Goal: Task Accomplishment & Management: Use online tool/utility

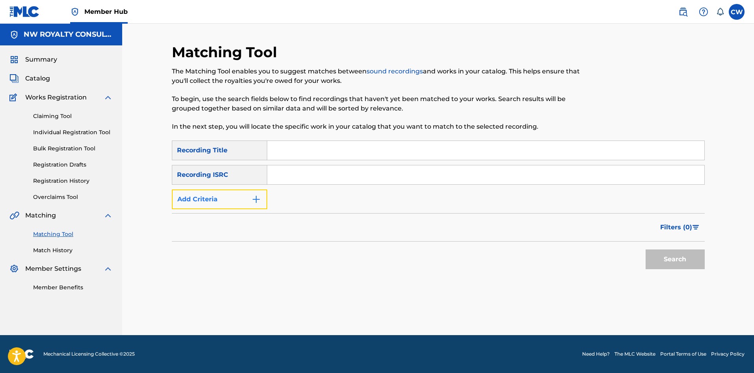
click at [252, 201] on img "Search Form" at bounding box center [256, 198] width 9 height 9
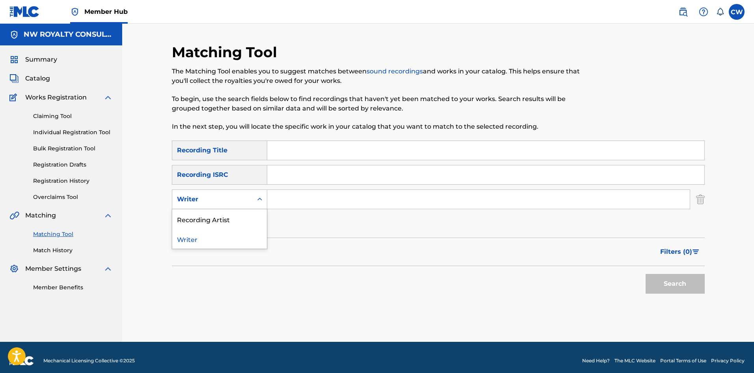
click at [252, 201] on div "Writer" at bounding box center [212, 199] width 80 height 15
click at [244, 216] on div "Recording Artist" at bounding box center [219, 219] width 95 height 20
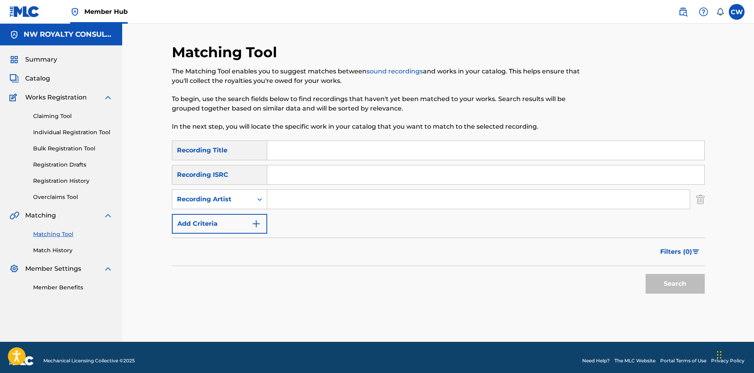
click at [297, 201] on input "Search Form" at bounding box center [478, 199] width 423 height 19
click at [292, 205] on input "Search Form" at bounding box center [478, 199] width 423 height 19
drag, startPoint x: 283, startPoint y: 196, endPoint x: 316, endPoint y: 194, distance: 33.6
click at [286, 196] on input "Search Form" at bounding box center [478, 199] width 423 height 19
click at [381, 198] on input "Search Form" at bounding box center [478, 199] width 423 height 19
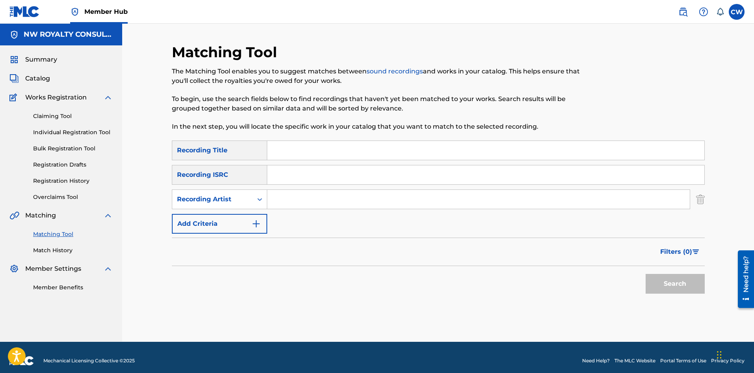
click at [361, 201] on input "Search Form" at bounding box center [478, 199] width 423 height 19
click at [360, 201] on input "Search Form" at bounding box center [478, 199] width 423 height 19
click at [399, 155] on input "Search Form" at bounding box center [485, 150] width 437 height 19
drag, startPoint x: 350, startPoint y: 204, endPoint x: 346, endPoint y: 202, distance: 4.4
click at [350, 204] on input "Search Form" at bounding box center [478, 199] width 423 height 19
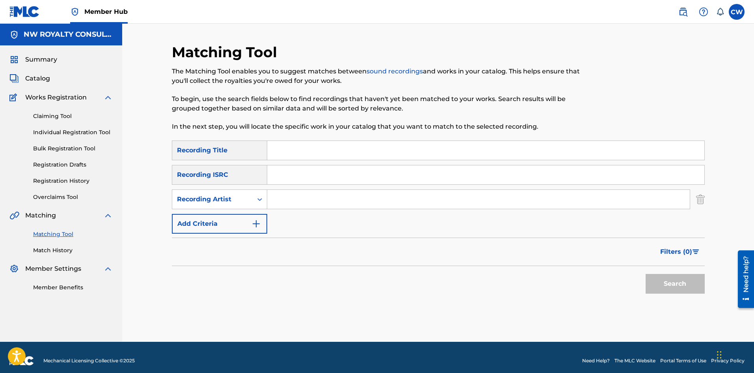
paste input "PA45QW"
type input "PA45QWPA45QWPA45QW"
drag, startPoint x: 417, startPoint y: 200, endPoint x: 146, endPoint y: 206, distance: 271.4
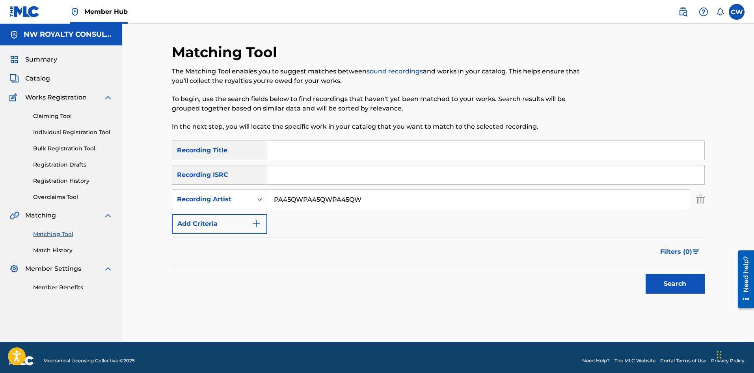
click at [145, 209] on div "Matching Tool The Matching Tool enables you to suggest matches between sound re…" at bounding box center [438, 183] width 632 height 318
click at [459, 213] on div "SearchWithCriteriaaa9d8ba1-5e69-4ae8-b7a2-44459ca941a6 Recording Title SearchWi…" at bounding box center [438, 186] width 533 height 93
click at [613, 212] on div "SearchWithCriteriaaa9d8ba1-5e69-4ae8-b7a2-44459ca941a6 Recording Title SearchWi…" at bounding box center [438, 186] width 533 height 93
click at [660, 207] on input "PA45QWPA45QWPA45QW" at bounding box center [478, 199] width 423 height 19
drag, startPoint x: 645, startPoint y: 198, endPoint x: 114, endPoint y: 207, distance: 531.2
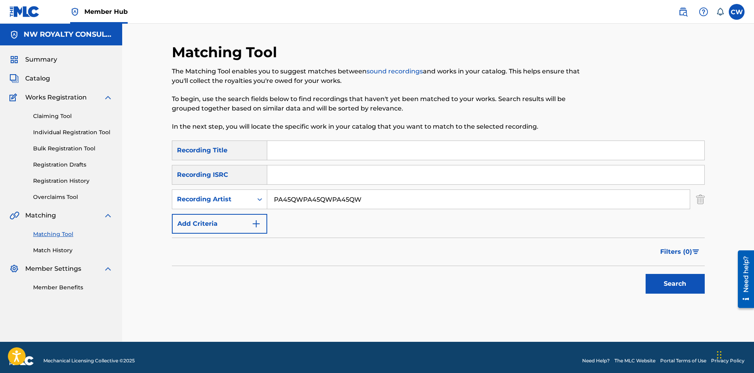
click at [114, 206] on main "NW ROYALTY CONSULTING, LLC. Summary Catalog Works Registration Claiming Tool In…" at bounding box center [377, 183] width 754 height 318
drag, startPoint x: 341, startPoint y: 209, endPoint x: 335, endPoint y: 201, distance: 10.2
click at [338, 205] on div "SearchWithCriteriaaa9d8ba1-5e69-4ae8-b7a2-44459ca941a6 Recording Title SearchWi…" at bounding box center [438, 186] width 533 height 93
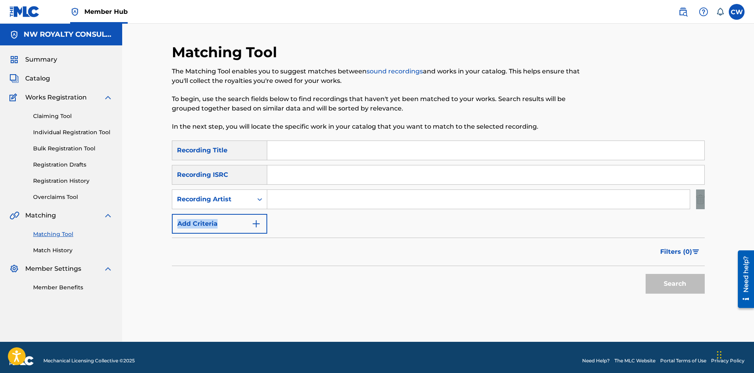
click at [334, 201] on input "Search Form" at bounding box center [478, 199] width 423 height 19
click at [323, 200] on input "Search Form" at bounding box center [478, 199] width 423 height 19
click at [278, 198] on input "Search Form" at bounding box center [478, 199] width 423 height 19
paste input "POWAKUT"
type input "POWAKUT"
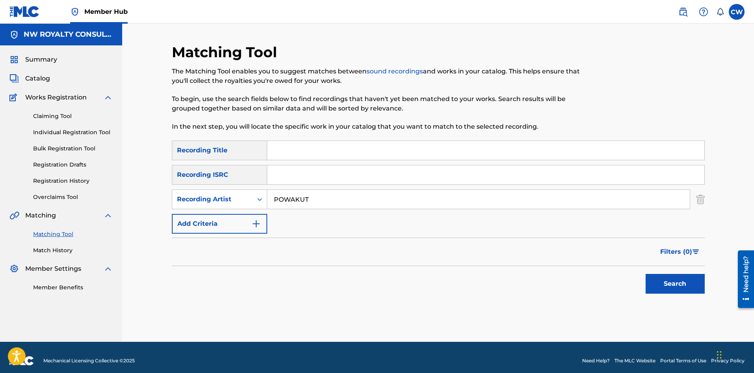
click at [356, 151] on input "Search Form" at bounding box center [485, 150] width 437 height 19
paste input "POWAKUT WINNER"
type input "POWAKUT WINNER"
click at [672, 275] on button "Search" at bounding box center [675, 284] width 59 height 20
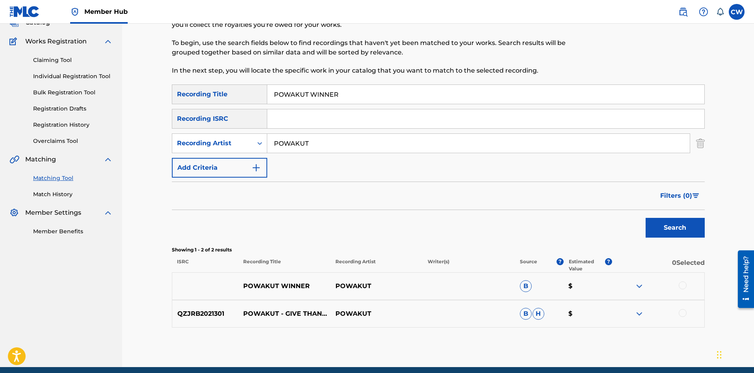
scroll to position [79, 0]
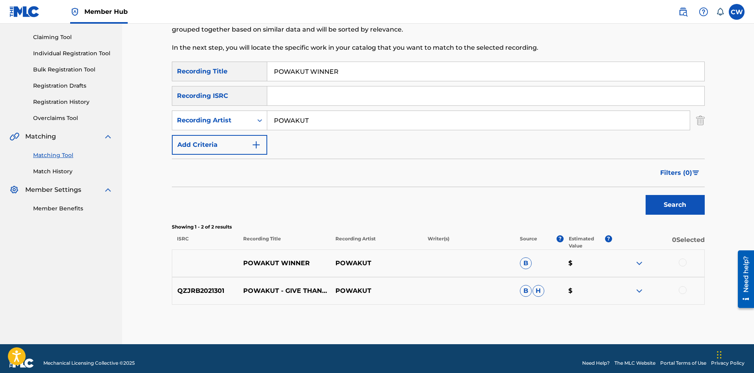
click at [681, 264] on div at bounding box center [683, 262] width 8 height 8
click at [558, 303] on button "Match 1 Group" at bounding box center [554, 308] width 87 height 20
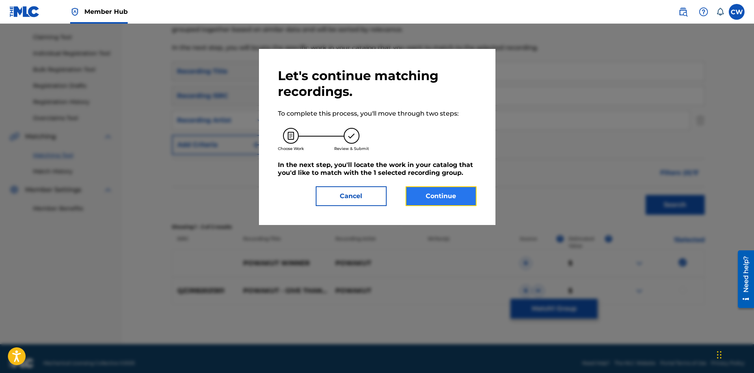
click at [449, 198] on button "Continue" at bounding box center [441, 196] width 71 height 20
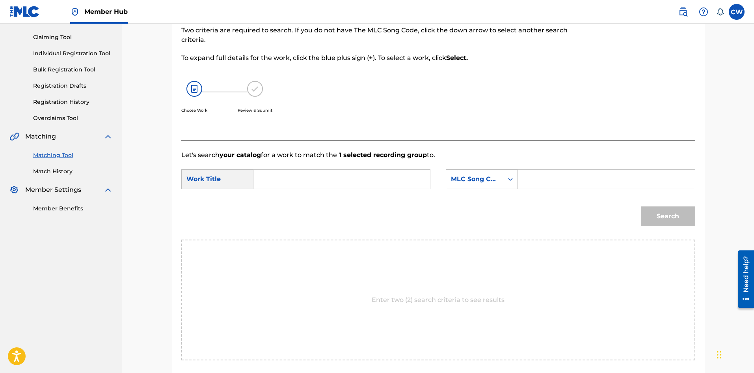
click at [350, 182] on input "Search Form" at bounding box center [341, 179] width 163 height 19
paste input "POWAKUT WINNER"
type input "POWAKUT WINNER"
click at [570, 176] on input "Search Form" at bounding box center [606, 179] width 163 height 19
click at [640, 180] on input "Search Form" at bounding box center [606, 179] width 163 height 19
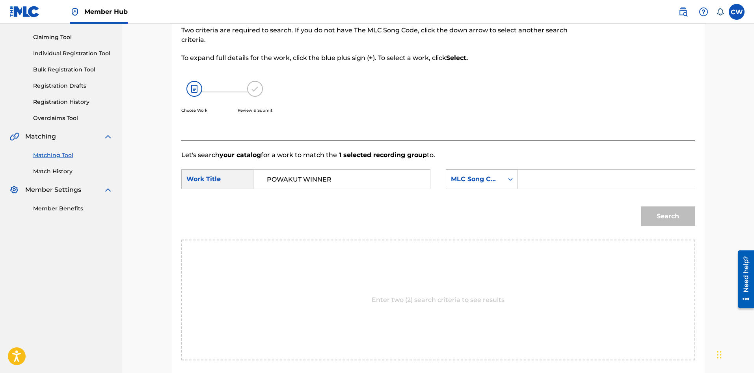
click at [613, 180] on input "Search Form" at bounding box center [606, 179] width 163 height 19
click at [540, 179] on input "Search Form" at bounding box center [606, 179] width 163 height 19
click at [550, 177] on input "Search Form" at bounding box center [606, 179] width 163 height 19
click at [469, 208] on div "Search" at bounding box center [438, 218] width 514 height 41
drag, startPoint x: 161, startPoint y: 330, endPoint x: 149, endPoint y: 326, distance: 12.6
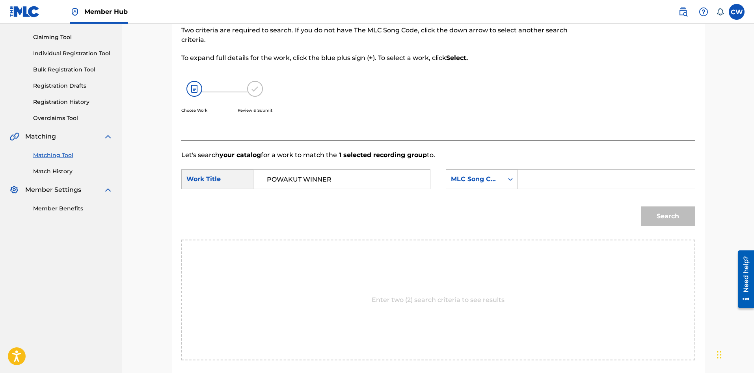
click at [158, 330] on div "Match Usage - Select Work In this step, you will locate the work you'd like to …" at bounding box center [438, 177] width 632 height 464
click at [572, 165] on form "SearchWithCriteria6402063c-468e-4f17-9505-58bc11c03535 Work Title POWAKUT WINNE…" at bounding box center [438, 200] width 514 height 80
click at [569, 170] on input "Search Form" at bounding box center [606, 179] width 163 height 19
click at [623, 185] on input "Search Form" at bounding box center [606, 179] width 163 height 19
drag, startPoint x: 623, startPoint y: 185, endPoint x: 604, endPoint y: 181, distance: 19.8
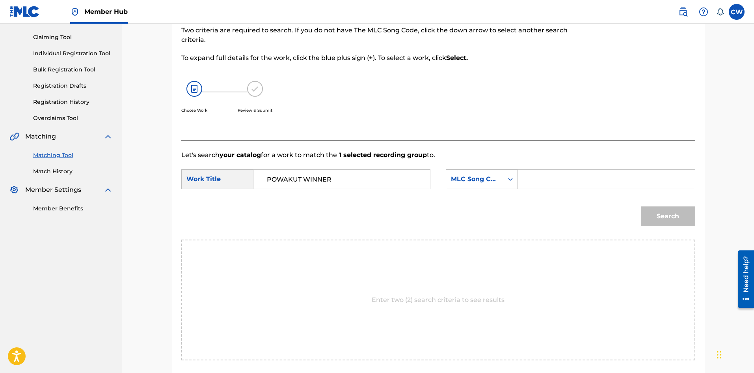
click at [621, 185] on input "Search Form" at bounding box center [606, 179] width 163 height 19
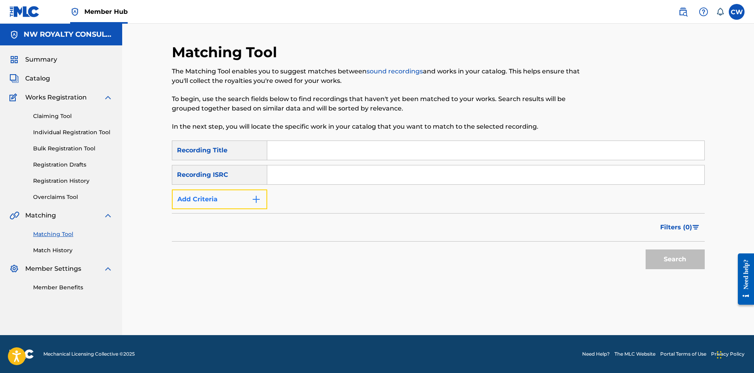
click at [193, 200] on button "Add Criteria" at bounding box center [219, 199] width 95 height 20
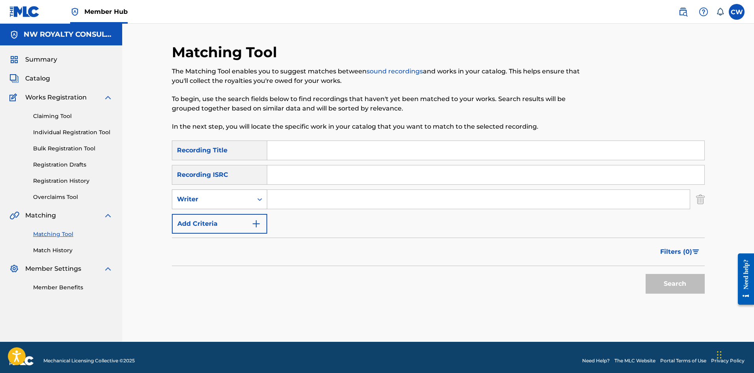
click at [195, 200] on div "Writer" at bounding box center [212, 198] width 71 height 9
click at [221, 218] on div "Recording Artist" at bounding box center [219, 219] width 95 height 20
click at [288, 196] on input "Search Form" at bounding box center [478, 199] width 423 height 19
paste input "POWAKUT"
type input "POWAKUT"
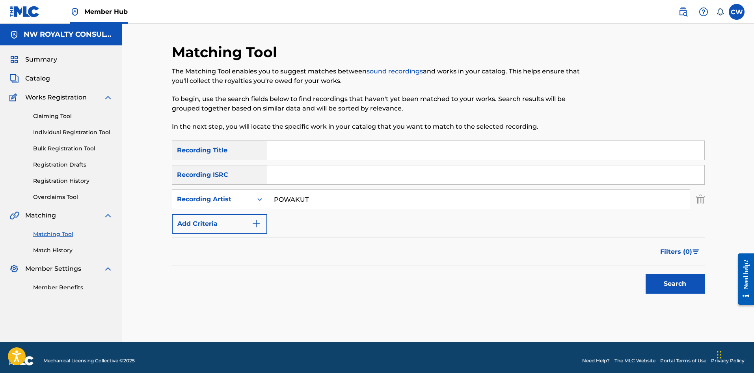
click at [352, 149] on input "Search Form" at bounding box center [485, 150] width 437 height 19
paste input "POWAKUT WINNER"
type input "POWAKUT WINNER"
click at [666, 280] on button "Search" at bounding box center [675, 284] width 59 height 20
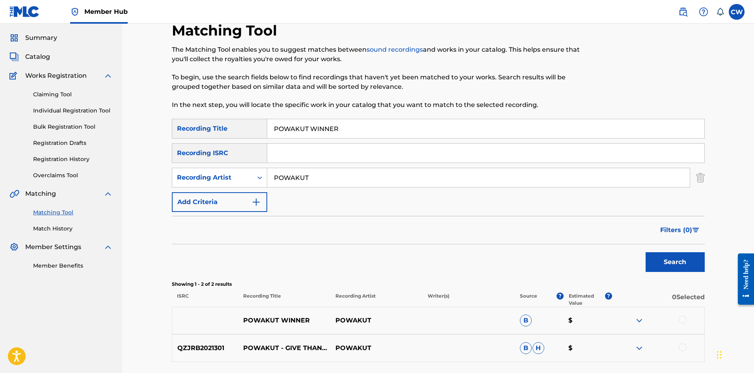
scroll to position [79, 0]
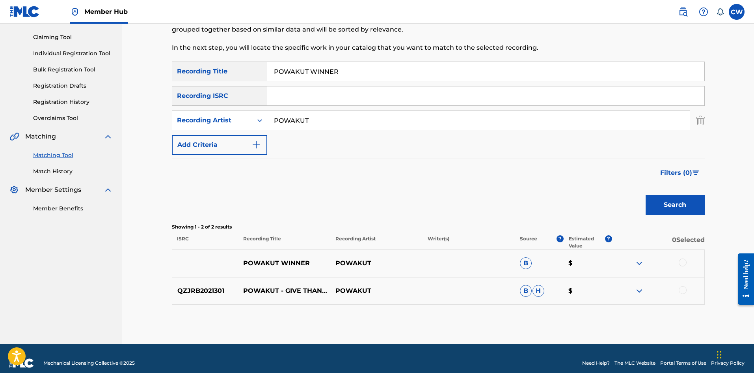
click at [680, 261] on div at bounding box center [683, 262] width 8 height 8
click at [583, 303] on button "Match 1 Group" at bounding box center [554, 308] width 87 height 20
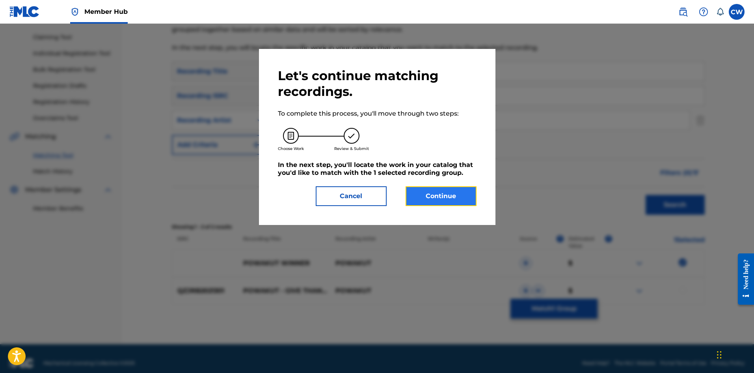
click at [451, 192] on button "Continue" at bounding box center [441, 196] width 71 height 20
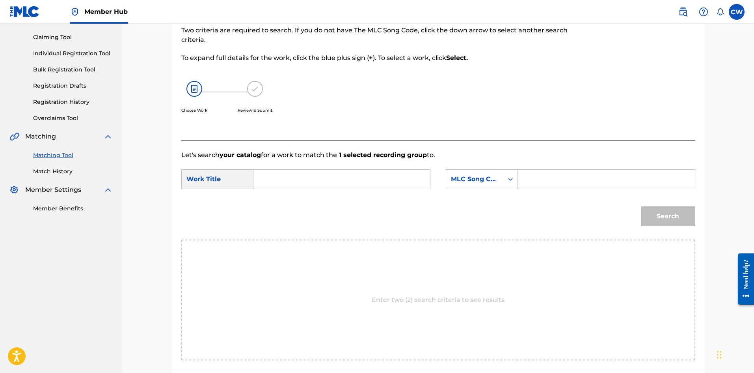
click at [371, 174] on input "Search Form" at bounding box center [341, 179] width 163 height 19
paste input "POWAKUT WINNER"
type input "POWAKUT WINNER"
click at [581, 183] on input "Search Form" at bounding box center [606, 179] width 163 height 19
paste input "W45C0Q"
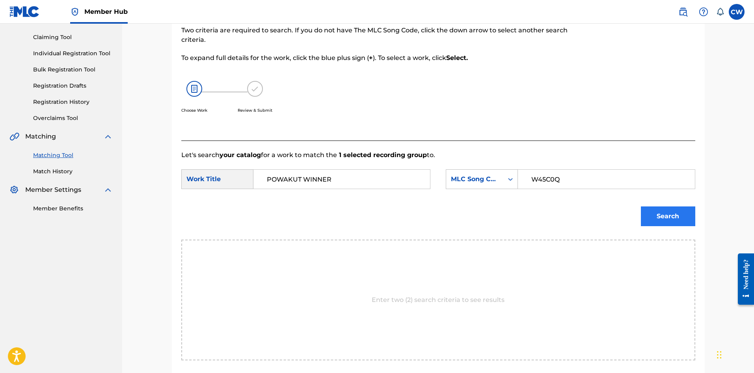
type input "W45C0Q"
drag, startPoint x: 692, startPoint y: 218, endPoint x: 679, endPoint y: 216, distance: 13.6
click at [690, 218] on button "Search" at bounding box center [668, 216] width 54 height 20
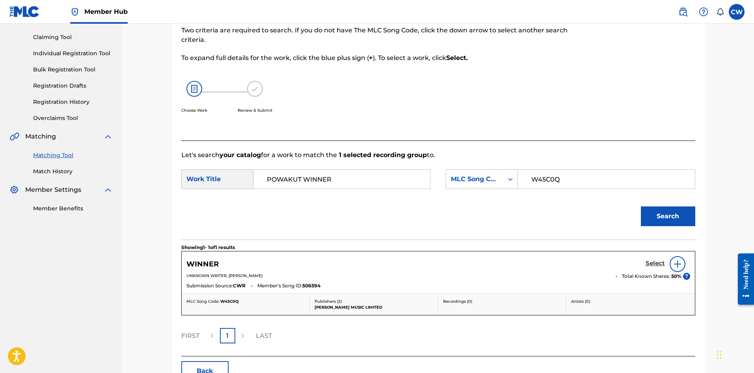
click at [657, 261] on h5 "Select" at bounding box center [655, 262] width 19 height 7
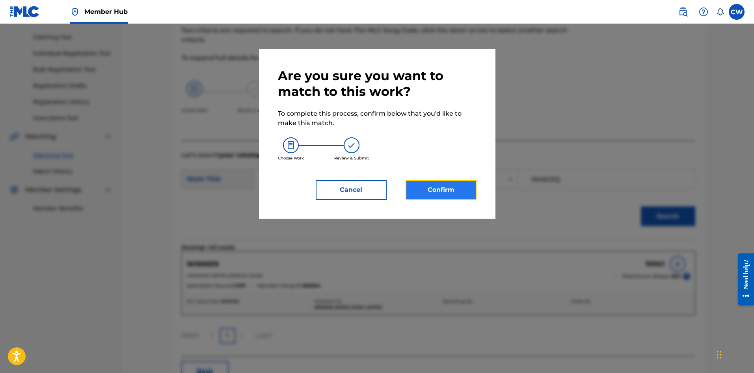
click at [455, 191] on button "Confirm" at bounding box center [441, 190] width 71 height 20
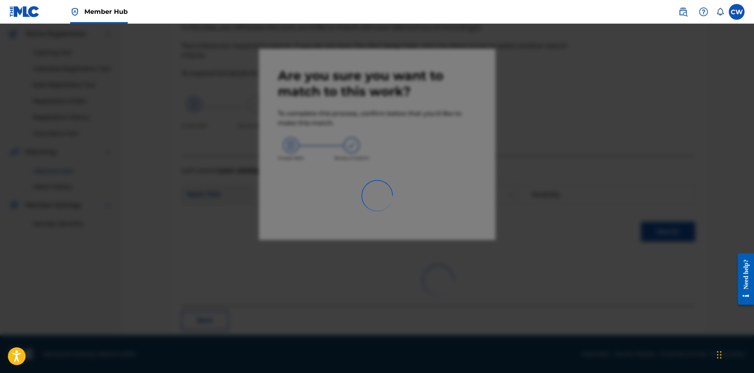
scroll to position [19, 0]
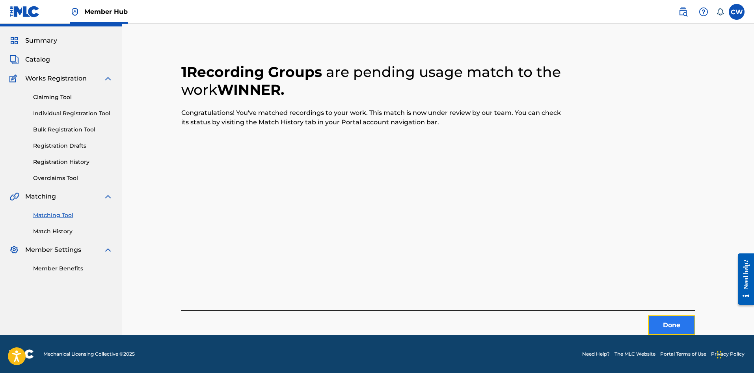
click at [674, 321] on button "Done" at bounding box center [671, 325] width 47 height 20
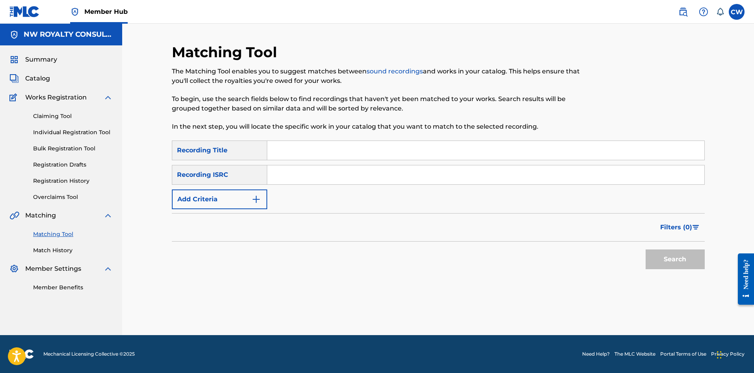
scroll to position [0, 0]
click at [248, 202] on button "Add Criteria" at bounding box center [219, 199] width 95 height 20
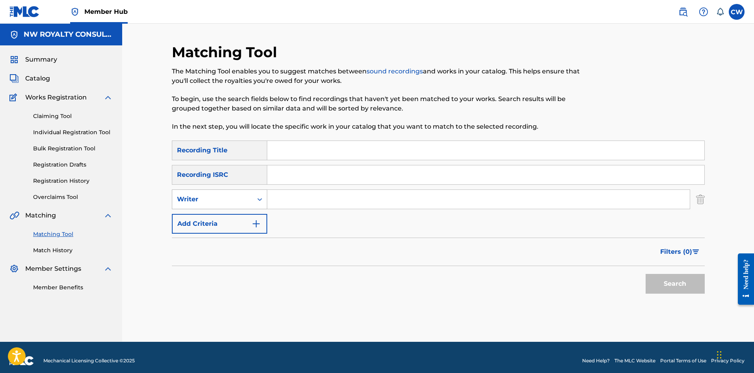
click at [247, 202] on div "Writer" at bounding box center [212, 198] width 71 height 9
click at [238, 213] on div "Recording Artist" at bounding box center [219, 219] width 95 height 20
drag, startPoint x: 335, startPoint y: 202, endPoint x: 331, endPoint y: 201, distance: 4.2
click at [334, 202] on input "Search Form" at bounding box center [478, 199] width 423 height 19
paste input "TRAVALAUNCH"
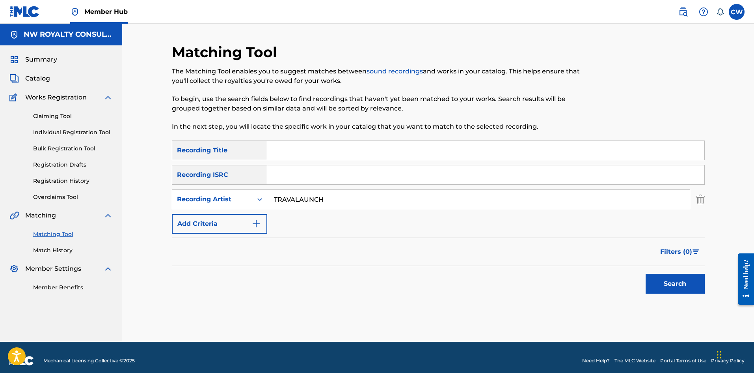
type input "TRAVALAUNCH"
drag, startPoint x: 338, startPoint y: 151, endPoint x: 344, endPoint y: 155, distance: 7.4
click at [338, 151] on input "Search Form" at bounding box center [485, 150] width 437 height 19
paste input "POWERFUL"
type input "POWERFUL"
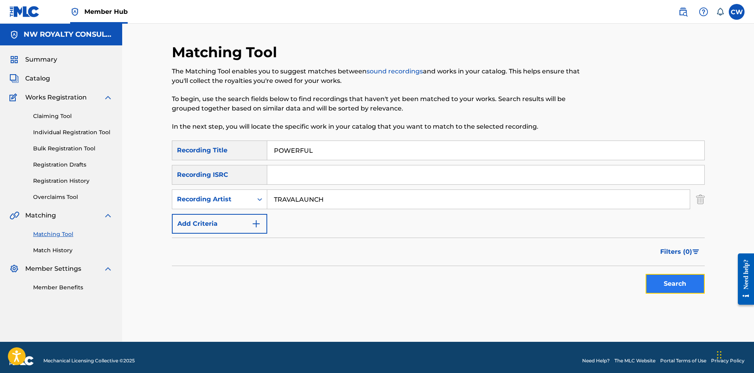
click at [701, 280] on button "Search" at bounding box center [675, 284] width 59 height 20
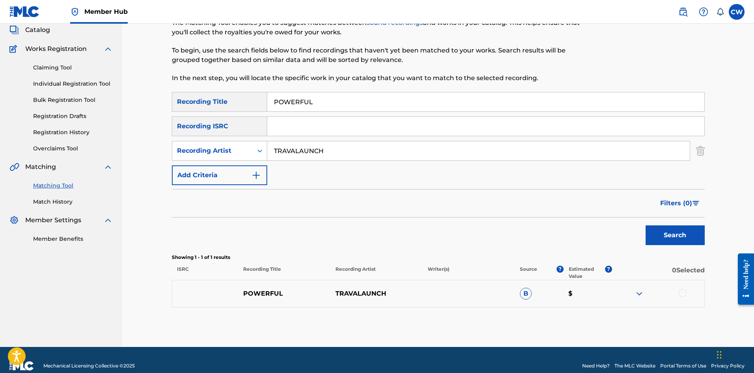
scroll to position [60, 0]
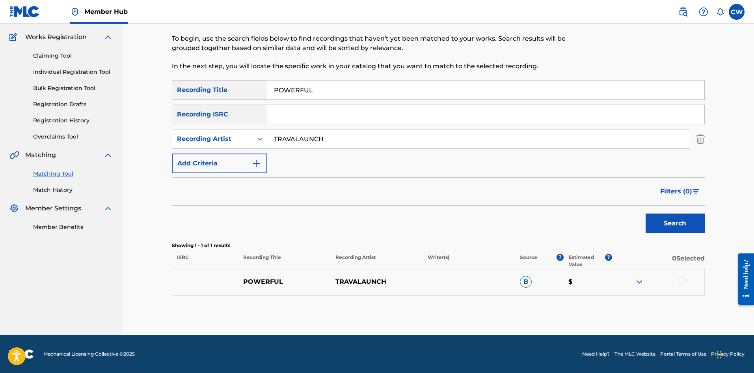
click at [684, 280] on div at bounding box center [683, 281] width 8 height 8
click at [564, 306] on button "Match 1 Group" at bounding box center [554, 308] width 87 height 20
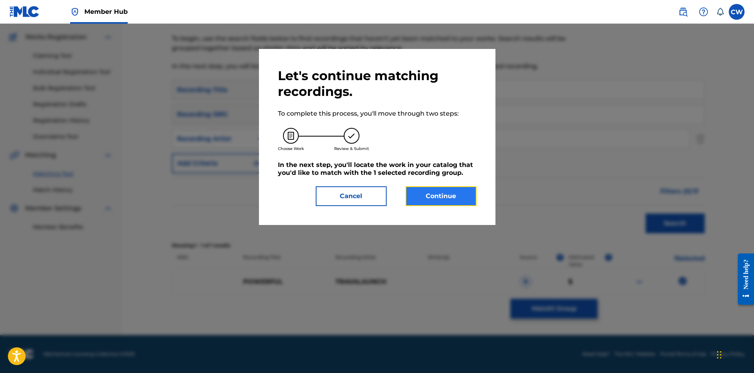
click at [466, 204] on button "Continue" at bounding box center [441, 196] width 71 height 20
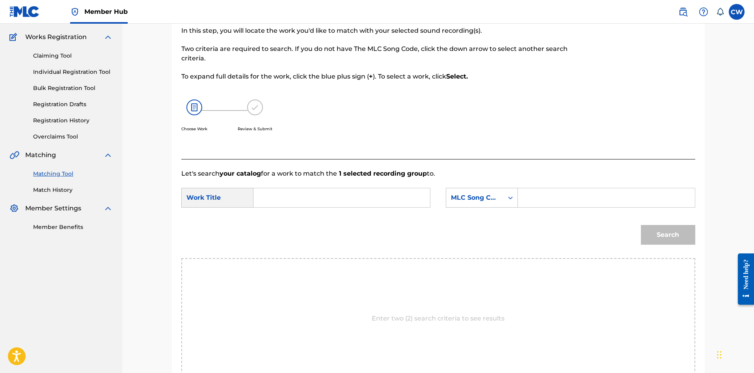
click at [360, 200] on input "Search Form" at bounding box center [341, 197] width 163 height 19
paste input "POWERFUL"
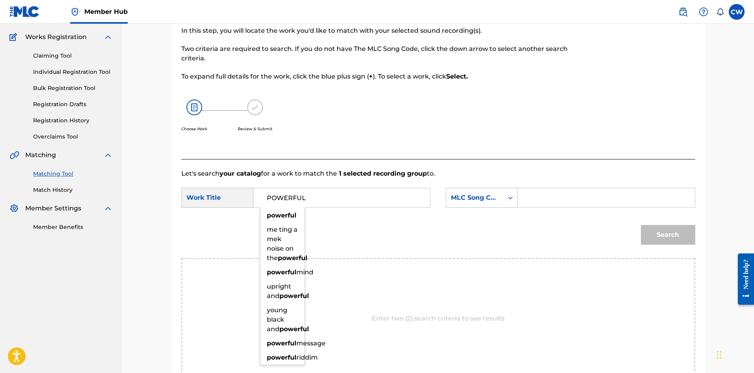
type input "POWERFUL"
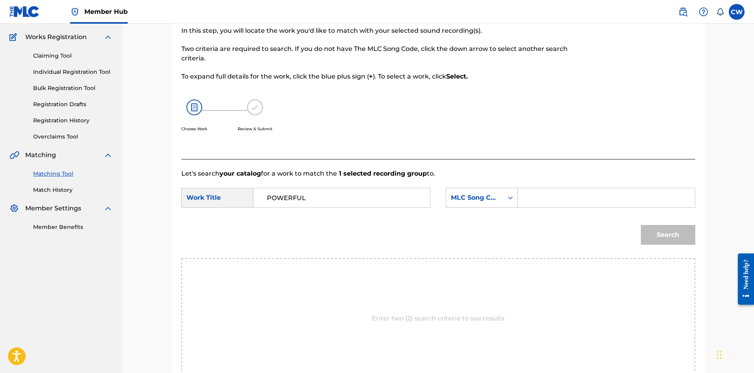
click at [548, 200] on input "Search Form" at bounding box center [606, 197] width 163 height 19
paste input "PA3TM2"
type input "PA3TM2"
click at [652, 228] on button "Search" at bounding box center [668, 235] width 54 height 20
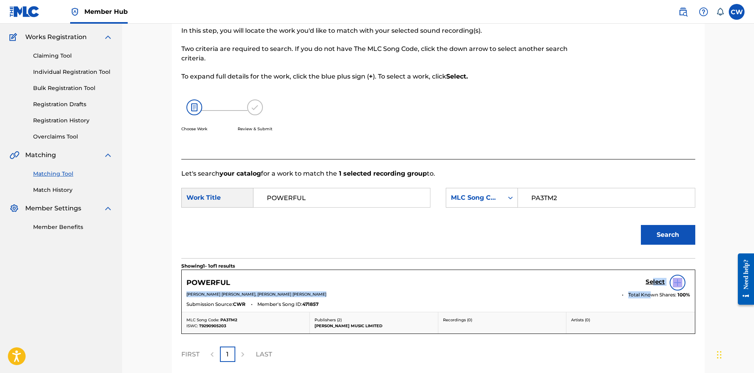
drag, startPoint x: 653, startPoint y: 285, endPoint x: 651, endPoint y: 291, distance: 5.5
click at [651, 291] on div "POWERFUL Select [PERSON_NAME] [PERSON_NAME], [PERSON_NAME] [PERSON_NAME] Total …" at bounding box center [438, 291] width 513 height 42
click at [650, 280] on h5 "Select" at bounding box center [655, 281] width 19 height 7
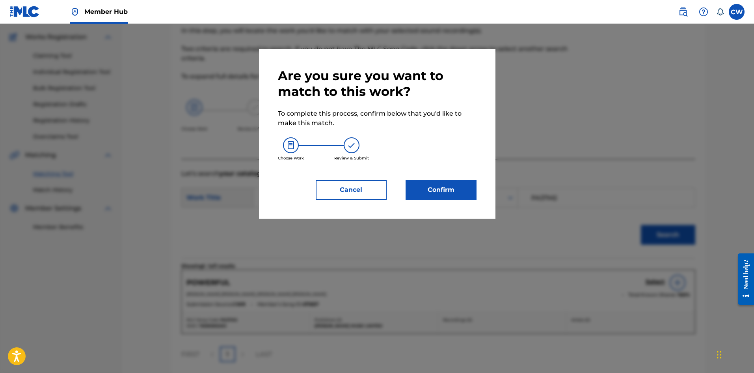
click at [463, 201] on div "Are you sure you want to match to this work? To complete this process, confirm …" at bounding box center [377, 134] width 237 height 170
click at [456, 195] on button "Confirm" at bounding box center [441, 190] width 71 height 20
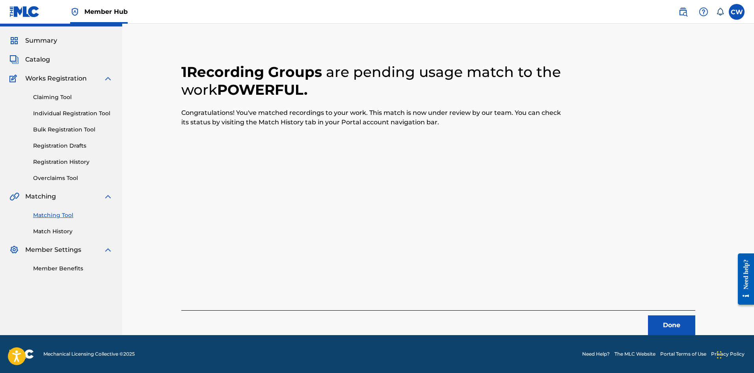
scroll to position [19, 0]
click at [687, 328] on button "Done" at bounding box center [671, 325] width 47 height 20
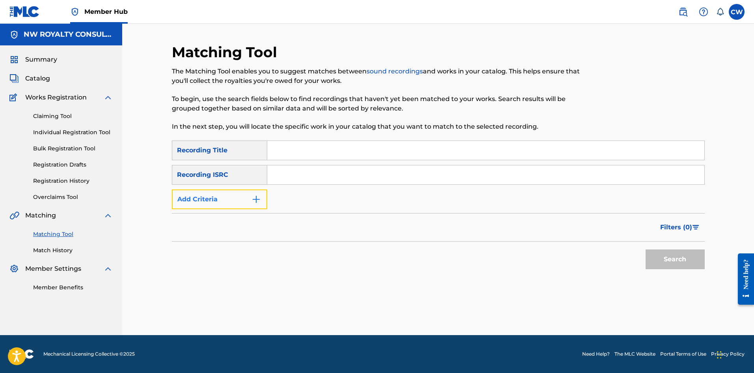
click at [224, 203] on button "Add Criteria" at bounding box center [219, 199] width 95 height 20
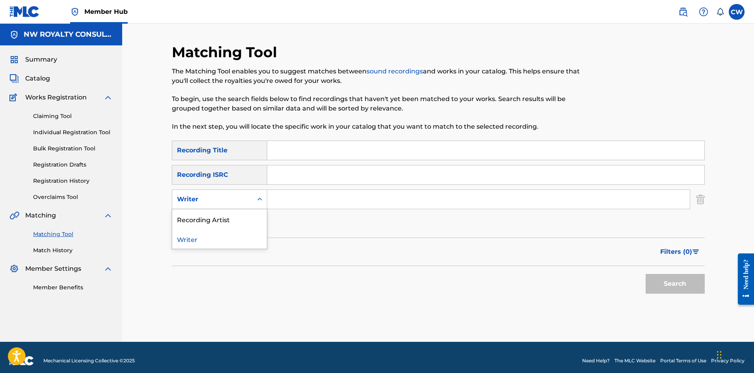
click at [224, 203] on div "Writer" at bounding box center [212, 198] width 71 height 9
click at [220, 213] on div "Recording Artist" at bounding box center [219, 219] width 95 height 20
click at [272, 195] on input "Search Form" at bounding box center [478, 199] width 423 height 19
paste input "HYDAL"
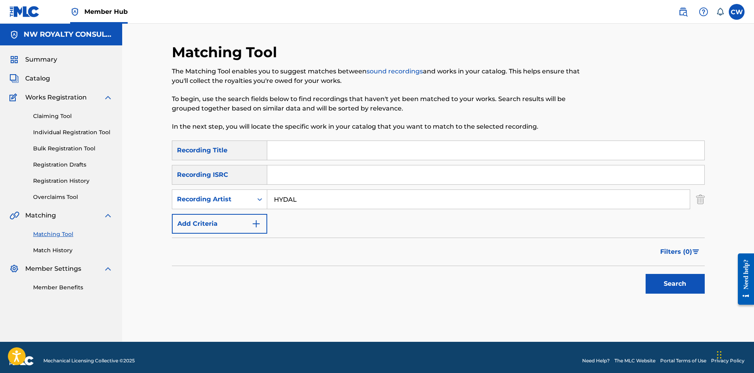
type input "HYDAL"
click at [326, 156] on input "Search Form" at bounding box center [485, 150] width 437 height 19
paste input "POWERS"
type input "POWERS"
drag, startPoint x: 670, startPoint y: 288, endPoint x: 663, endPoint y: 285, distance: 7.8
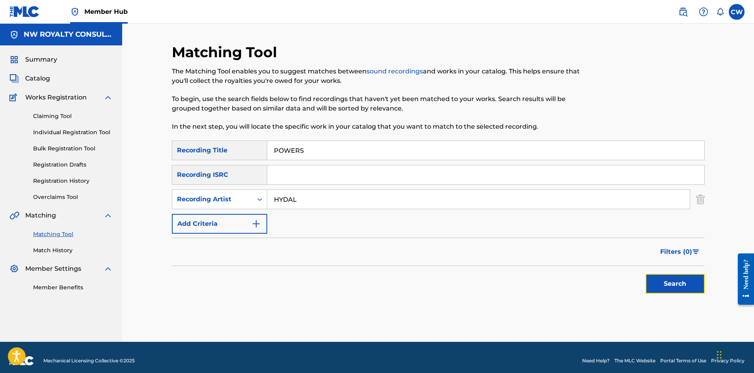
click at [670, 288] on button "Search" at bounding box center [675, 284] width 59 height 20
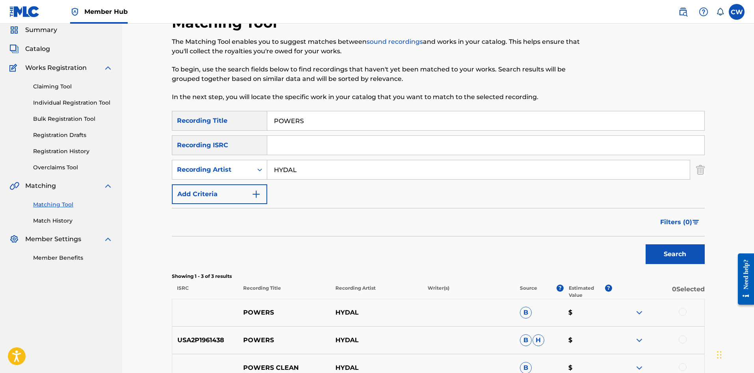
scroll to position [79, 0]
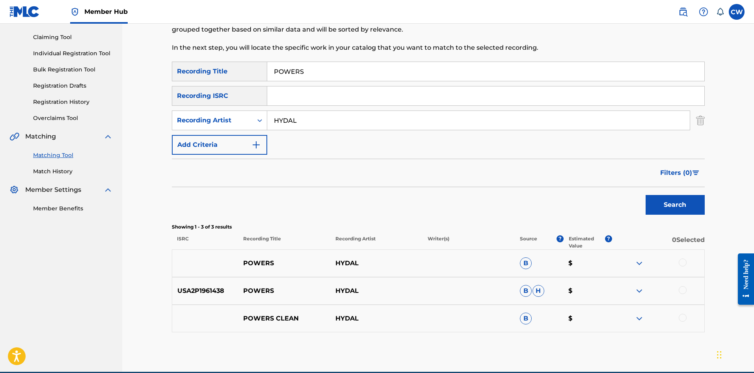
click at [686, 261] on div at bounding box center [683, 262] width 8 height 8
click at [686, 294] on div at bounding box center [658, 290] width 92 height 9
click at [685, 289] on div at bounding box center [683, 290] width 8 height 8
click at [680, 312] on div "POWERS CLEAN HYDAL B $" at bounding box center [438, 318] width 533 height 28
click at [683, 311] on div "POWERS CLEAN HYDAL B $" at bounding box center [438, 318] width 533 height 28
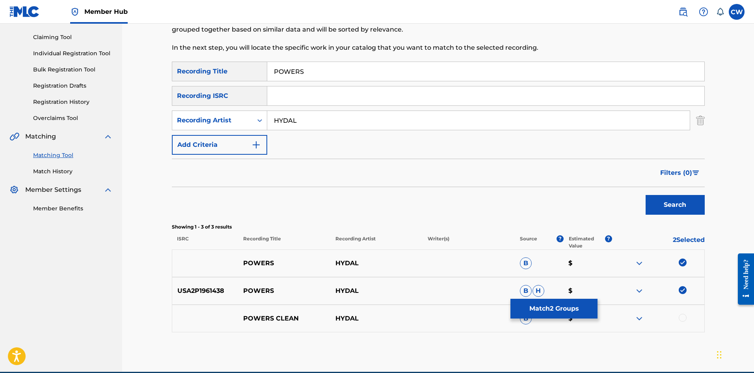
click at [683, 317] on div at bounding box center [683, 317] width 8 height 8
click at [580, 316] on button "Match 3 Groups" at bounding box center [554, 308] width 87 height 20
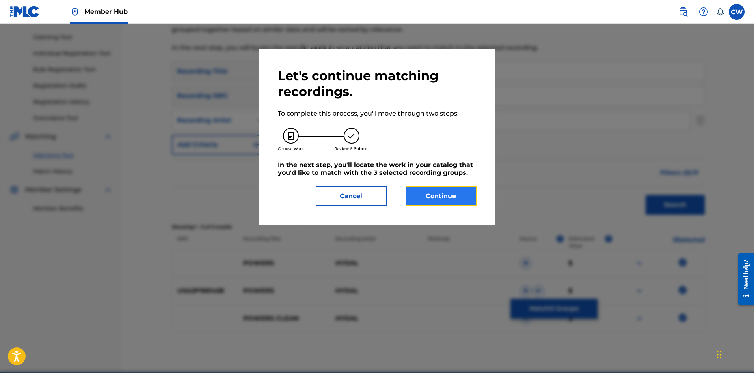
click at [442, 202] on button "Continue" at bounding box center [441, 196] width 71 height 20
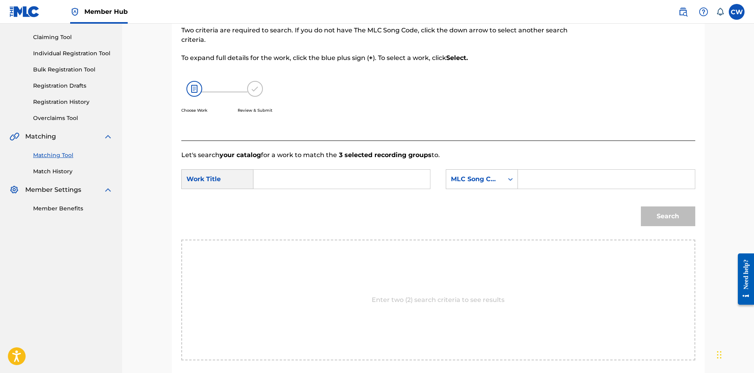
click at [394, 185] on input "Search Form" at bounding box center [341, 179] width 163 height 19
paste input "POWERS"
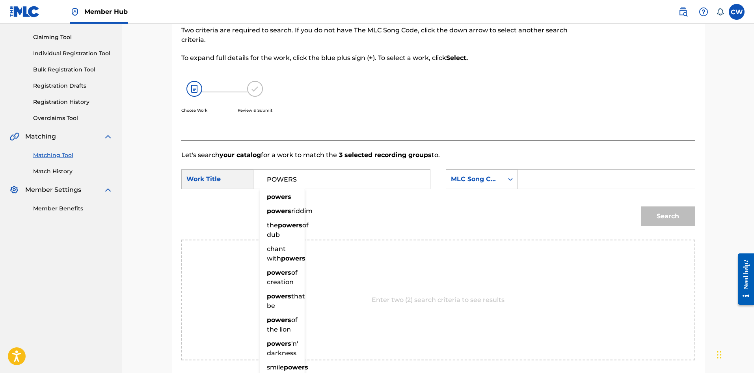
type input "POWERS"
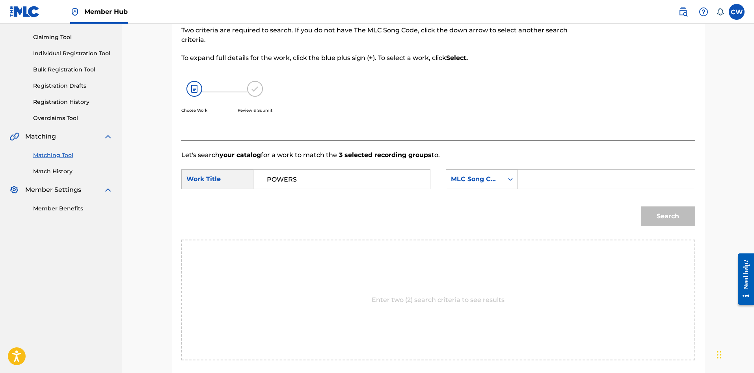
click at [569, 186] on input "Search Form" at bounding box center [606, 179] width 163 height 19
paste input "PA3MZ4"
type input "PA3MZ4"
drag, startPoint x: 670, startPoint y: 210, endPoint x: 666, endPoint y: 211, distance: 4.0
click at [669, 211] on button "Search" at bounding box center [668, 216] width 54 height 20
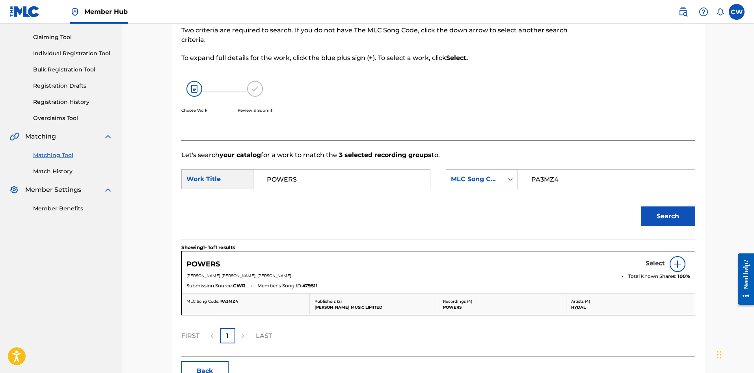
click at [660, 263] on h5 "Select" at bounding box center [655, 262] width 19 height 7
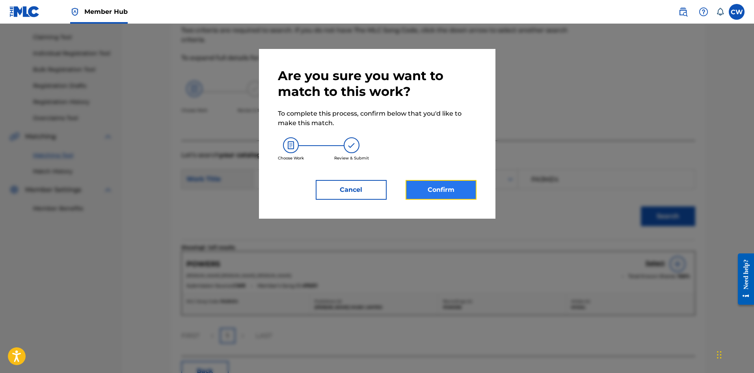
click at [457, 193] on button "Confirm" at bounding box center [441, 190] width 71 height 20
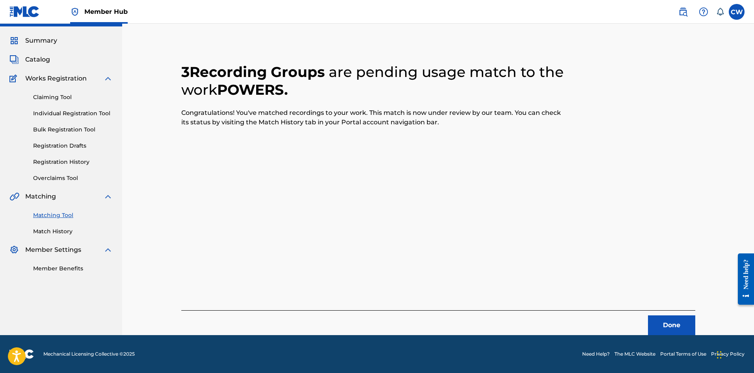
scroll to position [19, 0]
click at [677, 318] on button "Done" at bounding box center [671, 325] width 47 height 20
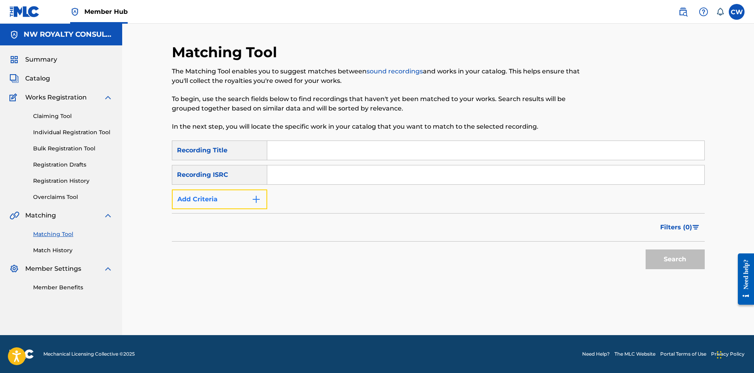
click at [250, 194] on button "Add Criteria" at bounding box center [219, 199] width 95 height 20
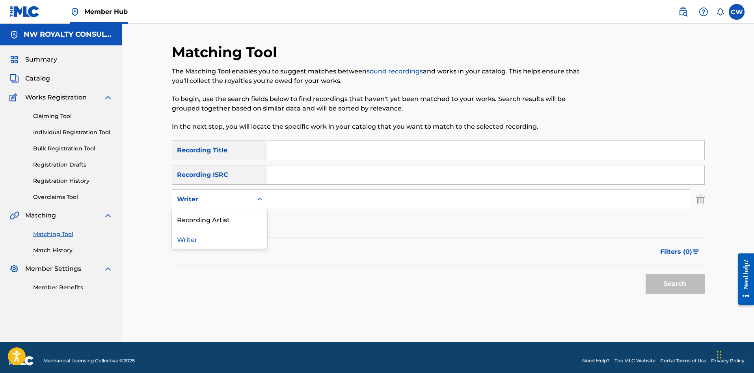
click at [248, 196] on div "Writer" at bounding box center [212, 198] width 71 height 9
click at [236, 222] on div "Recording Artist" at bounding box center [219, 219] width 95 height 20
click at [310, 202] on input "Search Form" at bounding box center [478, 199] width 423 height 19
paste input "AVARAN"
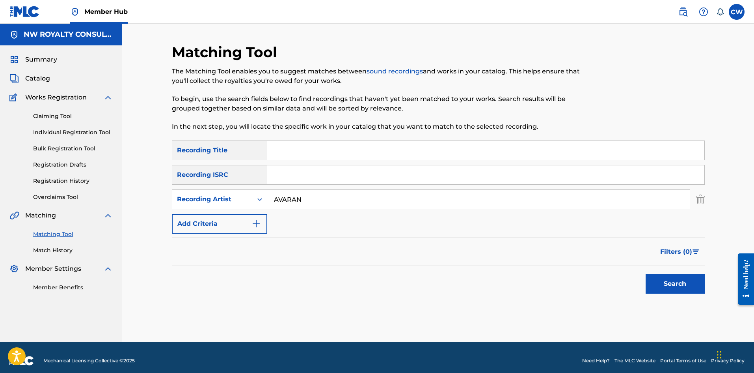
type input "AVARAN"
click at [344, 154] on input "Search Form" at bounding box center [485, 150] width 437 height 19
paste input "POWERS THAT BE"
type input "POWERS THAT BE"
click at [690, 277] on button "Search" at bounding box center [675, 284] width 59 height 20
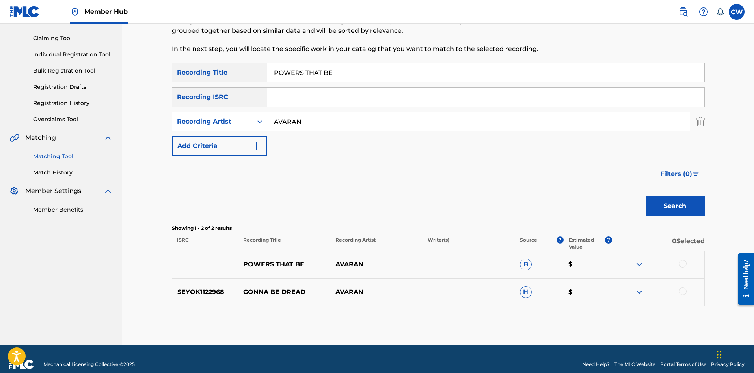
scroll to position [88, 0]
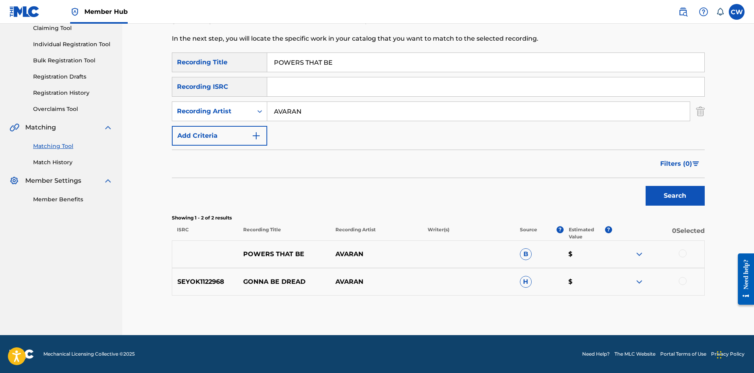
click at [685, 252] on div at bounding box center [683, 253] width 8 height 8
click at [570, 302] on button "Match 1 Group" at bounding box center [554, 308] width 87 height 20
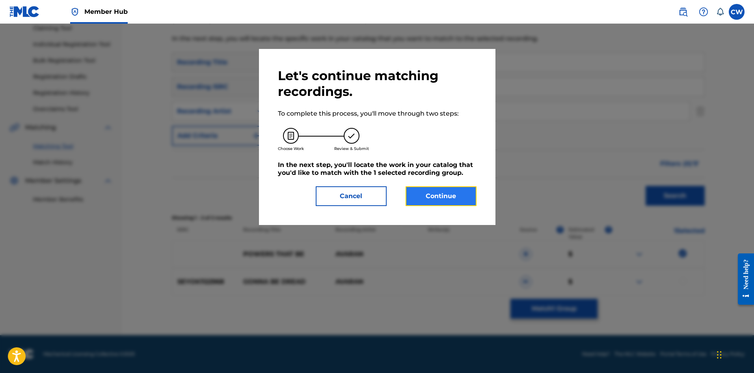
click at [453, 197] on button "Continue" at bounding box center [441, 196] width 71 height 20
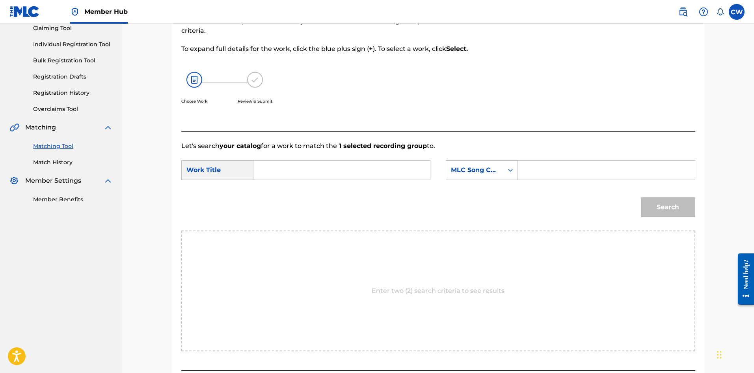
click at [392, 173] on input "Search Form" at bounding box center [341, 169] width 163 height 19
paste input "POWERS THAT BE"
type input "POWERS THAT BE"
click at [586, 178] on input "Search Form" at bounding box center [606, 169] width 163 height 19
paste input "PA5RRA"
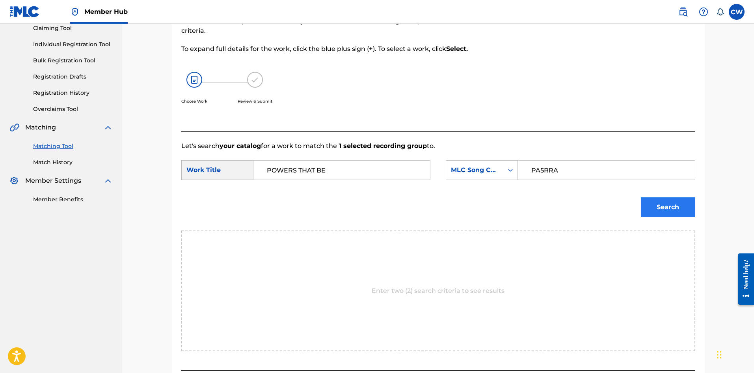
type input "PA5RRA"
click at [651, 204] on button "Search" at bounding box center [668, 207] width 54 height 20
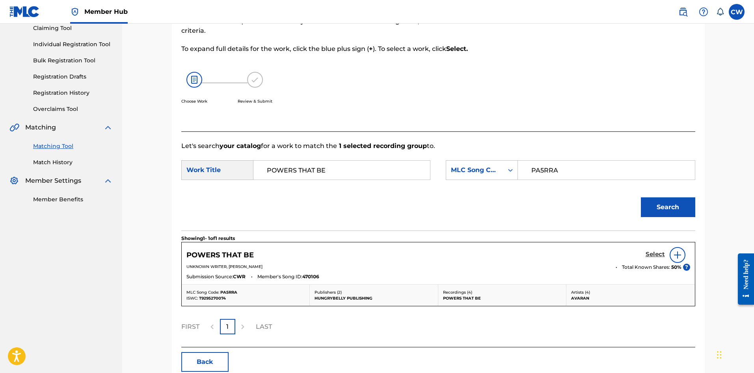
click at [651, 253] on h5 "Select" at bounding box center [655, 253] width 19 height 7
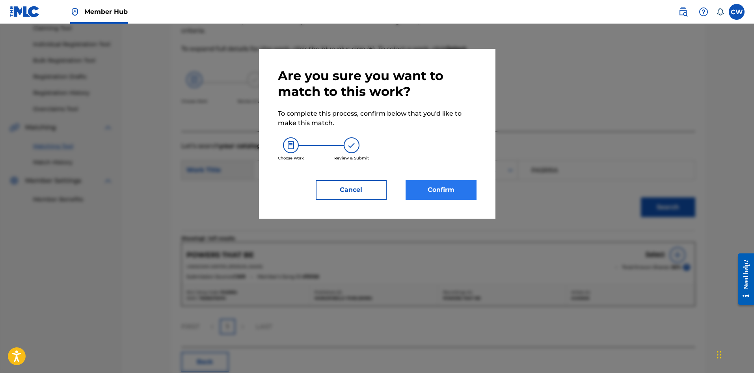
drag, startPoint x: 445, startPoint y: 206, endPoint x: 445, endPoint y: 198, distance: 7.5
click at [445, 203] on div "Are you sure you want to match to this work? To complete this process, confirm …" at bounding box center [377, 134] width 237 height 170
click at [445, 198] on button "Confirm" at bounding box center [441, 190] width 71 height 20
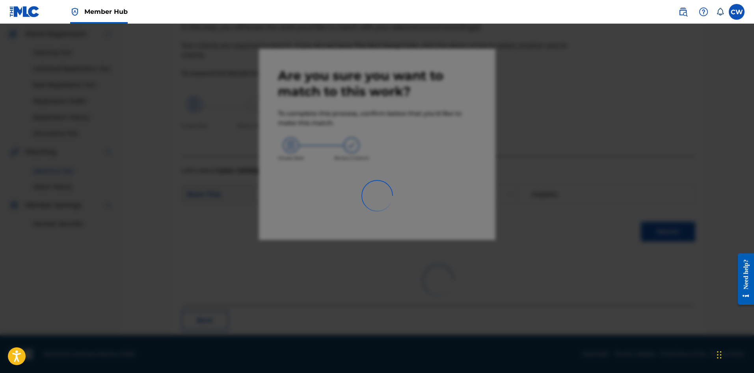
scroll to position [19, 0]
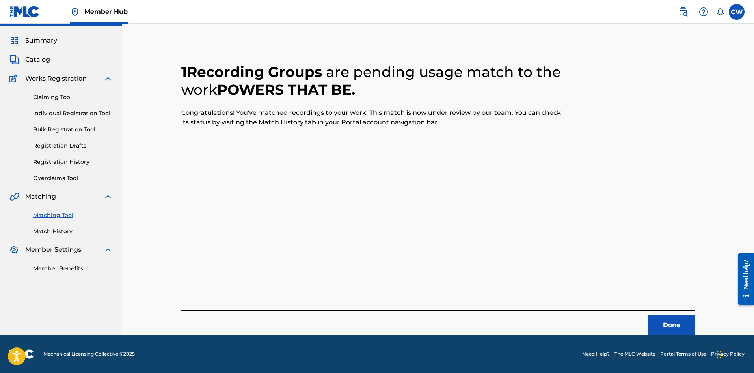
click at [647, 313] on div "Done" at bounding box center [438, 322] width 514 height 25
click at [660, 319] on button "Done" at bounding box center [671, 325] width 47 height 20
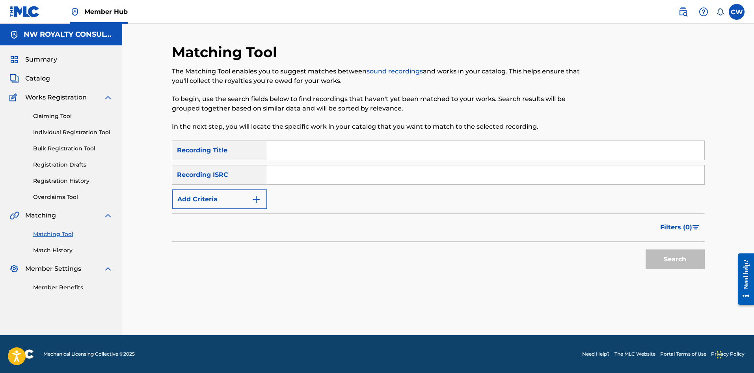
scroll to position [0, 0]
click at [229, 199] on button "Add Criteria" at bounding box center [219, 199] width 95 height 20
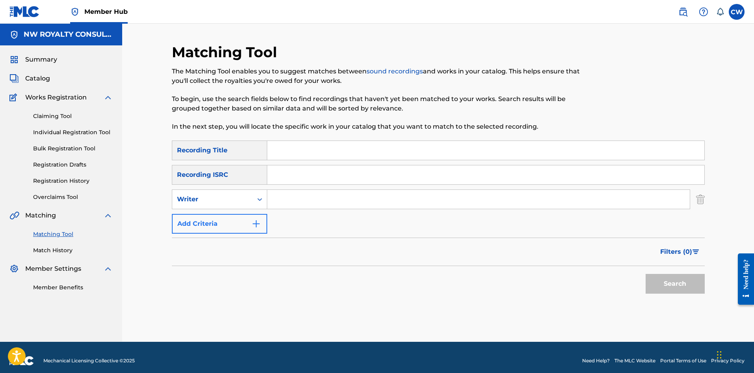
click at [229, 199] on div "Writer" at bounding box center [212, 198] width 71 height 9
click at [228, 213] on div "Recording Artist" at bounding box center [219, 219] width 95 height 20
click at [307, 200] on input "Search Form" at bounding box center [478, 199] width 423 height 19
paste input "CAPLETON"
type input "CAPLETON"
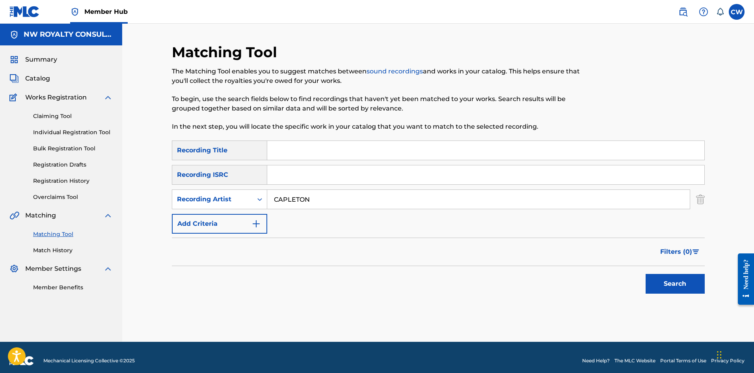
click at [317, 151] on input "Search Form" at bounding box center [485, 150] width 437 height 19
paste input "PRAISES TO THE KING"
type input "PRAISES TO THE KING"
click at [646, 274] on button "Search" at bounding box center [675, 284] width 59 height 20
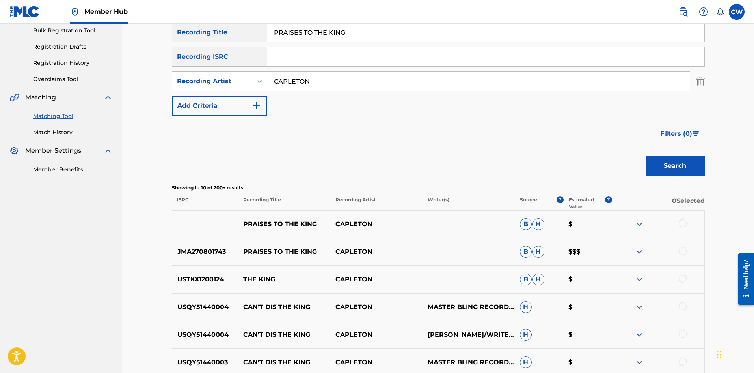
scroll to position [118, 0]
click at [687, 222] on div at bounding box center [658, 223] width 92 height 9
click at [685, 224] on div at bounding box center [683, 223] width 8 height 8
click at [684, 254] on div at bounding box center [683, 250] width 8 height 8
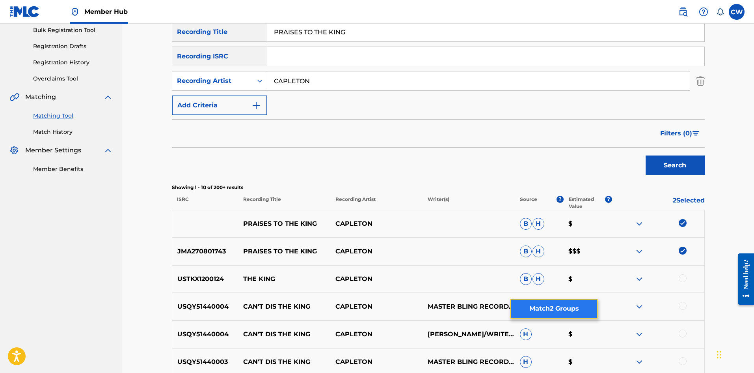
click at [583, 312] on button "Match 2 Groups" at bounding box center [554, 308] width 87 height 20
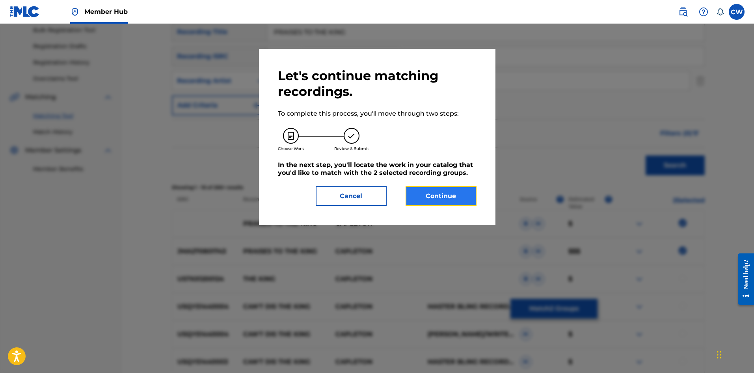
click at [443, 186] on button "Continue" at bounding box center [441, 196] width 71 height 20
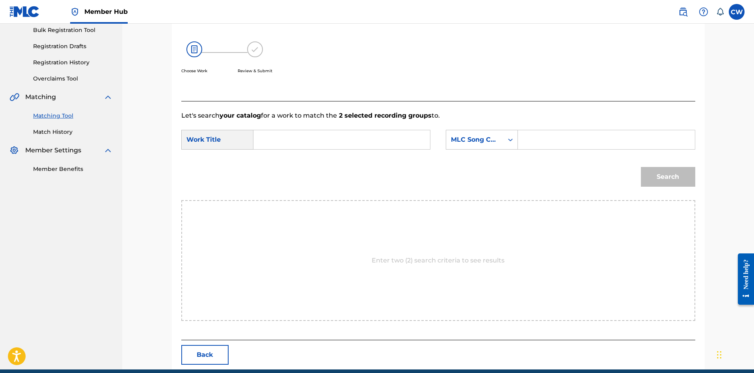
click at [390, 153] on div "SearchWithCriteria1f02a14a-f156-41d2-a2e3-6dd6d018c5d8 Work Title SearchWithCri…" at bounding box center [438, 142] width 514 height 24
drag, startPoint x: 349, startPoint y: 126, endPoint x: 345, endPoint y: 138, distance: 11.9
paste input "PRAISES TO THE KING"
type input "PRAISES TO THE KING"
paste input "PV7I7W"
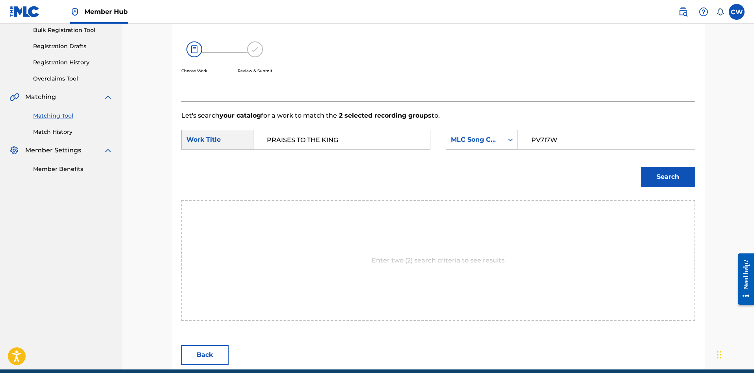
type input "PV7I7W"
click at [670, 181] on button "Search" at bounding box center [668, 177] width 54 height 20
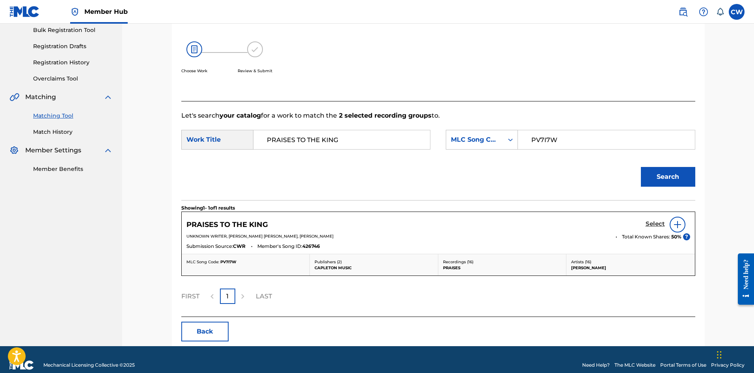
click at [651, 227] on h5 "Select" at bounding box center [655, 223] width 19 height 7
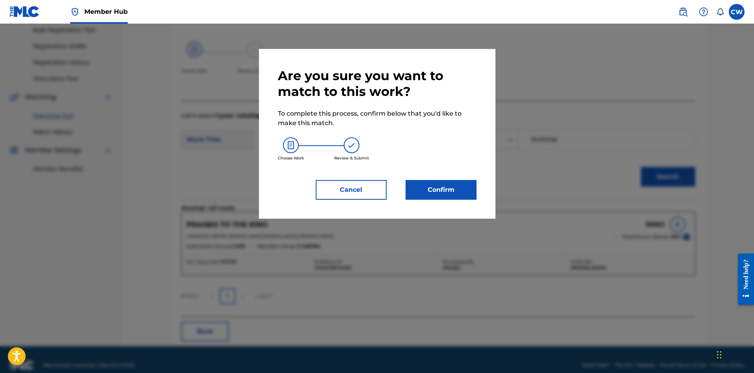
drag, startPoint x: 486, startPoint y: 192, endPoint x: 479, endPoint y: 192, distance: 6.7
click at [486, 192] on div "Are you sure you want to match to this work? To complete this process, confirm …" at bounding box center [377, 134] width 237 height 170
click at [449, 193] on button "Confirm" at bounding box center [441, 190] width 71 height 20
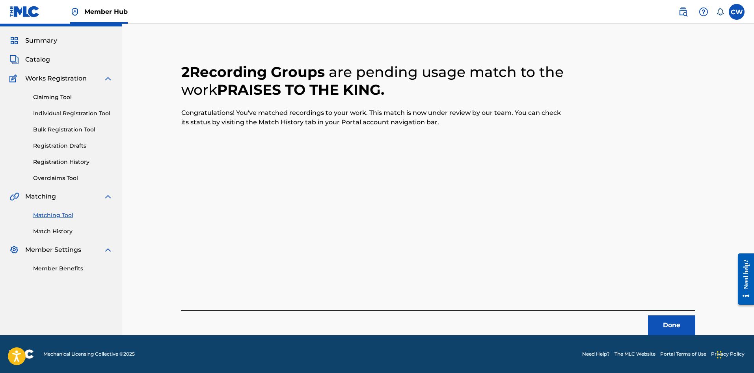
scroll to position [19, 0]
click at [660, 319] on button "Done" at bounding box center [671, 325] width 47 height 20
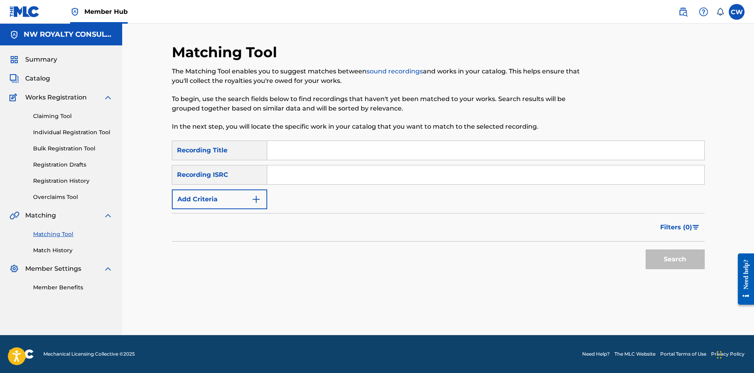
scroll to position [0, 0]
click at [219, 198] on button "Add Criteria" at bounding box center [219, 199] width 95 height 20
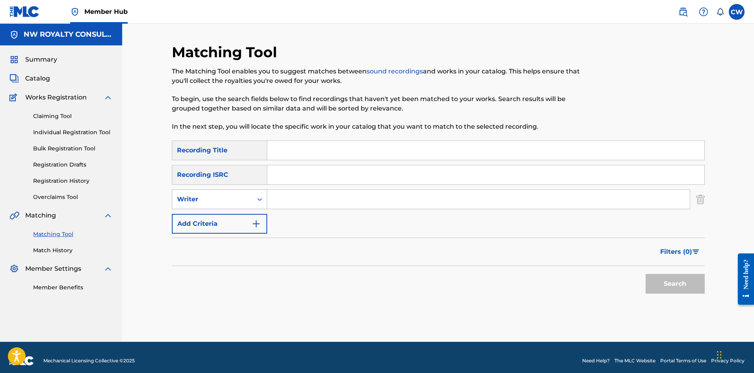
click at [219, 203] on div "Writer" at bounding box center [212, 198] width 71 height 9
click at [218, 217] on div "Recording Artist" at bounding box center [219, 219] width 95 height 20
drag, startPoint x: 300, startPoint y: 204, endPoint x: 282, endPoint y: 197, distance: 19.0
paste input "ECHO [PERSON_NAME]"
type input "ECHO [PERSON_NAME]"
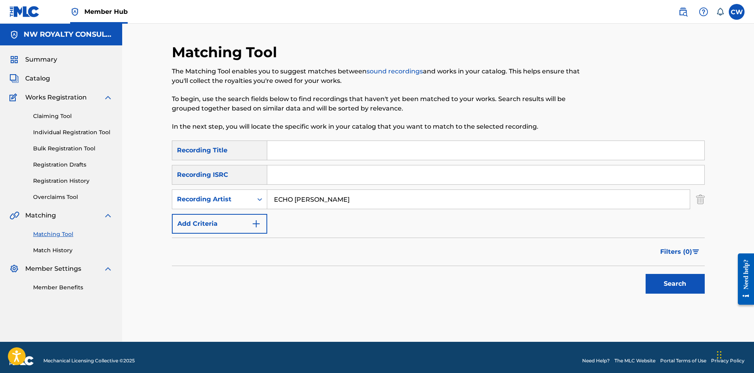
click at [334, 151] on input "Search Form" at bounding box center [485, 150] width 437 height 19
paste input "PRAY HARD"
type input "PRAY HARD"
click at [653, 286] on button "Search" at bounding box center [675, 284] width 59 height 20
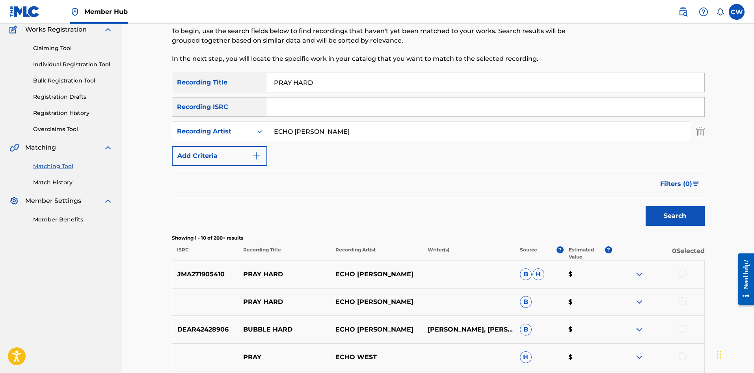
scroll to position [79, 0]
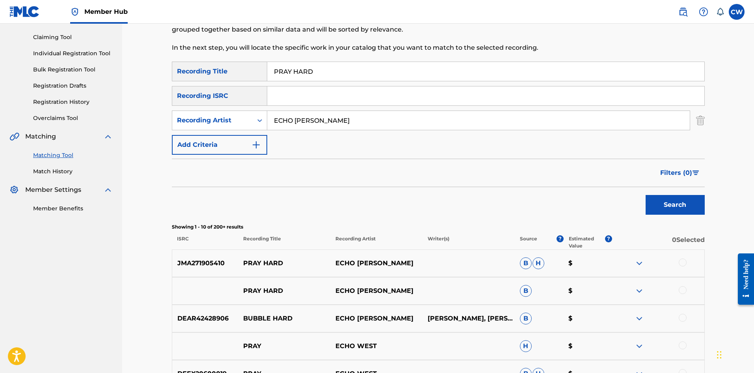
click at [663, 265] on div at bounding box center [658, 262] width 92 height 9
click at [675, 259] on div at bounding box center [658, 262] width 92 height 9
click at [680, 264] on div at bounding box center [683, 262] width 8 height 8
click at [680, 290] on div at bounding box center [683, 290] width 8 height 8
click at [594, 307] on button "Match 2 Groups" at bounding box center [554, 308] width 87 height 20
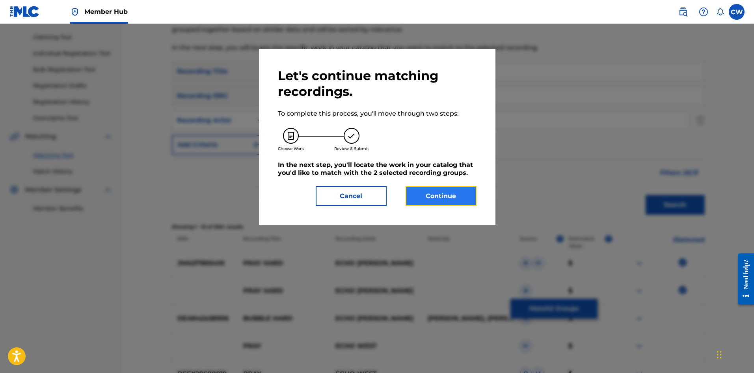
click at [435, 189] on button "Continue" at bounding box center [441, 196] width 71 height 20
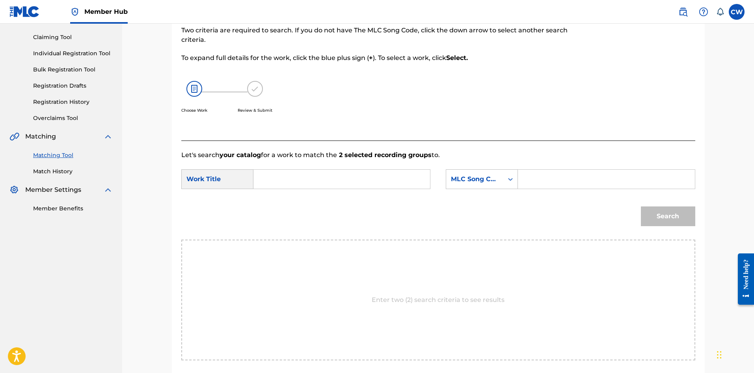
click at [353, 181] on input "Search Form" at bounding box center [341, 179] width 163 height 19
paste input "PRAY HARD"
type input "PRAY HARD"
paste input "PA5KX6"
type input "PA5KX6"
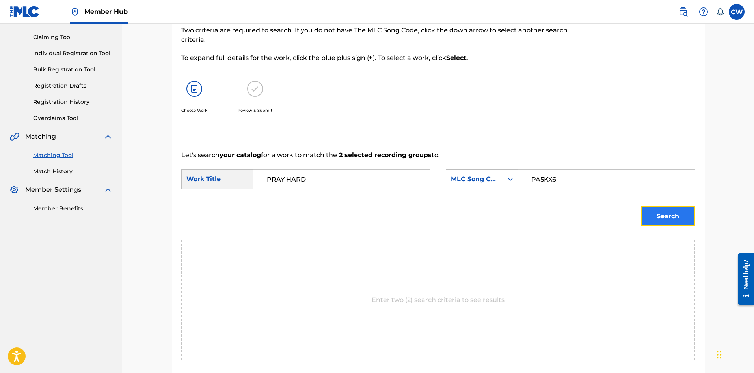
click at [665, 214] on button "Search" at bounding box center [668, 216] width 54 height 20
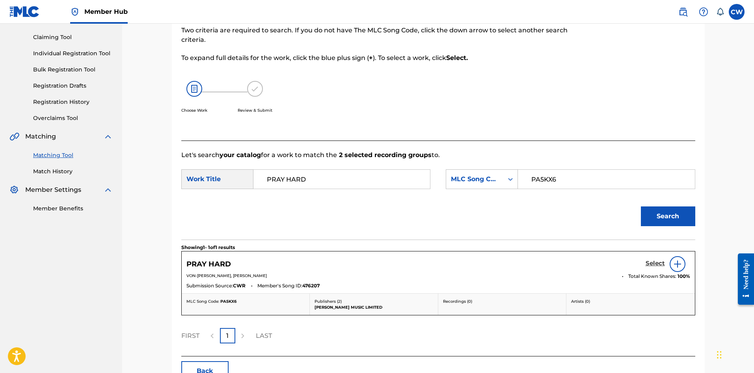
click at [655, 263] on h5 "Select" at bounding box center [655, 262] width 19 height 7
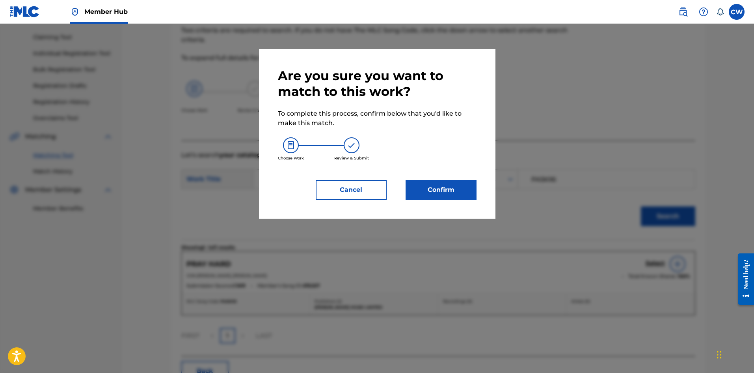
click at [451, 200] on div "Are you sure you want to match to this work? To complete this process, confirm …" at bounding box center [377, 134] width 237 height 170
click at [450, 193] on button "Confirm" at bounding box center [441, 190] width 71 height 20
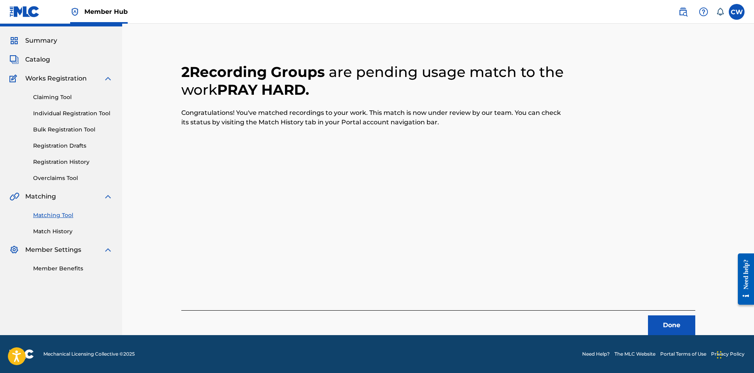
scroll to position [19, 0]
click at [654, 328] on button "Done" at bounding box center [671, 325] width 47 height 20
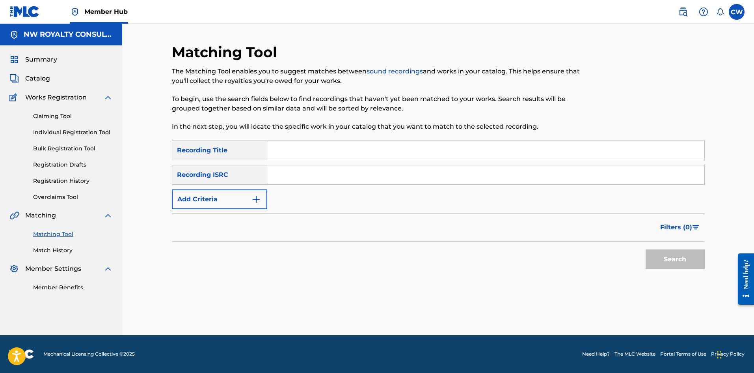
scroll to position [0, 0]
click at [239, 192] on button "Add Criteria" at bounding box center [219, 199] width 95 height 20
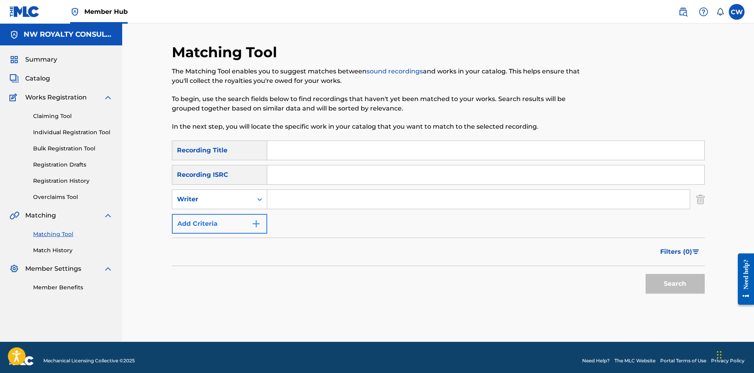
drag, startPoint x: 239, startPoint y: 192, endPoint x: 239, endPoint y: 206, distance: 14.2
click at [239, 192] on div "Writer" at bounding box center [212, 199] width 80 height 15
click at [239, 214] on div "Recording Artist" at bounding box center [219, 219] width 95 height 20
paste input "[PERSON_NAME]"
type input "[PERSON_NAME]"
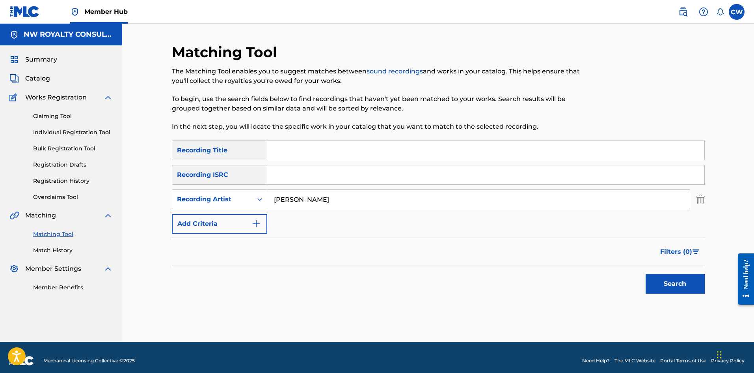
paste input "PREACHER BWOY"
type input "PREACHER BWOY"
click at [683, 282] on button "Search" at bounding box center [675, 284] width 59 height 20
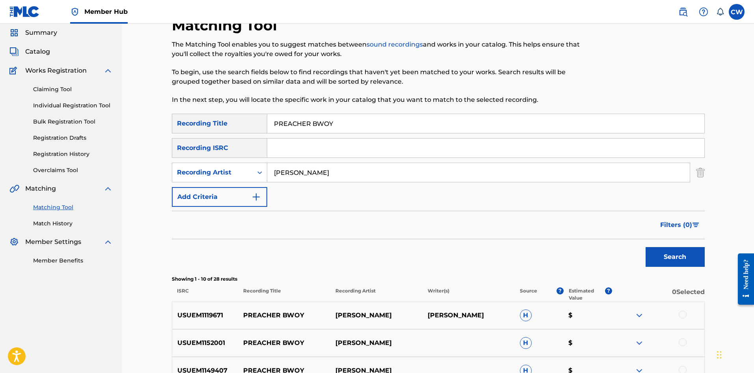
scroll to position [39, 0]
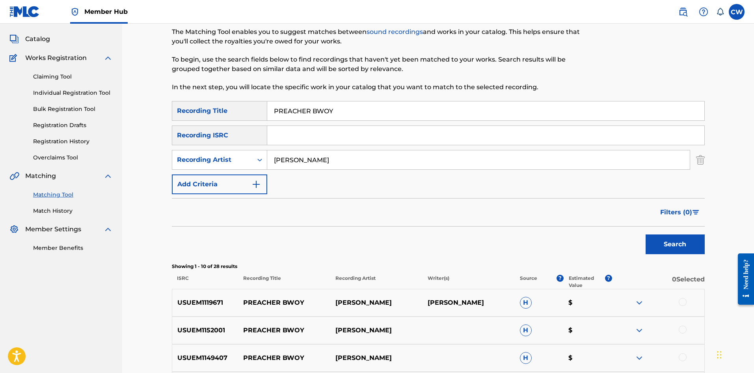
click at [634, 286] on p "0 Selected" at bounding box center [658, 281] width 92 height 14
click at [638, 294] on div "USUEM1119671 [DEMOGRAPHIC_DATA] BWOY [PERSON_NAME] [PERSON_NAME]" at bounding box center [438, 303] width 533 height 28
click at [692, 305] on div at bounding box center [658, 302] width 92 height 9
click at [701, 307] on div at bounding box center [658, 302] width 92 height 9
click at [696, 308] on div "USUEM1119671 [DEMOGRAPHIC_DATA] BWOY [PERSON_NAME] [PERSON_NAME]" at bounding box center [438, 303] width 533 height 28
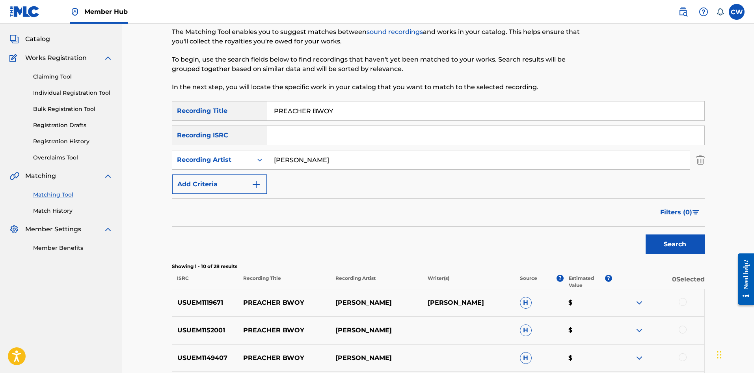
click at [681, 303] on div at bounding box center [683, 302] width 8 height 8
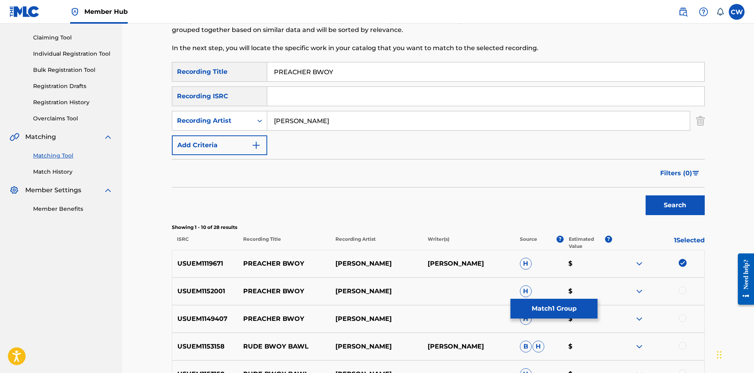
scroll to position [79, 0]
click at [681, 301] on div "USUEM1152001 PREACHER BWOY [PERSON_NAME] H $" at bounding box center [438, 291] width 533 height 28
click at [681, 296] on div "USUEM1152001 PREACHER BWOY [PERSON_NAME] H $" at bounding box center [438, 291] width 533 height 28
drag, startPoint x: 679, startPoint y: 292, endPoint x: 678, endPoint y: 297, distance: 5.7
click at [679, 292] on div at bounding box center [658, 290] width 92 height 9
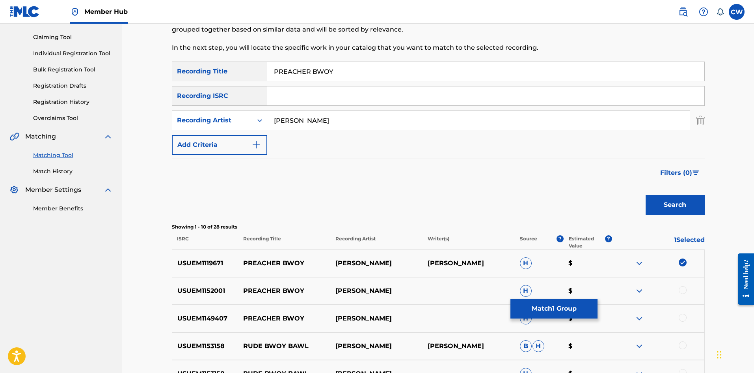
click at [681, 295] on div at bounding box center [658, 290] width 92 height 9
click at [682, 292] on div at bounding box center [683, 290] width 8 height 8
drag, startPoint x: 683, startPoint y: 312, endPoint x: 684, endPoint y: 316, distance: 4.9
click at [684, 314] on div "USUEM1149407 PREACHER BWOY [PERSON_NAME] H $" at bounding box center [438, 318] width 533 height 28
click at [684, 316] on div at bounding box center [683, 317] width 8 height 8
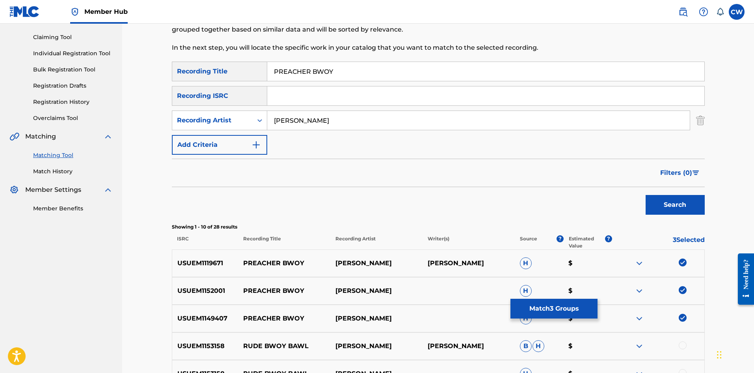
click at [681, 342] on div at bounding box center [683, 345] width 8 height 8
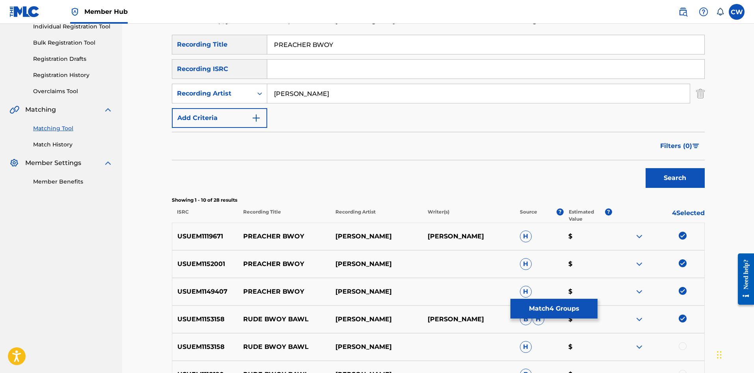
scroll to position [118, 0]
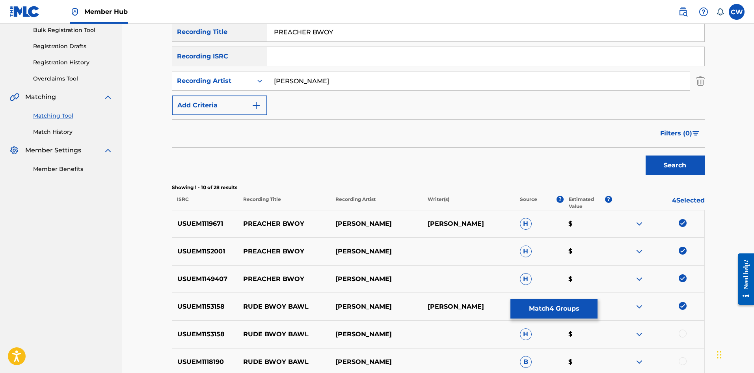
click at [680, 336] on div at bounding box center [683, 333] width 8 height 8
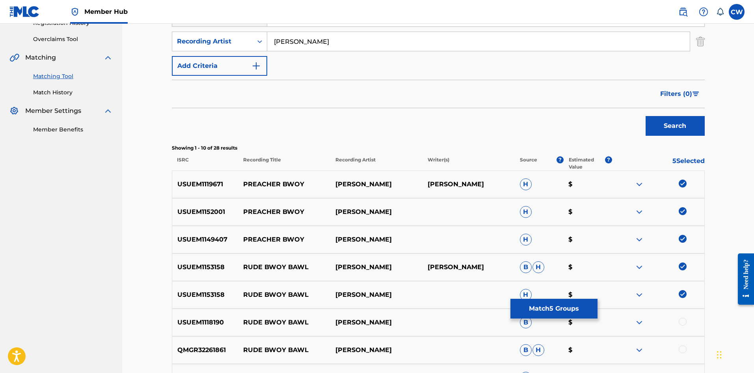
drag, startPoint x: 680, startPoint y: 331, endPoint x: 680, endPoint y: 325, distance: 5.9
click at [680, 328] on div "USUEM1118190 RUDE BWOY BAWL [PERSON_NAME] B $" at bounding box center [438, 322] width 533 height 28
click at [680, 323] on div at bounding box center [683, 321] width 8 height 8
click at [681, 353] on div at bounding box center [658, 349] width 92 height 9
click at [680, 349] on div at bounding box center [683, 349] width 8 height 8
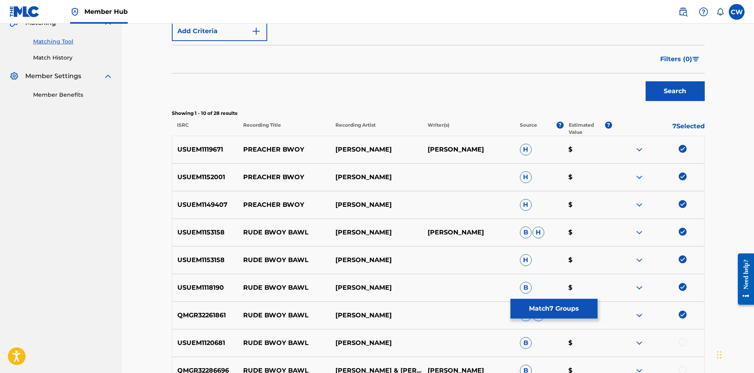
scroll to position [237, 0]
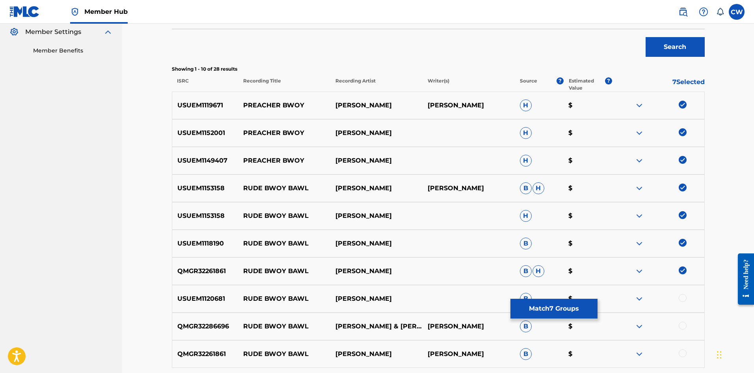
click at [684, 273] on img at bounding box center [683, 270] width 8 height 8
click at [683, 245] on img at bounding box center [683, 243] width 8 height 8
click at [685, 217] on img at bounding box center [683, 215] width 8 height 8
click at [675, 178] on div "USUEM1153158 RUDE BWOY BAWL [PERSON_NAME] [PERSON_NAME] [PERSON_NAME]" at bounding box center [438, 188] width 533 height 28
click at [679, 183] on div "USUEM1153158 RUDE BWOY BAWL [PERSON_NAME] [PERSON_NAME] [PERSON_NAME]" at bounding box center [438, 188] width 533 height 28
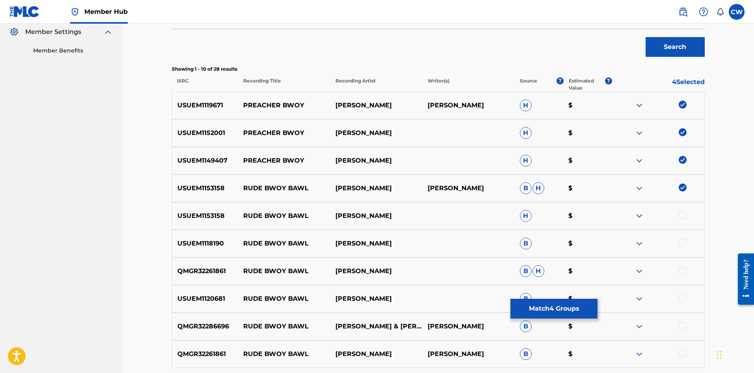
click at [680, 188] on img at bounding box center [683, 187] width 8 height 8
click at [565, 299] on button "Match 3 Groups" at bounding box center [554, 308] width 87 height 20
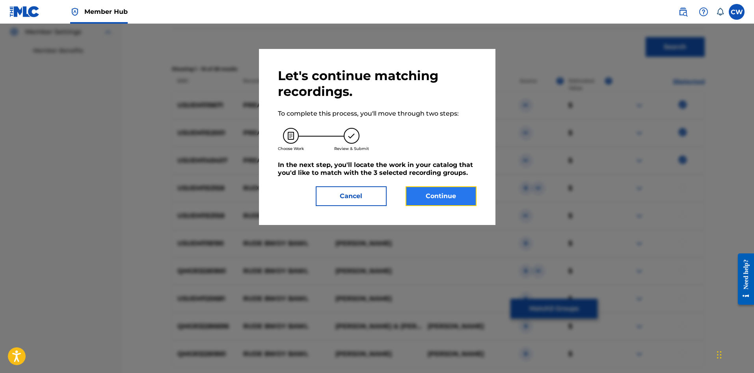
click at [462, 194] on button "Continue" at bounding box center [441, 196] width 71 height 20
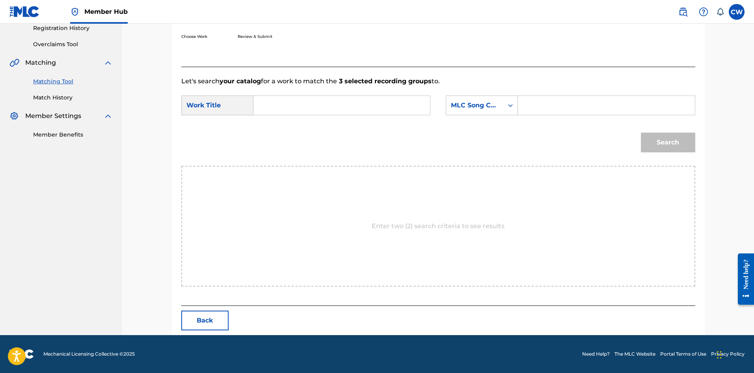
scroll to position [153, 0]
paste input "PREACHER BWOY"
type input "PREACHER BWOY"
paste input "PA5NY3"
type input "PA5NY3"
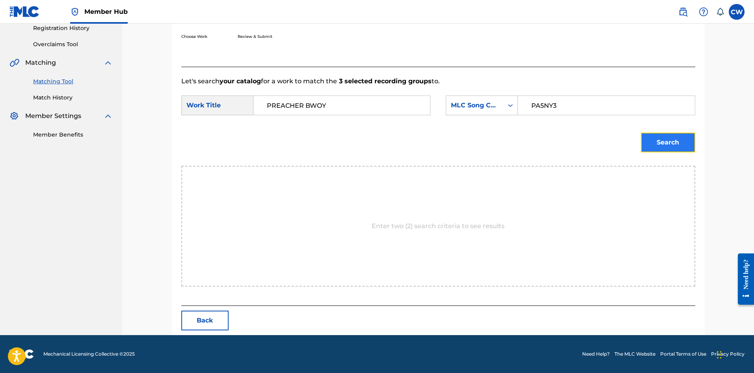
click at [667, 137] on button "Search" at bounding box center [668, 142] width 54 height 20
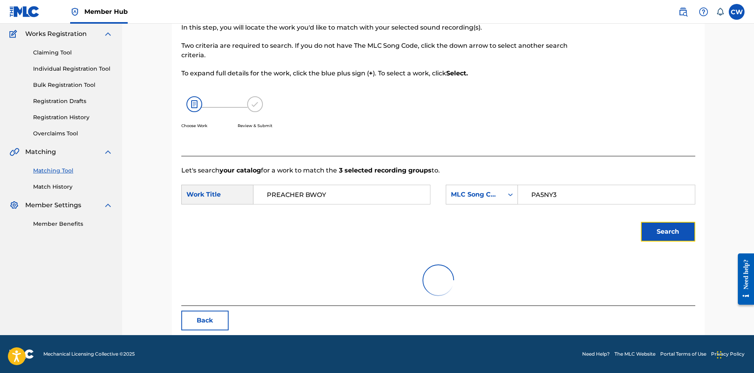
scroll to position [129, 0]
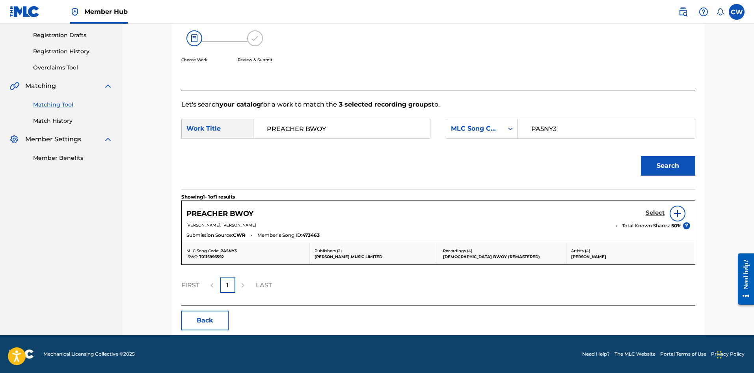
click at [657, 213] on h5 "Select" at bounding box center [655, 212] width 19 height 7
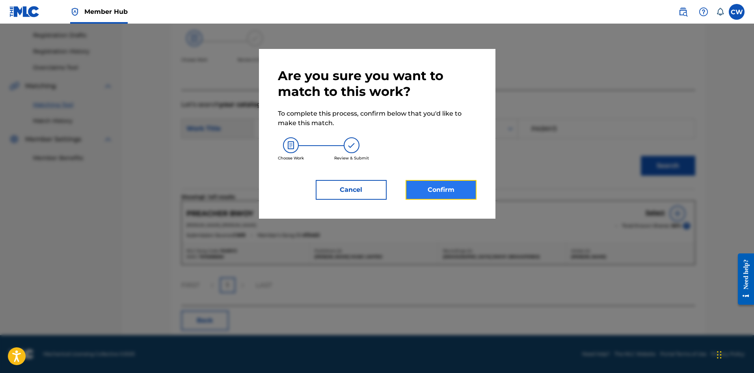
click at [459, 188] on button "Confirm" at bounding box center [441, 190] width 71 height 20
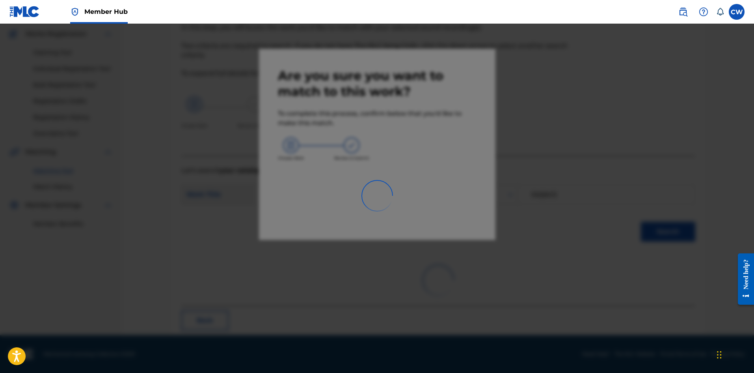
scroll to position [19, 0]
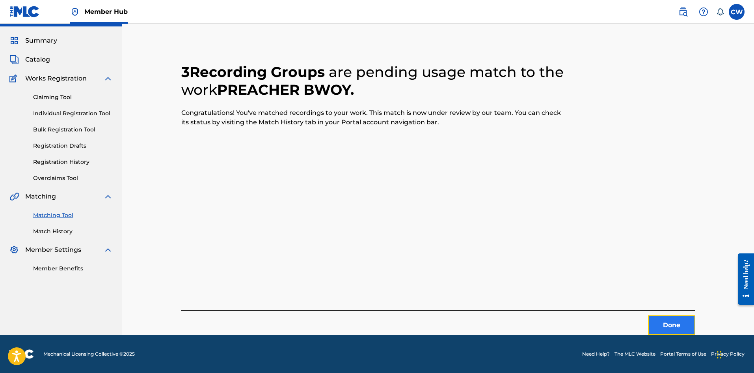
click at [679, 323] on button "Done" at bounding box center [671, 325] width 47 height 20
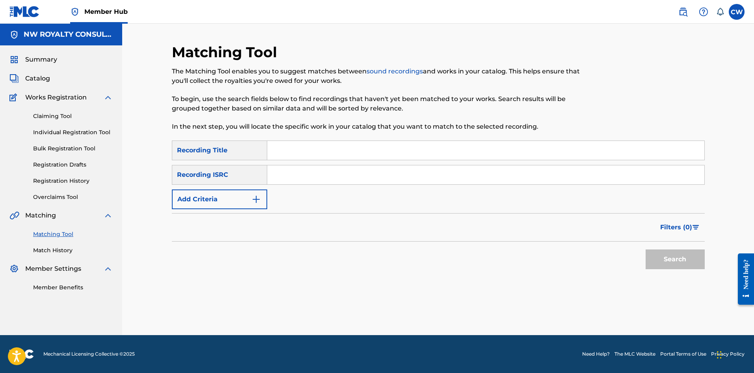
scroll to position [0, 0]
click at [241, 198] on button "Add Criteria" at bounding box center [219, 199] width 95 height 20
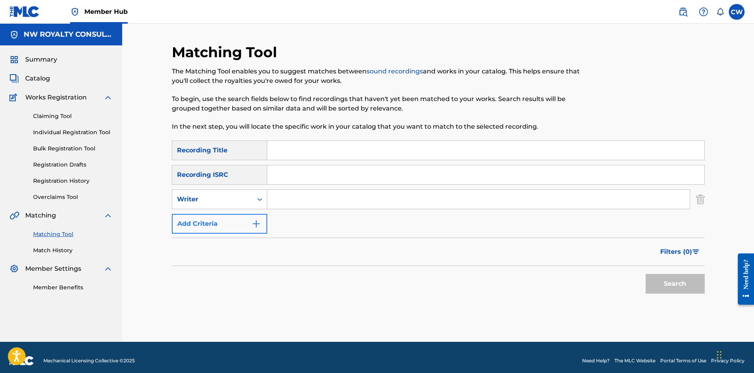
click at [240, 198] on div "Writer" at bounding box center [212, 198] width 71 height 9
click at [239, 212] on div "Recording Artist" at bounding box center [219, 219] width 95 height 20
paste input "SIZZLA"
type input "SIZZLA"
paste input "PRECIOUS"
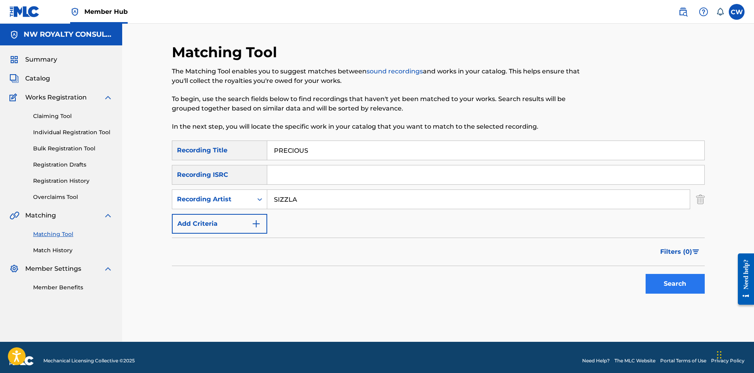
type input "PRECIOUS"
click at [670, 284] on button "Search" at bounding box center [675, 284] width 59 height 20
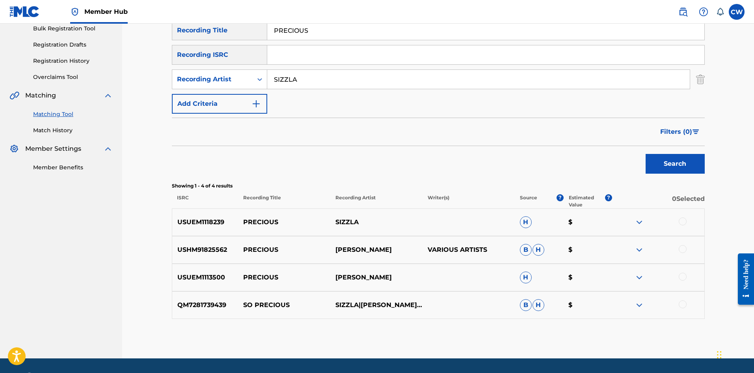
scroll to position [143, 0]
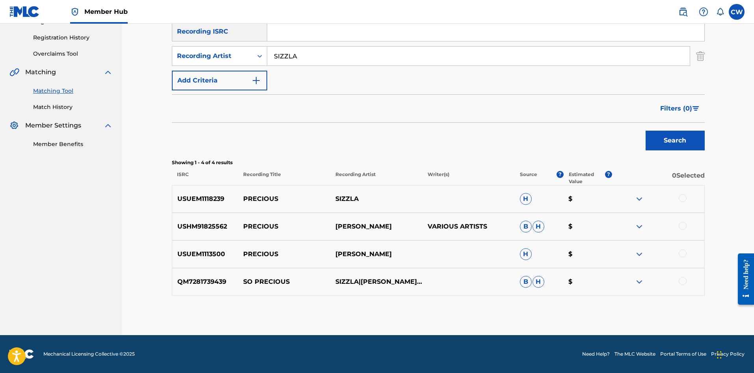
click at [683, 198] on div at bounding box center [683, 198] width 8 height 8
click at [684, 221] on div "USHM91825562 PRECIOUS [PERSON_NAME] VARIOUS ARTISTS [PERSON_NAME]" at bounding box center [438, 227] width 533 height 28
click at [683, 222] on div at bounding box center [683, 226] width 8 height 8
click at [682, 249] on div at bounding box center [683, 253] width 8 height 8
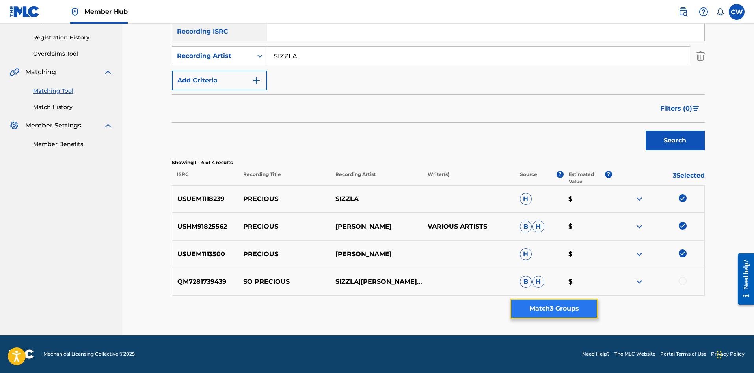
click at [559, 306] on button "Match 3 Groups" at bounding box center [554, 308] width 87 height 20
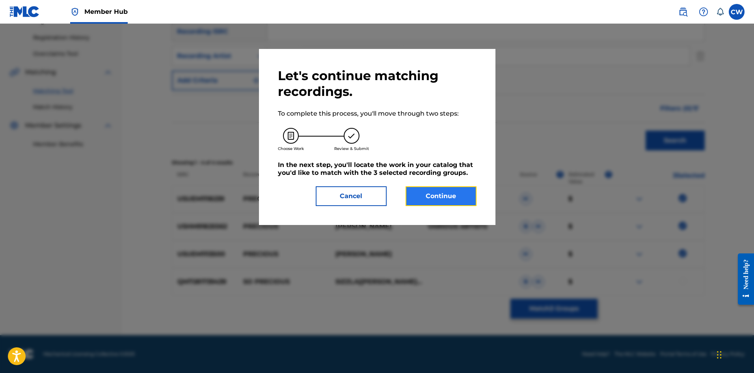
click at [445, 198] on button "Continue" at bounding box center [441, 196] width 71 height 20
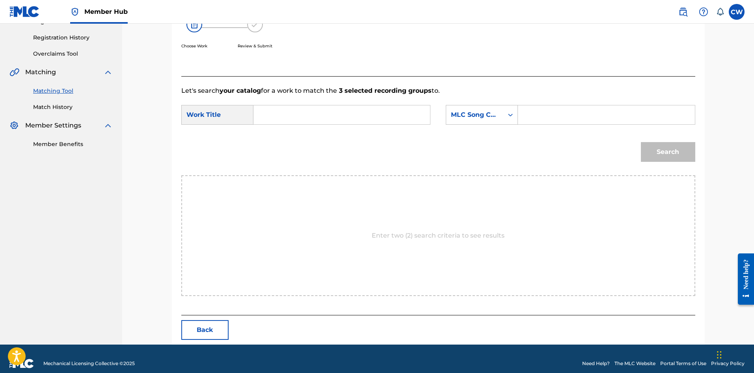
drag, startPoint x: 302, startPoint y: 126, endPoint x: 300, endPoint y: 117, distance: 9.6
paste input "PRECIOUS"
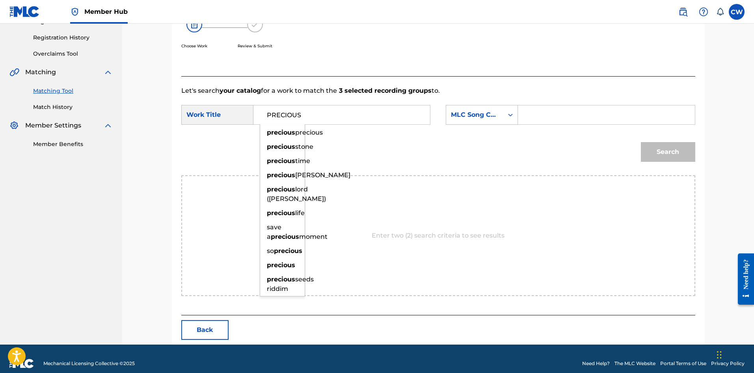
type input "PRECIOUS"
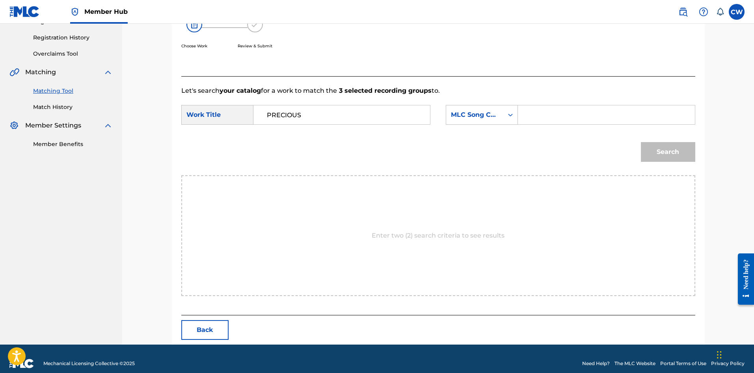
paste input "P5196U"
type input "P5196U"
click at [663, 147] on button "Search" at bounding box center [668, 152] width 54 height 20
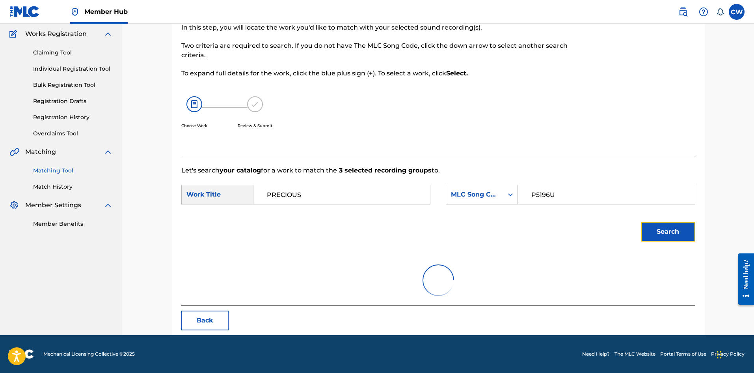
scroll to position [129, 0]
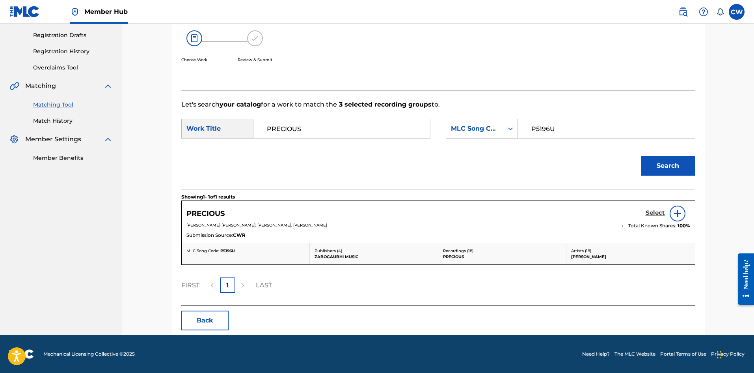
click at [653, 212] on h5 "Select" at bounding box center [655, 212] width 19 height 7
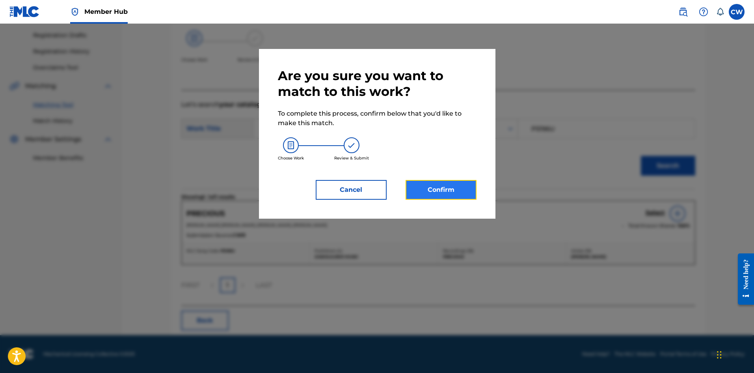
click at [464, 187] on button "Confirm" at bounding box center [441, 190] width 71 height 20
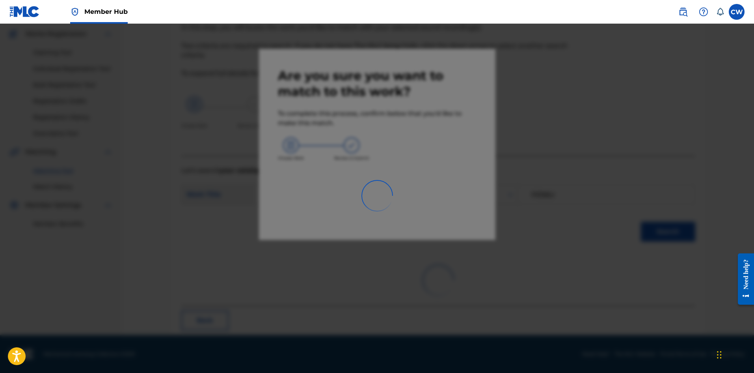
scroll to position [19, 0]
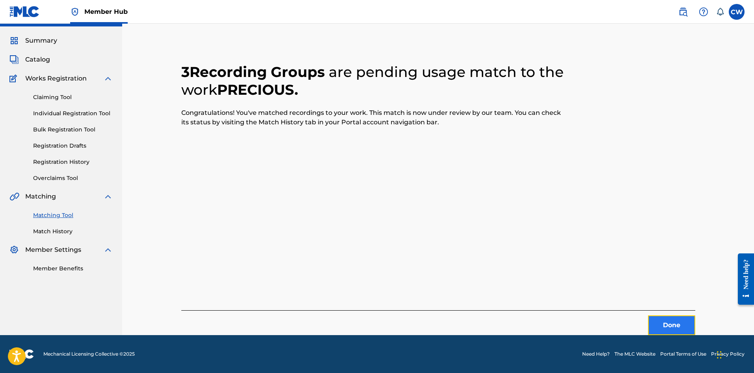
click at [667, 324] on button "Done" at bounding box center [671, 325] width 47 height 20
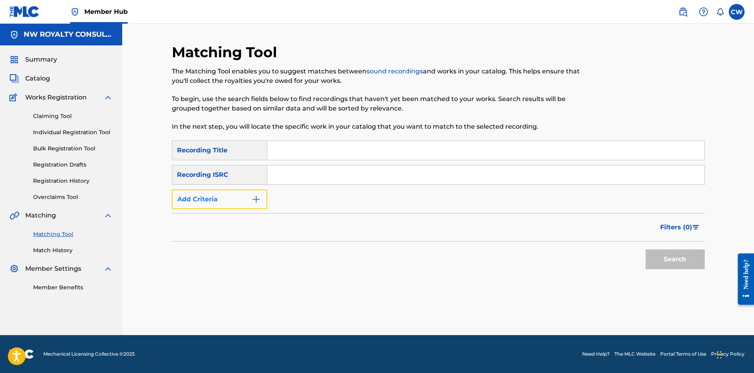
click at [243, 198] on button "Add Criteria" at bounding box center [219, 199] width 95 height 20
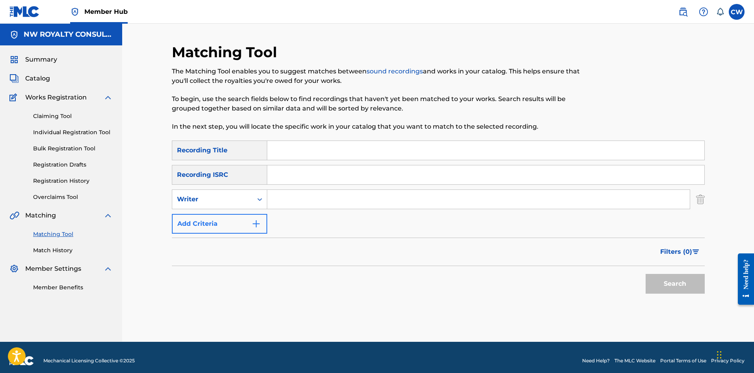
click at [243, 198] on div "Writer" at bounding box center [212, 198] width 71 height 9
click at [233, 225] on div "Recording Artist" at bounding box center [219, 219] width 95 height 20
paste input "JMOVEMENCE"
type input "JMOVEMENCE"
paste input "PREE DEEP"
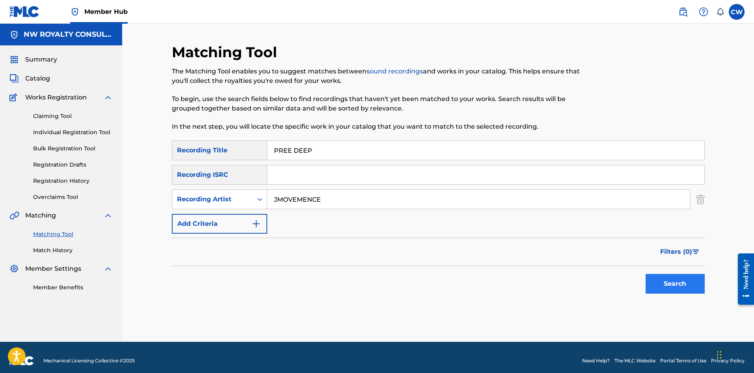
type input "PREE DEEP"
click at [664, 290] on button "Search" at bounding box center [675, 284] width 59 height 20
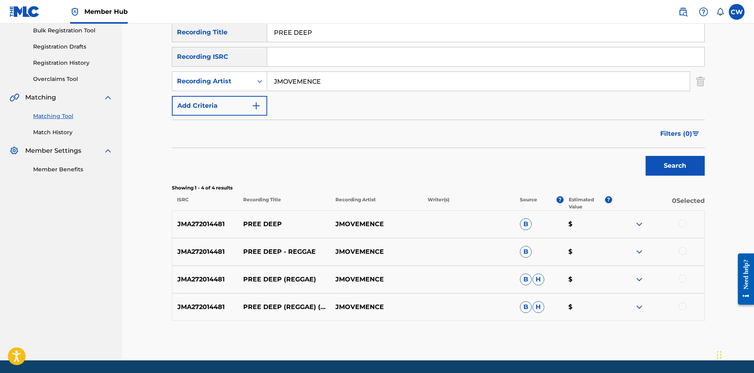
scroll to position [118, 0]
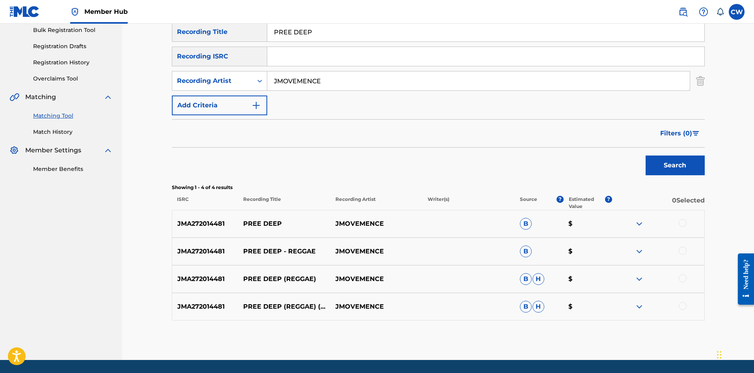
click at [686, 224] on div at bounding box center [683, 223] width 8 height 8
click at [682, 242] on div "JMA272014481 PREE DEEP - REGGAE JMOVEMENCE B $" at bounding box center [438, 251] width 533 height 28
click at [682, 248] on div at bounding box center [683, 250] width 8 height 8
click at [683, 273] on div "JMA272014481 PREE DEEP (REGGAE) JMOVEMENCE B H $" at bounding box center [438, 279] width 533 height 28
click at [682, 276] on div at bounding box center [683, 278] width 8 height 8
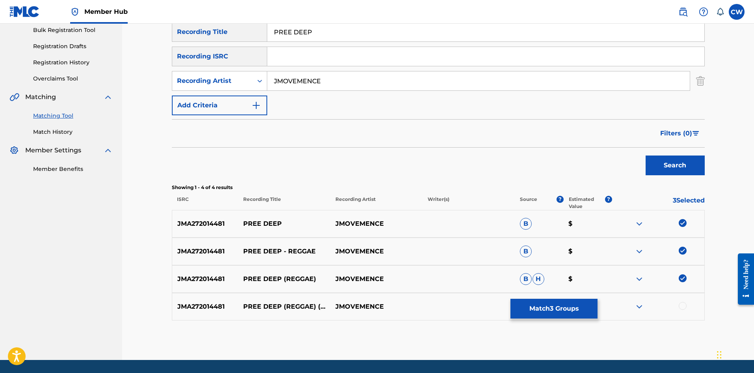
click at [687, 304] on div at bounding box center [658, 306] width 92 height 9
drag, startPoint x: 686, startPoint y: 306, endPoint x: 669, endPoint y: 308, distance: 16.7
click at [685, 306] on div at bounding box center [683, 306] width 8 height 8
click at [576, 306] on button "Match 4 Groups" at bounding box center [554, 308] width 87 height 20
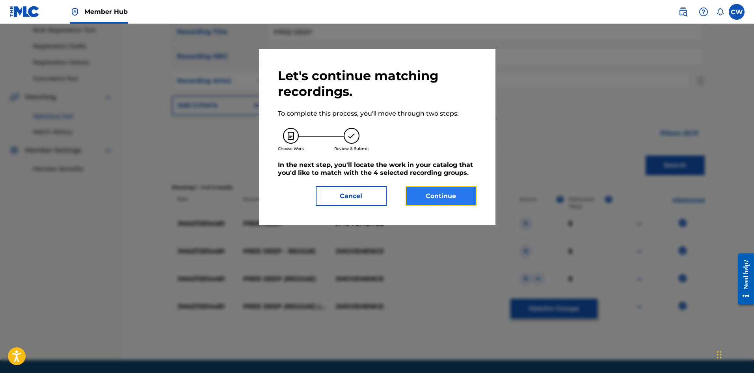
click at [446, 195] on button "Continue" at bounding box center [441, 196] width 71 height 20
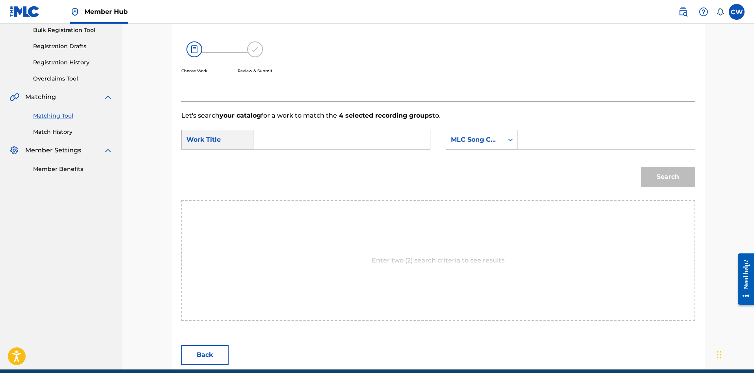
paste input "PREE DEEP"
type input "PREE DEEP"
paste input "PE7G0F"
type input "PE7G0F"
click at [664, 184] on button "Search" at bounding box center [668, 177] width 54 height 20
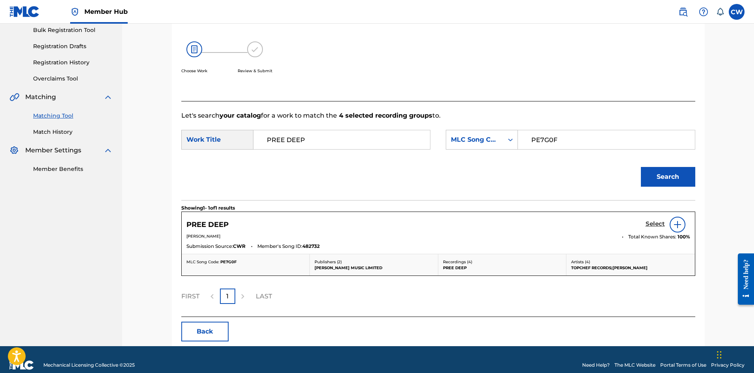
click at [651, 221] on h5 "Select" at bounding box center [655, 223] width 19 height 7
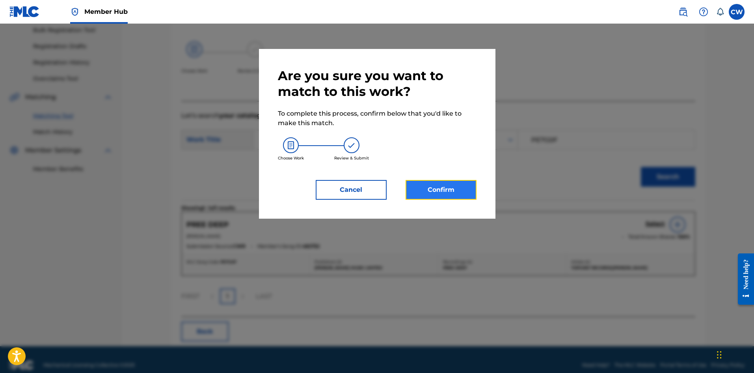
click at [438, 189] on button "Confirm" at bounding box center [441, 190] width 71 height 20
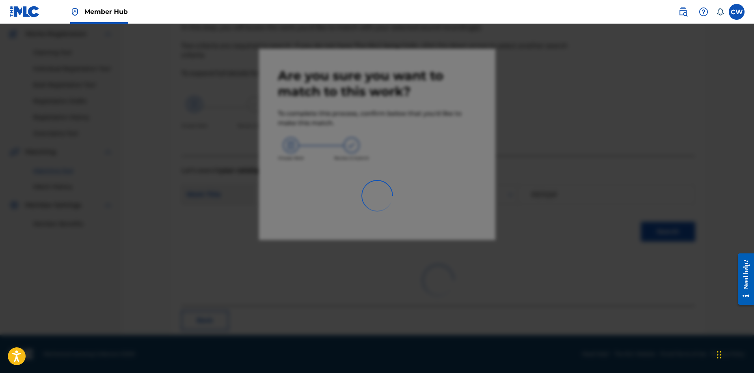
scroll to position [19, 0]
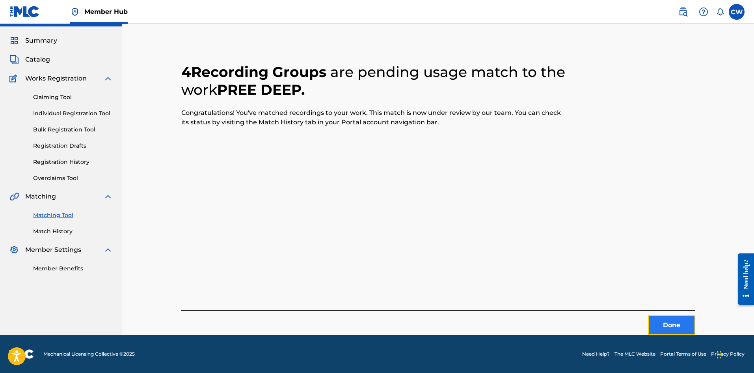
click at [666, 325] on button "Done" at bounding box center [671, 325] width 47 height 20
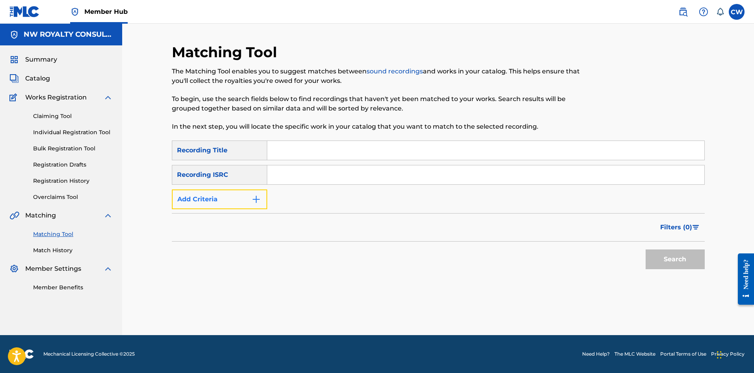
click at [233, 198] on button "Add Criteria" at bounding box center [219, 199] width 95 height 20
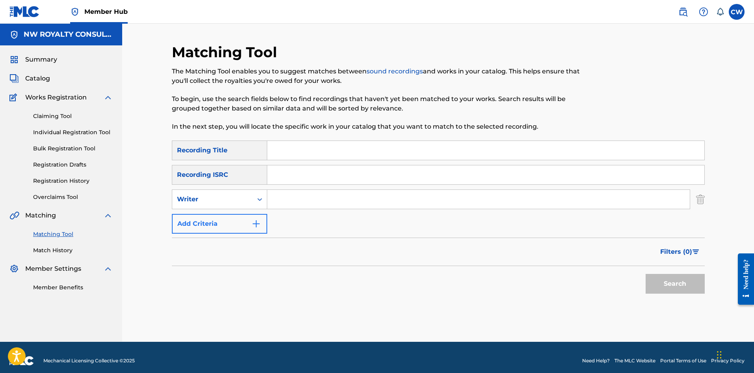
click at [233, 198] on div "Writer" at bounding box center [212, 198] width 71 height 9
click at [222, 218] on div "Recording Artist" at bounding box center [219, 219] width 95 height 20
paste input "BLING DAWG"
type input "BLING DAWG"
paste input "PREE NOW"
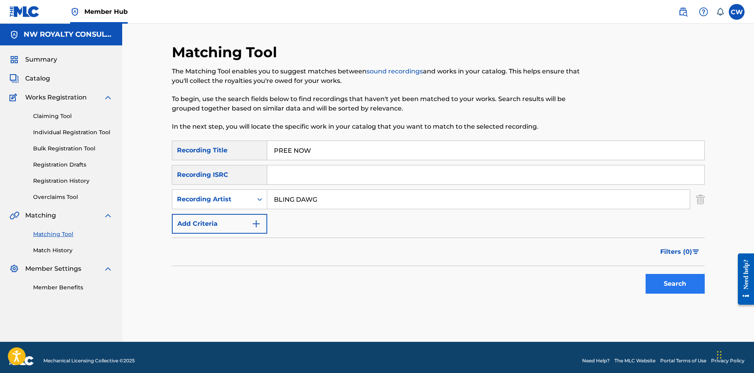
type input "PREE NOW"
click at [661, 280] on button "Search" at bounding box center [675, 284] width 59 height 20
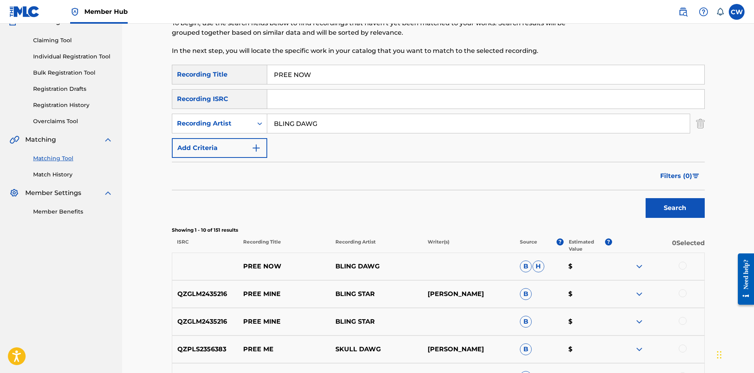
scroll to position [79, 0]
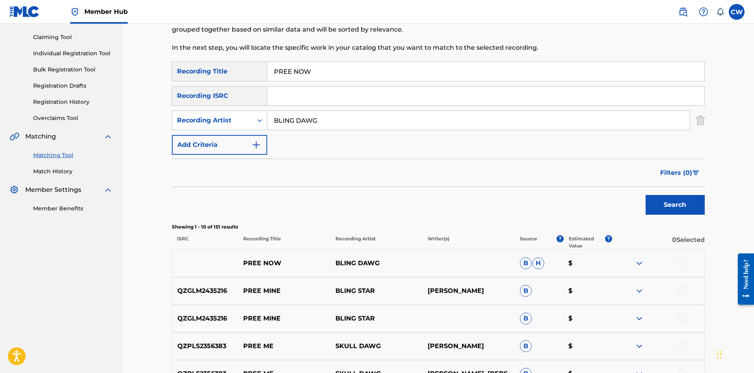
click at [687, 259] on div at bounding box center [658, 262] width 92 height 9
click at [685, 261] on div at bounding box center [683, 262] width 8 height 8
click at [570, 306] on button "Match 1 Group" at bounding box center [554, 308] width 87 height 20
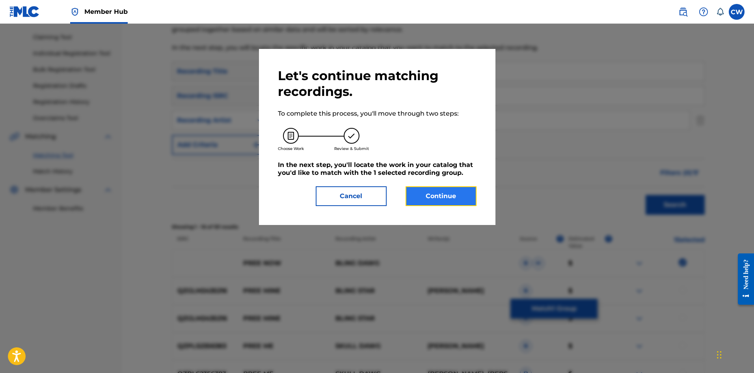
click at [437, 190] on button "Continue" at bounding box center [441, 196] width 71 height 20
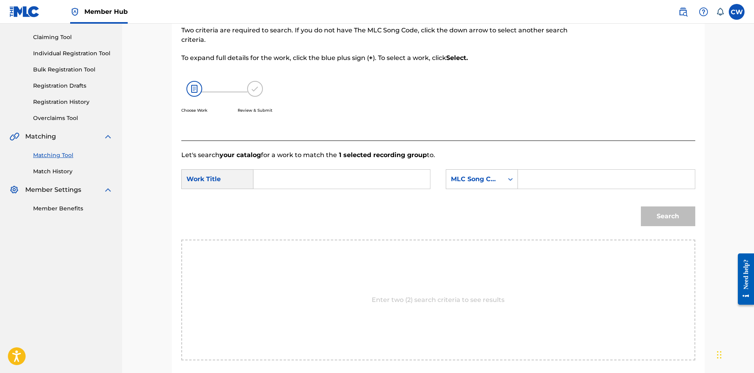
paste input "PREE NOW"
type input "PREE NOW"
paste input "PA5QVS"
type input "PA5QVS"
click at [675, 209] on button "Search" at bounding box center [668, 216] width 54 height 20
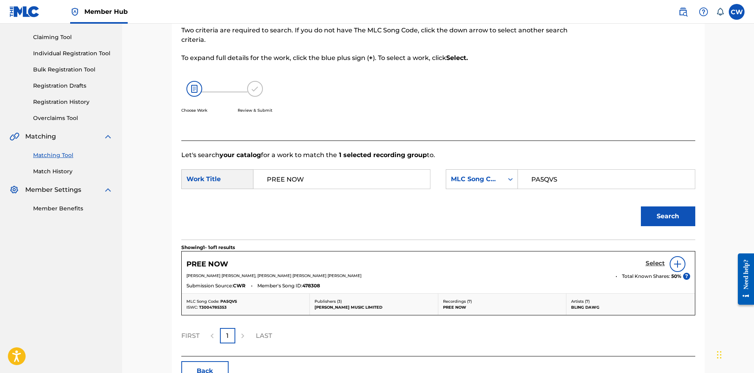
click at [647, 263] on h5 "Select" at bounding box center [655, 262] width 19 height 7
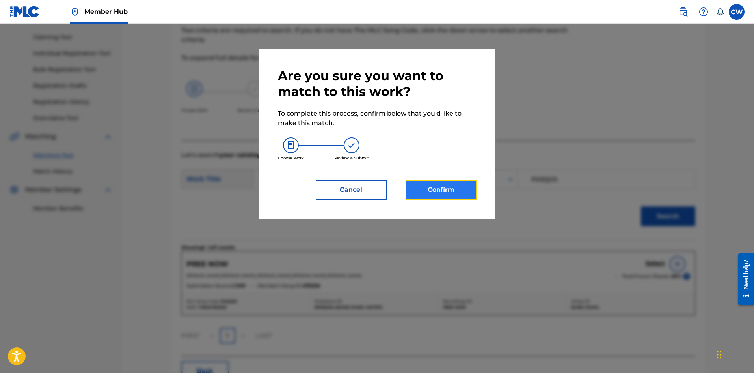
click at [448, 196] on button "Confirm" at bounding box center [441, 190] width 71 height 20
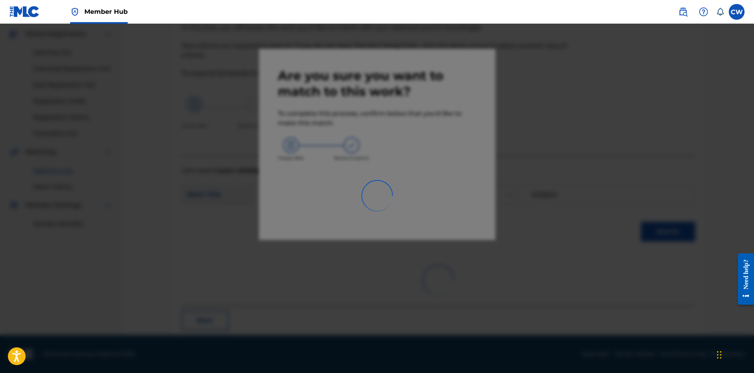
scroll to position [19, 0]
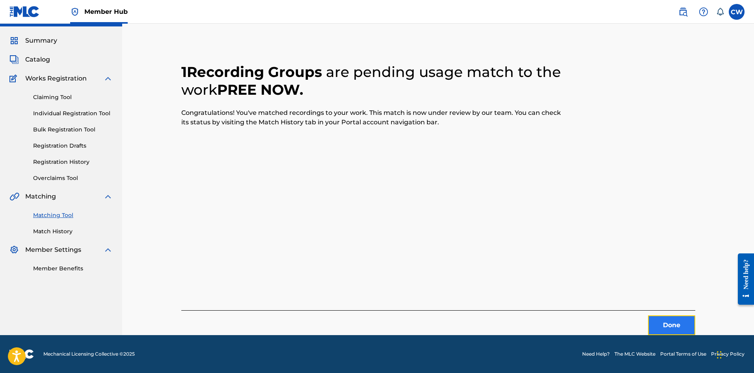
click at [651, 322] on button "Done" at bounding box center [671, 325] width 47 height 20
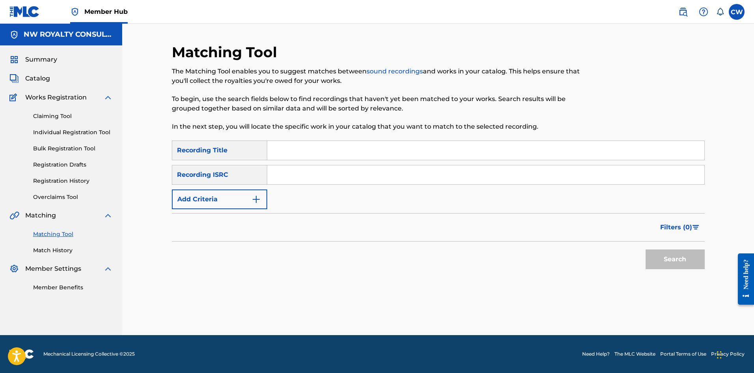
click at [220, 209] on form "SearchWithCriteria2a8d65ef-ef09-4221-ac1f-29d5d9f8fdcc Recording Title SearchWi…" at bounding box center [438, 206] width 533 height 132
click at [220, 204] on button "Add Criteria" at bounding box center [219, 199] width 95 height 20
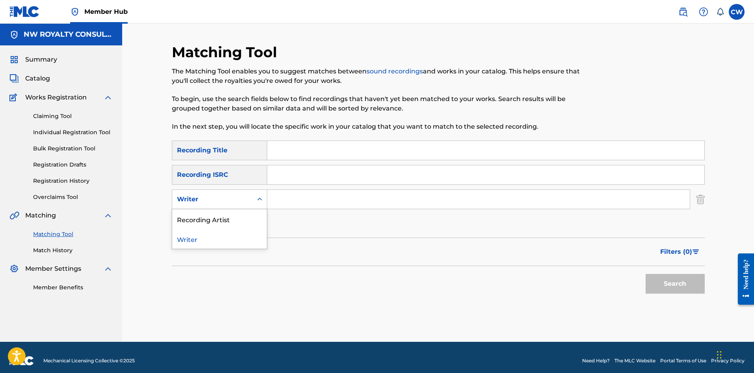
click at [218, 192] on div "Writer" at bounding box center [212, 199] width 80 height 15
click at [216, 214] on div "Recording Artist" at bounding box center [219, 219] width 95 height 20
paste input "NEVARAMO"
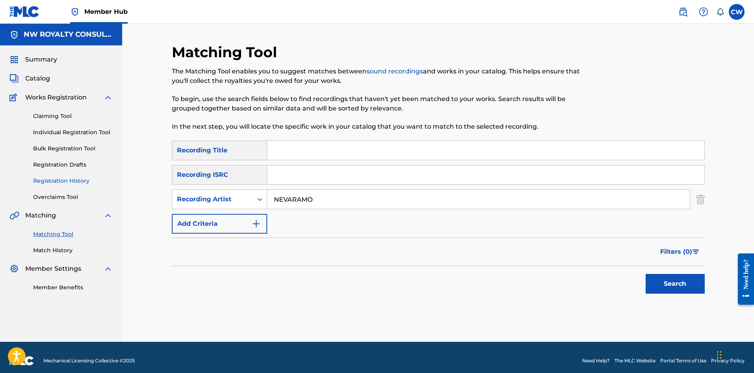
type input "NEVARAMO"
paste input "PRESIDENTIAL"
type input "PRESIDENTIAL"
click at [671, 295] on div "Search" at bounding box center [673, 282] width 63 height 32
click at [667, 291] on button "Search" at bounding box center [675, 284] width 59 height 20
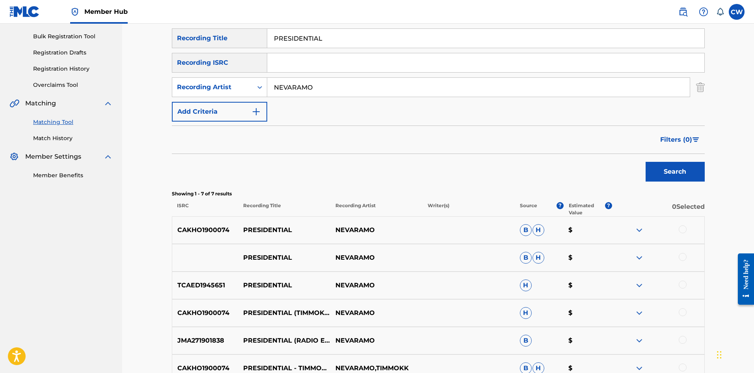
scroll to position [118, 0]
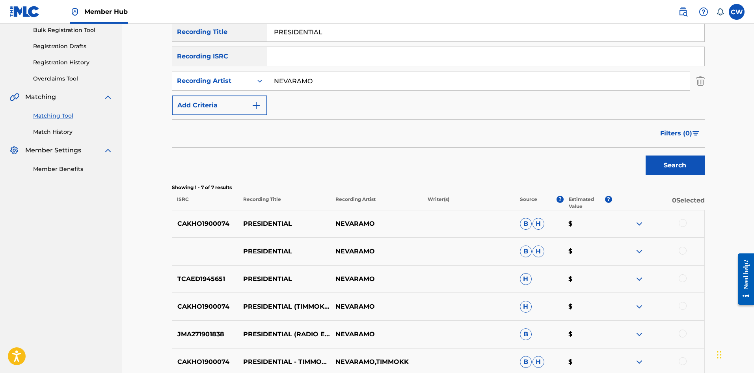
click at [679, 221] on div at bounding box center [658, 223] width 92 height 9
click at [680, 225] on div at bounding box center [683, 223] width 8 height 8
click at [679, 247] on div at bounding box center [658, 250] width 92 height 9
click at [678, 261] on div "PRESIDENTIAL NEVARAMO B H $" at bounding box center [438, 251] width 533 height 28
click at [685, 250] on div at bounding box center [683, 250] width 8 height 8
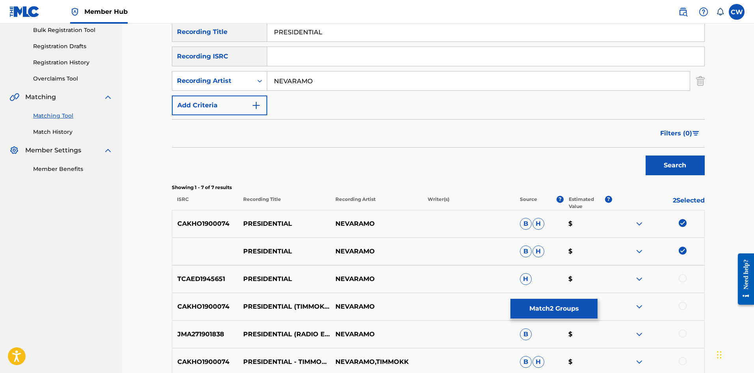
click at [684, 275] on div at bounding box center [683, 278] width 8 height 8
click at [677, 298] on div "CAKHO1900074 PRESIDENTIAL ([PERSON_NAME] REMIX) NEVARAMO H $" at bounding box center [438, 307] width 533 height 28
click at [685, 300] on div "CAKHO1900074 PRESIDENTIAL ([PERSON_NAME] REMIX) NEVARAMO H $" at bounding box center [438, 307] width 533 height 28
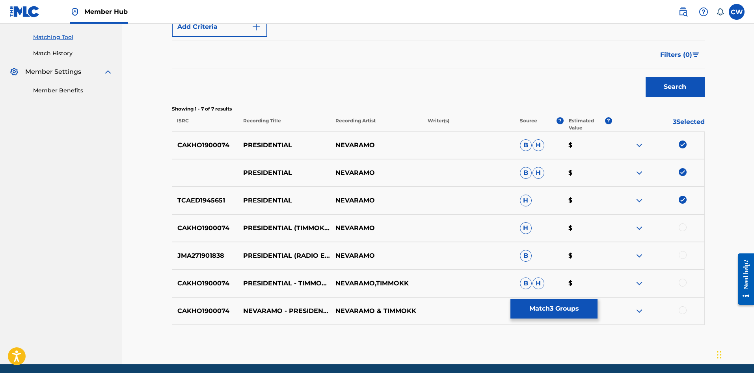
scroll to position [197, 0]
click at [686, 227] on div at bounding box center [683, 227] width 8 height 8
click at [684, 243] on div "JMA271901838 PRESIDENTIAL (RADIO EDIT) NEVARAMO B $" at bounding box center [438, 255] width 533 height 28
click at [683, 252] on div at bounding box center [683, 254] width 8 height 8
click at [679, 283] on div at bounding box center [683, 282] width 8 height 8
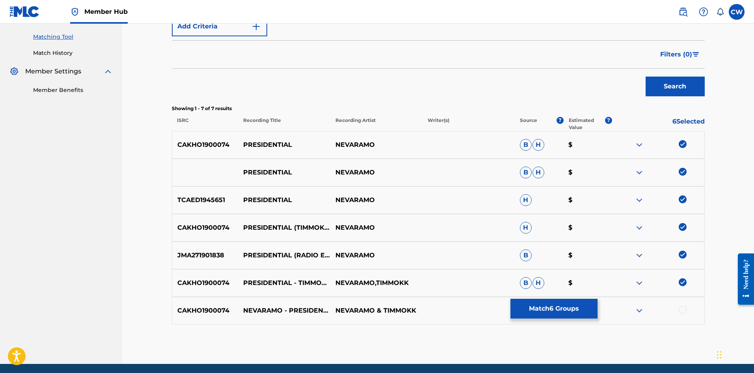
click at [679, 306] on div at bounding box center [658, 310] width 92 height 9
click at [682, 309] on div at bounding box center [683, 310] width 8 height 8
click at [571, 309] on button "Match 7 Groups" at bounding box center [554, 308] width 87 height 20
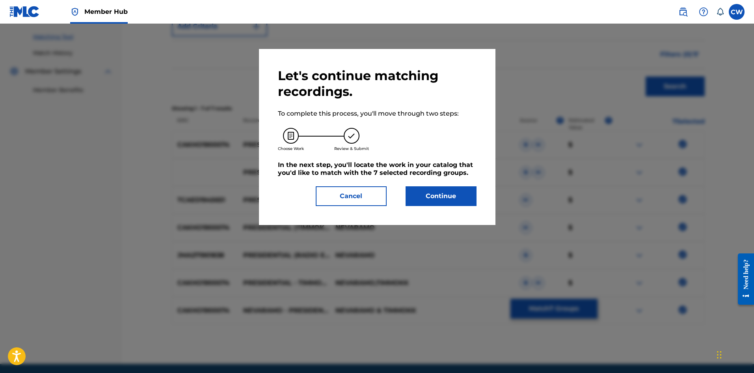
click at [437, 207] on div "Let's continue matching recordings. To complete this process, you'll move throu…" at bounding box center [377, 137] width 237 height 176
click at [440, 205] on button "Continue" at bounding box center [441, 196] width 71 height 20
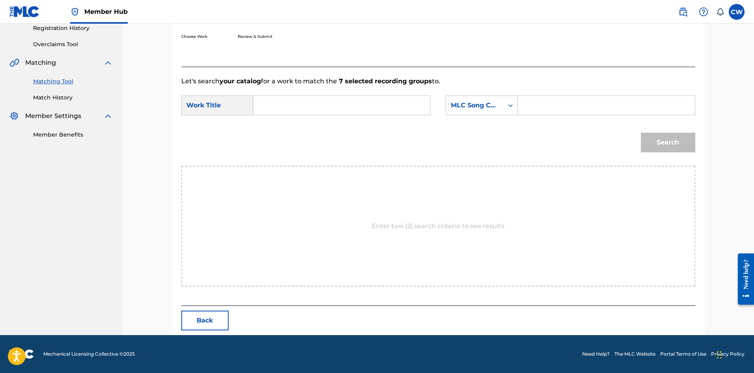
scroll to position [153, 0]
paste input "PRESIDENTIAL"
type input "PRESIDENTIAL"
paste input "PA45RW"
type input "PA45RW"
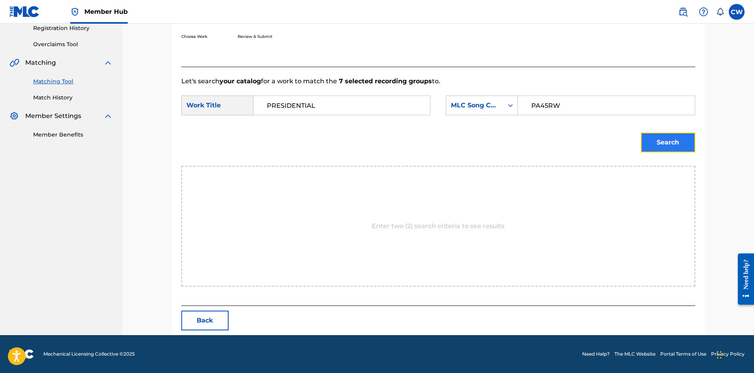
click at [664, 139] on button "Search" at bounding box center [668, 142] width 54 height 20
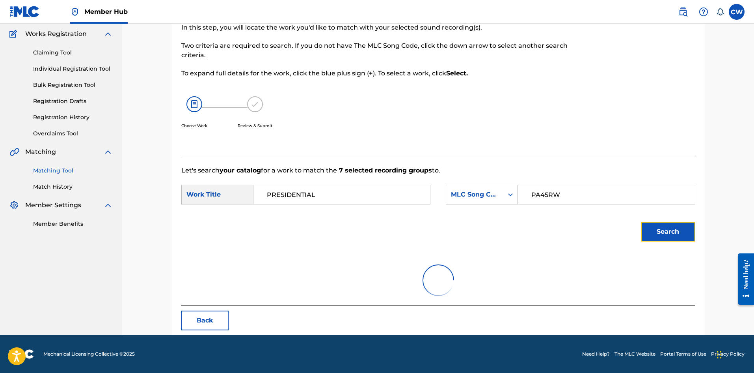
scroll to position [129, 0]
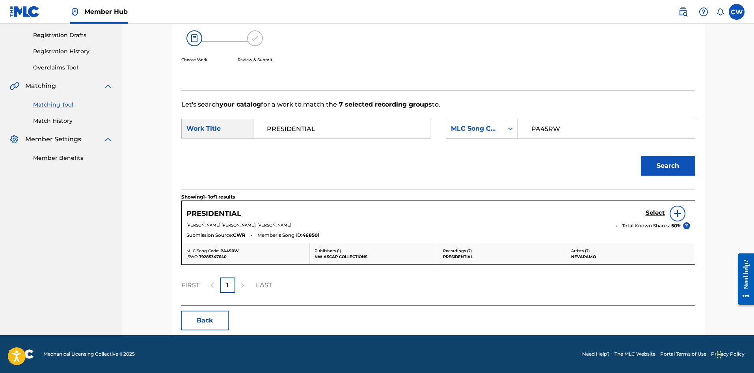
click at [654, 219] on div "Select" at bounding box center [668, 213] width 45 height 16
click at [652, 213] on h5 "Select" at bounding box center [655, 212] width 19 height 7
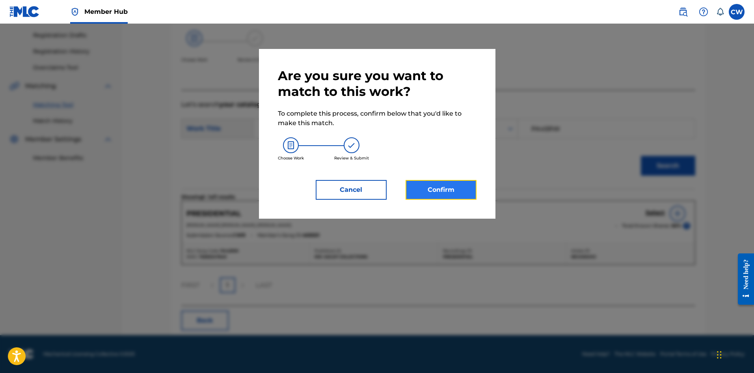
click at [432, 191] on button "Confirm" at bounding box center [441, 190] width 71 height 20
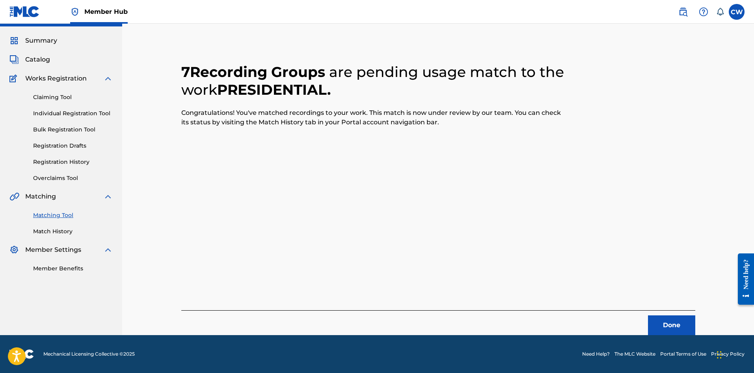
scroll to position [19, 0]
click at [658, 334] on button "Done" at bounding box center [671, 325] width 47 height 20
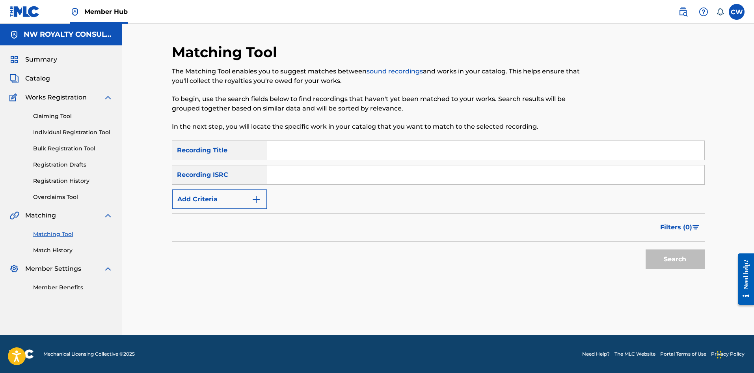
scroll to position [0, 0]
click at [218, 200] on button "Add Criteria" at bounding box center [219, 199] width 95 height 20
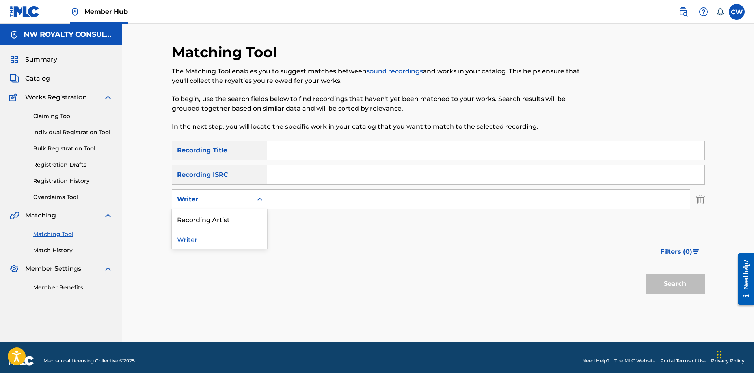
click at [218, 200] on div "Writer" at bounding box center [212, 198] width 71 height 9
click at [219, 218] on div "Recording Artist" at bounding box center [219, 219] width 95 height 20
paste input "[PERSON_NAME] G"
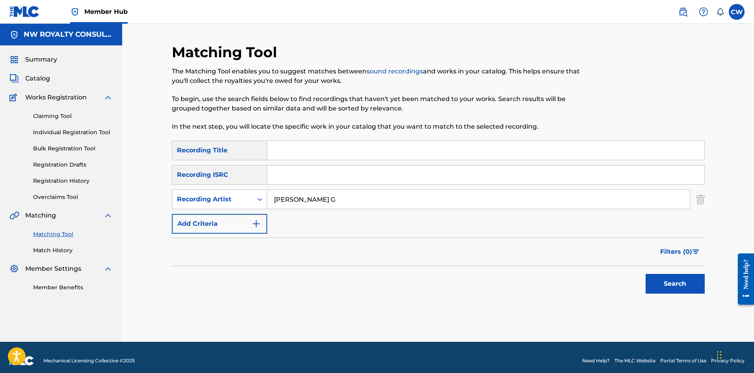
type input "[PERSON_NAME] G"
drag, startPoint x: 325, startPoint y: 140, endPoint x: 323, endPoint y: 146, distance: 6.9
paste input "PRETTY EYES"
type input "PRETTY EYES"
click at [673, 285] on button "Search" at bounding box center [675, 284] width 59 height 20
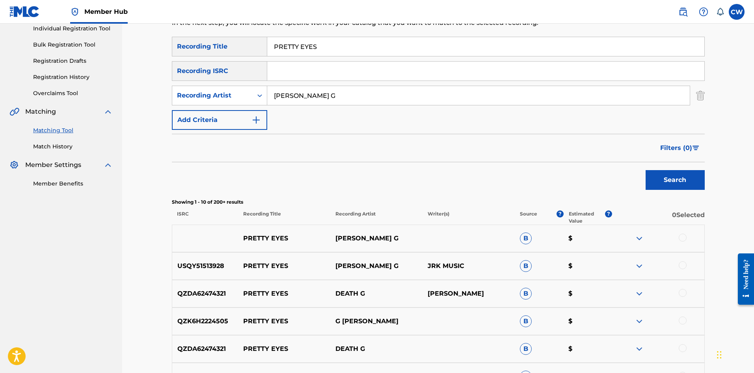
scroll to position [118, 0]
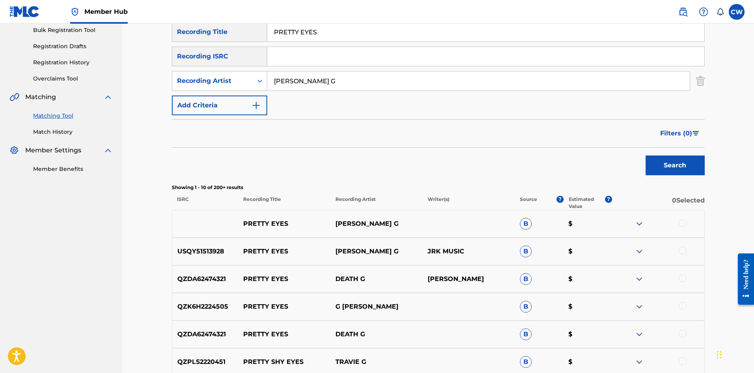
click at [683, 224] on div at bounding box center [683, 223] width 8 height 8
click at [683, 251] on div at bounding box center [683, 250] width 8 height 8
click at [683, 269] on div "QZDA62474321 PRETTY EYES DEATH G [PERSON_NAME] B $" at bounding box center [438, 279] width 533 height 28
click at [543, 312] on button "Match 2 Groups" at bounding box center [554, 308] width 87 height 20
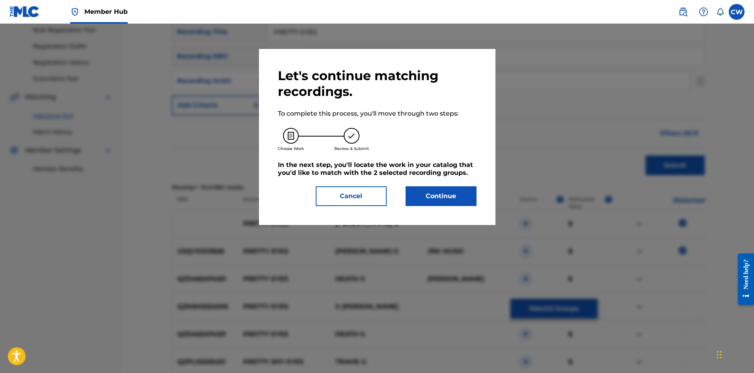
click at [429, 182] on div "Let's continue matching recordings. To complete this process, you'll move throu…" at bounding box center [377, 137] width 199 height 138
click at [432, 196] on button "Continue" at bounding box center [441, 196] width 71 height 20
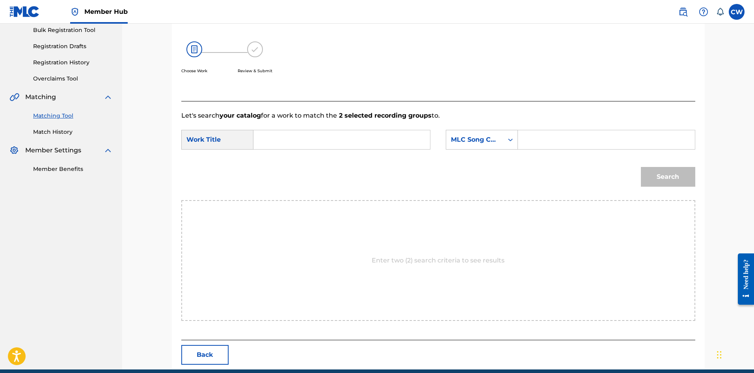
click at [337, 142] on input "Search Form" at bounding box center [341, 139] width 163 height 19
paste input "PRETTY EYES"
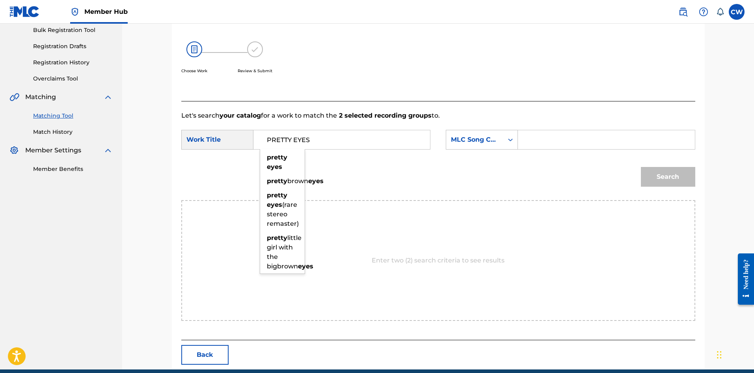
type input "PRETTY EYES"
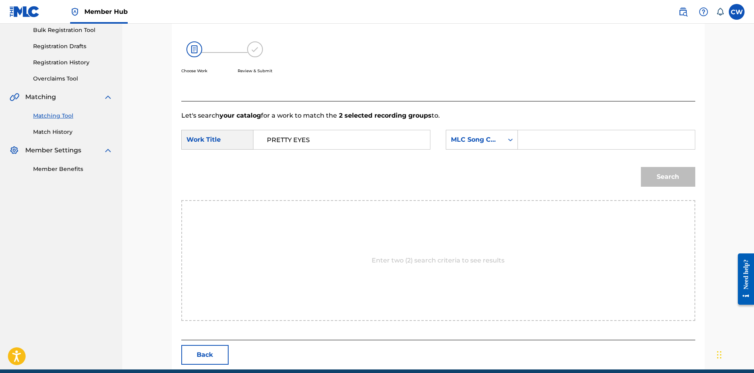
paste input "PA0KOI"
type input "PA0KOI"
click at [681, 169] on button "Search" at bounding box center [668, 177] width 54 height 20
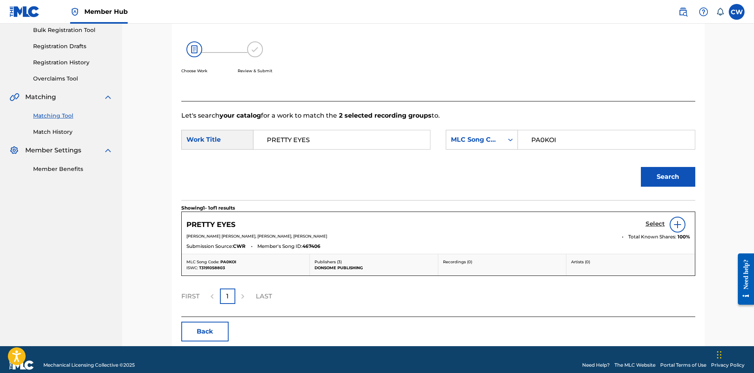
click at [653, 227] on h5 "Select" at bounding box center [655, 223] width 19 height 7
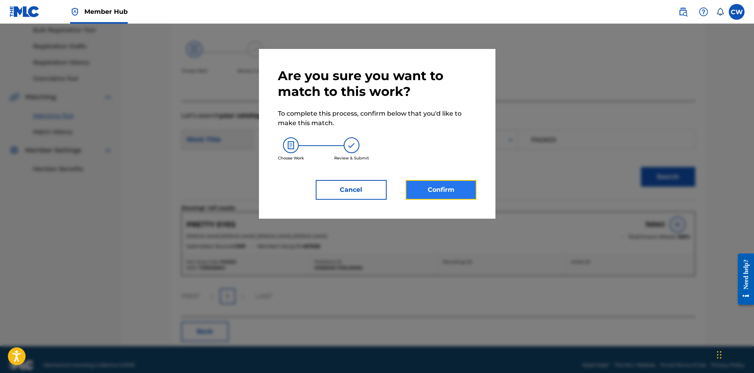
click at [456, 193] on button "Confirm" at bounding box center [441, 190] width 71 height 20
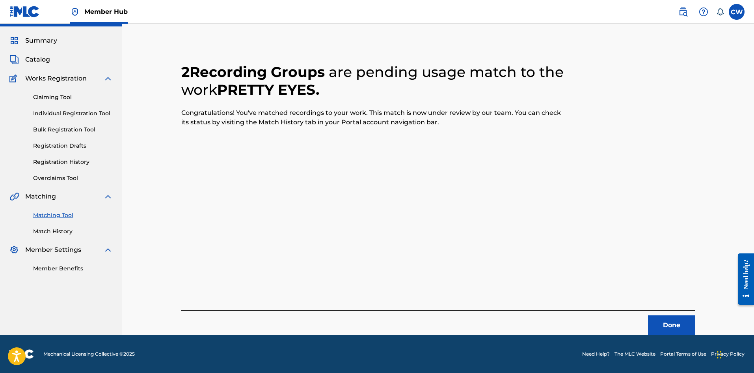
scroll to position [19, 0]
drag, startPoint x: 681, startPoint y: 334, endPoint x: 682, endPoint y: 330, distance: 4.4
click at [682, 330] on button "Done" at bounding box center [671, 325] width 47 height 20
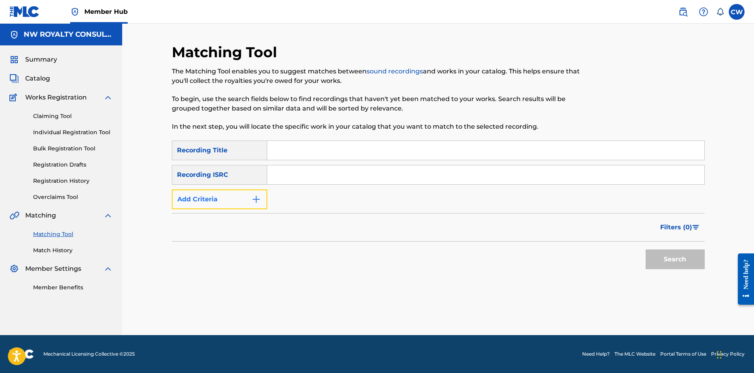
click at [227, 193] on button "Add Criteria" at bounding box center [219, 199] width 95 height 20
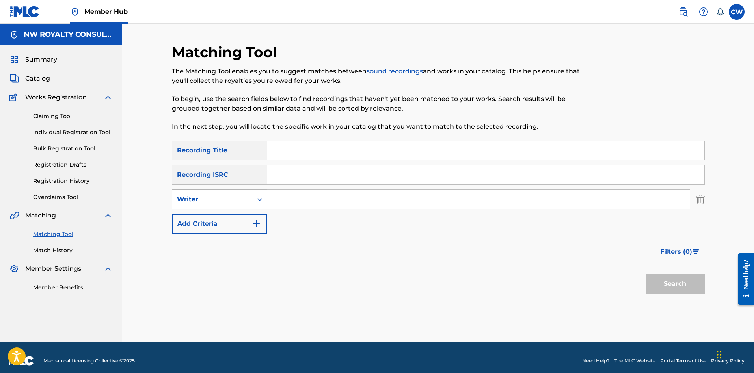
click at [229, 195] on div "Writer" at bounding box center [212, 198] width 71 height 9
click at [229, 217] on div "Recording Artist" at bounding box center [219, 219] width 95 height 20
click at [291, 208] on input "Search Form" at bounding box center [478, 199] width 423 height 19
paste input "ALKALINE"
type input "ALKALINE"
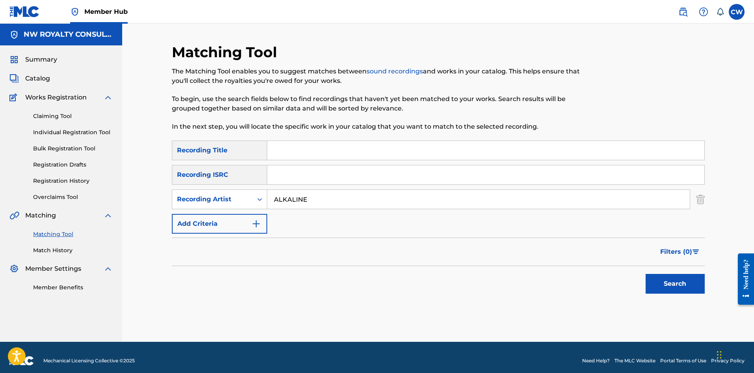
drag, startPoint x: 325, startPoint y: 164, endPoint x: 325, endPoint y: 159, distance: 4.8
click at [325, 162] on div "SearchWithCriteria2a8d65ef-ef09-4221-ac1f-29d5d9f8fdcc Recording Title SearchWi…" at bounding box center [438, 186] width 533 height 93
click at [325, 157] on input "Search Form" at bounding box center [485, 150] width 437 height 19
paste input "PRETTY GIRL TEAM - ALKALINE"
type input "PRETTY GIRL TEAM - ALKALINE"
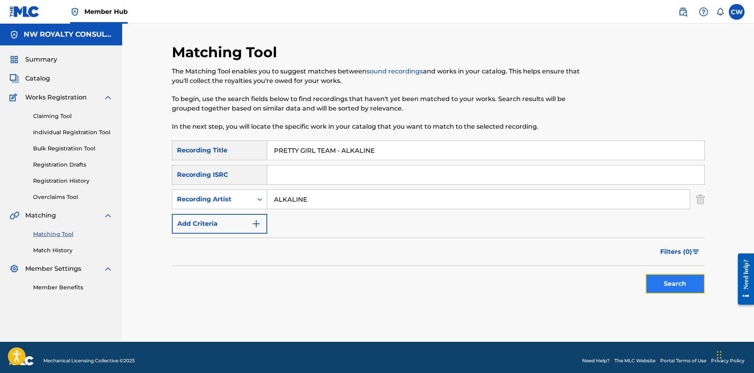
click at [664, 278] on button "Search" at bounding box center [675, 284] width 59 height 20
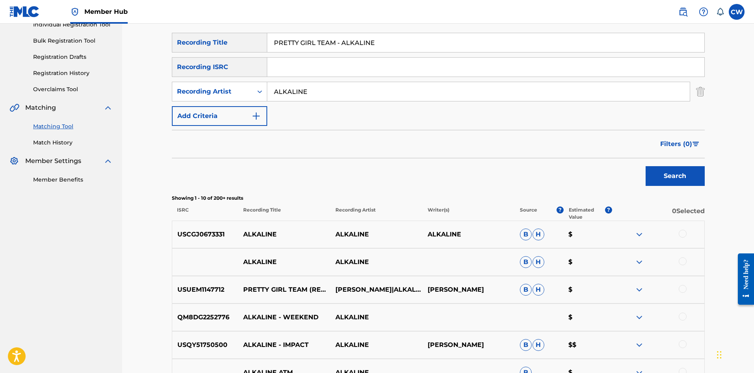
scroll to position [118, 0]
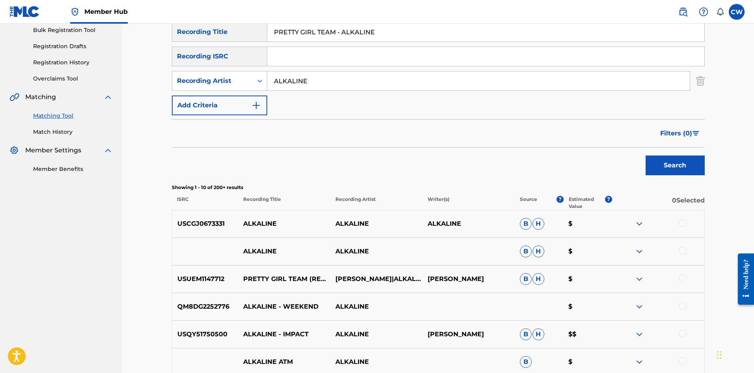
click at [687, 224] on div at bounding box center [658, 223] width 92 height 9
click at [686, 242] on div "ALKALINE ALKALINE B H $" at bounding box center [438, 251] width 533 height 28
click at [684, 244] on div "ALKALINE ALKALINE B H $" at bounding box center [438, 251] width 533 height 28
click at [678, 277] on div at bounding box center [658, 278] width 92 height 9
click at [679, 278] on div at bounding box center [683, 278] width 8 height 8
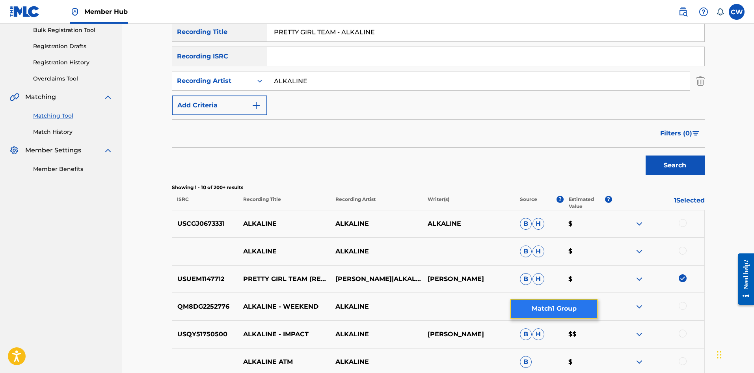
click at [576, 304] on button "Match 1 Group" at bounding box center [554, 308] width 87 height 20
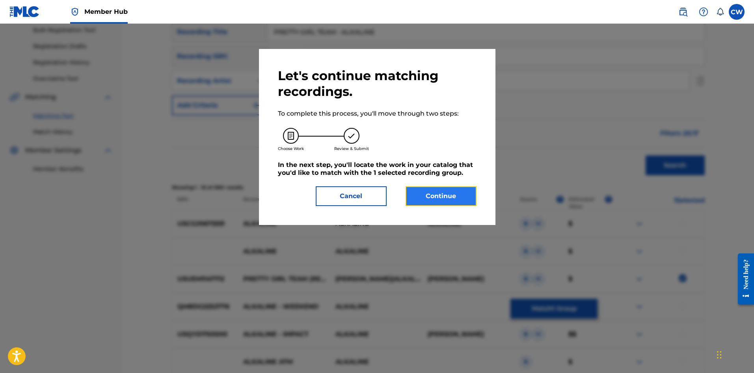
click at [431, 187] on button "Continue" at bounding box center [441, 196] width 71 height 20
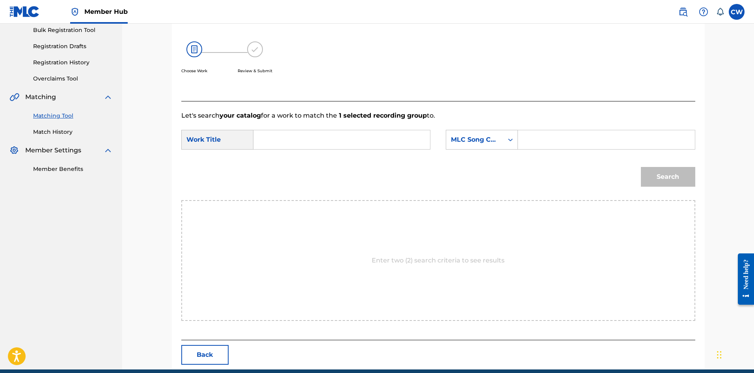
click at [373, 139] on input "Search Form" at bounding box center [341, 139] width 163 height 19
paste input "PRETTY GIRL TEAM - ALKALINE"
type input "PRETTY GIRL TEAM - ALKALINE"
click at [617, 139] on input "Search Form" at bounding box center [606, 139] width 163 height 19
paste input "PVBG6L"
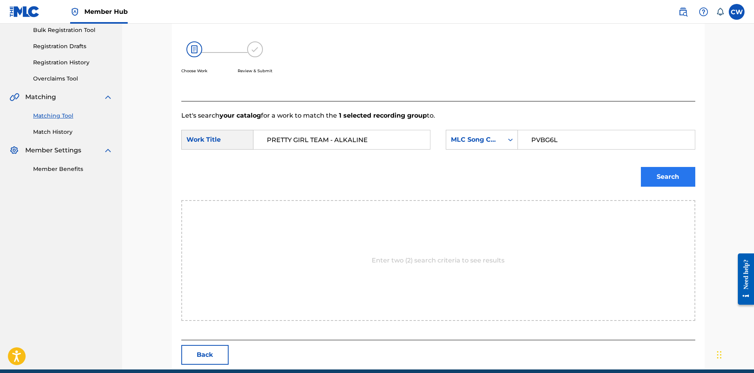
type input "PVBG6L"
click at [687, 180] on button "Search" at bounding box center [668, 177] width 54 height 20
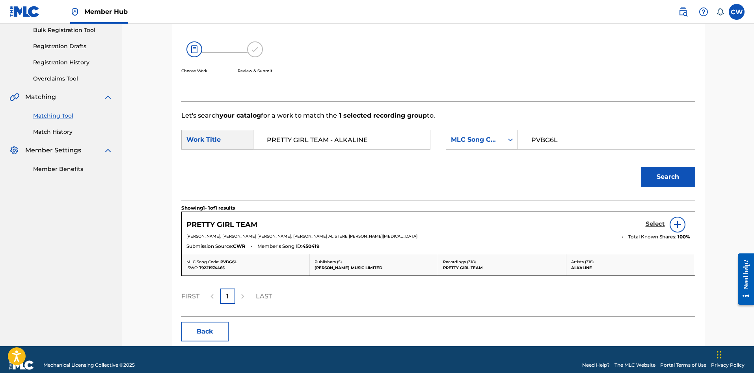
click at [649, 227] on h5 "Select" at bounding box center [655, 223] width 19 height 7
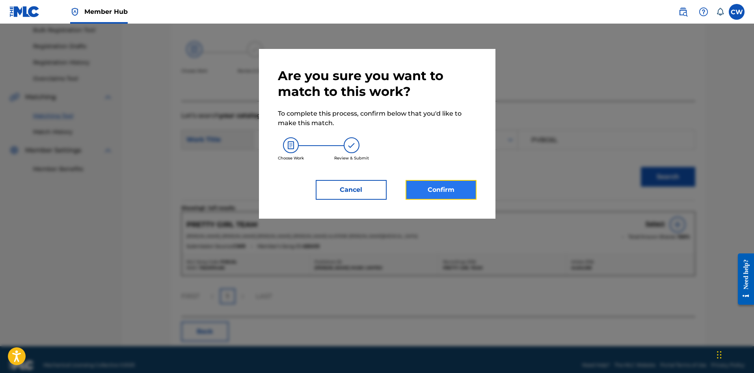
click at [463, 194] on button "Confirm" at bounding box center [441, 190] width 71 height 20
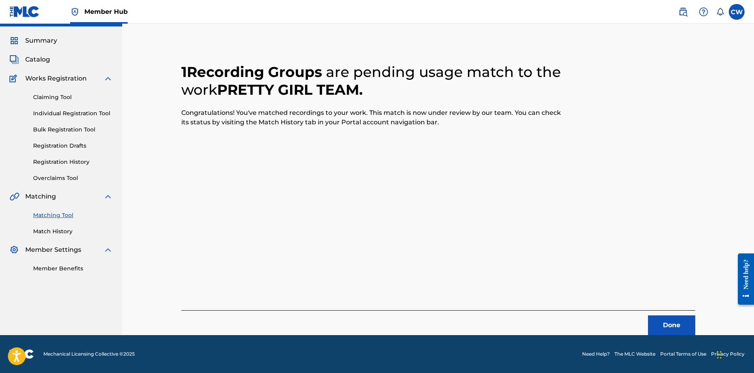
scroll to position [19, 0]
drag, startPoint x: 680, startPoint y: 323, endPoint x: 670, endPoint y: 320, distance: 10.1
click at [670, 320] on button "Done" at bounding box center [671, 325] width 47 height 20
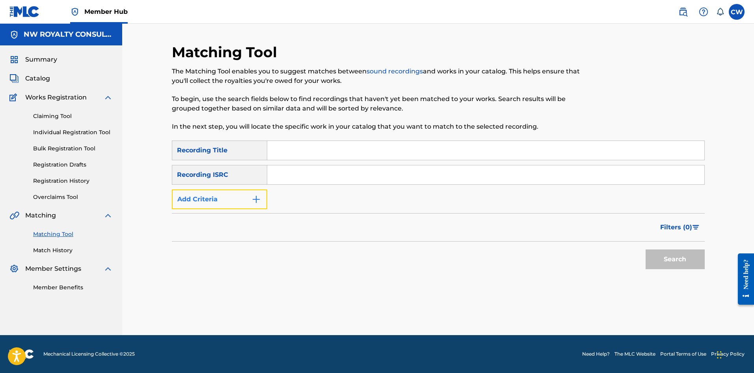
click at [211, 191] on button "Add Criteria" at bounding box center [219, 199] width 95 height 20
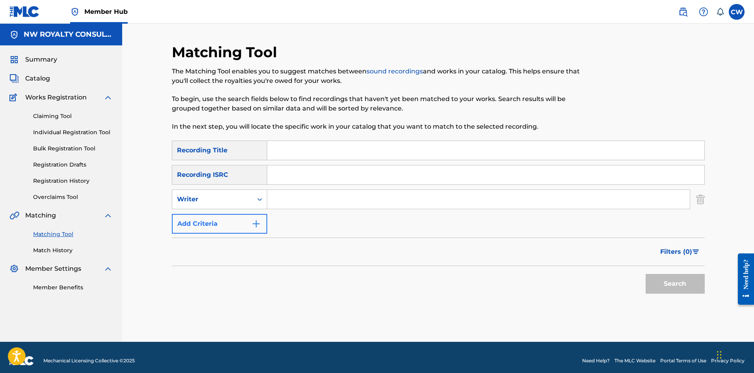
click at [211, 193] on div "Writer" at bounding box center [212, 199] width 80 height 15
click at [214, 218] on div "Recording Artist" at bounding box center [219, 219] width 95 height 20
click at [400, 201] on input "Search Form" at bounding box center [478, 199] width 423 height 19
click at [299, 189] on div "SearchWithCriteria2a8d65ef-ef09-4221-ac1f-29d5d9f8fdcc Recording Title SearchWi…" at bounding box center [438, 186] width 533 height 93
click at [298, 198] on input "Search Form" at bounding box center [478, 199] width 423 height 19
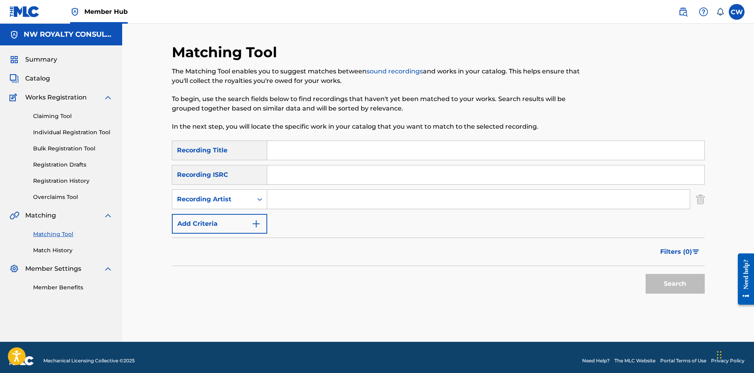
paste input "RAS ACKEEM"
type input "RAS ACKEEM"
drag, startPoint x: 299, startPoint y: 151, endPoint x: 319, endPoint y: 151, distance: 20.5
click at [299, 151] on input "Search Form" at bounding box center [485, 150] width 437 height 19
paste input "PRETTY LIKE ROSES"
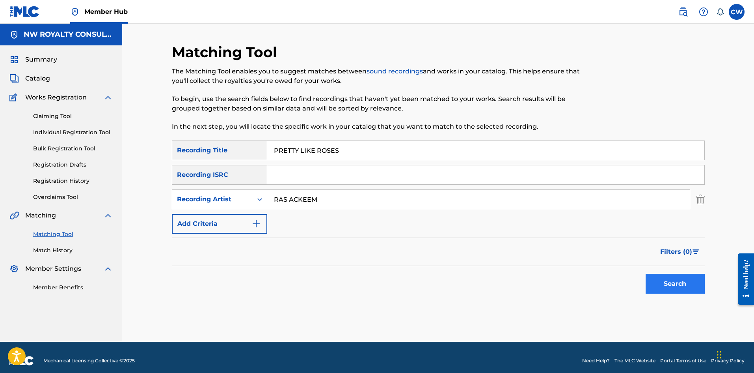
type input "PRETTY LIKE ROSES"
click at [668, 287] on button "Search" at bounding box center [675, 284] width 59 height 20
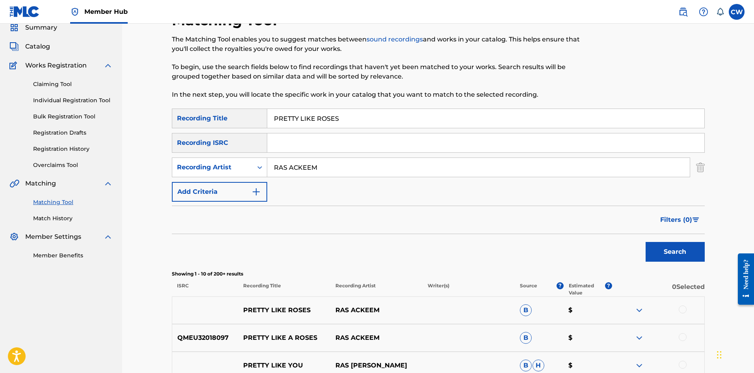
scroll to position [79, 0]
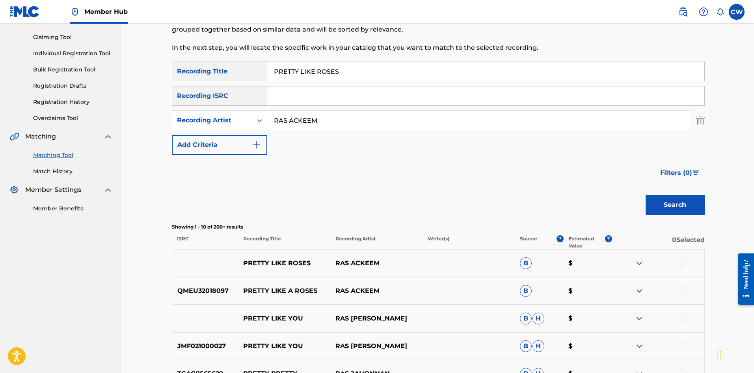
click at [694, 258] on div at bounding box center [658, 262] width 92 height 9
click at [684, 260] on div at bounding box center [683, 262] width 8 height 8
click at [684, 286] on div "QMEU32018097 PRETTY LIKE A ROSES RAS ACKEEM B $" at bounding box center [438, 291] width 533 height 28
click at [683, 286] on div at bounding box center [683, 290] width 8 height 8
click at [574, 306] on button "Match 2 Groups" at bounding box center [554, 308] width 87 height 20
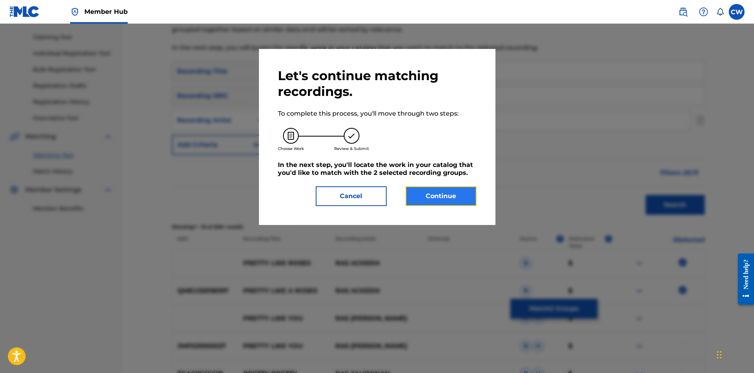
click at [454, 202] on button "Continue" at bounding box center [441, 196] width 71 height 20
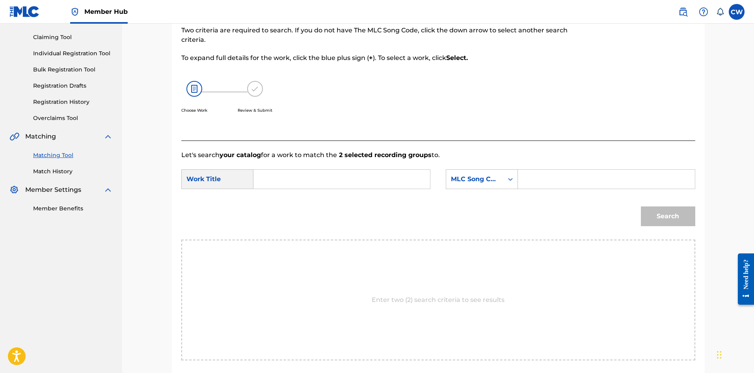
click at [373, 183] on input "Search Form" at bounding box center [341, 179] width 163 height 19
paste input "PRETTY LIKE ROSES"
type input "PRETTY LIKE ROSES"
drag, startPoint x: 549, startPoint y: 175, endPoint x: 565, endPoint y: 187, distance: 19.7
click at [549, 175] on input "Search Form" at bounding box center [606, 179] width 163 height 19
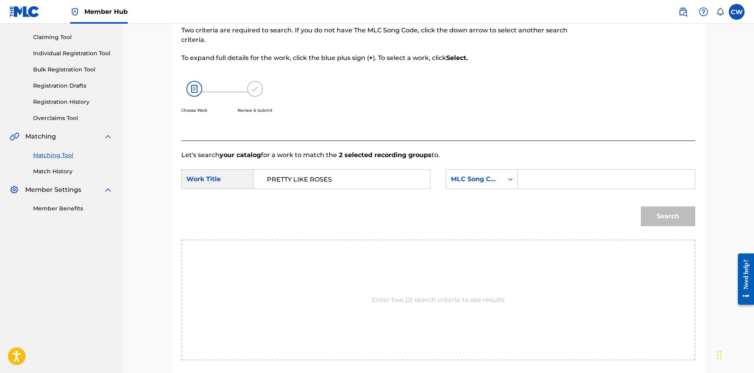
paste input "PF02R5"
type input "PF02R5"
click at [631, 217] on div "Search" at bounding box center [438, 218] width 514 height 41
click at [651, 217] on button "Search" at bounding box center [668, 216] width 54 height 20
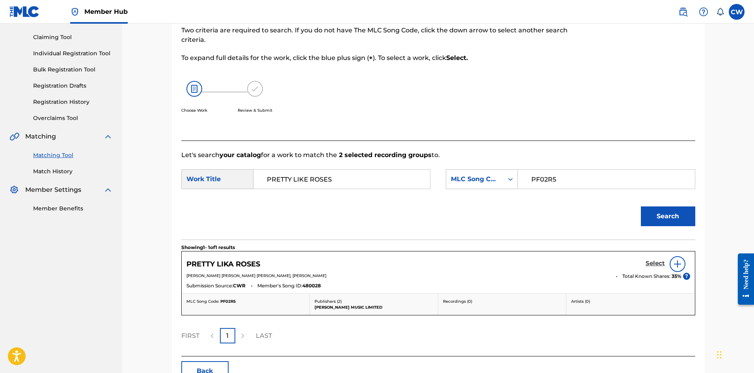
click at [654, 259] on h5 "Select" at bounding box center [655, 262] width 19 height 7
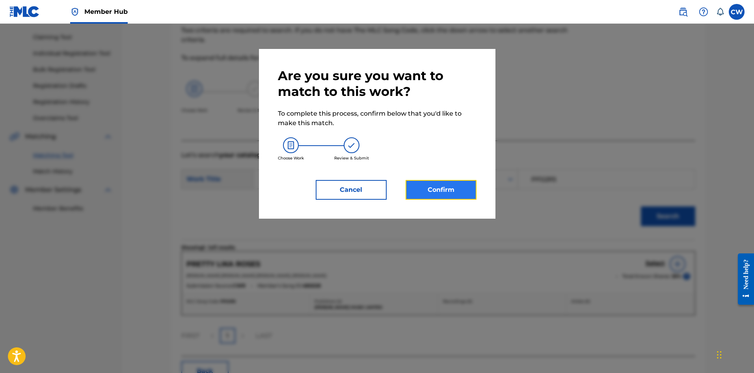
click at [447, 193] on button "Confirm" at bounding box center [441, 190] width 71 height 20
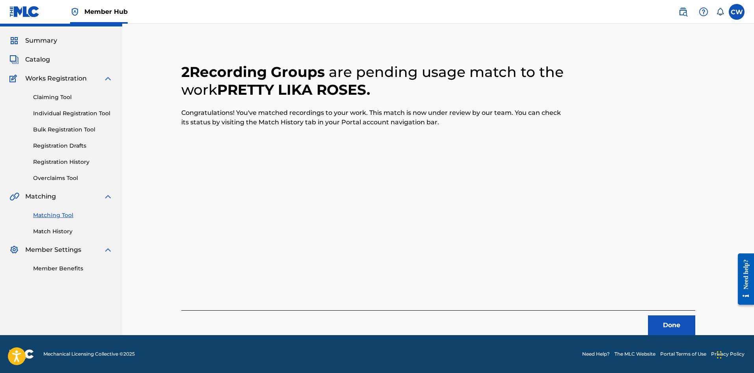
scroll to position [19, 0]
click at [648, 332] on button "Done" at bounding box center [671, 325] width 47 height 20
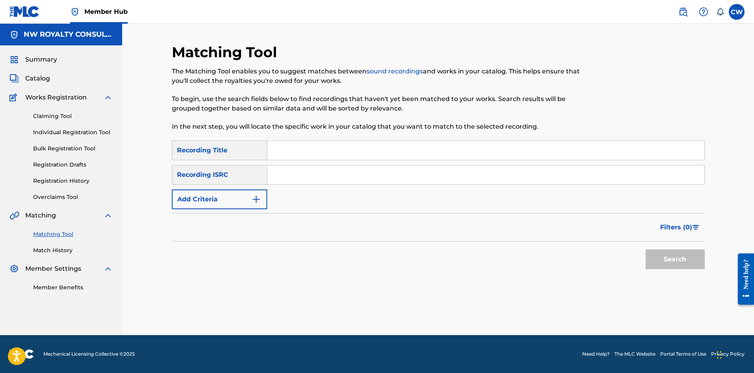
scroll to position [0, 0]
click at [243, 204] on button "Add Criteria" at bounding box center [219, 199] width 95 height 20
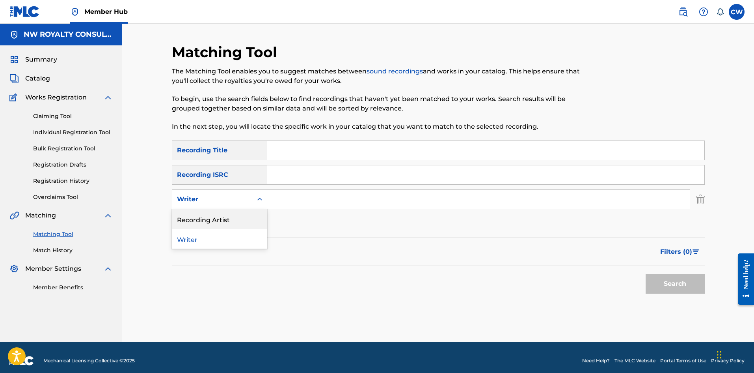
click at [235, 218] on div "Recording Artist" at bounding box center [219, 219] width 95 height 20
click at [320, 205] on input "Search Form" at bounding box center [478, 199] width 423 height 19
paste input "RAS [PERSON_NAME]"
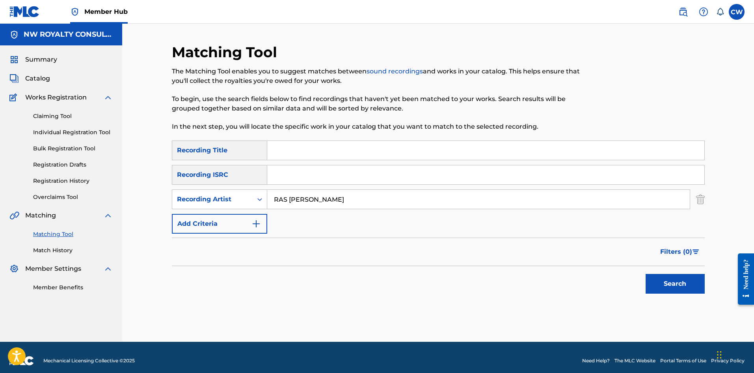
type input "RAS [PERSON_NAME]"
click at [369, 148] on input "Search Form" at bounding box center [485, 150] width 437 height 19
paste input "PRETTY LIKE YOU"
type input "PRETTY LIKE YOU"
drag, startPoint x: 641, startPoint y: 275, endPoint x: 659, endPoint y: 277, distance: 18.6
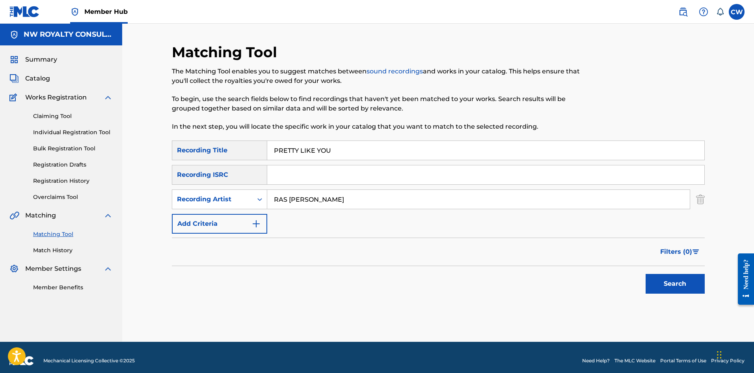
click at [642, 275] on div "Search" at bounding box center [438, 282] width 533 height 32
click at [659, 277] on button "Search" at bounding box center [675, 284] width 59 height 20
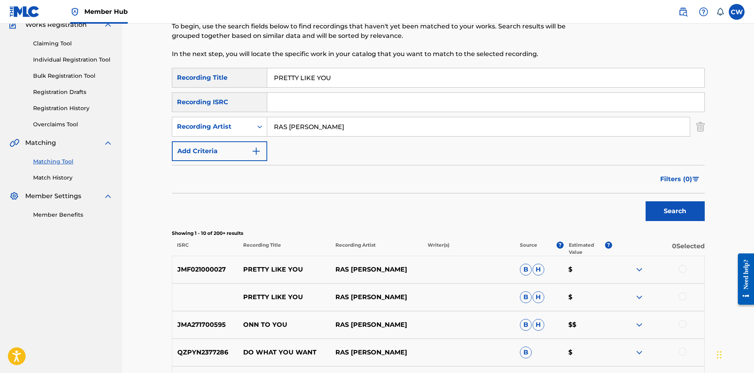
scroll to position [79, 0]
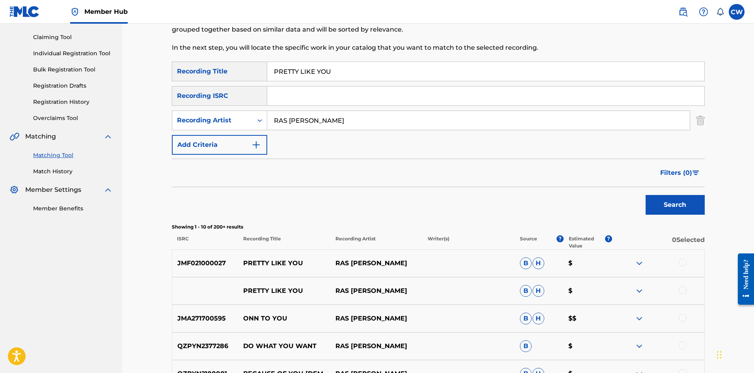
click at [688, 260] on div at bounding box center [658, 262] width 92 height 9
click at [682, 260] on div at bounding box center [683, 262] width 8 height 8
click at [684, 285] on div "PRETTY LIKE YOU RAS [PERSON_NAME] $" at bounding box center [438, 291] width 533 height 28
click at [683, 287] on div at bounding box center [683, 290] width 8 height 8
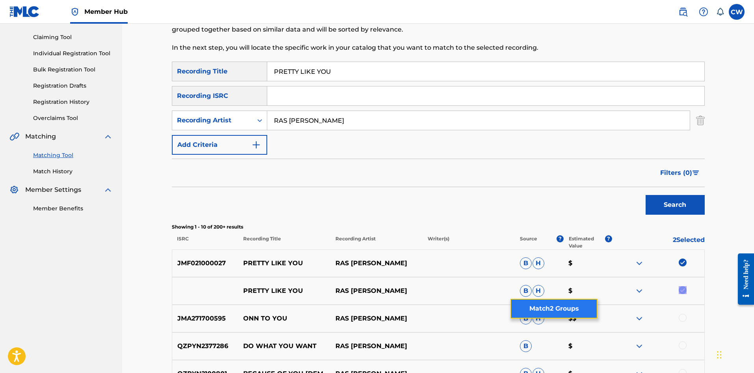
click at [563, 305] on button "Match 2 Groups" at bounding box center [554, 308] width 87 height 20
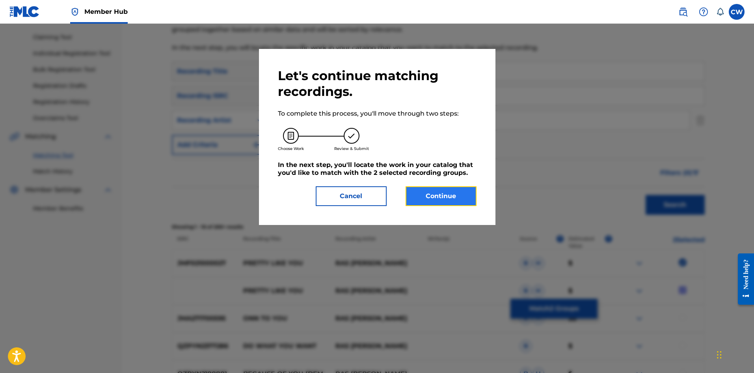
click at [443, 204] on button "Continue" at bounding box center [441, 196] width 71 height 20
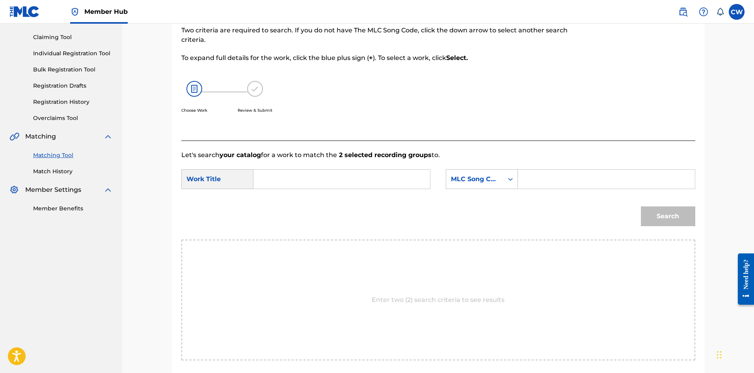
click at [323, 180] on input "Search Form" at bounding box center [341, 179] width 163 height 19
paste input "PRETTY LIKE YOU"
type input "PRETTY LIKE YOU"
click at [543, 187] on input "Search Form" at bounding box center [606, 179] width 163 height 19
paste input "PA3M5T"
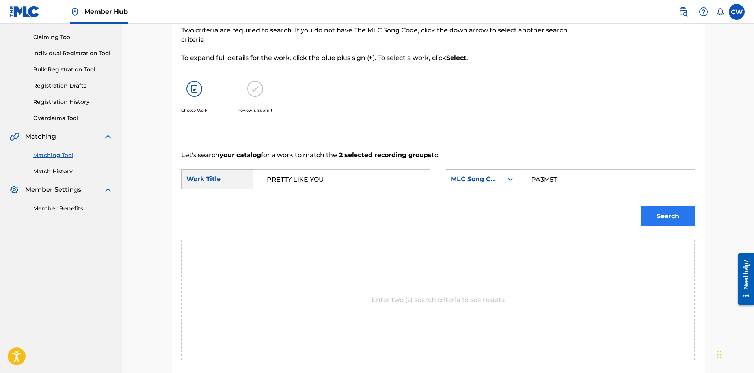
type input "PA3M5T"
click at [664, 209] on button "Search" at bounding box center [668, 216] width 54 height 20
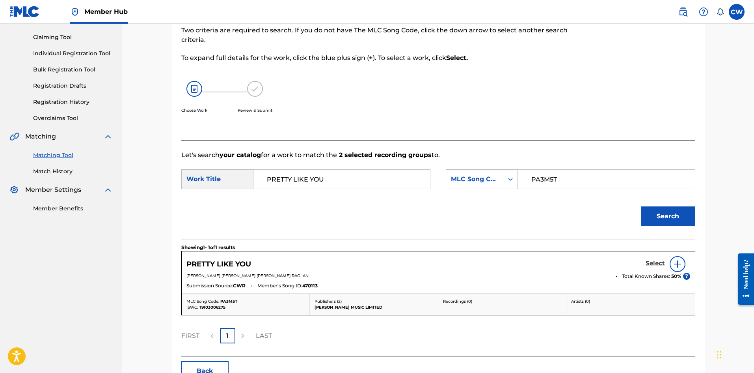
click at [649, 264] on h5 "Select" at bounding box center [655, 262] width 19 height 7
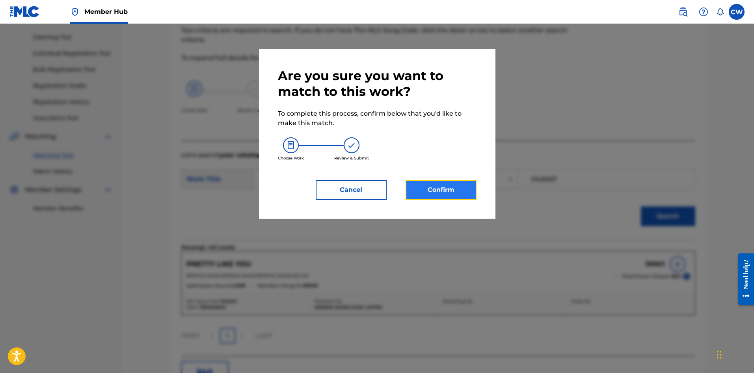
click at [444, 186] on button "Confirm" at bounding box center [441, 190] width 71 height 20
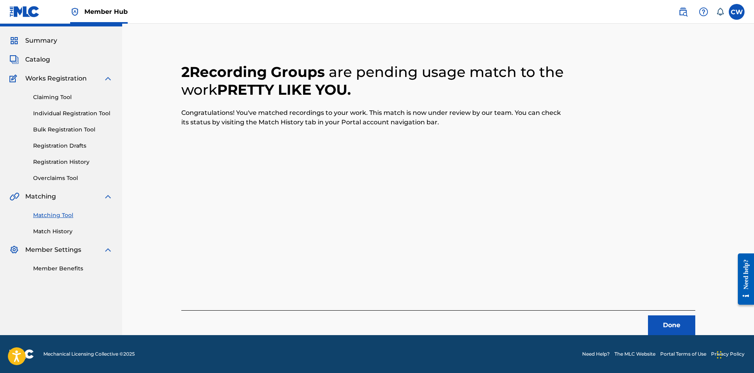
scroll to position [19, 0]
click at [669, 317] on button "Done" at bounding box center [671, 325] width 47 height 20
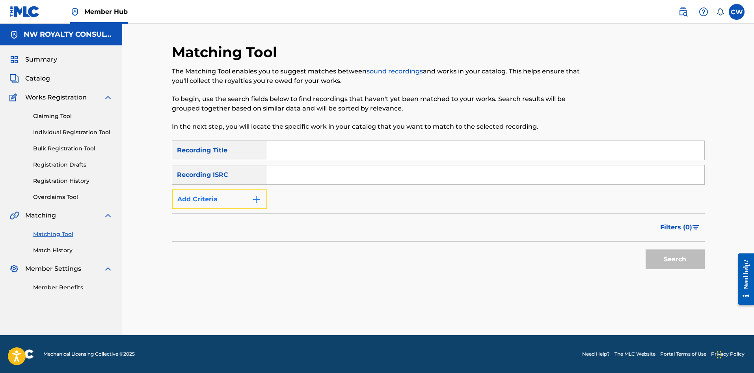
click at [231, 194] on button "Add Criteria" at bounding box center [219, 199] width 95 height 20
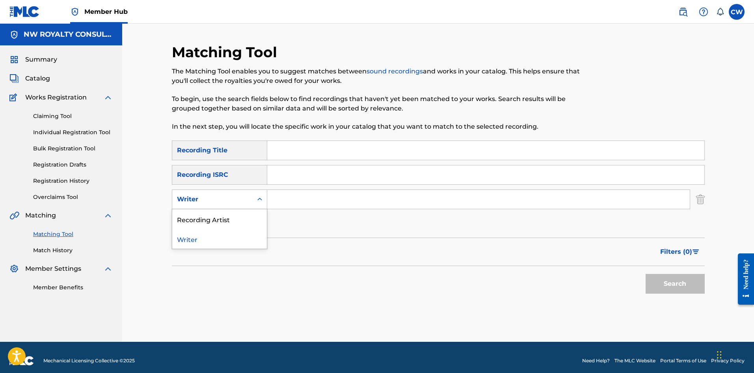
click at [228, 198] on div "Writer" at bounding box center [212, 198] width 71 height 9
click at [217, 216] on div "Recording Artist" at bounding box center [219, 219] width 95 height 20
click at [301, 197] on input "Search Form" at bounding box center [478, 199] width 423 height 19
paste input "[PERSON_NAME]"
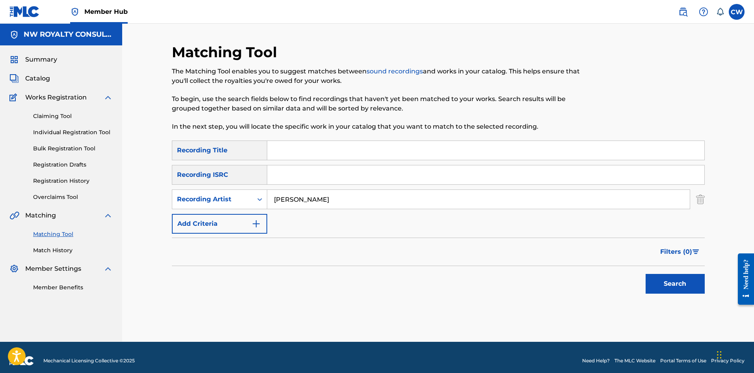
type input "[PERSON_NAME]"
click at [297, 155] on input "Search Form" at bounding box center [485, 150] width 437 height 19
paste input "PRETTY LIKKLE"
type input "PRETTY LIKKLE"
click at [681, 288] on button "Search" at bounding box center [675, 284] width 59 height 20
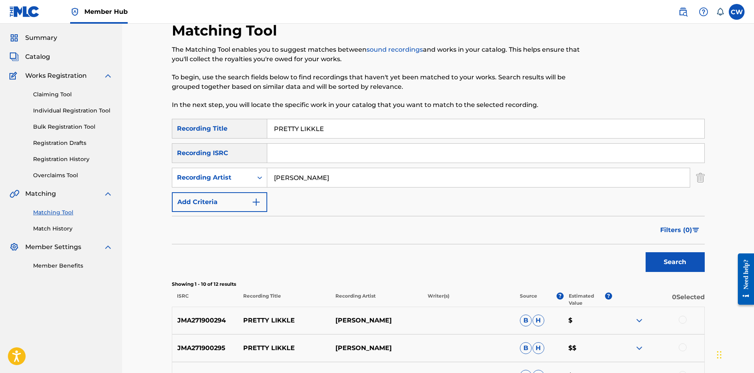
scroll to position [39, 0]
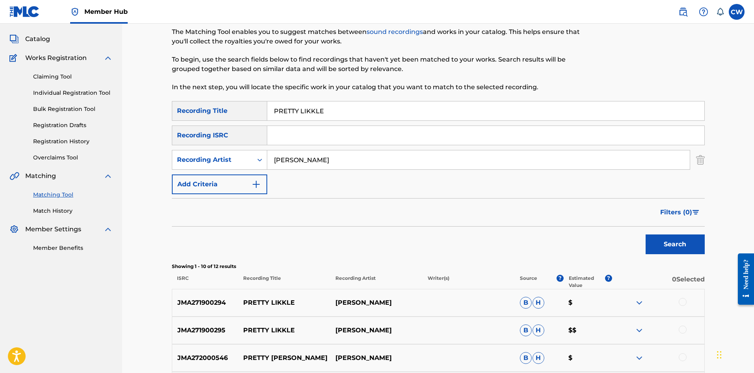
click at [681, 300] on div at bounding box center [683, 302] width 8 height 8
click at [681, 331] on div at bounding box center [683, 329] width 8 height 8
click at [558, 311] on button "Match 2 Groups" at bounding box center [554, 308] width 87 height 20
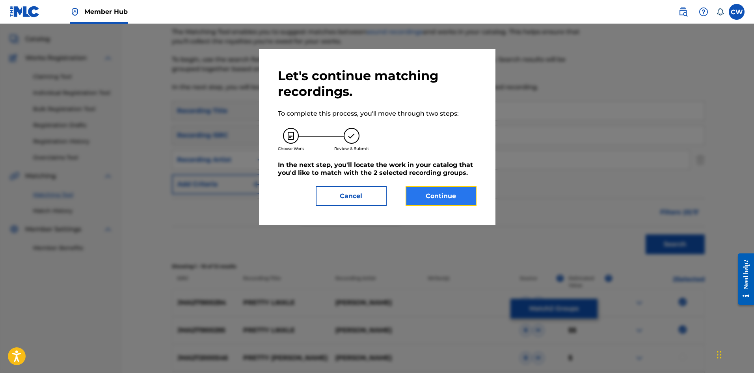
click at [437, 201] on button "Continue" at bounding box center [441, 196] width 71 height 20
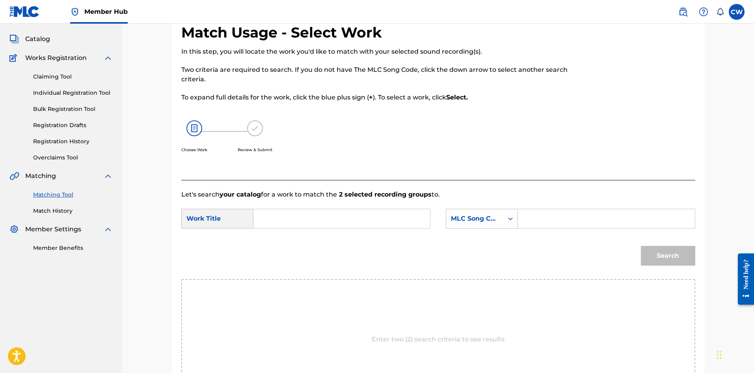
click at [338, 228] on input "Search Form" at bounding box center [341, 218] width 163 height 19
paste input "PRETTY LIKKLE"
type input "PRETTY LIKKLE"
drag, startPoint x: 570, startPoint y: 218, endPoint x: 598, endPoint y: 221, distance: 28.6
click at [571, 216] on input "Search Form" at bounding box center [606, 218] width 163 height 19
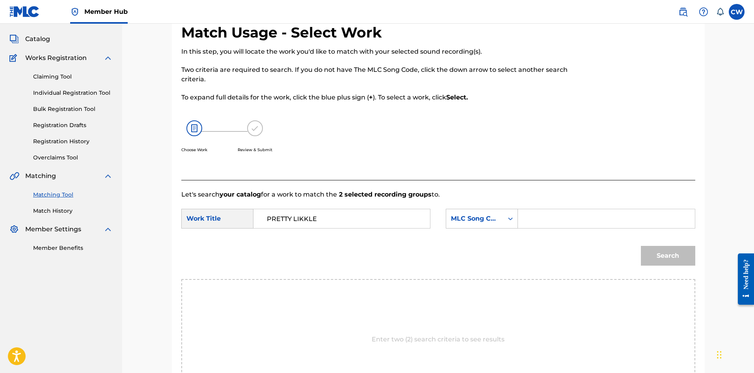
paste input "PA3M8Z"
type input "PA3M8Z"
click at [652, 256] on button "Search" at bounding box center [668, 256] width 54 height 20
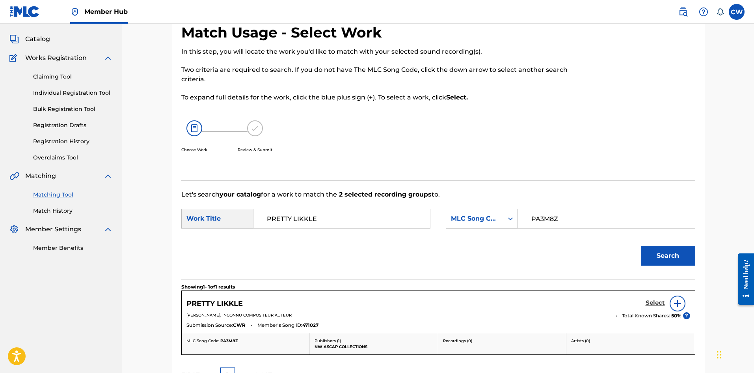
click at [658, 306] on h5 "Select" at bounding box center [655, 302] width 19 height 7
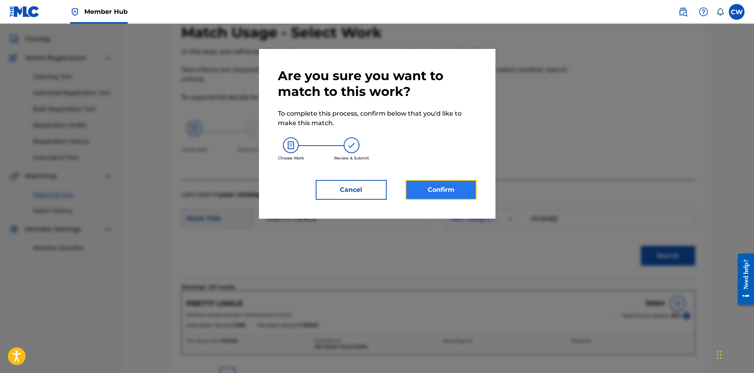
drag, startPoint x: 446, startPoint y: 189, endPoint x: 444, endPoint y: 193, distance: 4.1
click at [444, 193] on button "Confirm" at bounding box center [441, 190] width 71 height 20
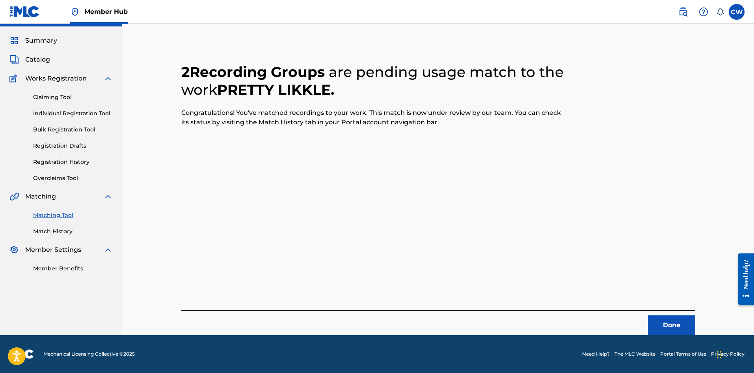
scroll to position [19, 0]
click at [664, 324] on button "Done" at bounding box center [671, 325] width 47 height 20
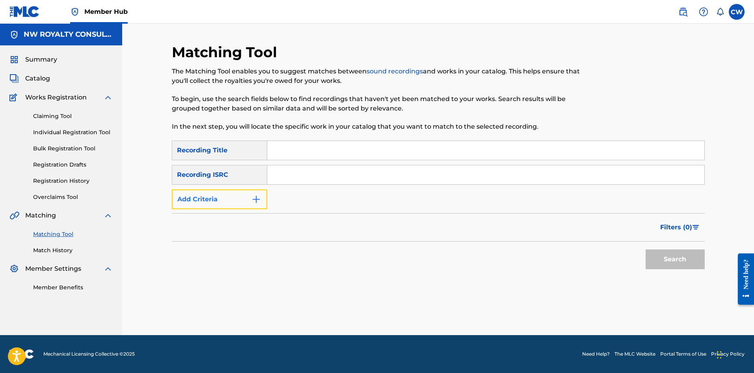
click at [235, 201] on button "Add Criteria" at bounding box center [219, 199] width 95 height 20
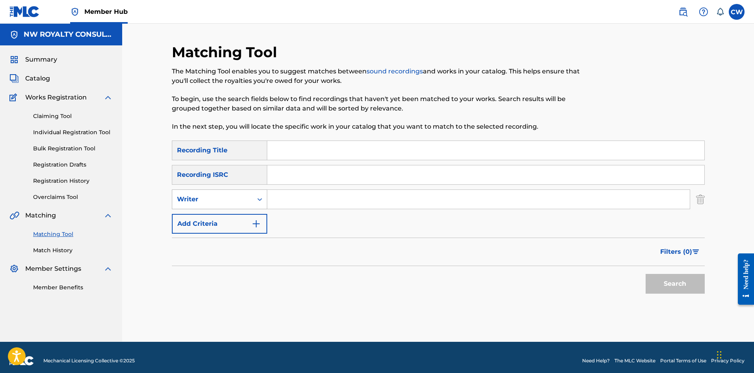
drag, startPoint x: 235, startPoint y: 201, endPoint x: 233, endPoint y: 206, distance: 5.3
click at [235, 202] on div "Writer" at bounding box center [212, 198] width 71 height 9
click at [227, 217] on div "Recording Artist" at bounding box center [219, 219] width 95 height 20
click at [318, 206] on input "Search Form" at bounding box center [478, 199] width 423 height 19
paste input "MENTAL [PERSON_NAME]"
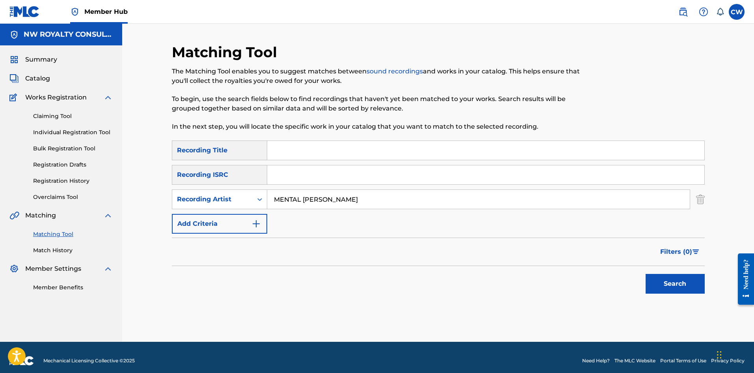
type input "MENTAL [PERSON_NAME]"
click at [405, 148] on input "Search Form" at bounding box center [485, 150] width 437 height 19
paste input "PRETTY LITTLE PINK"
type input "PRETTY LITTLE PINK"
click at [654, 292] on button "Search" at bounding box center [675, 284] width 59 height 20
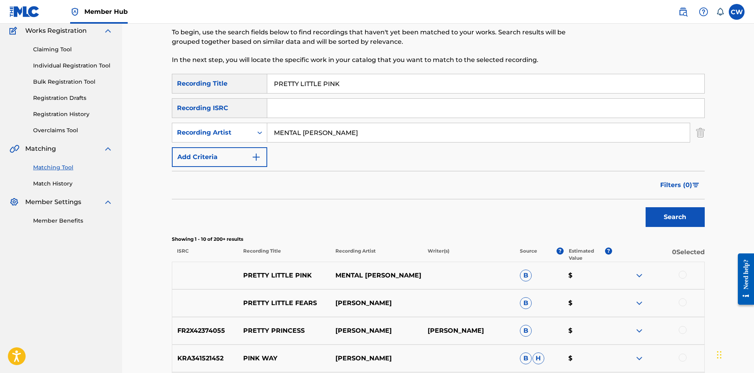
scroll to position [79, 0]
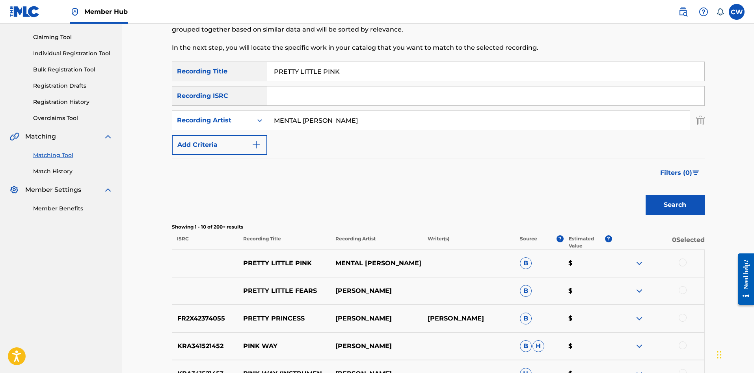
click at [683, 261] on div at bounding box center [683, 262] width 8 height 8
click at [686, 282] on div "PRETTY LITTLE FEARS [PERSON_NAME] $" at bounding box center [438, 291] width 533 height 28
click at [569, 307] on button "Match 1 Group" at bounding box center [554, 308] width 87 height 20
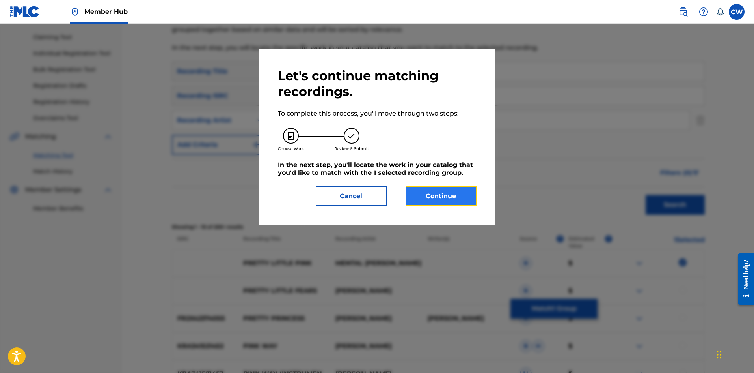
click at [444, 196] on button "Continue" at bounding box center [441, 196] width 71 height 20
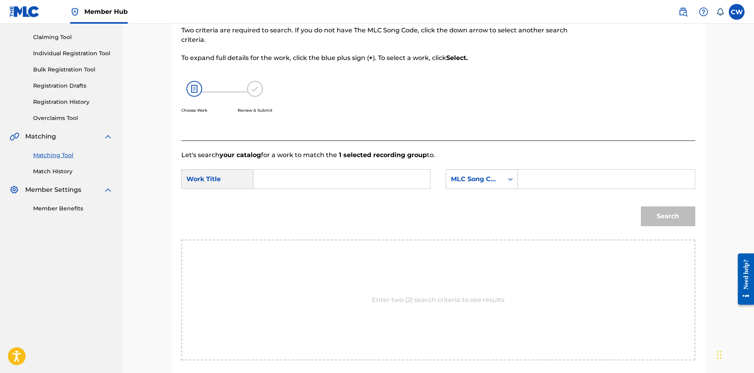
click at [378, 173] on input "Search Form" at bounding box center [341, 179] width 163 height 19
paste input "PRETTY LITTLE PINK"
type input "PRETTY LITTLE PINK"
click at [581, 176] on input "Search Form" at bounding box center [606, 179] width 163 height 19
paste input "PA3TIK"
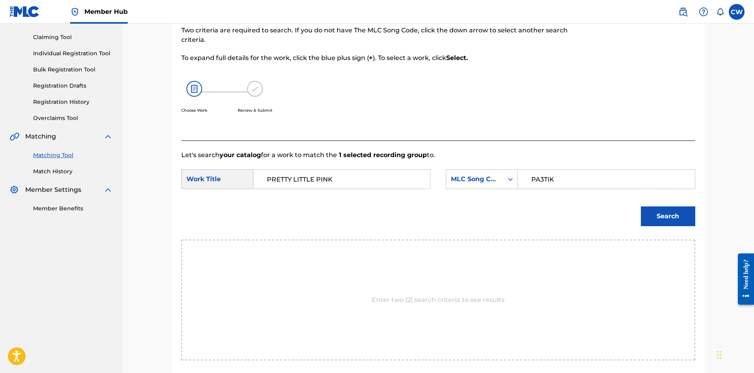
type input "PA3TIK"
click at [640, 212] on div "Search" at bounding box center [666, 214] width 58 height 32
click at [645, 216] on button "Search" at bounding box center [668, 216] width 54 height 20
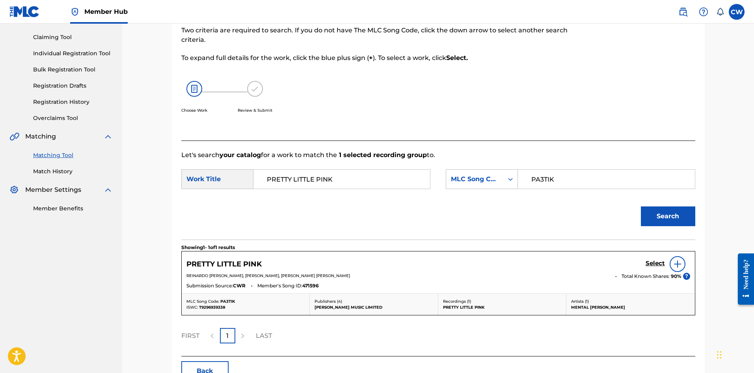
click at [656, 259] on div "Select" at bounding box center [668, 264] width 45 height 16
click at [655, 259] on h5 "Select" at bounding box center [655, 262] width 19 height 7
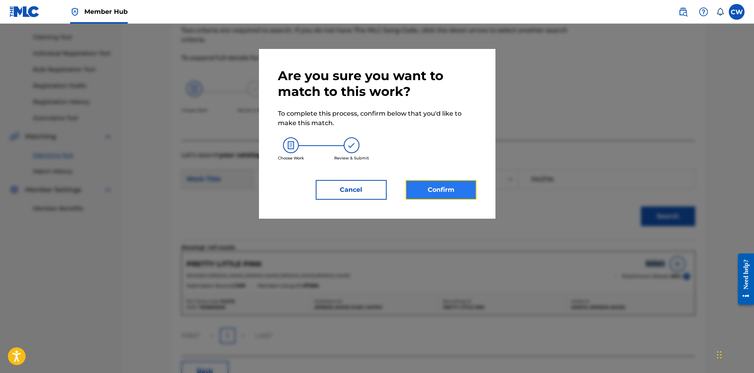
click at [465, 192] on button "Confirm" at bounding box center [441, 190] width 71 height 20
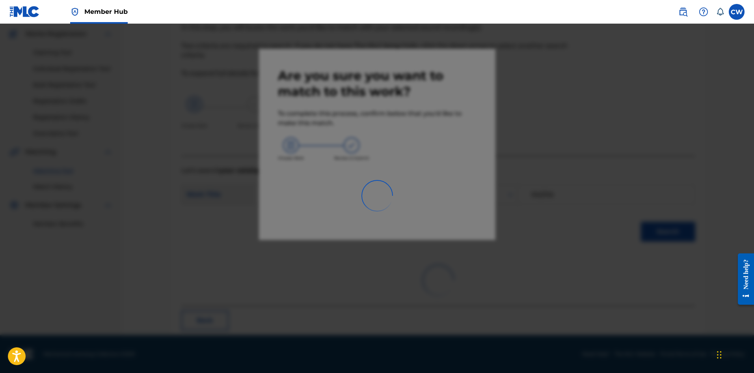
scroll to position [19, 0]
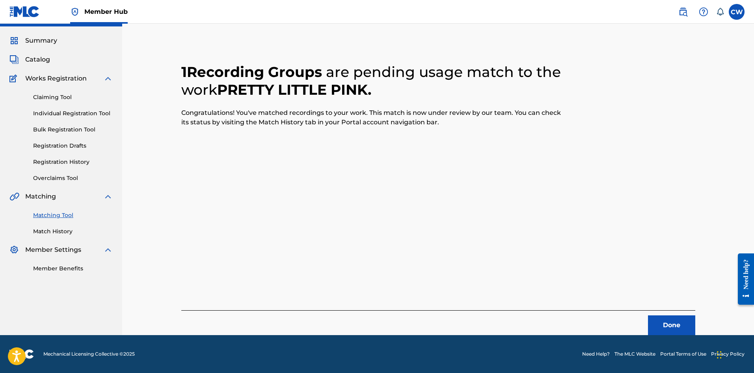
click at [668, 315] on div "Done" at bounding box center [438, 322] width 514 height 25
click at [668, 316] on button "Done" at bounding box center [671, 325] width 47 height 20
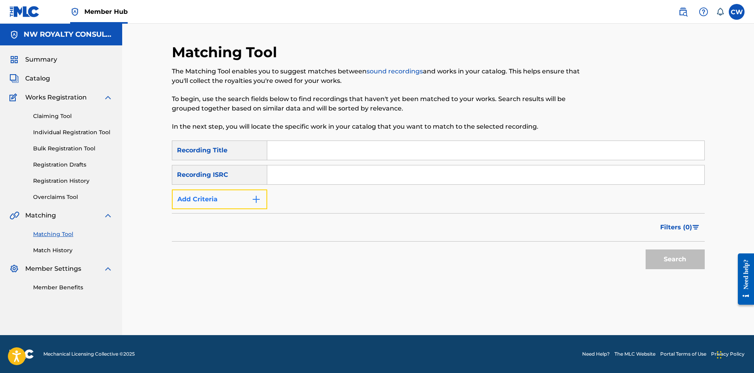
click at [241, 193] on button "Add Criteria" at bounding box center [219, 199] width 95 height 20
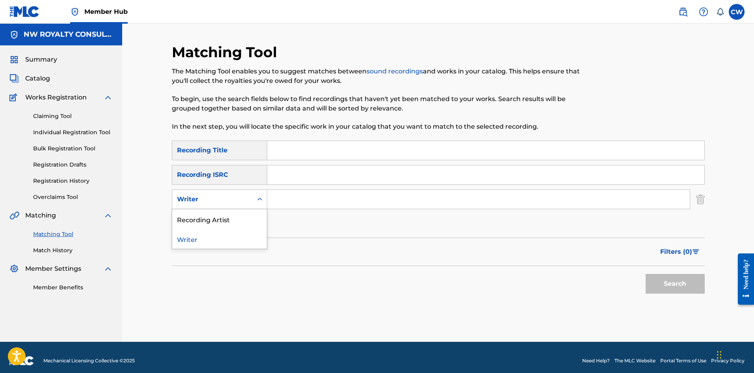
click at [241, 193] on div "Writer" at bounding box center [212, 199] width 80 height 15
click at [233, 214] on div "Recording Artist" at bounding box center [219, 219] width 95 height 20
click at [288, 207] on input "Search Form" at bounding box center [478, 199] width 423 height 19
paste input "MAESTRO [PERSON_NAME]"
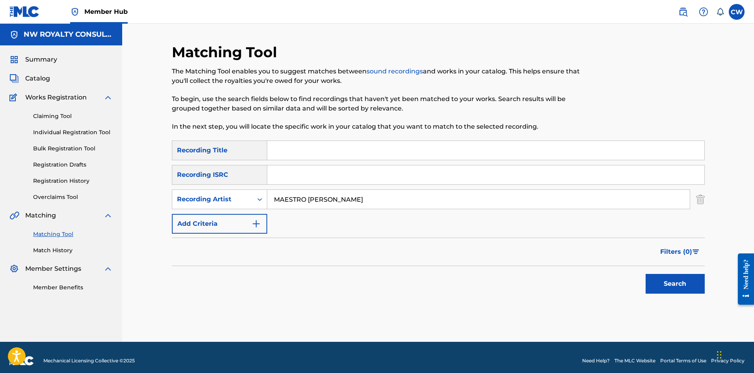
type input "MAESTRO [PERSON_NAME]"
click at [327, 143] on input "Search Form" at bounding box center [485, 150] width 437 height 19
paste input "PRETTY PRETTY"
type input "PRETTY PRETTY"
drag, startPoint x: 643, startPoint y: 277, endPoint x: 661, endPoint y: 287, distance: 20.6
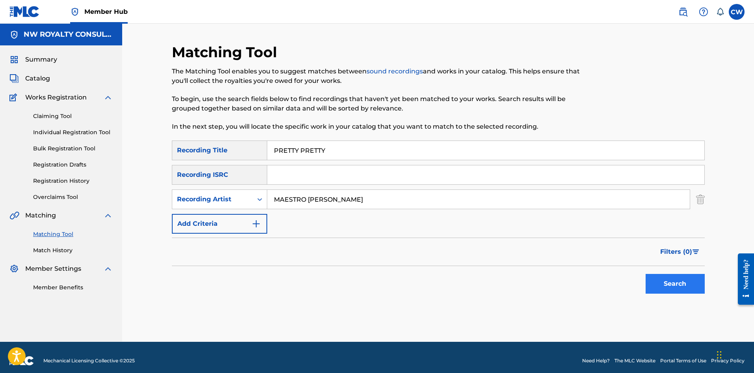
click at [653, 285] on div "Search" at bounding box center [673, 282] width 63 height 32
click at [664, 287] on button "Search" at bounding box center [675, 284] width 59 height 20
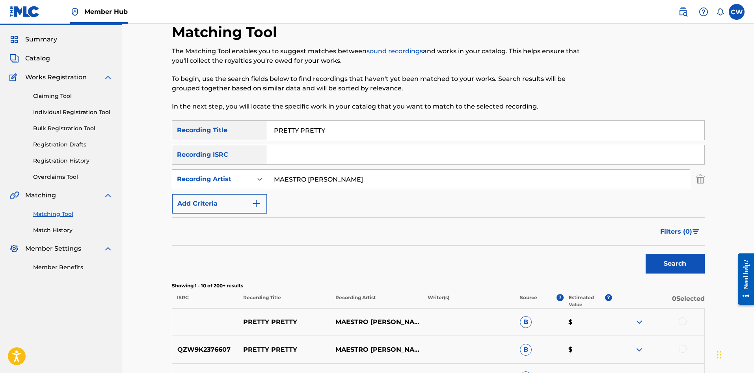
scroll to position [79, 0]
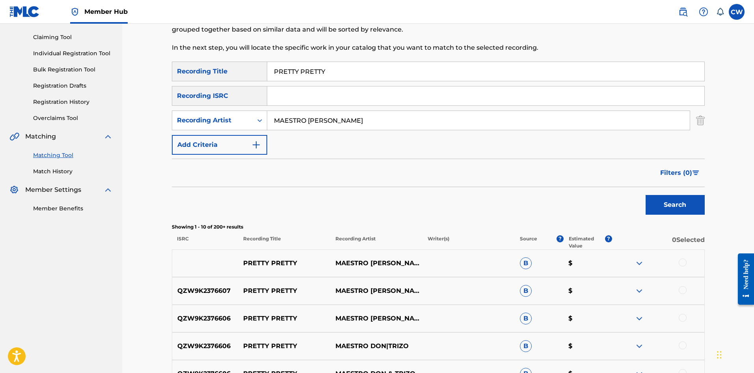
click at [686, 262] on div at bounding box center [683, 262] width 8 height 8
click at [684, 283] on div "QZW9K2376607 PRETTY PRETTY MAESTRO [PERSON_NAME] B $" at bounding box center [438, 291] width 533 height 28
click at [683, 289] on div at bounding box center [683, 290] width 8 height 8
click at [677, 316] on div at bounding box center [658, 317] width 92 height 9
click at [681, 319] on div at bounding box center [683, 317] width 8 height 8
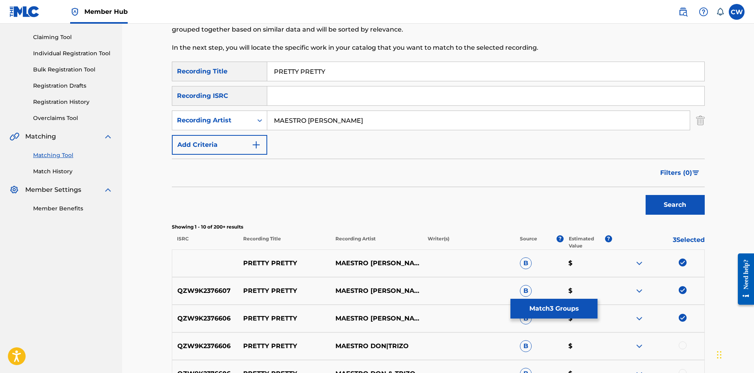
click at [682, 341] on div at bounding box center [683, 345] width 8 height 8
click at [682, 341] on img at bounding box center [683, 345] width 8 height 8
click at [684, 341] on div at bounding box center [683, 345] width 8 height 8
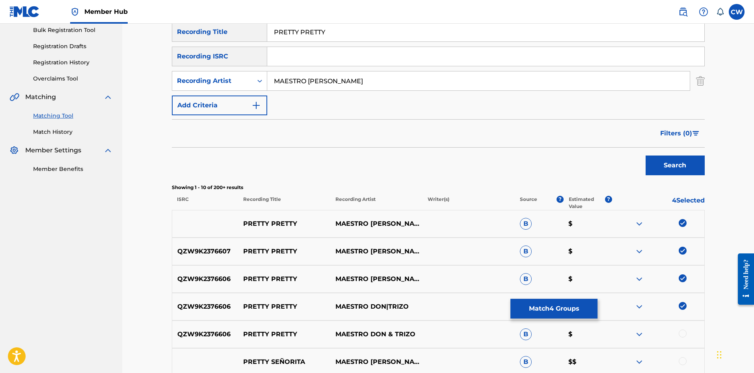
click at [685, 341] on div "QZW9K2376606 PRETTY PRETTY MAESTRO [PERSON_NAME] & TRIZO B $" at bounding box center [438, 334] width 533 height 28
click at [682, 332] on div at bounding box center [683, 333] width 8 height 8
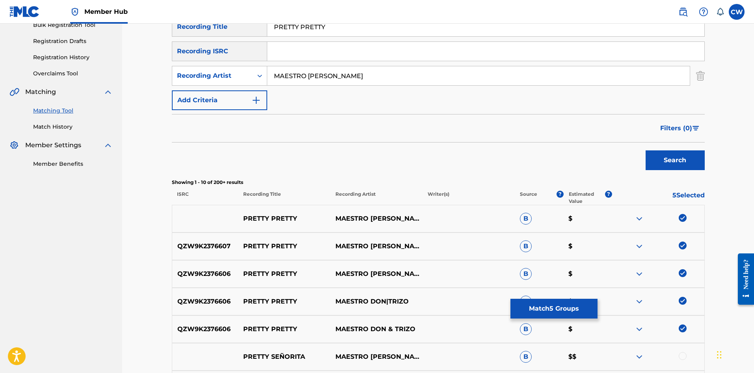
scroll to position [158, 0]
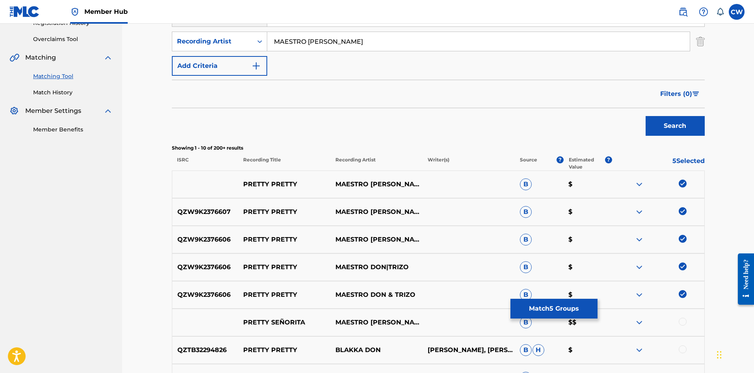
click at [681, 332] on div "PRETTY SEÑORITA MAESTRO [PERSON_NAME] $$" at bounding box center [438, 322] width 533 height 28
click at [684, 321] on div at bounding box center [683, 321] width 8 height 8
click at [684, 321] on img at bounding box center [683, 321] width 8 height 8
click at [684, 321] on div at bounding box center [683, 321] width 8 height 8
click at [577, 302] on button "Match 6 Groups" at bounding box center [554, 308] width 87 height 20
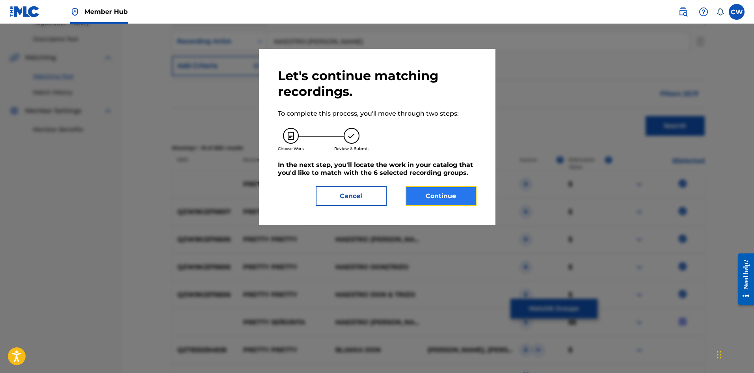
click at [448, 192] on button "Continue" at bounding box center [441, 196] width 71 height 20
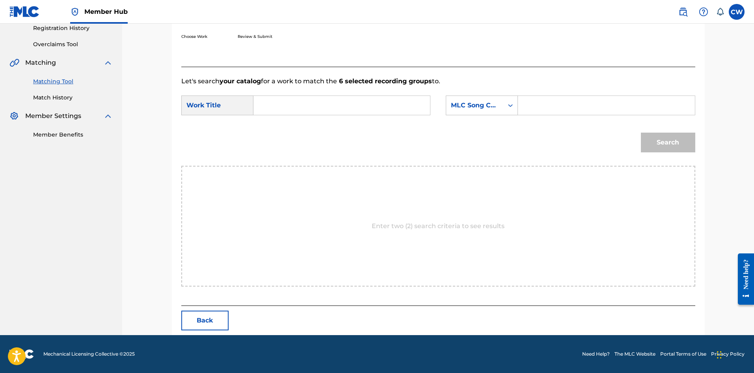
drag, startPoint x: 352, startPoint y: 109, endPoint x: 348, endPoint y: 102, distance: 8.1
click at [349, 104] on input "Search Form" at bounding box center [341, 105] width 163 height 19
click at [345, 97] on input "Search Form" at bounding box center [341, 105] width 163 height 19
paste input "PRETTY PRETTY"
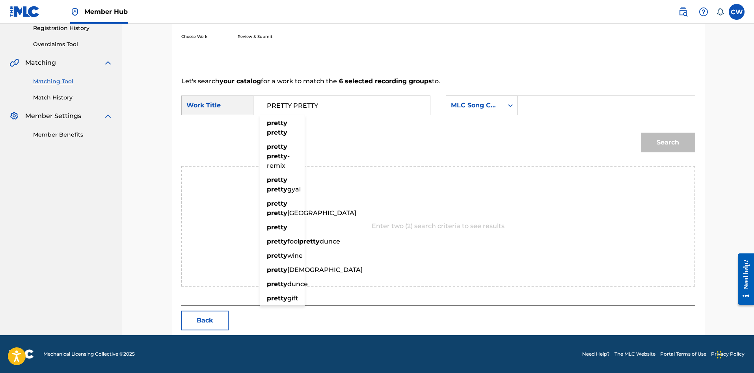
type input "PRETTY PRETTY"
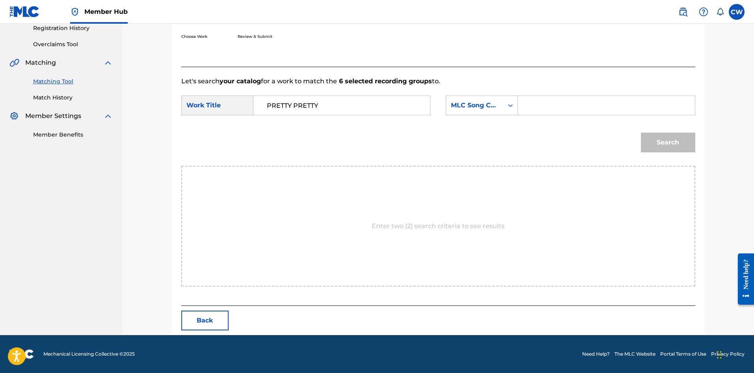
click at [601, 94] on form "SearchWithCriteria1f02a14a-f156-41d2-a2e3-6dd6d018c5d8 Work Title PRETTY PRETTY…" at bounding box center [438, 126] width 514 height 80
click at [623, 106] on input "Search Form" at bounding box center [606, 105] width 163 height 19
paste input "PM5CL9"
click at [594, 111] on input "PM5CL9" at bounding box center [606, 105] width 163 height 19
type input "PM5CL9"
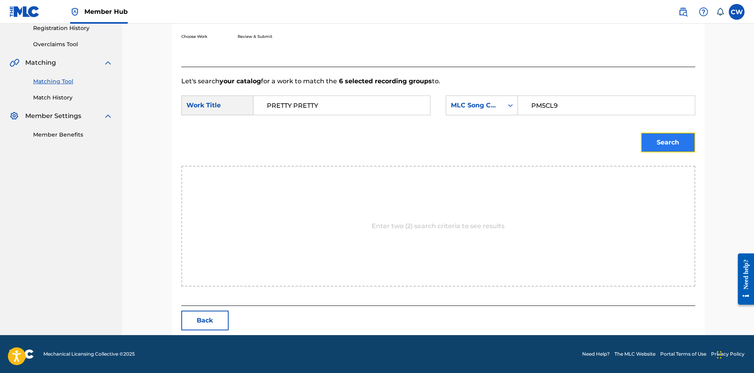
click at [665, 135] on button "Search" at bounding box center [668, 142] width 54 height 20
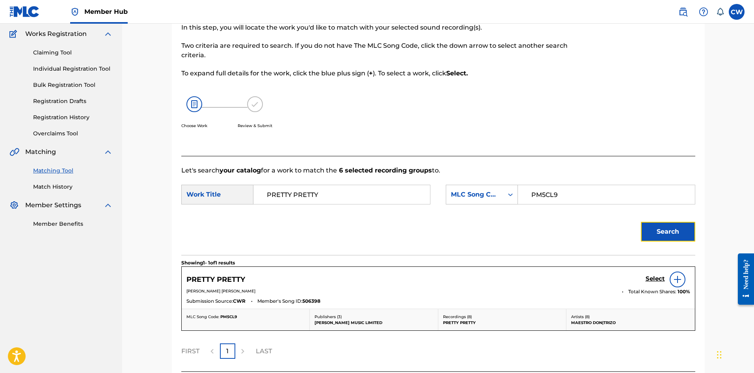
scroll to position [129, 0]
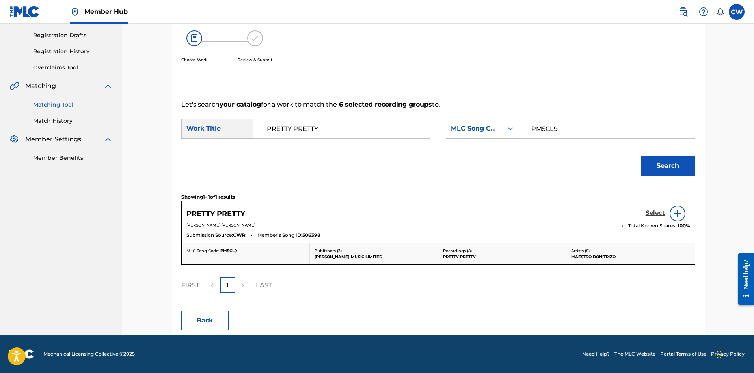
click at [650, 211] on h5 "Select" at bounding box center [655, 212] width 19 height 7
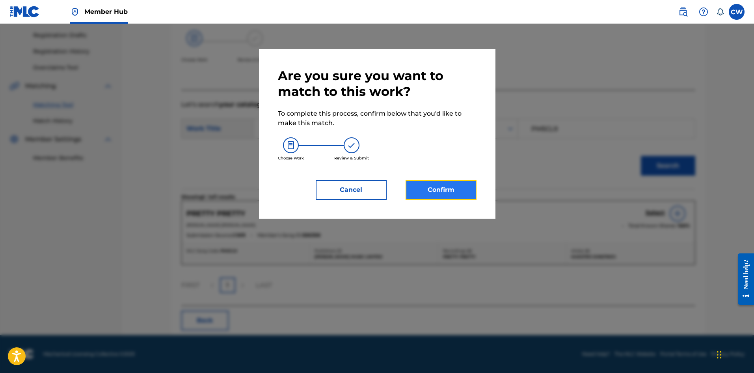
click at [438, 188] on button "Confirm" at bounding box center [441, 190] width 71 height 20
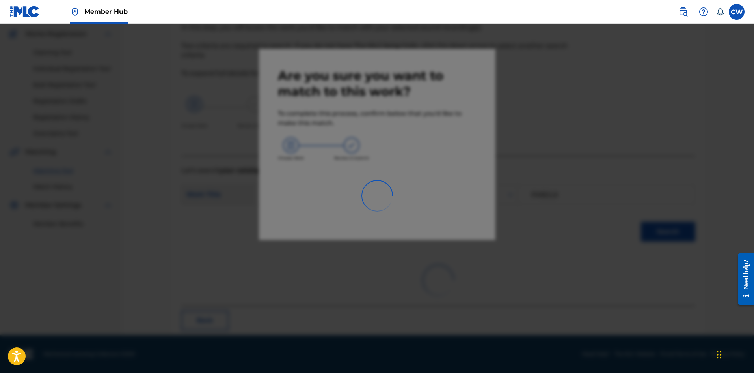
scroll to position [19, 0]
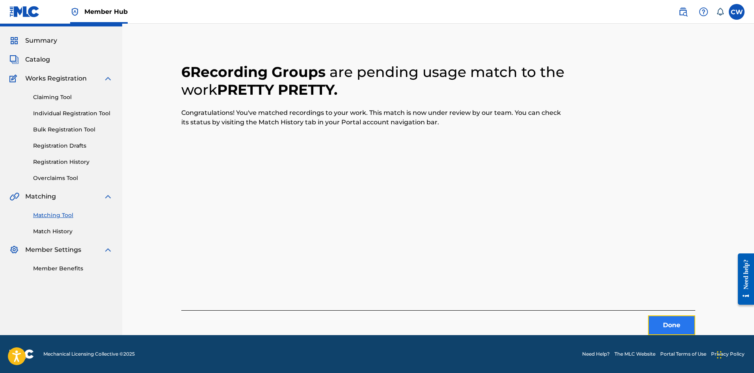
click at [664, 317] on button "Done" at bounding box center [671, 325] width 47 height 20
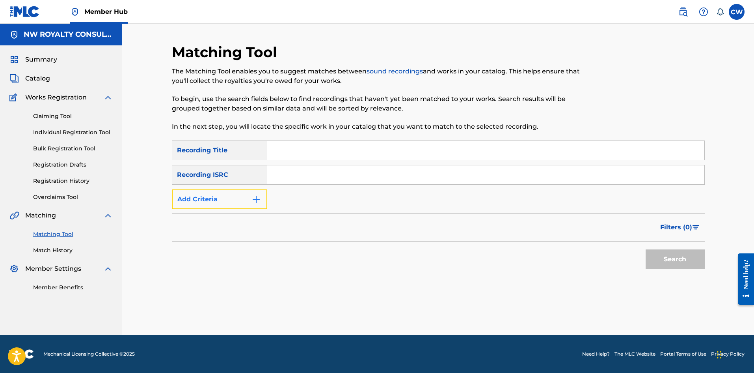
click at [228, 201] on button "Add Criteria" at bounding box center [219, 199] width 95 height 20
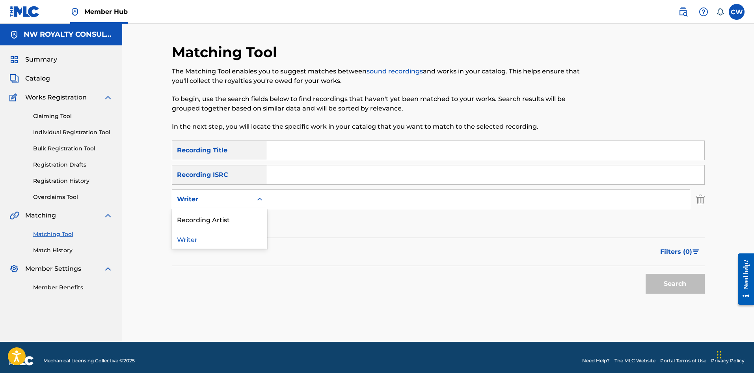
click at [228, 201] on div "Writer" at bounding box center [212, 198] width 71 height 9
click at [221, 215] on div "Recording Artist" at bounding box center [219, 219] width 95 height 20
click at [347, 203] on input "Search Form" at bounding box center [478, 199] width 423 height 19
paste input "[PERSON_NAME]"
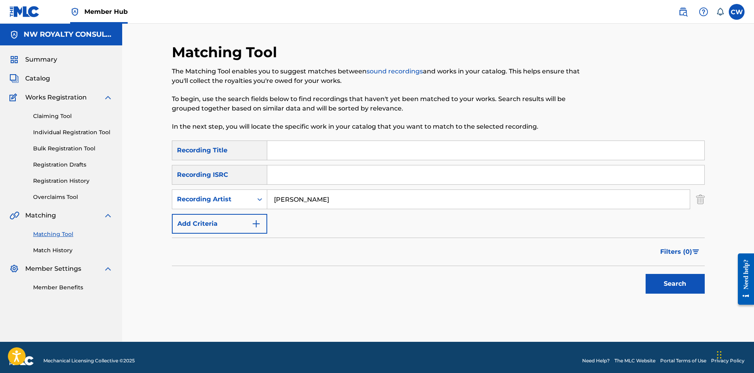
type input "[PERSON_NAME]"
click at [429, 159] on input "Search Form" at bounding box center [485, 150] width 437 height 19
paste input "PRIME EDIT"
type input "PRIME EDIT"
click at [670, 285] on button "Search" at bounding box center [675, 284] width 59 height 20
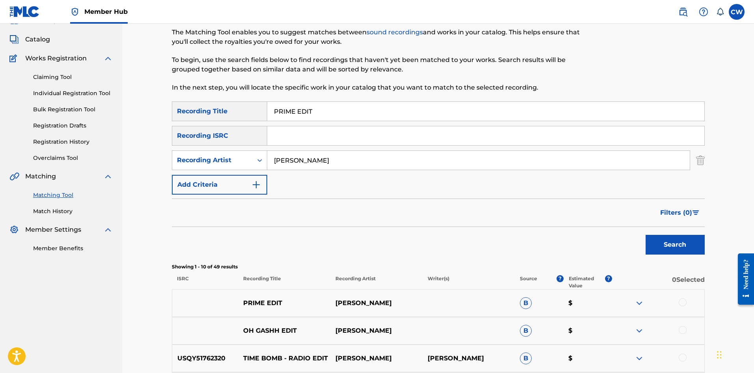
scroll to position [39, 0]
click at [684, 300] on div at bounding box center [683, 302] width 8 height 8
click at [560, 306] on button "Match 1 Group" at bounding box center [554, 308] width 87 height 20
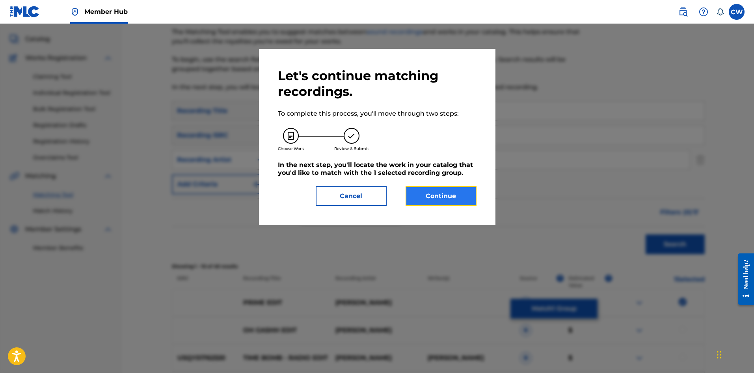
click at [470, 199] on button "Continue" at bounding box center [441, 196] width 71 height 20
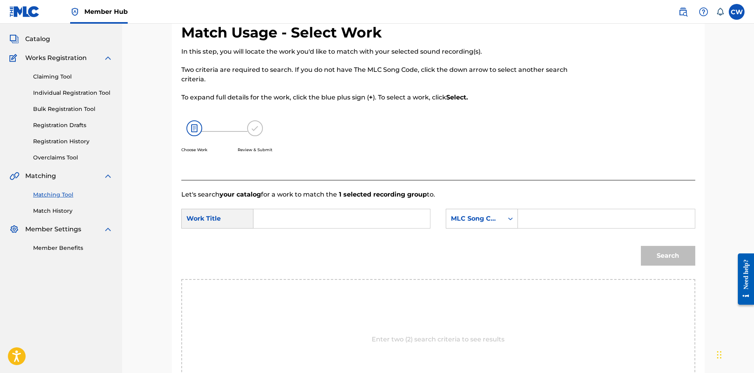
click at [350, 220] on input "Search Form" at bounding box center [341, 218] width 163 height 19
paste input "PRIME EDIT"
type input "PRIME EDIT"
drag, startPoint x: 539, startPoint y: 222, endPoint x: 544, endPoint y: 220, distance: 5.5
click at [539, 222] on input "Search Form" at bounding box center [606, 218] width 163 height 19
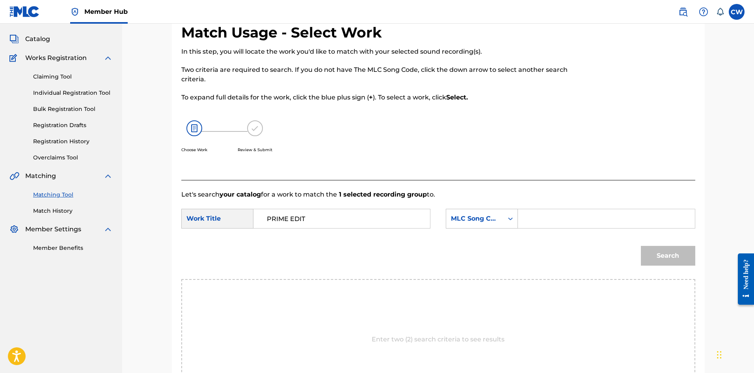
paste input "PN06SK"
type input "PN06SK"
click at [684, 257] on button "Search" at bounding box center [668, 256] width 54 height 20
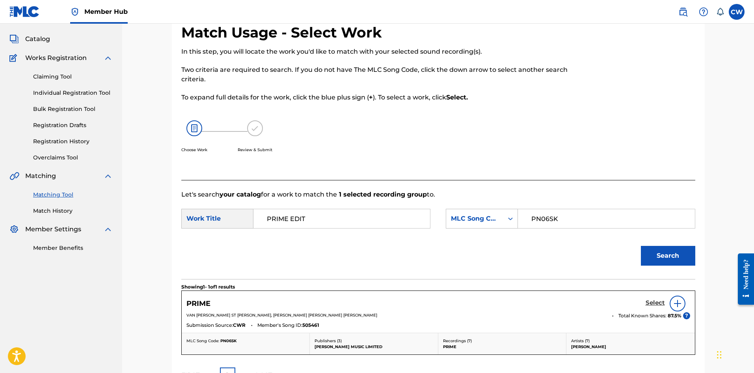
click at [656, 304] on h5 "Select" at bounding box center [655, 302] width 19 height 7
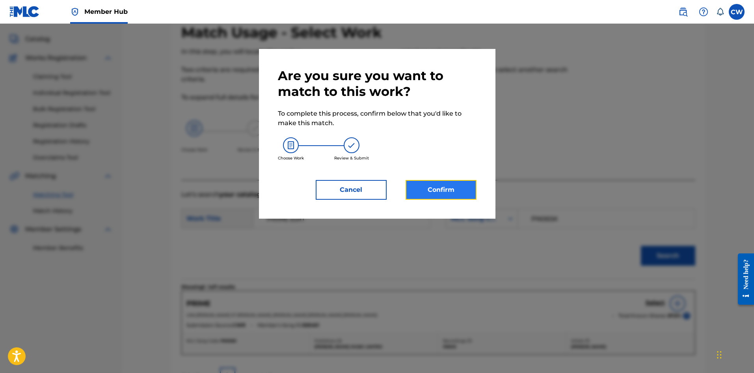
click at [450, 198] on button "Confirm" at bounding box center [441, 190] width 71 height 20
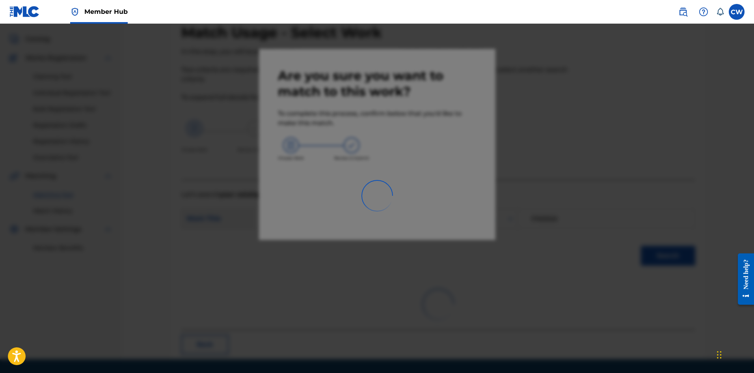
scroll to position [19, 0]
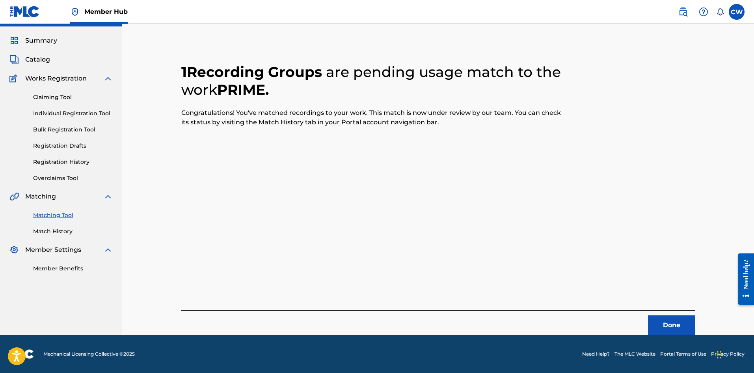
click at [682, 315] on div "Done" at bounding box center [438, 322] width 514 height 25
click at [683, 326] on button "Done" at bounding box center [671, 325] width 47 height 20
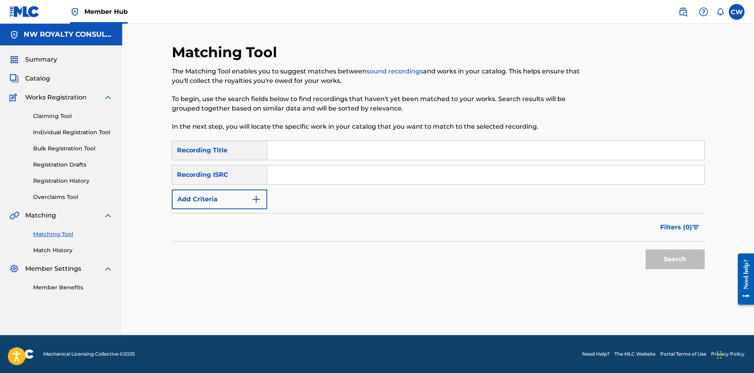
scroll to position [0, 0]
click at [185, 199] on button "Add Criteria" at bounding box center [219, 199] width 95 height 20
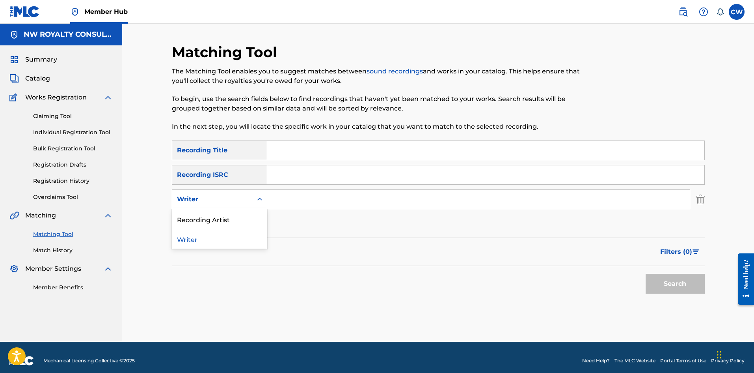
drag, startPoint x: 195, startPoint y: 196, endPoint x: 203, endPoint y: 213, distance: 19.0
click at [197, 201] on div "Writer" at bounding box center [212, 198] width 71 height 9
click at [207, 220] on div "Recording Artist" at bounding box center [219, 219] width 95 height 20
click at [363, 204] on input "Search Form" at bounding box center [478, 199] width 423 height 19
paste input "PRINCE [PERSON_NAME]"
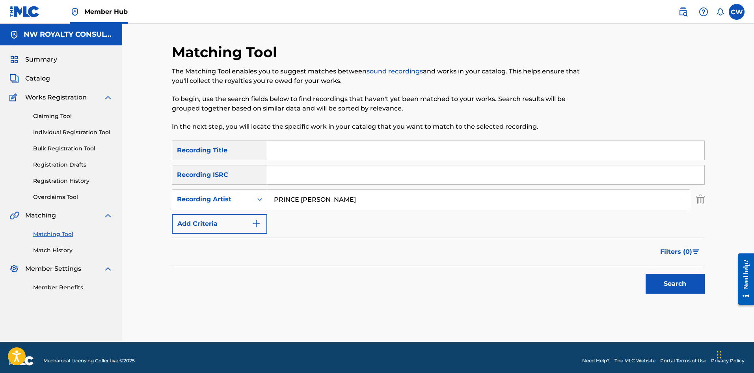
type input "PRINCE [PERSON_NAME]"
click at [355, 164] on div "SearchWithCriteria2a8d65ef-ef09-4221-ac1f-29d5d9f8fdcc Recording Title SearchWi…" at bounding box center [438, 186] width 533 height 93
click at [351, 153] on input "Search Form" at bounding box center [485, 150] width 437 height 19
paste input "PRINCE [PERSON_NAME] KEEP LOVING ME"
type input "PRINCE [PERSON_NAME] KEEP LOVING ME"
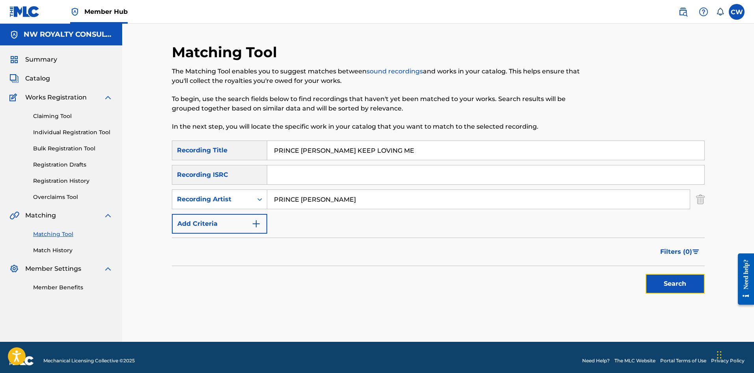
click at [655, 281] on button "Search" at bounding box center [675, 284] width 59 height 20
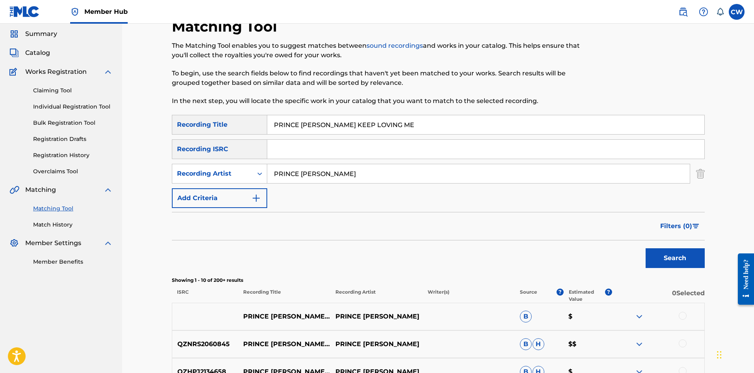
scroll to position [39, 0]
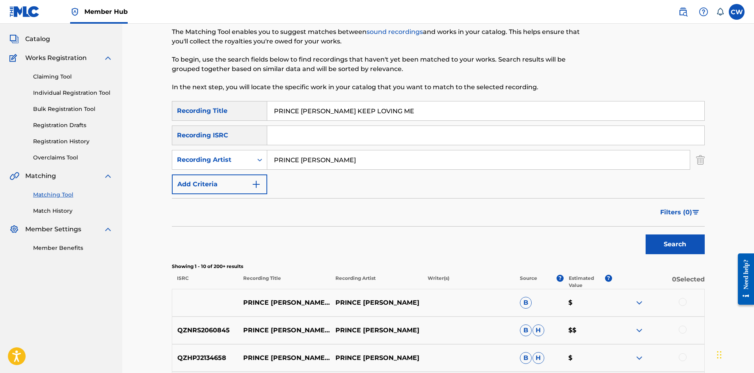
click at [679, 301] on div at bounding box center [683, 302] width 8 height 8
click at [677, 325] on div "QZNRS2060845 PRINCE SWANNY - TELL ME PRINCE [PERSON_NAME] B H $$" at bounding box center [438, 330] width 533 height 28
click at [677, 329] on div at bounding box center [658, 329] width 92 height 9
click at [552, 313] on button "Match 1 Group" at bounding box center [554, 308] width 87 height 20
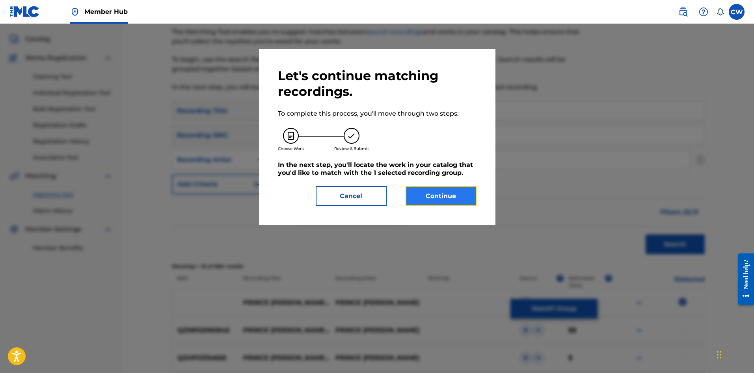
click at [446, 197] on button "Continue" at bounding box center [441, 196] width 71 height 20
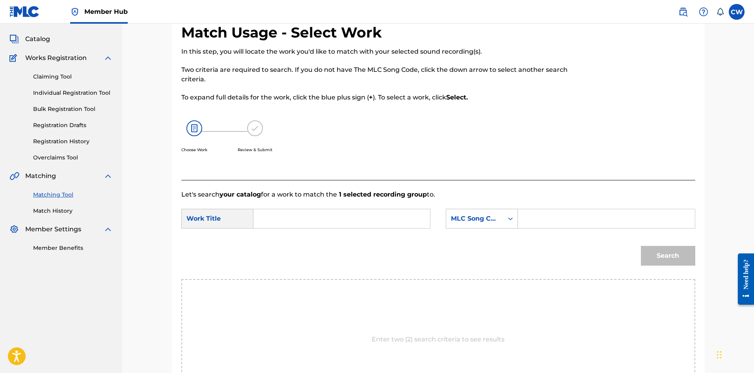
click at [358, 207] on form "SearchWithCriteria1f02a14a-f156-41d2-a2e3-6dd6d018c5d8 Work Title SearchWithCri…" at bounding box center [438, 239] width 514 height 80
click at [353, 212] on input "Search Form" at bounding box center [341, 218] width 163 height 19
paste input "PRINCE [PERSON_NAME] KEEP LOVING ME"
type input "PRINCE [PERSON_NAME] KEEP LOVING ME"
click at [581, 228] on input "Search Form" at bounding box center [606, 218] width 163 height 19
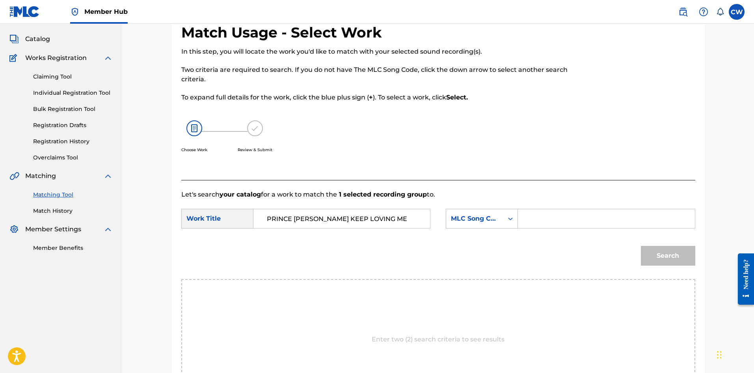
paste input "KI6RLH"
type input "KI6RLH"
click at [659, 260] on button "Search" at bounding box center [668, 256] width 54 height 20
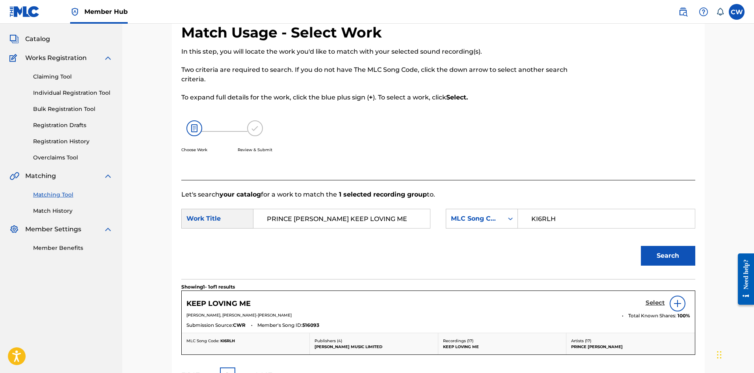
click at [647, 303] on h5 "Select" at bounding box center [655, 302] width 19 height 7
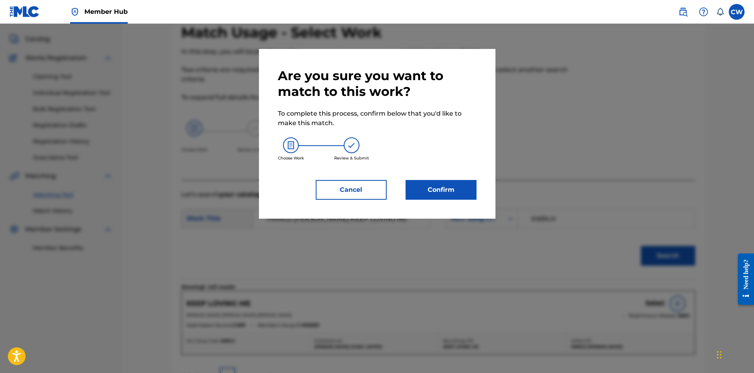
click at [452, 215] on div "Are you sure you want to match to this work? To complete this process, confirm …" at bounding box center [377, 134] width 237 height 170
click at [442, 204] on div "Are you sure you want to match to this work? To complete this process, confirm …" at bounding box center [377, 134] width 237 height 170
click at [441, 190] on button "Confirm" at bounding box center [441, 190] width 71 height 20
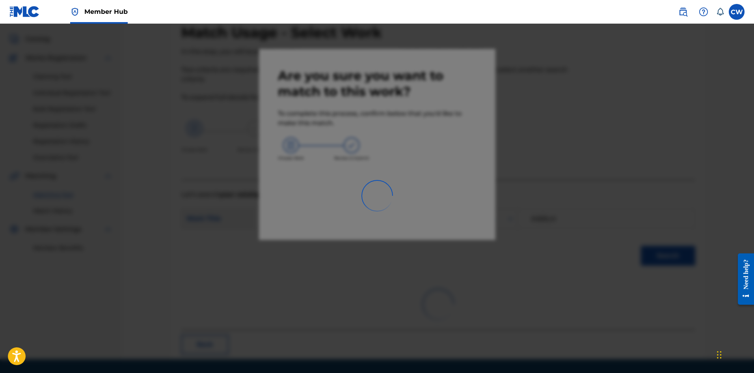
scroll to position [19, 0]
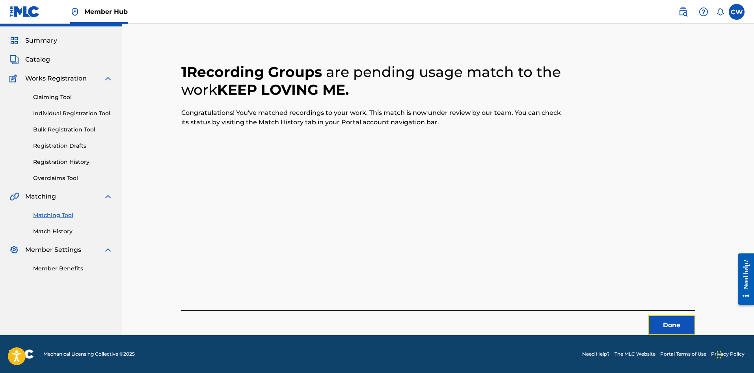
drag, startPoint x: 655, startPoint y: 328, endPoint x: 294, endPoint y: 263, distance: 366.5
click at [641, 320] on div "Done" at bounding box center [438, 322] width 514 height 25
click at [680, 326] on button "Done" at bounding box center [671, 325] width 47 height 20
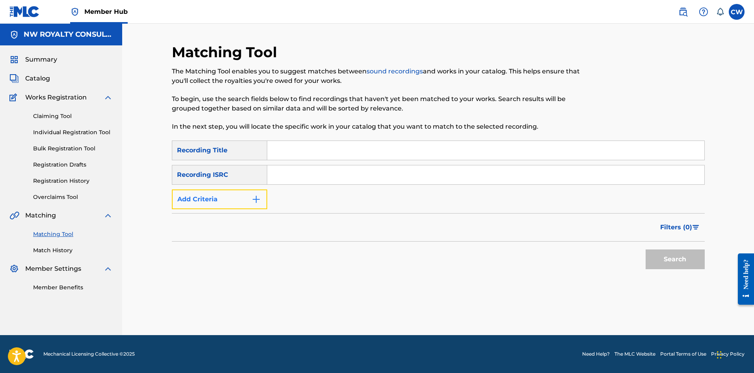
click at [234, 196] on button "Add Criteria" at bounding box center [219, 199] width 95 height 20
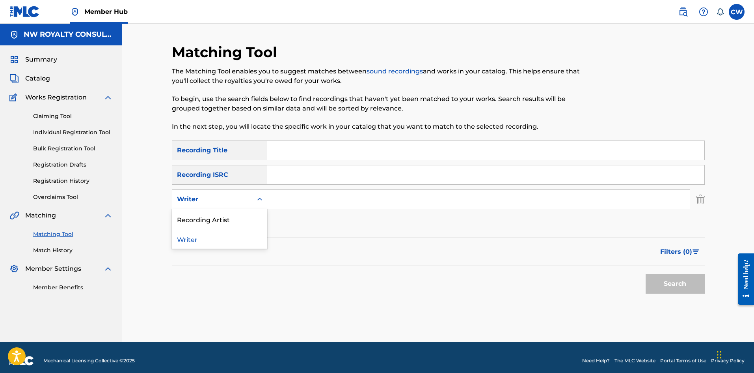
click at [234, 196] on div "Writer" at bounding box center [212, 198] width 71 height 9
click at [227, 215] on div "Recording Artist" at bounding box center [219, 219] width 95 height 20
click at [314, 201] on input "Search Form" at bounding box center [478, 199] width 423 height 19
paste input "TREKAR"
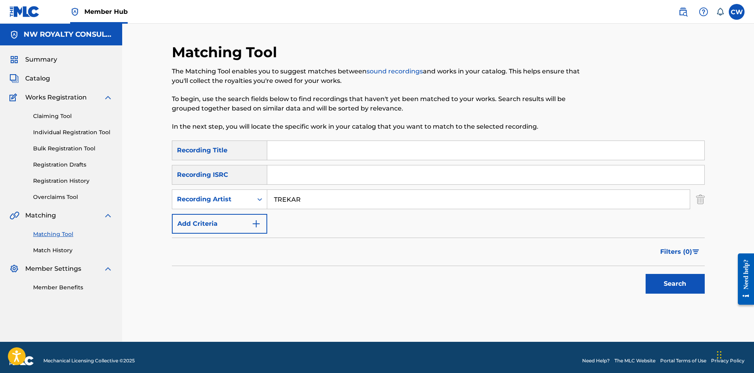
type input "TREKAR"
click at [376, 156] on input "Search Form" at bounding box center [485, 150] width 437 height 19
paste input "PROBOX"
type input "PROBOX"
click at [690, 279] on button "Search" at bounding box center [675, 284] width 59 height 20
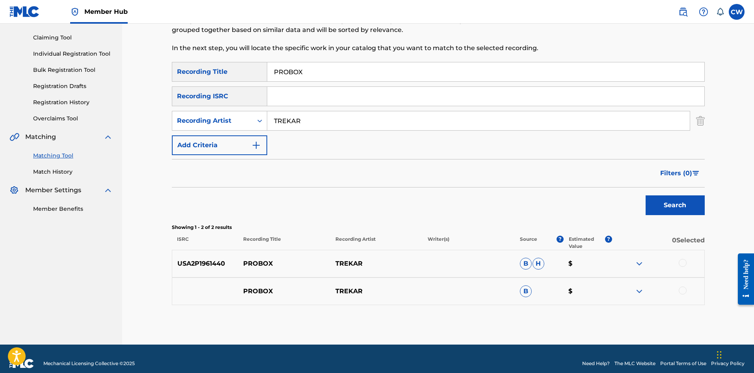
scroll to position [79, 0]
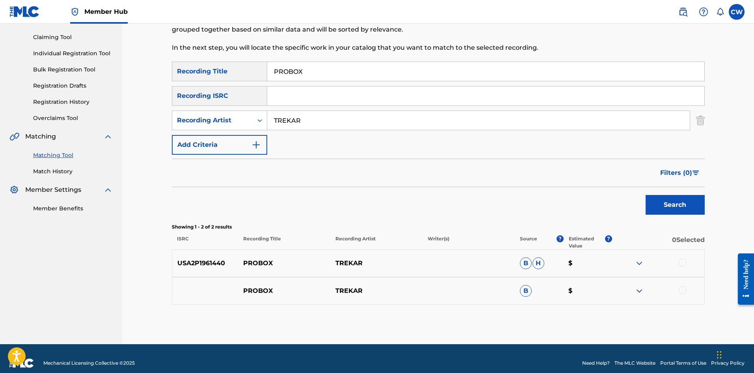
click at [683, 257] on div "USA2P1961440 PROBOX TREKAR B H $" at bounding box center [438, 263] width 533 height 28
drag, startPoint x: 683, startPoint y: 256, endPoint x: 683, endPoint y: 263, distance: 7.5
click at [683, 258] on div "USA2P1961440 PROBOX TREKAR B H $" at bounding box center [438, 263] width 533 height 28
click at [683, 263] on div at bounding box center [683, 262] width 8 height 8
click at [685, 291] on div at bounding box center [683, 290] width 8 height 8
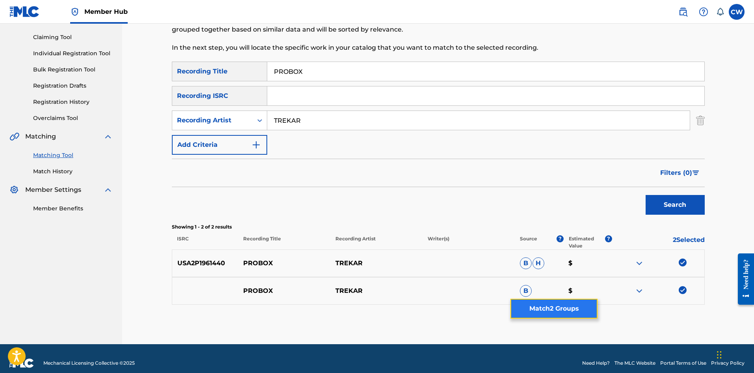
click at [545, 307] on button "Match 2 Groups" at bounding box center [554, 308] width 87 height 20
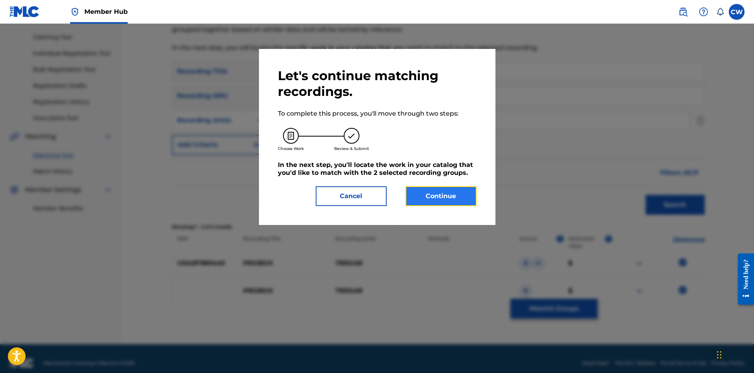
click at [438, 201] on button "Continue" at bounding box center [441, 196] width 71 height 20
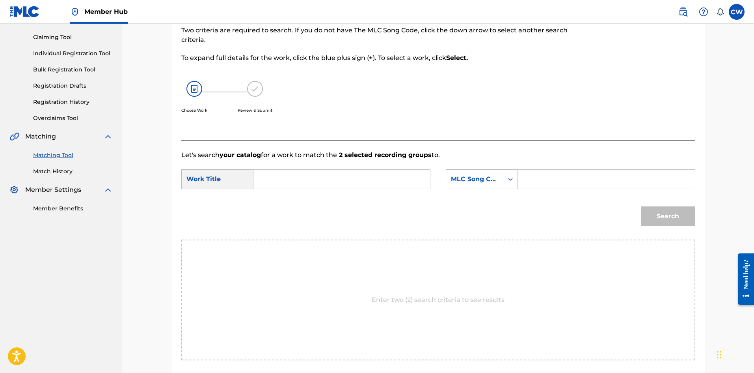
click at [364, 172] on input "Search Form" at bounding box center [341, 179] width 163 height 19
click at [326, 192] on div "SearchWithCriteria1f02a14a-f156-41d2-a2e3-6dd6d018c5d8 Work Title SearchWithCri…" at bounding box center [438, 181] width 514 height 24
click at [323, 185] on input "Search Form" at bounding box center [341, 179] width 163 height 19
paste input "PROBOX"
type input "PROBOX"
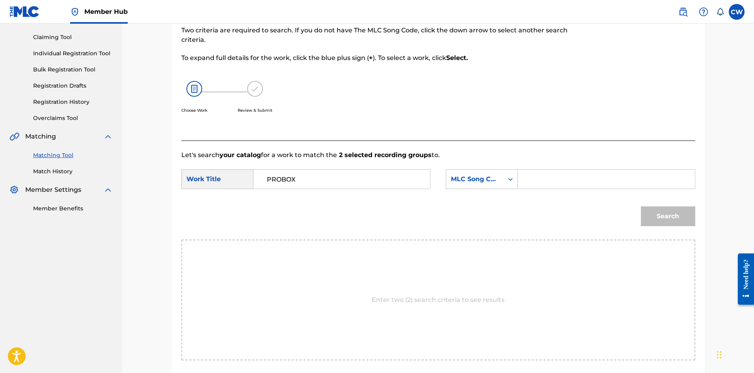
drag, startPoint x: 633, startPoint y: 186, endPoint x: 638, endPoint y: 191, distance: 6.7
click at [633, 186] on input "Search Form" at bounding box center [606, 179] width 163 height 19
click at [673, 216] on div "Search" at bounding box center [666, 214] width 58 height 32
click at [546, 183] on input "Search Form" at bounding box center [606, 179] width 163 height 19
paste input "PA5QT7"
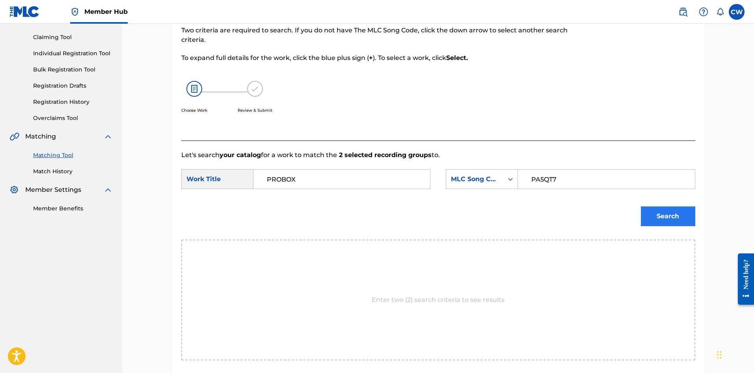
type input "PA5QT7"
click at [667, 213] on button "Search" at bounding box center [668, 216] width 54 height 20
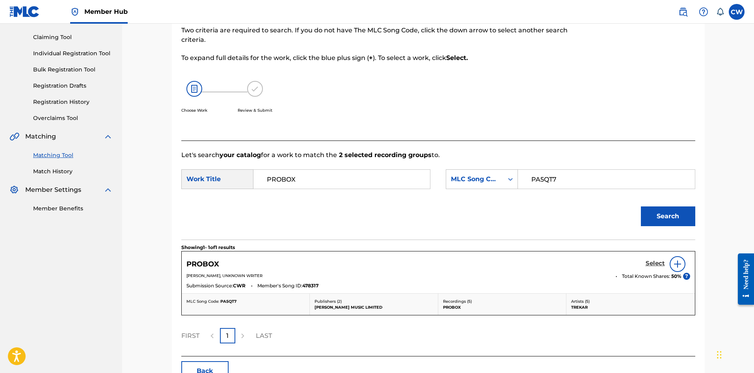
click at [657, 267] on link "Select" at bounding box center [655, 263] width 19 height 9
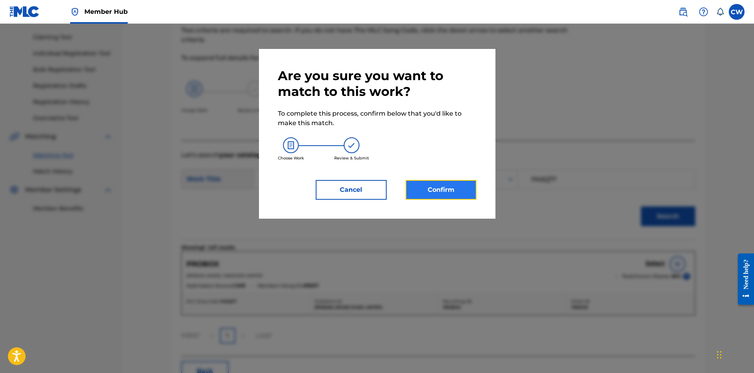
click at [427, 196] on button "Confirm" at bounding box center [441, 190] width 71 height 20
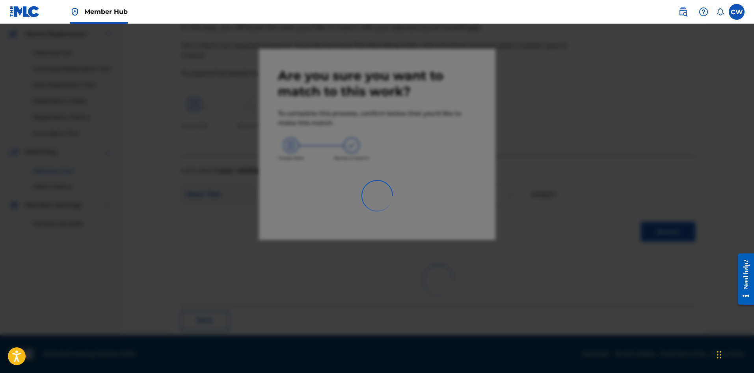
scroll to position [19, 0]
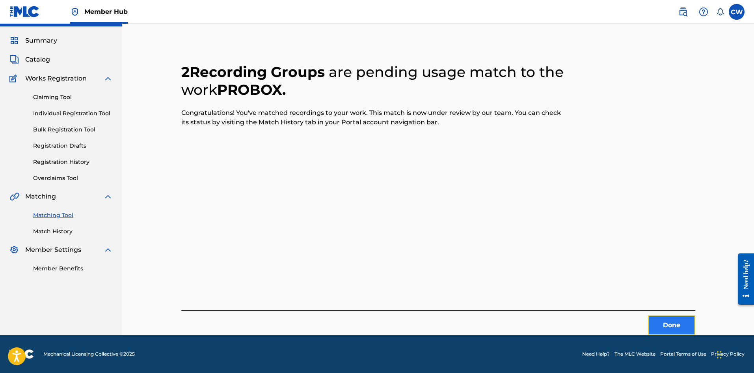
click at [649, 329] on button "Done" at bounding box center [671, 325] width 47 height 20
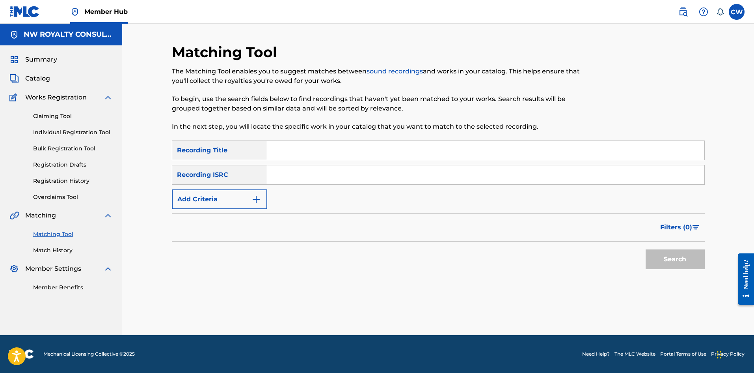
scroll to position [0, 0]
click at [219, 208] on form "SearchWithCriteria2a8d65ef-ef09-4221-ac1f-29d5d9f8fdcc Recording Title SearchWi…" at bounding box center [438, 206] width 533 height 132
click at [222, 201] on button "Add Criteria" at bounding box center [219, 199] width 95 height 20
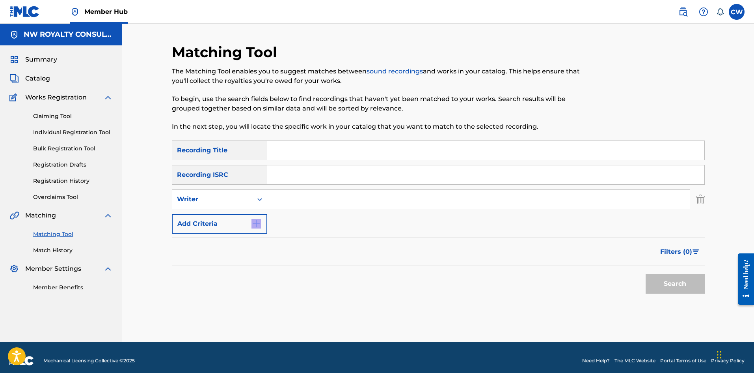
click at [223, 209] on div "SearchWithCriteria2a8d65ef-ef09-4221-ac1f-29d5d9f8fdcc Recording Title SearchWi…" at bounding box center [438, 186] width 533 height 93
click at [227, 204] on div "Writer" at bounding box center [212, 199] width 80 height 15
click at [223, 224] on div "Recording Artist" at bounding box center [219, 219] width 95 height 20
click at [400, 202] on input "Search Form" at bounding box center [478, 199] width 423 height 19
paste input "DIMON TREAJAH"
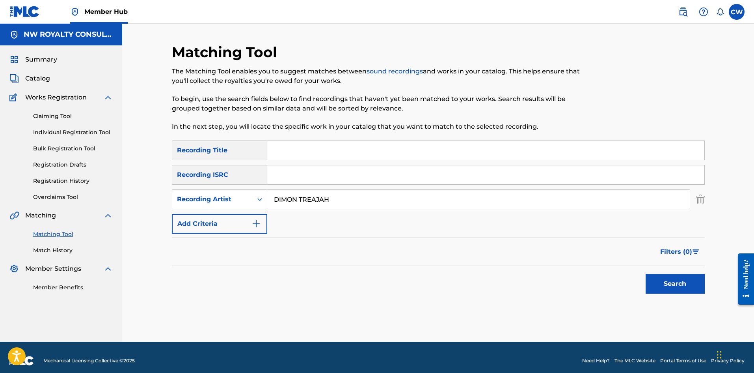
type input "DIMON TREAJAH"
click at [339, 157] on input "Search Form" at bounding box center [485, 150] width 437 height 19
paste input "PROGRAM"
type input "PROGRAM"
click at [663, 280] on button "Search" at bounding box center [675, 284] width 59 height 20
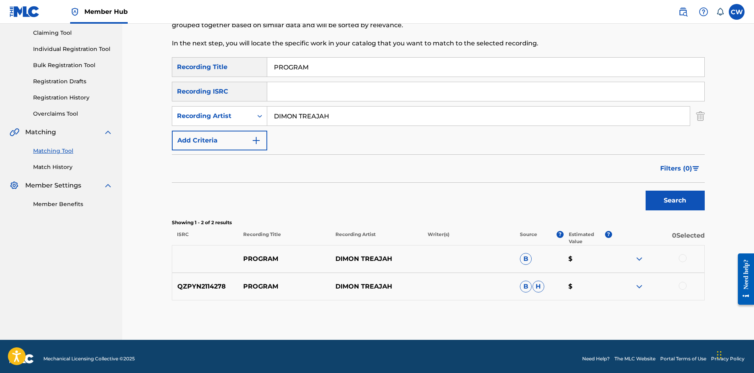
scroll to position [88, 0]
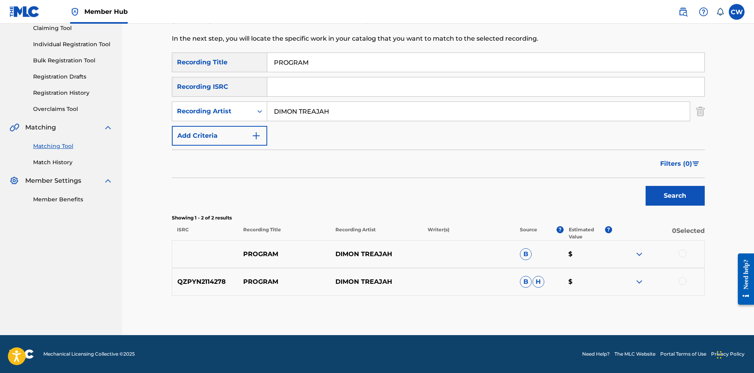
click at [683, 251] on div at bounding box center [683, 253] width 8 height 8
click at [682, 284] on div at bounding box center [683, 281] width 8 height 8
click at [575, 302] on button "Match 2 Groups" at bounding box center [554, 308] width 87 height 20
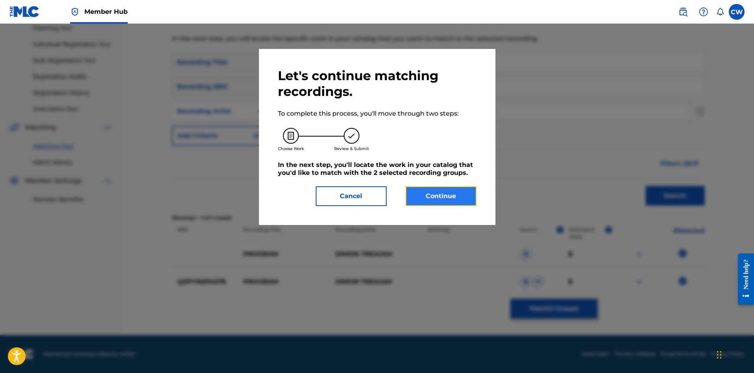
click at [453, 193] on button "Continue" at bounding box center [441, 196] width 71 height 20
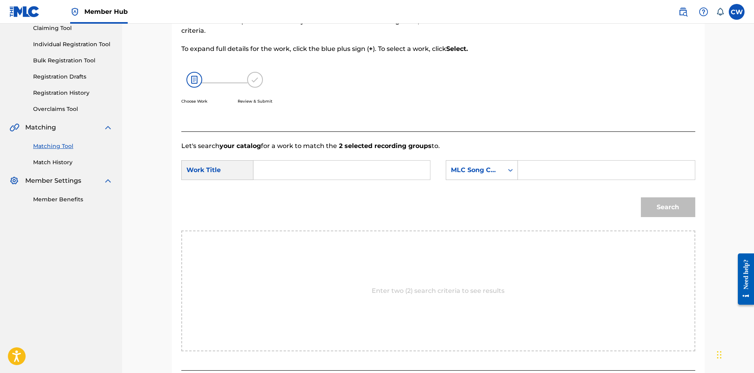
click at [337, 164] on input "Search Form" at bounding box center [341, 169] width 163 height 19
paste input "PROGRAM"
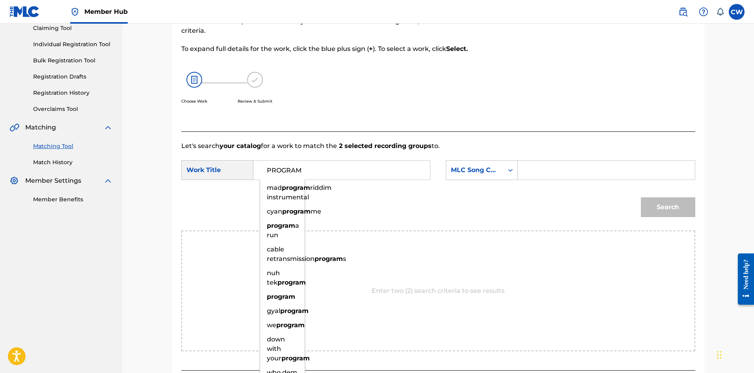
type input "PROGRAM"
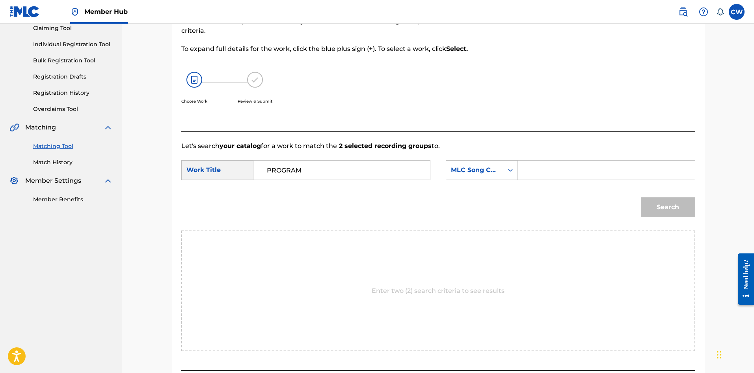
drag, startPoint x: 600, startPoint y: 164, endPoint x: 601, endPoint y: 170, distance: 5.6
click at [600, 164] on input "Search Form" at bounding box center [606, 169] width 163 height 19
paste input "PO7FUI"
type input "PO7FUI"
click at [656, 203] on button "Search" at bounding box center [668, 207] width 54 height 20
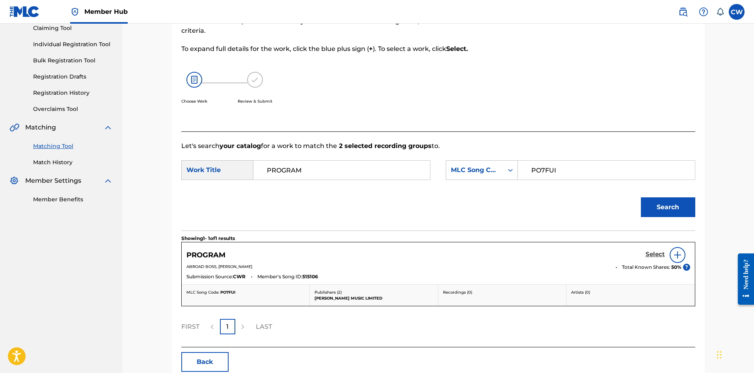
click at [655, 251] on h5 "Select" at bounding box center [655, 253] width 19 height 7
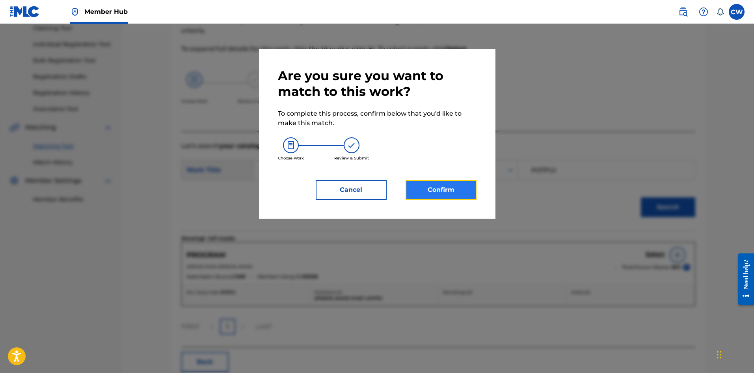
click at [453, 188] on button "Confirm" at bounding box center [441, 190] width 71 height 20
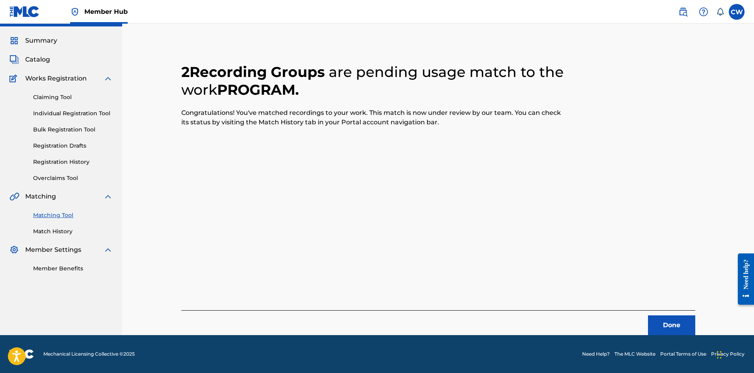
scroll to position [19, 0]
click at [666, 327] on button "Done" at bounding box center [671, 325] width 47 height 20
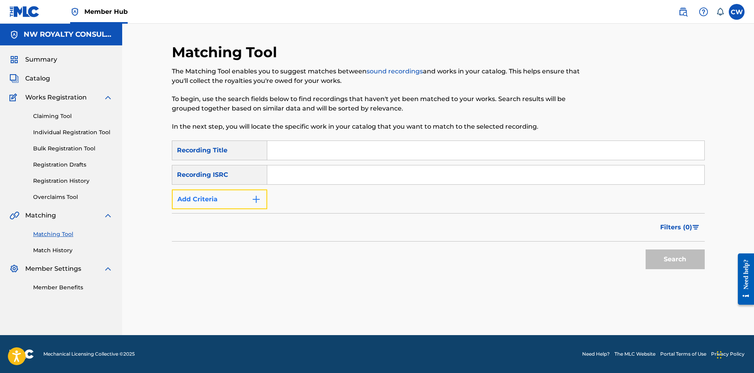
click at [248, 195] on button "Add Criteria" at bounding box center [219, 199] width 95 height 20
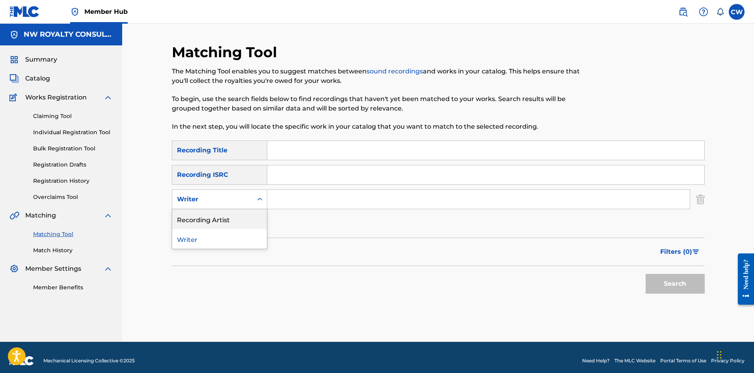
drag, startPoint x: 229, startPoint y: 213, endPoint x: 235, endPoint y: 211, distance: 5.9
click at [229, 214] on div "Recording Artist" at bounding box center [219, 219] width 95 height 20
click at [307, 206] on input "Search Form" at bounding box center [478, 199] width 423 height 19
paste input "PO7FUI"
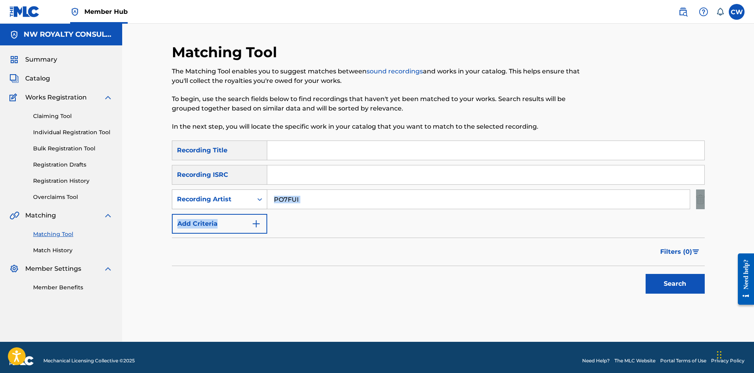
drag, startPoint x: 356, startPoint y: 209, endPoint x: 250, endPoint y: 203, distance: 105.5
click at [236, 207] on div "SearchWithCriteria2a8d65ef-ef09-4221-ac1f-29d5d9f8fdcc Recording Title SearchWi…" at bounding box center [438, 186] width 533 height 93
click at [301, 200] on input "PO7FUI" at bounding box center [478, 199] width 423 height 19
drag, startPoint x: 311, startPoint y: 199, endPoint x: 258, endPoint y: 202, distance: 53.4
click at [258, 202] on div "SearchWithCriteria344a46c7-a3ee-4d83-9db4-96b69cd11a33 Recording Artist PO7FUI" at bounding box center [438, 199] width 533 height 20
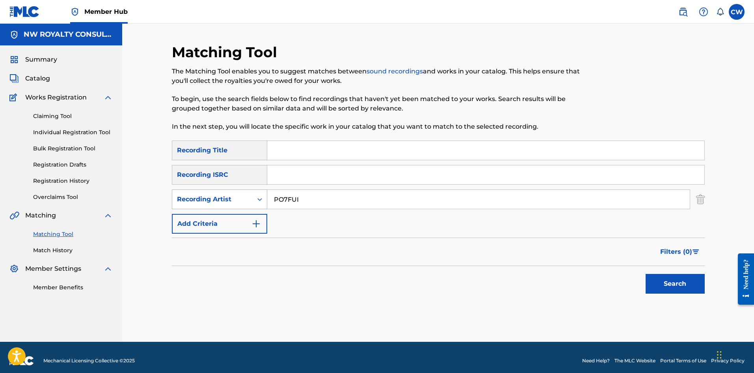
paste input "[PERSON_NAME] [PERSON_NAME]"
type input "[PERSON_NAME] [PERSON_NAME]"
click at [352, 139] on div "Matching Tool The Matching Tool enables you to suggest matches between sound re…" at bounding box center [377, 91] width 410 height 97
click at [351, 146] on input "Search Form" at bounding box center [485, 150] width 437 height 19
paste input "PROMISE ME"
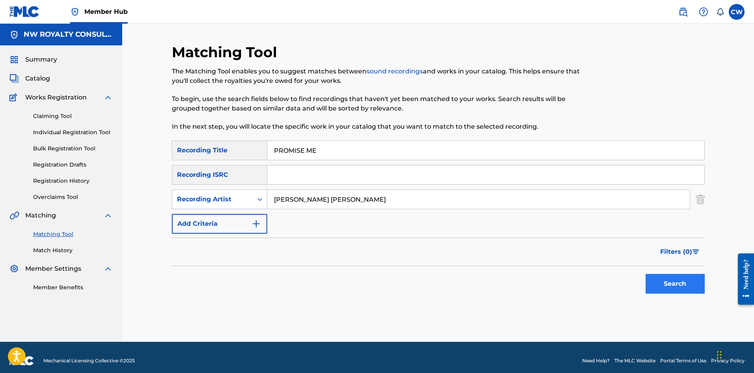
type input "PROMISE ME"
click at [685, 288] on button "Search" at bounding box center [675, 284] width 59 height 20
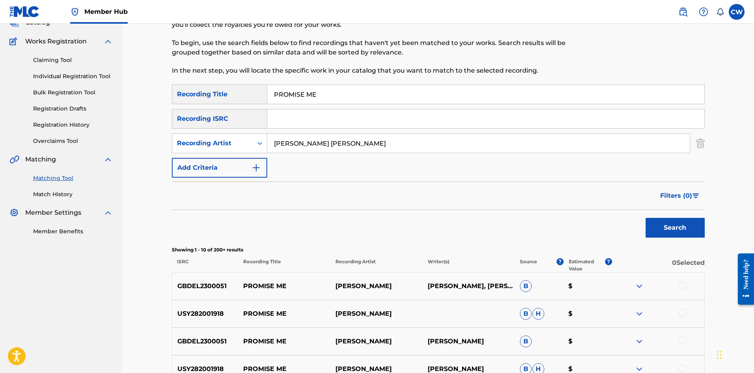
scroll to position [79, 0]
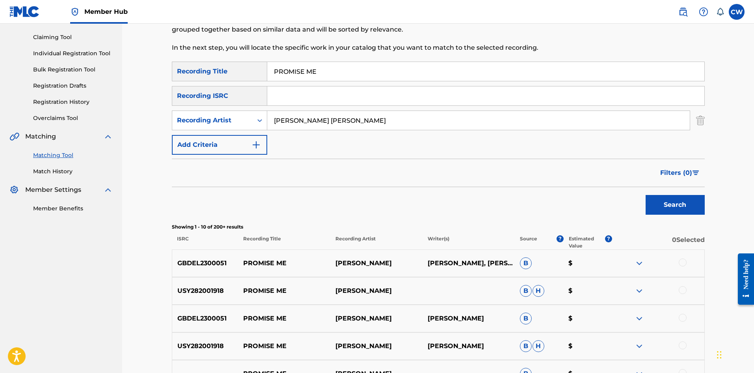
click at [687, 258] on div at bounding box center [658, 262] width 92 height 9
click at [679, 252] on div "GBDEL2300051 PROMISE ME [PERSON_NAME] [PERSON_NAME], [PERSON_NAME], [PERSON_NAM…" at bounding box center [438, 263] width 533 height 28
click at [668, 256] on div "GBDEL2300051 PROMISE ME [PERSON_NAME] [PERSON_NAME], [PERSON_NAME], [PERSON_NAM…" at bounding box center [438, 263] width 533 height 28
drag, startPoint x: 350, startPoint y: 124, endPoint x: 227, endPoint y: 121, distance: 123.0
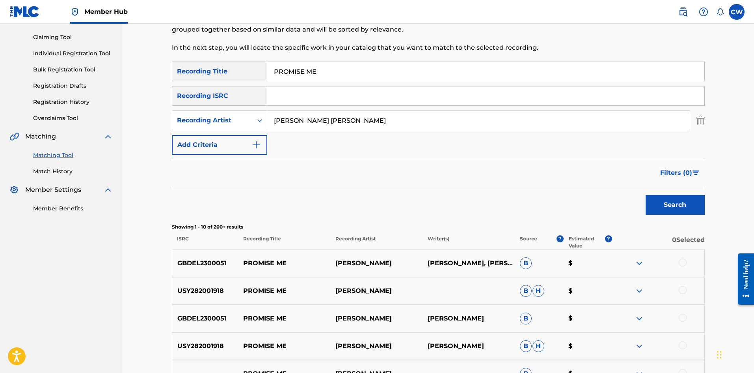
click at [227, 121] on div "SearchWithCriteria344a46c7-a3ee-4d83-9db4-96b69cd11a33 Recording Artist [PERSON…" at bounding box center [438, 120] width 533 height 20
paste input "E VIOUS"
type input "DE VIOUS"
drag, startPoint x: 353, startPoint y: 71, endPoint x: 261, endPoint y: 71, distance: 92.7
click at [261, 71] on div "SearchWithCriteria2a8d65ef-ef09-4221-ac1f-29d5d9f8fdcc Recording Title PROMISE …" at bounding box center [438, 72] width 533 height 20
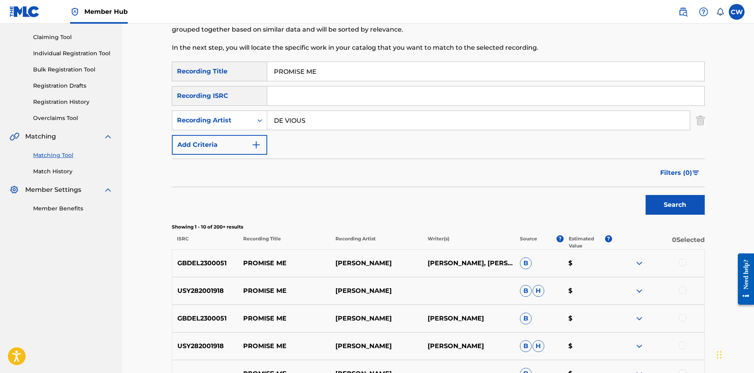
paste input "NOUNC"
type input "PRONOUNCE"
click at [654, 207] on button "Search" at bounding box center [675, 205] width 59 height 20
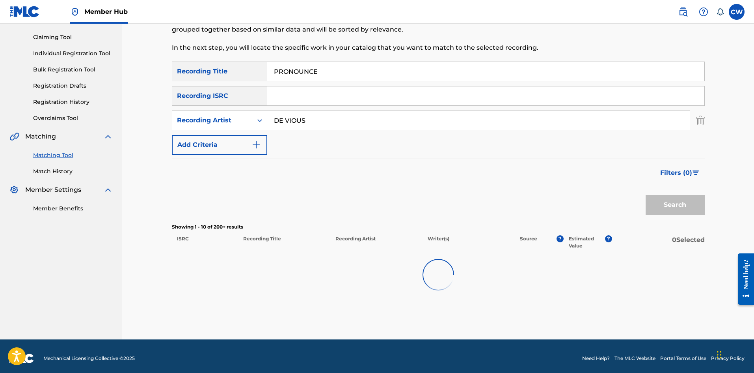
scroll to position [60, 0]
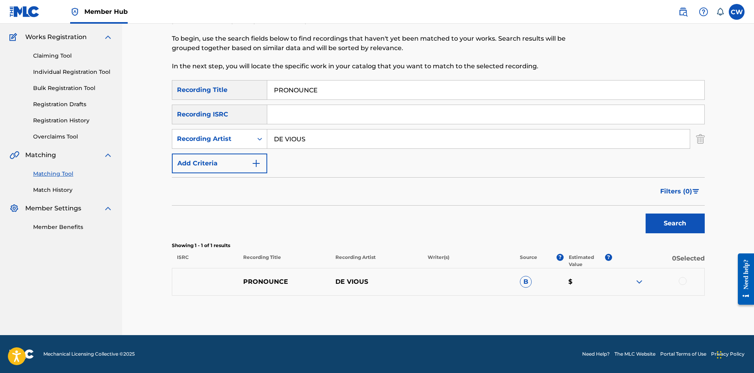
click at [683, 283] on div at bounding box center [683, 281] width 8 height 8
click at [579, 313] on button "Match 1 Group" at bounding box center [554, 308] width 87 height 20
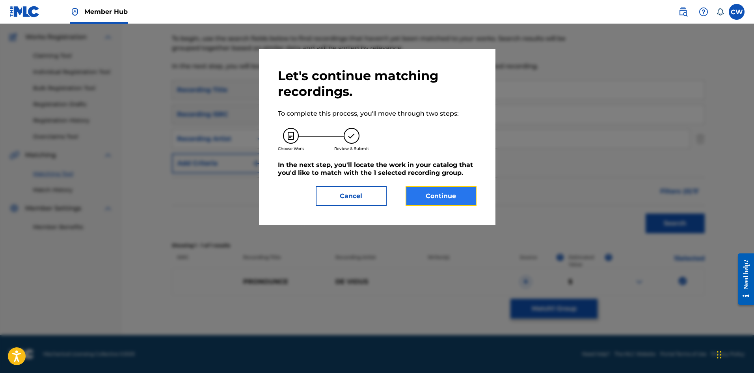
click at [437, 203] on button "Continue" at bounding box center [441, 196] width 71 height 20
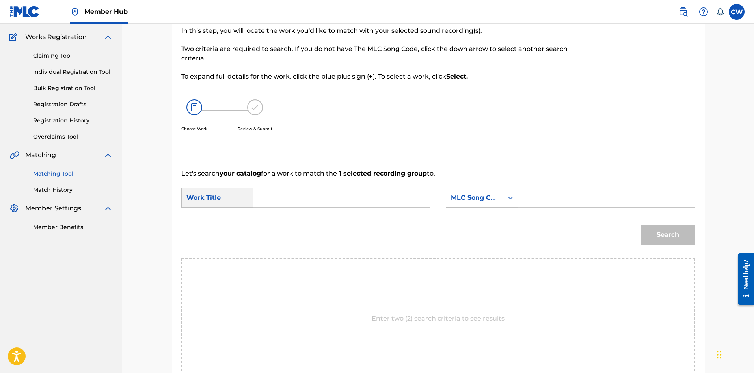
click at [350, 196] on input "Search Form" at bounding box center [341, 197] width 163 height 19
paste input "PRONOUNCE"
type input "PRONOUNCE"
drag, startPoint x: 535, startPoint y: 191, endPoint x: 553, endPoint y: 197, distance: 18.8
click at [535, 191] on input "Search Form" at bounding box center [606, 197] width 163 height 19
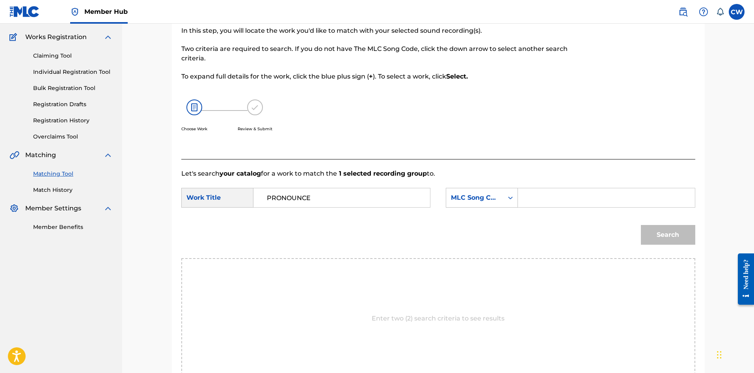
paste input "PA2U18"
type input "PA2U18"
click at [665, 237] on button "Search" at bounding box center [668, 235] width 54 height 20
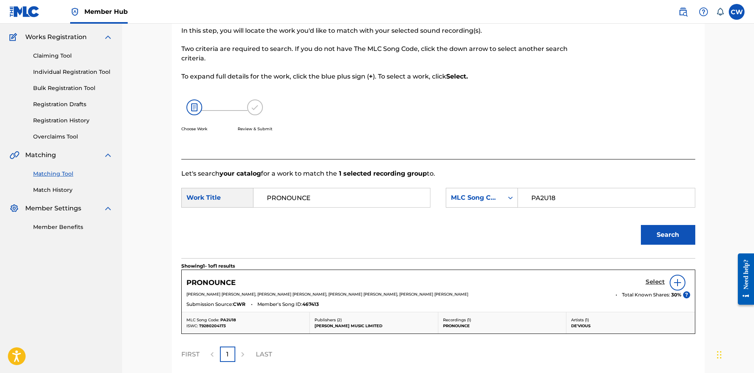
click at [653, 282] on h5 "Select" at bounding box center [655, 281] width 19 height 7
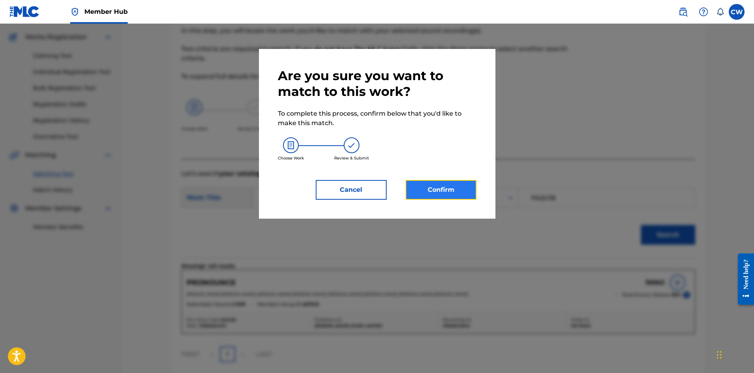
click at [443, 198] on button "Confirm" at bounding box center [441, 190] width 71 height 20
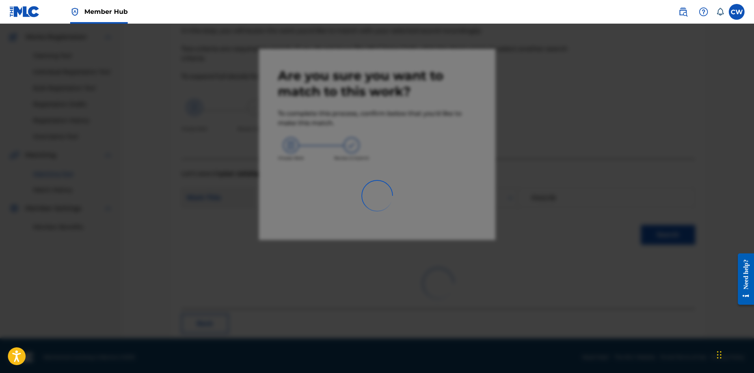
scroll to position [19, 0]
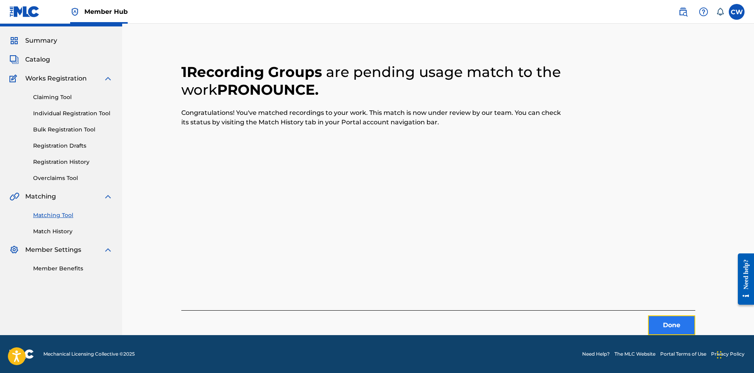
click at [668, 322] on button "Done" at bounding box center [671, 325] width 47 height 20
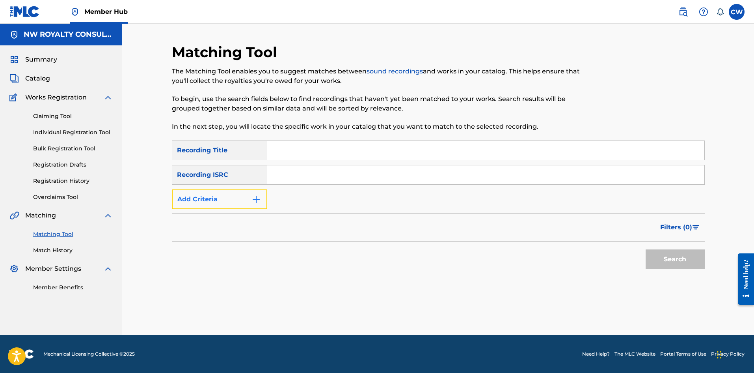
click at [251, 200] on button "Add Criteria" at bounding box center [219, 199] width 95 height 20
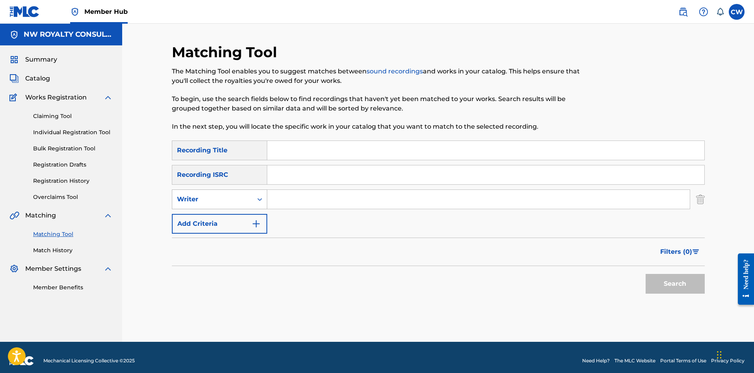
click at [243, 204] on div "Writer" at bounding box center [212, 199] width 80 height 15
click at [237, 216] on div "Recording Artist" at bounding box center [219, 219] width 95 height 20
click at [297, 204] on input "Search Form" at bounding box center [478, 199] width 423 height 19
paste input "[PERSON_NAME]"
type input "[PERSON_NAME]"
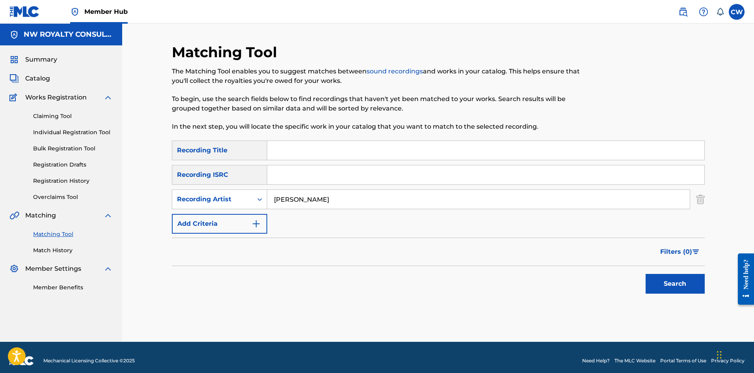
drag, startPoint x: 281, startPoint y: 153, endPoint x: 297, endPoint y: 172, distance: 24.6
click at [281, 153] on input "Search Form" at bounding box center [485, 150] width 437 height 19
paste input "PROTECT ME JAH JAH"
type input "PROTECT ME JAH JAH"
click at [653, 289] on button "Search" at bounding box center [675, 284] width 59 height 20
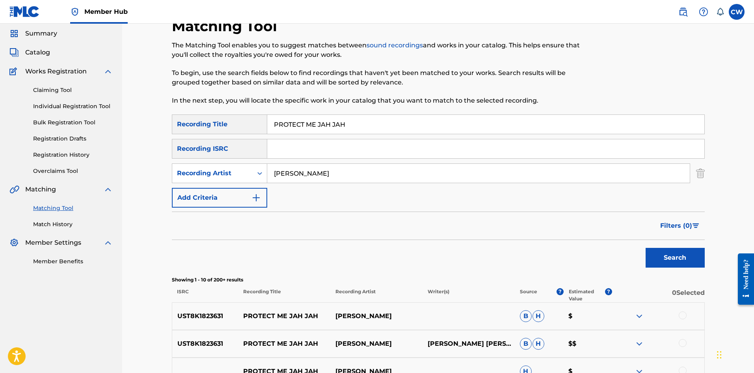
scroll to position [39, 0]
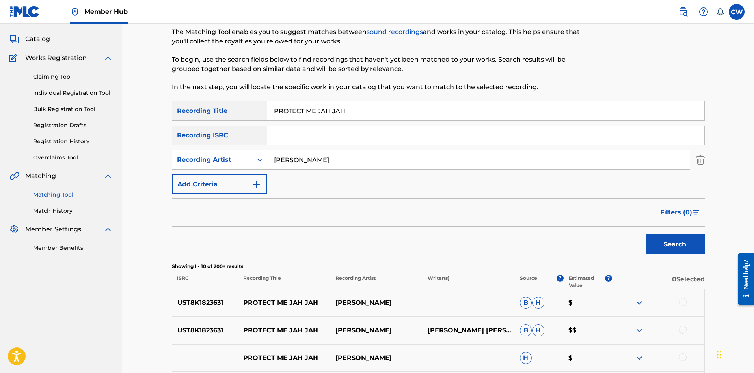
click at [680, 300] on div at bounding box center [683, 302] width 8 height 8
click at [677, 325] on div at bounding box center [658, 329] width 92 height 9
click at [683, 327] on div at bounding box center [683, 329] width 8 height 8
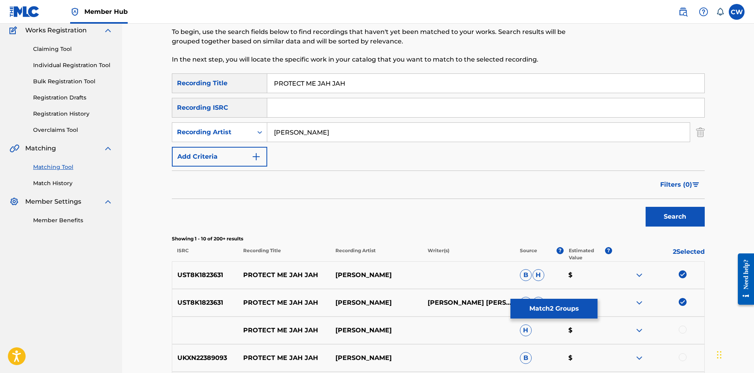
scroll to position [79, 0]
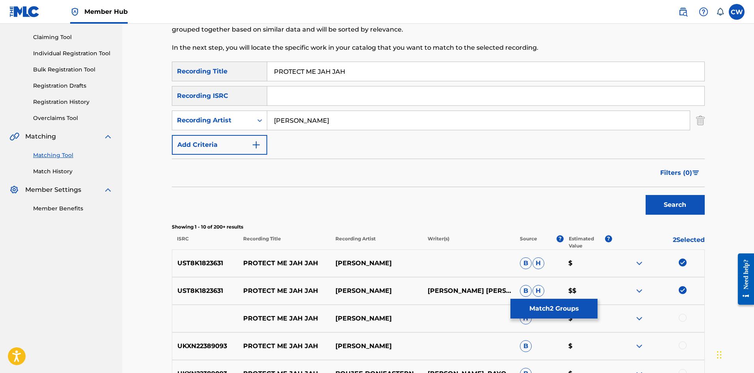
click at [683, 325] on div "PROTECT ME JAH JAH [PERSON_NAME] H $" at bounding box center [438, 318] width 533 height 28
click at [683, 317] on div at bounding box center [683, 317] width 8 height 8
click at [681, 315] on img at bounding box center [683, 317] width 8 height 8
click at [681, 315] on div at bounding box center [683, 317] width 8 height 8
click at [584, 311] on button "Match 3 Groups" at bounding box center [554, 308] width 87 height 20
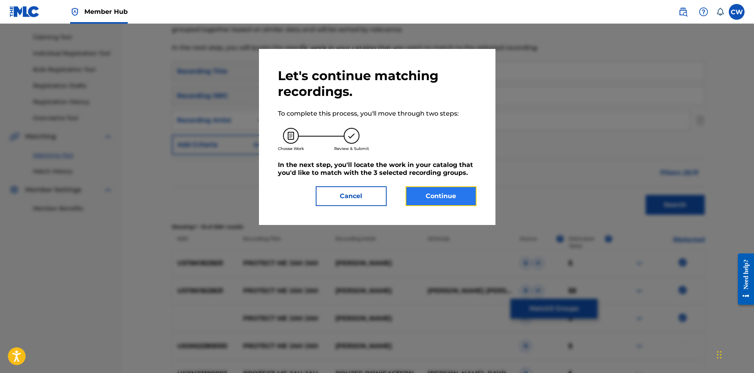
drag, startPoint x: 442, startPoint y: 203, endPoint x: 443, endPoint y: 199, distance: 4.4
click at [443, 199] on button "Continue" at bounding box center [441, 196] width 71 height 20
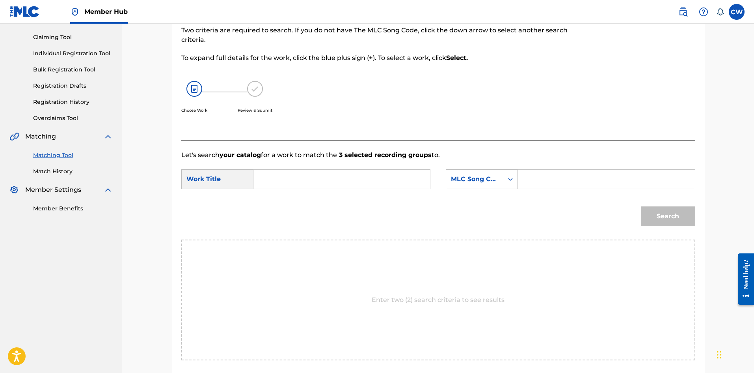
click at [384, 177] on input "Search Form" at bounding box center [341, 179] width 163 height 19
paste input "PROTECT ME JAH JAH"
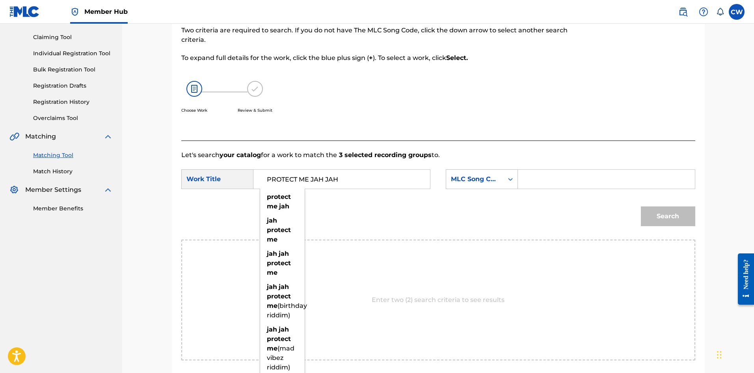
type input "PROTECT ME JAH JAH"
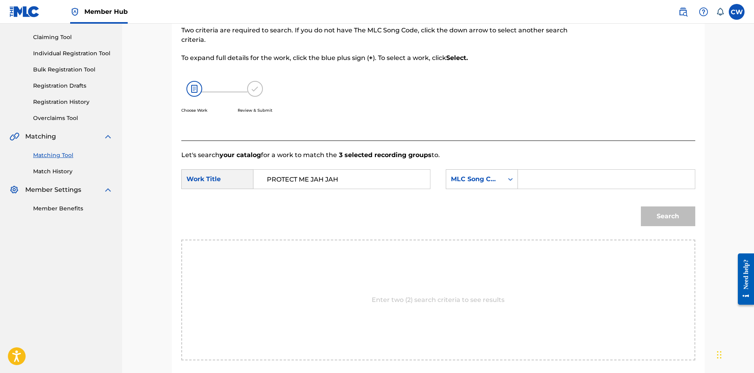
drag, startPoint x: 545, startPoint y: 172, endPoint x: 580, endPoint y: 187, distance: 38.5
click at [545, 172] on input "Search Form" at bounding box center [606, 179] width 163 height 19
paste input "PA1LDZ"
type input "PA1LDZ"
click at [671, 211] on button "Search" at bounding box center [668, 216] width 54 height 20
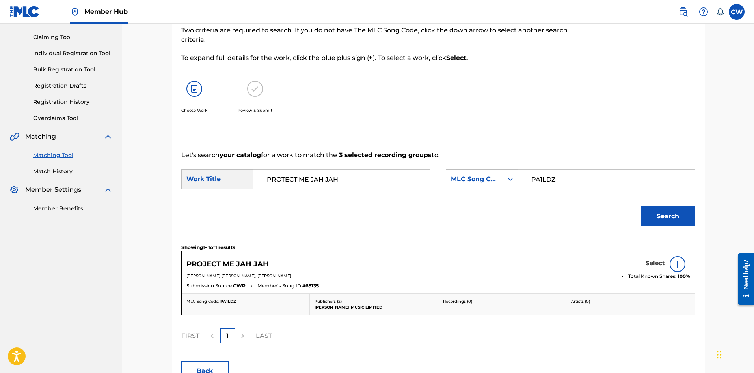
drag, startPoint x: 638, startPoint y: 256, endPoint x: 653, endPoint y: 262, distance: 15.7
click at [644, 259] on div "PROJECT ME JAH JAH Select" at bounding box center [439, 264] width 504 height 16
click at [657, 262] on h5 "Select" at bounding box center [655, 262] width 19 height 7
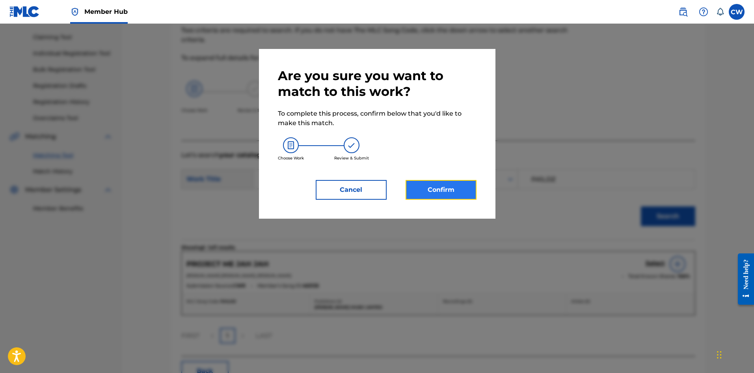
click at [455, 193] on button "Confirm" at bounding box center [441, 190] width 71 height 20
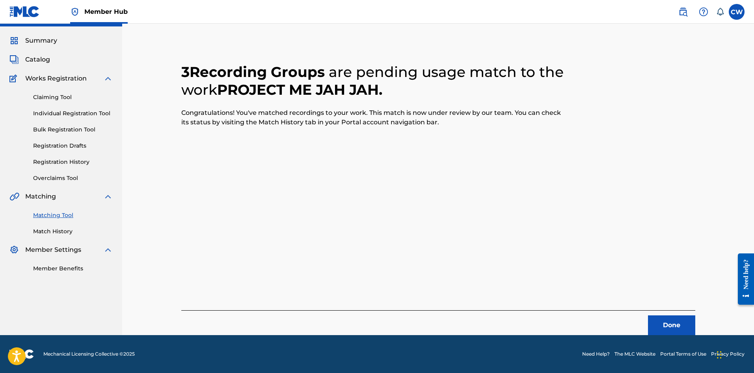
scroll to position [19, 0]
click at [671, 321] on button "Done" at bounding box center [671, 325] width 47 height 20
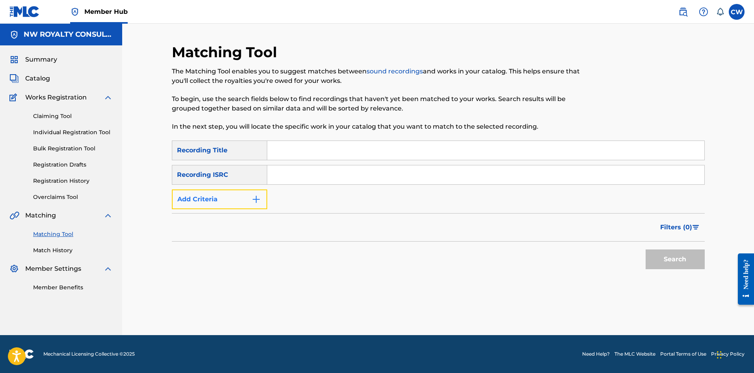
click at [209, 201] on button "Add Criteria" at bounding box center [219, 199] width 95 height 20
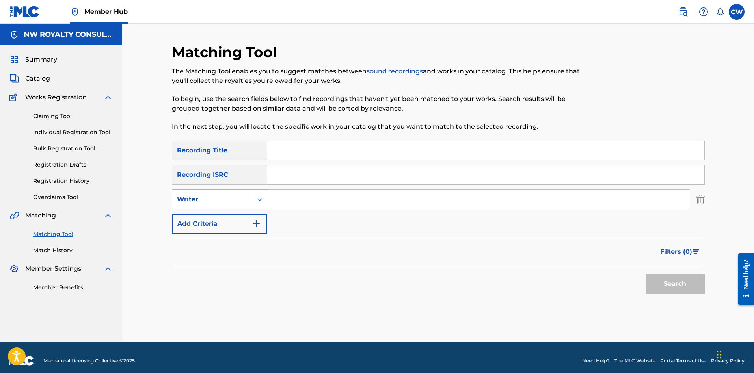
click at [209, 202] on div "Writer" at bounding box center [212, 198] width 71 height 9
click at [205, 215] on div "Recording Artist" at bounding box center [219, 219] width 95 height 20
click at [284, 202] on input "Search Form" at bounding box center [478, 199] width 423 height 19
paste input "KAEPABLE"
type input "KAEPABLE"
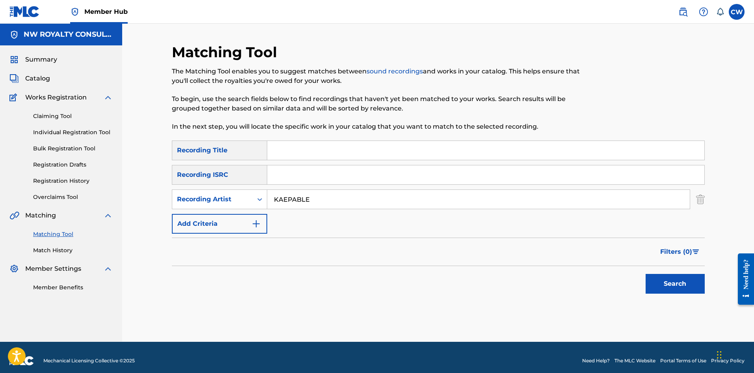
click at [337, 160] on div "Search Form" at bounding box center [486, 150] width 438 height 20
click at [386, 157] on input "Search Form" at bounding box center [485, 150] width 437 height 19
paste
type input "PSYCHOLOGY"
click at [678, 283] on button "Search" at bounding box center [675, 284] width 59 height 20
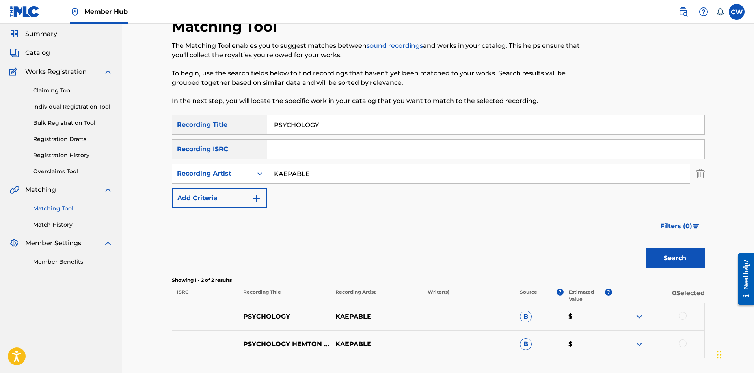
scroll to position [39, 0]
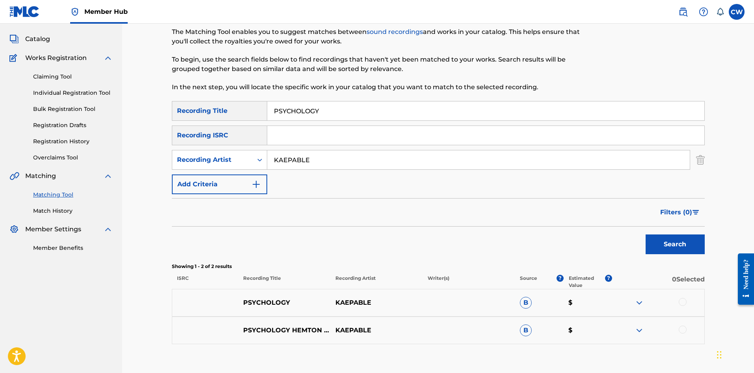
click at [683, 296] on div "PSYCHOLOGY KAEPABLE B $" at bounding box center [438, 303] width 533 height 28
click at [683, 303] on div at bounding box center [683, 302] width 8 height 8
click at [683, 326] on div at bounding box center [683, 329] width 8 height 8
click at [564, 306] on button "Match 2 Groups" at bounding box center [554, 308] width 87 height 20
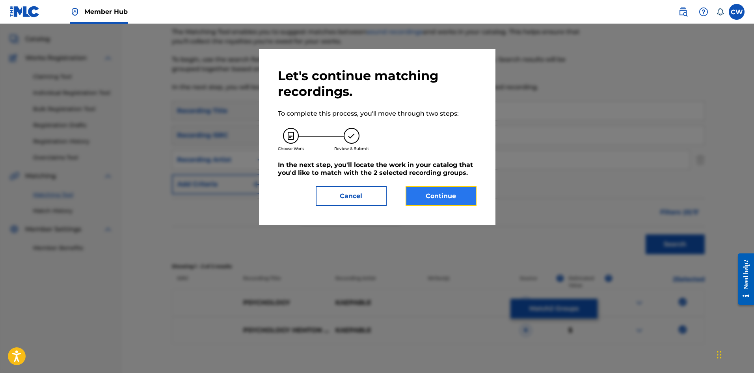
click at [436, 193] on button "Continue" at bounding box center [441, 196] width 71 height 20
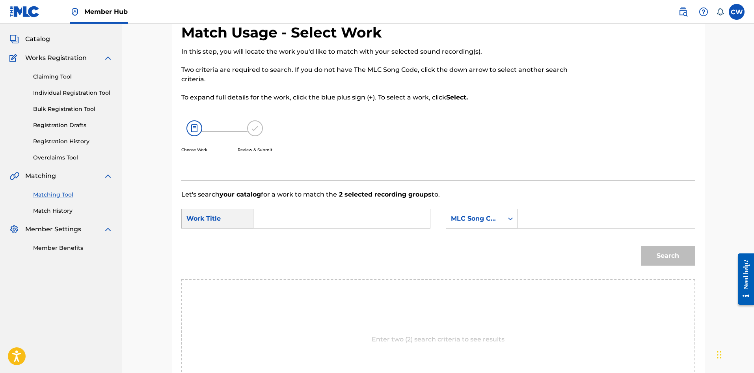
click at [368, 217] on input "Search Form" at bounding box center [341, 218] width 163 height 19
type input "PSYCHOLOGY"
click at [569, 214] on input "Search Form" at bounding box center [606, 218] width 163 height 19
type input "PA5QUF"
click at [655, 248] on button "Search" at bounding box center [668, 256] width 54 height 20
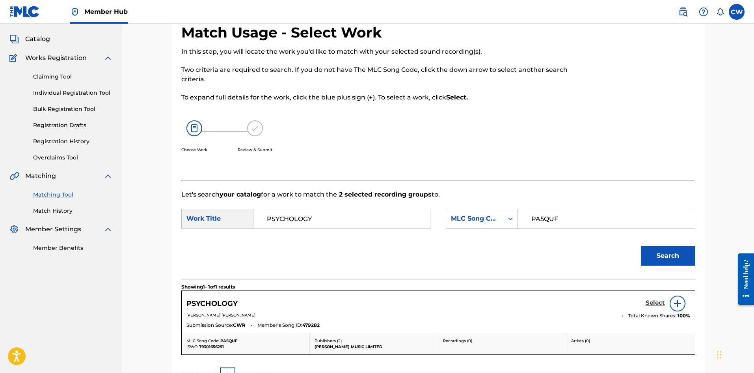
click at [652, 308] on div "Select" at bounding box center [668, 303] width 45 height 16
click at [652, 304] on h5 "Select" at bounding box center [655, 302] width 19 height 7
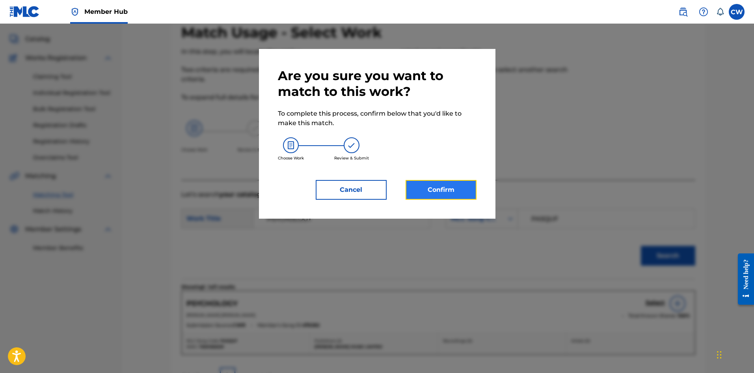
click at [431, 189] on button "Confirm" at bounding box center [441, 190] width 71 height 20
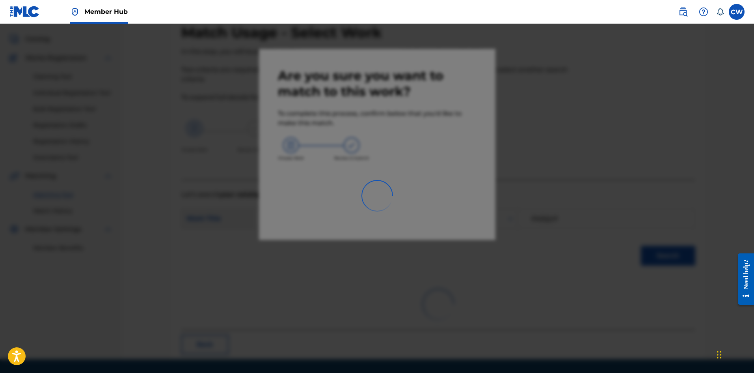
scroll to position [19, 0]
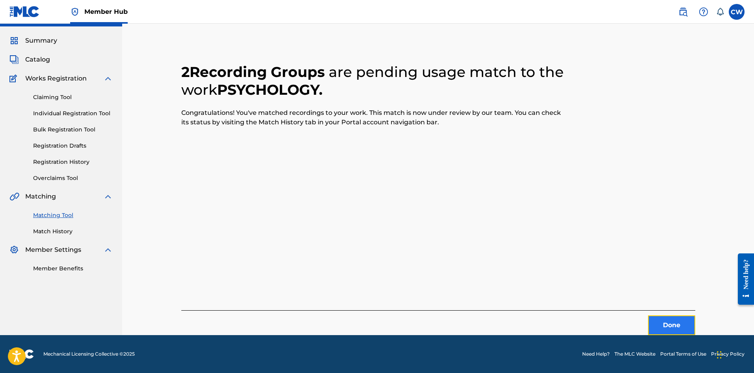
click at [660, 318] on button "Done" at bounding box center [671, 325] width 47 height 20
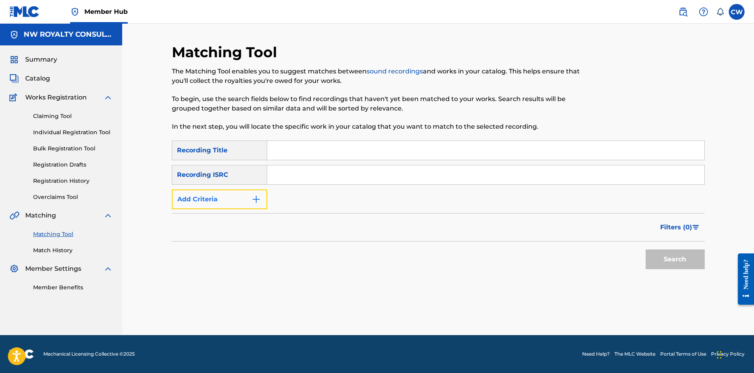
click at [226, 203] on button "Add Criteria" at bounding box center [219, 199] width 95 height 20
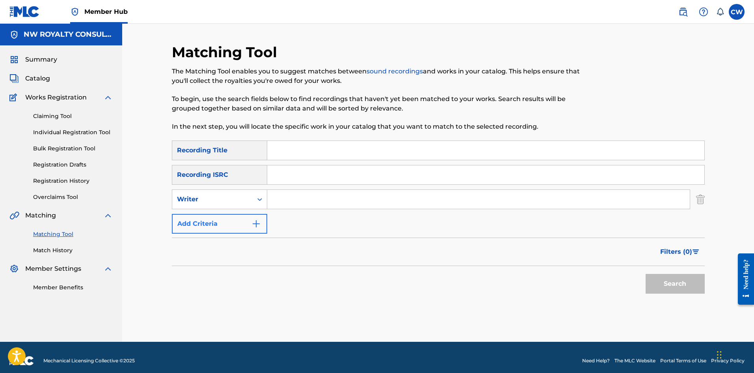
click at [223, 202] on div "Writer" at bounding box center [212, 198] width 71 height 9
click at [215, 219] on div "Recording Artist" at bounding box center [219, 219] width 95 height 20
click at [314, 205] on input "Search Form" at bounding box center [478, 199] width 423 height 19
type input "INSIDEEUS"
click at [286, 157] on input "Search Form" at bounding box center [485, 150] width 437 height 19
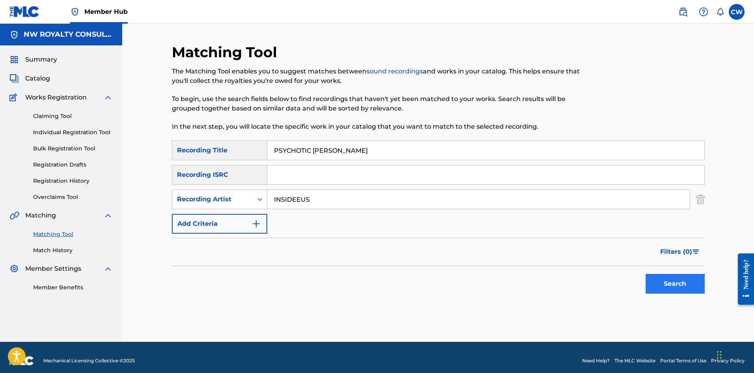
type input "PSYCHOTIC [PERSON_NAME]"
click at [661, 284] on button "Search" at bounding box center [675, 284] width 59 height 20
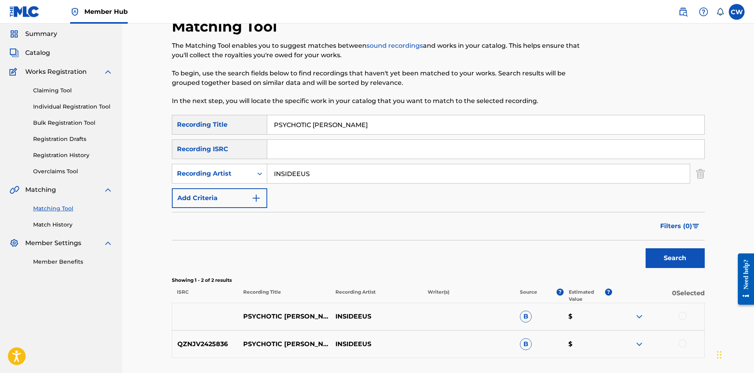
scroll to position [39, 0]
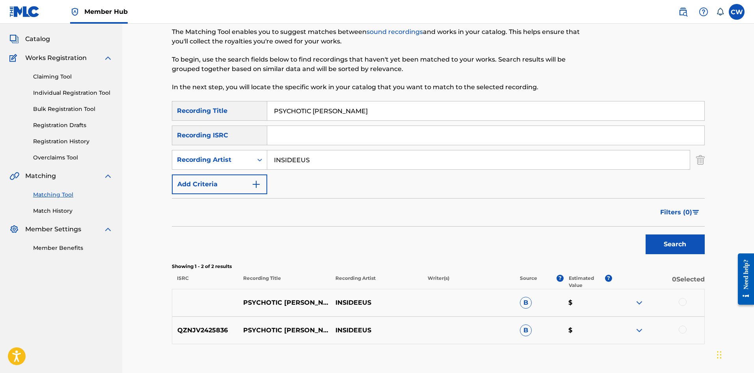
click at [681, 306] on div at bounding box center [658, 302] width 92 height 9
click at [682, 299] on div at bounding box center [683, 302] width 8 height 8
click at [680, 328] on div at bounding box center [683, 329] width 8 height 8
click at [578, 311] on button "Match 2 Groups" at bounding box center [554, 308] width 87 height 20
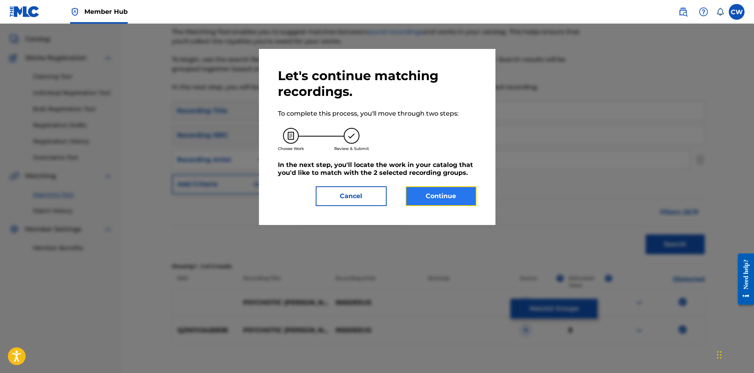
click at [446, 193] on button "Continue" at bounding box center [441, 196] width 71 height 20
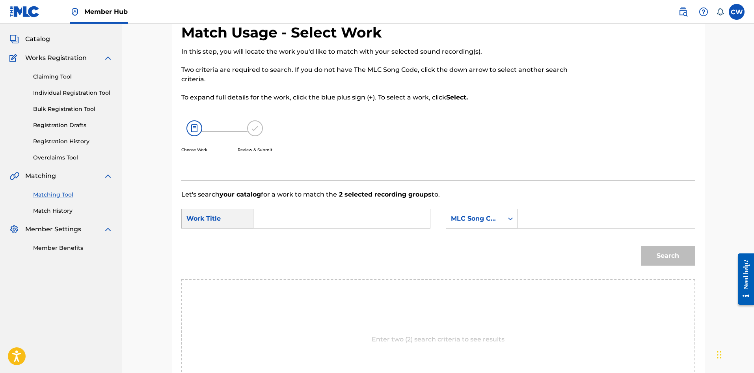
click at [375, 221] on input "Search Form" at bounding box center [341, 218] width 163 height 19
type input "PSYCHOTIC [PERSON_NAME]"
click at [611, 218] on input "Search Form" at bounding box center [606, 218] width 163 height 19
type input "PM52VU"
click at [668, 260] on button "Search" at bounding box center [668, 256] width 54 height 20
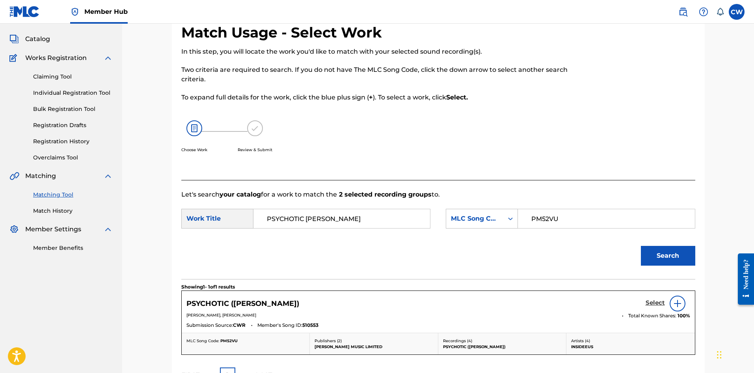
click at [657, 301] on h5 "Select" at bounding box center [655, 302] width 19 height 7
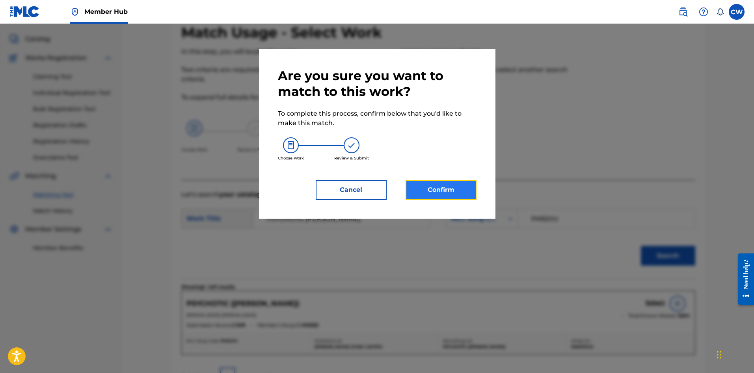
click at [420, 183] on button "Confirm" at bounding box center [441, 190] width 71 height 20
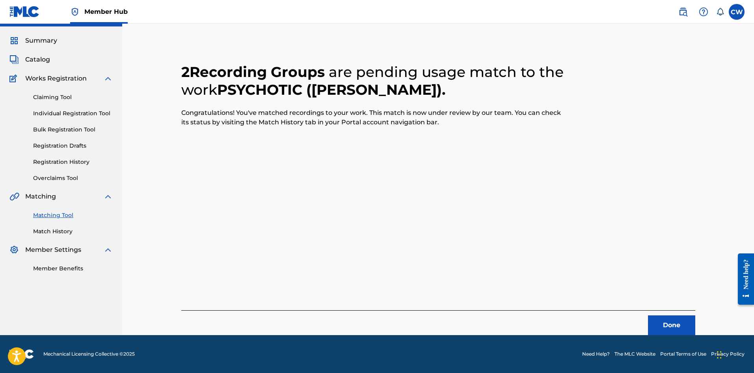
scroll to position [19, 0]
click at [648, 317] on button "Done" at bounding box center [671, 325] width 47 height 20
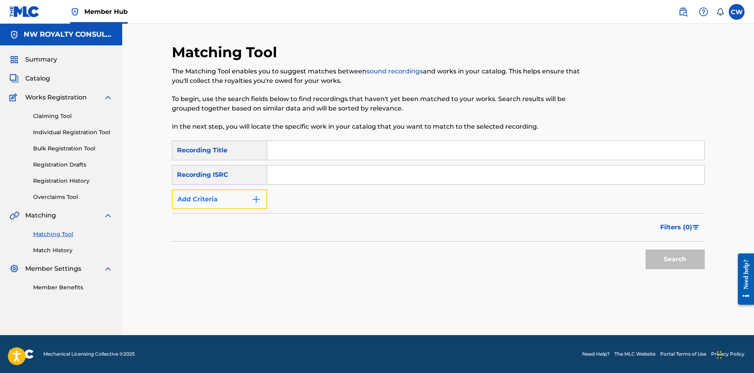
click at [215, 192] on button "Add Criteria" at bounding box center [219, 199] width 95 height 20
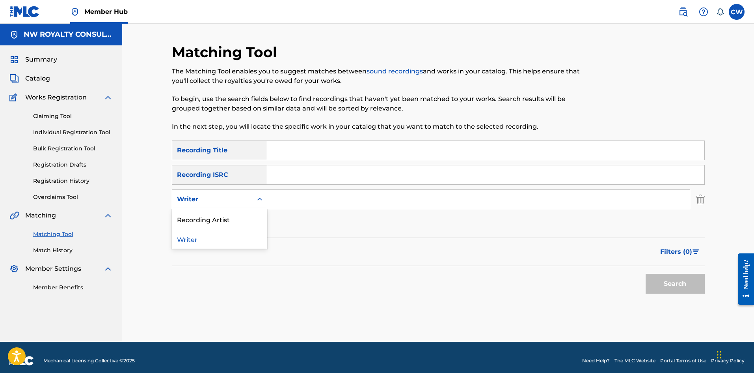
click at [214, 192] on div "Writer" at bounding box center [212, 199] width 80 height 15
click at [213, 210] on div "Recording Artist" at bounding box center [219, 219] width 95 height 20
click at [340, 213] on div "SearchWithCriteria2a8d65ef-ef09-4221-ac1f-29d5d9f8fdcc Recording Title SearchWi…" at bounding box center [438, 186] width 533 height 93
click at [335, 203] on input "Search Form" at bounding box center [478, 199] width 423 height 19
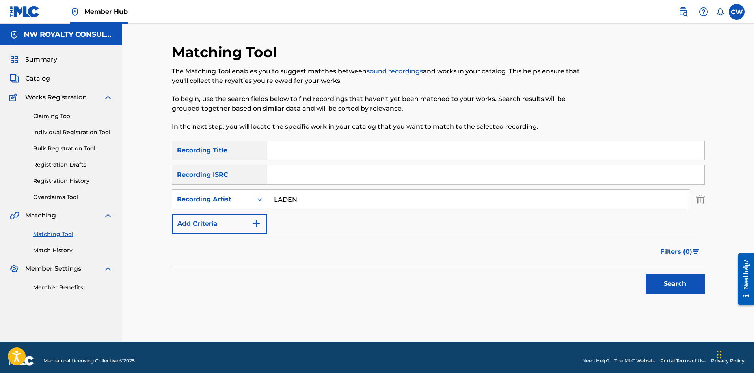
type input "LADEN"
click at [332, 159] on input "Search Form" at bounding box center [485, 150] width 437 height 19
type input "PUBLIC CODE"
click at [690, 290] on button "Search" at bounding box center [675, 284] width 59 height 20
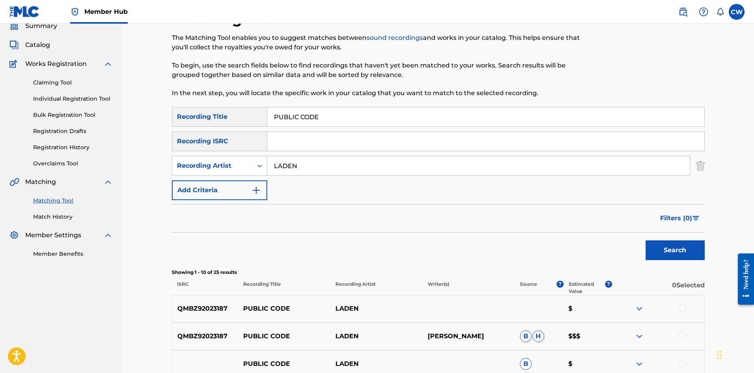
scroll to position [79, 0]
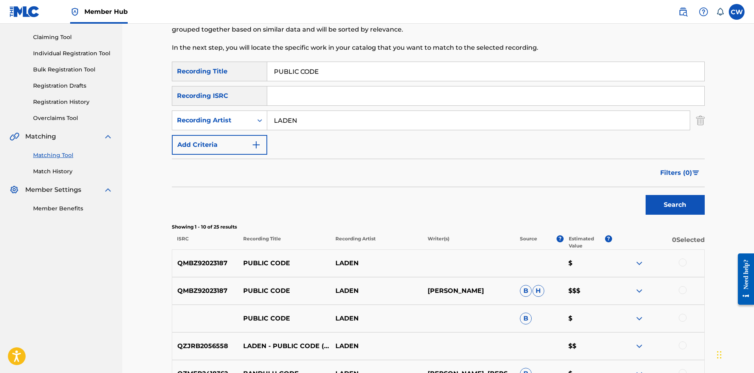
click at [682, 261] on div at bounding box center [683, 262] width 8 height 8
click at [684, 288] on div at bounding box center [683, 290] width 8 height 8
click at [685, 310] on div "PUBLIC CODE LADEN B $" at bounding box center [438, 318] width 533 height 28
click at [685, 315] on div at bounding box center [683, 317] width 8 height 8
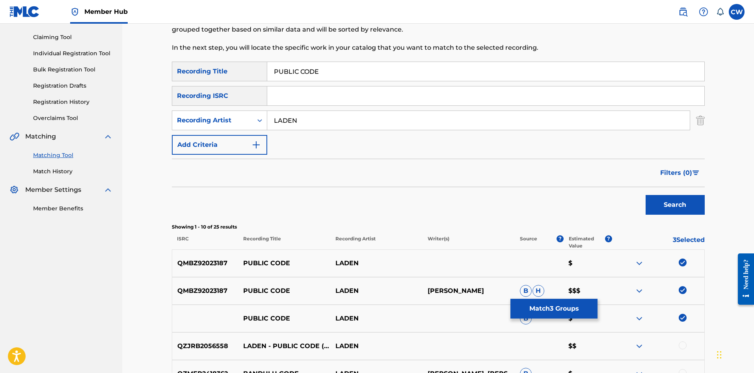
click at [685, 344] on div at bounding box center [683, 345] width 8 height 8
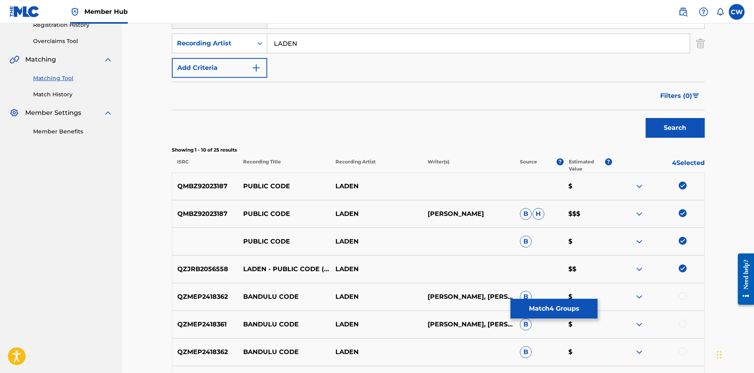
scroll to position [158, 0]
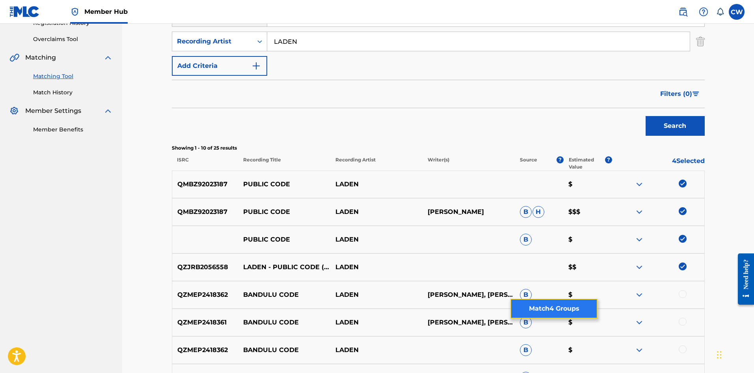
click at [548, 308] on button "Match 4 Groups" at bounding box center [554, 308] width 87 height 20
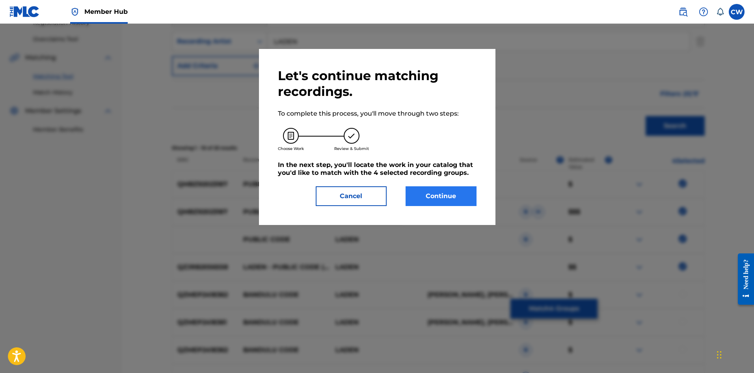
click at [455, 204] on div "Let's continue matching recordings. To complete this process, you'll move throu…" at bounding box center [377, 137] width 237 height 176
click at [457, 199] on button "Continue" at bounding box center [441, 196] width 71 height 20
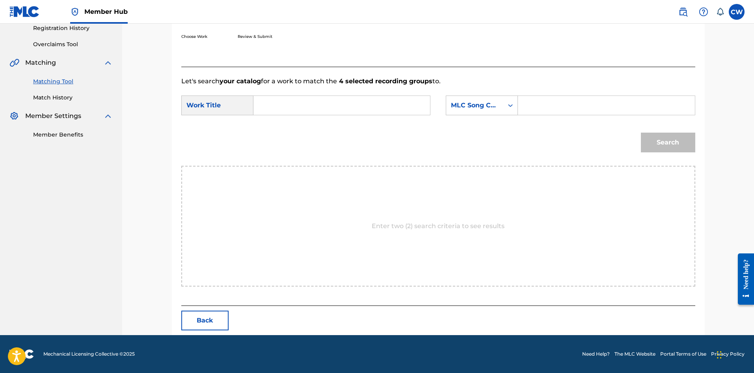
click at [351, 108] on input "Search Form" at bounding box center [341, 105] width 163 height 19
type input "PUBLIC CODE"
click at [580, 107] on input "Search Form" at bounding box center [606, 105] width 163 height 19
type input "PF02RL"
click at [668, 145] on button "Search" at bounding box center [668, 142] width 54 height 20
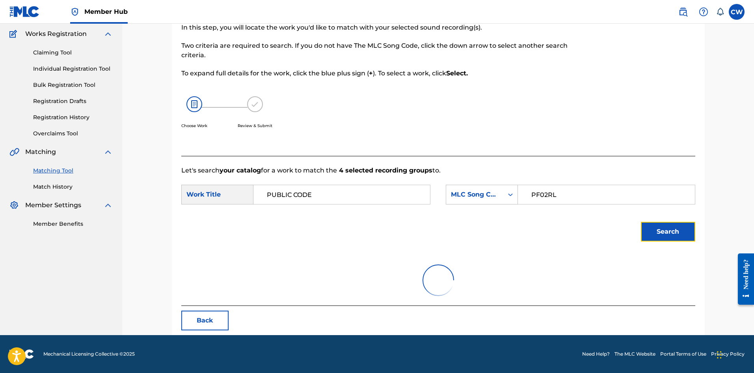
scroll to position [129, 0]
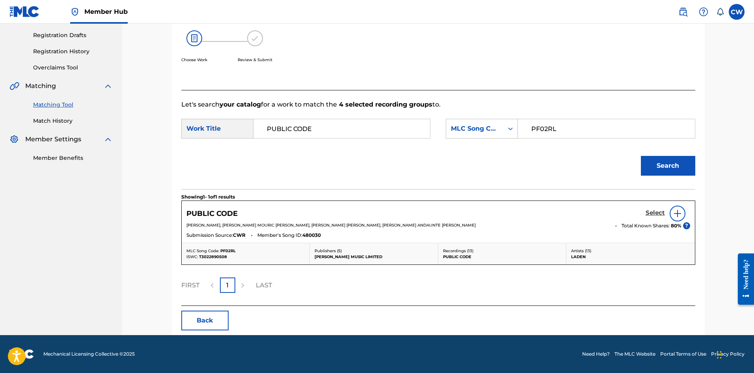
click at [650, 212] on h5 "Select" at bounding box center [655, 212] width 19 height 7
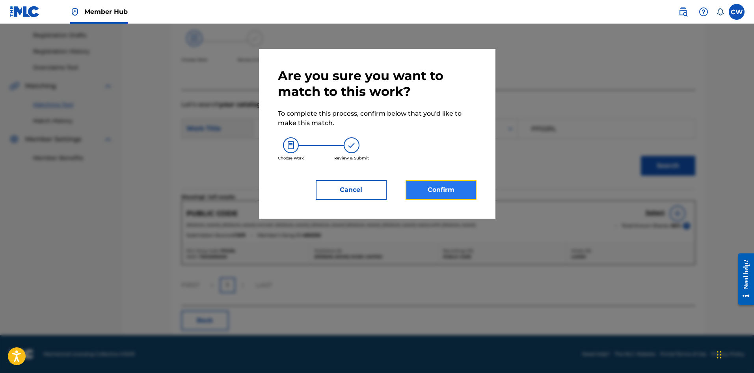
click at [440, 192] on button "Confirm" at bounding box center [441, 190] width 71 height 20
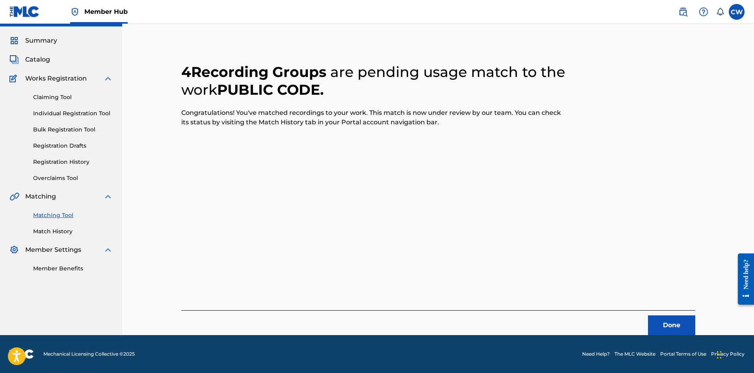
scroll to position [19, 0]
click at [675, 323] on button "Done" at bounding box center [671, 325] width 47 height 20
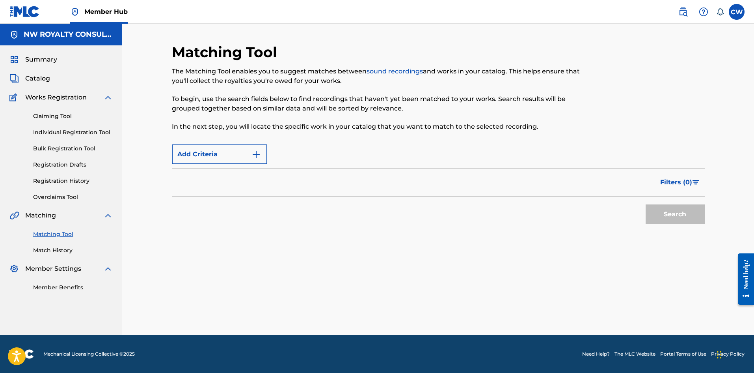
scroll to position [0, 0]
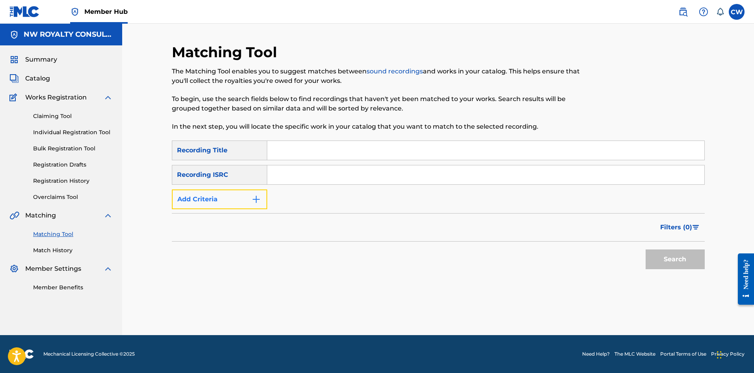
click at [255, 196] on img "Search Form" at bounding box center [256, 198] width 9 height 9
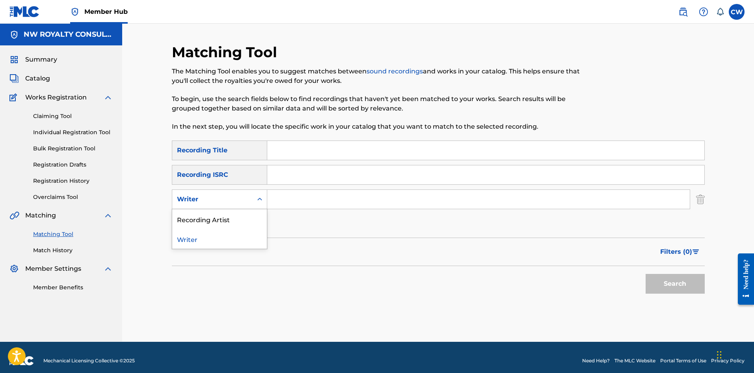
click at [255, 196] on div "Search Form" at bounding box center [260, 199] width 14 height 14
click at [244, 210] on div "Recording Artist" at bounding box center [219, 219] width 95 height 20
click at [306, 208] on div "SearchWithCriteria2a8d65ef-ef09-4221-ac1f-29d5d9f8fdcc Recording Title SearchWi…" at bounding box center [438, 186] width 533 height 93
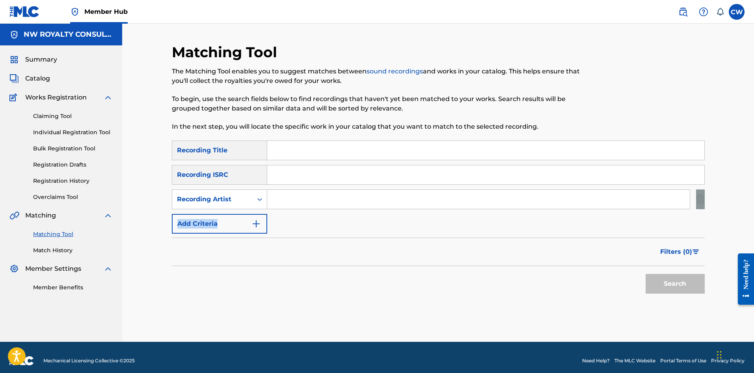
click at [306, 207] on input "Search Form" at bounding box center [478, 199] width 423 height 19
type input "TRAVALAUNCH"
drag, startPoint x: 304, startPoint y: 159, endPoint x: 308, endPoint y: 160, distance: 4.4
click at [304, 159] on input "Search Form" at bounding box center [485, 150] width 437 height 19
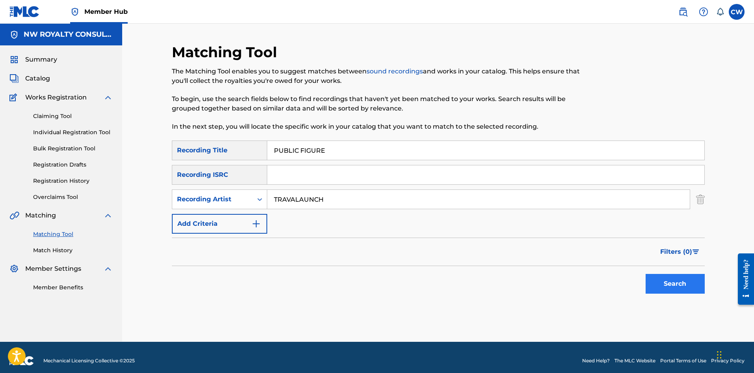
type input "PUBLIC FIGURE"
click at [651, 285] on button "Search" at bounding box center [675, 284] width 59 height 20
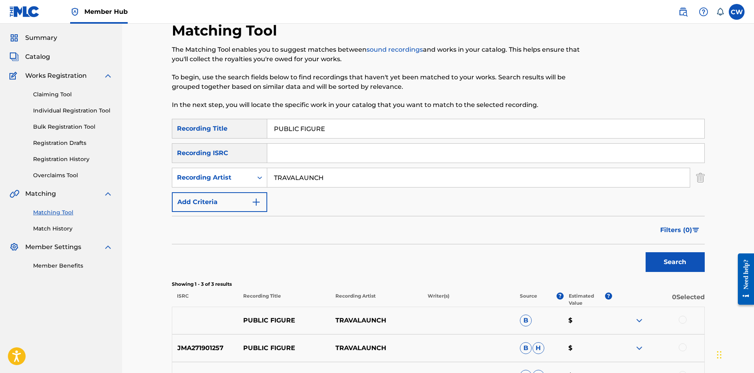
scroll to position [39, 0]
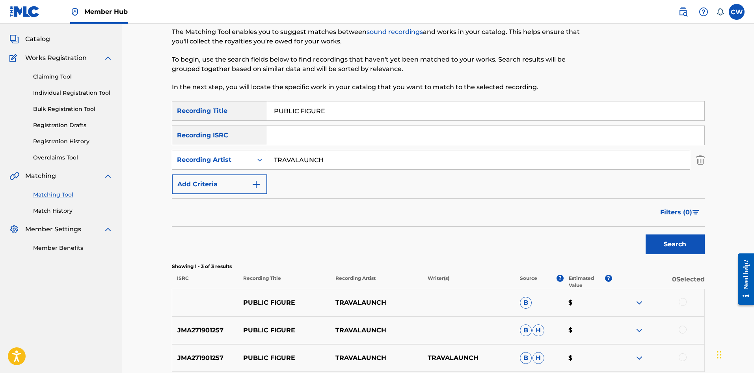
click at [682, 302] on div at bounding box center [683, 302] width 8 height 8
click at [682, 328] on div at bounding box center [683, 329] width 8 height 8
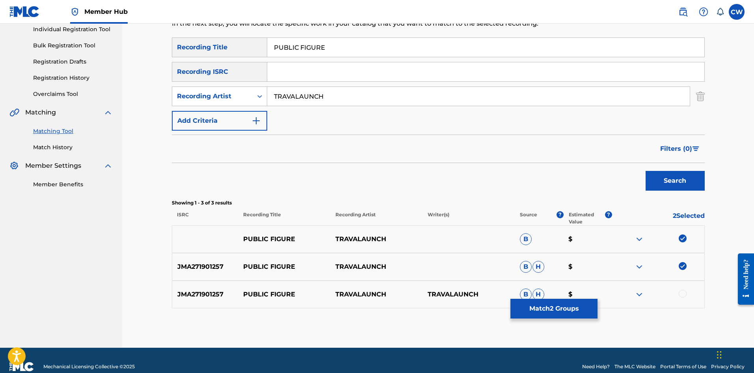
scroll to position [116, 0]
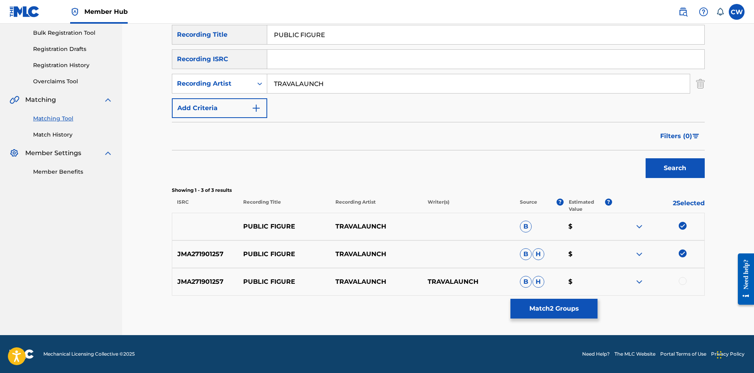
click at [682, 280] on div at bounding box center [683, 281] width 8 height 8
click at [548, 304] on button "Match 3 Groups" at bounding box center [554, 308] width 87 height 20
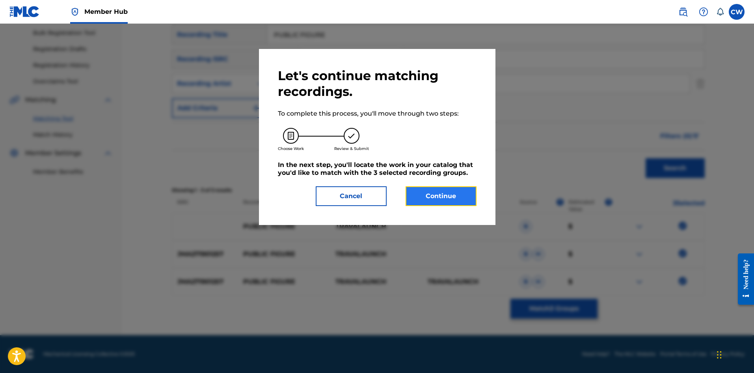
click at [448, 195] on button "Continue" at bounding box center [441, 196] width 71 height 20
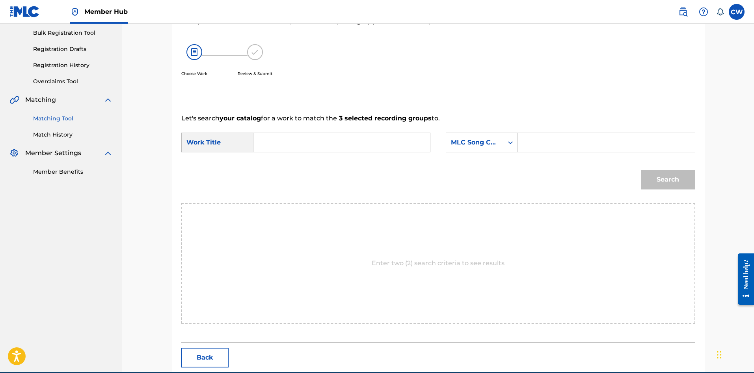
drag, startPoint x: 358, startPoint y: 153, endPoint x: 346, endPoint y: 147, distance: 13.3
click at [355, 150] on div "SearchWithCriteria1f02a14a-f156-41d2-a2e3-6dd6d018c5d8 Work Title SearchWithCri…" at bounding box center [438, 144] width 514 height 24
click at [345, 147] on input "Search Form" at bounding box center [341, 142] width 163 height 19
type input "PUBLIC FIGURE"
click at [585, 138] on input "Search Form" at bounding box center [606, 142] width 163 height 19
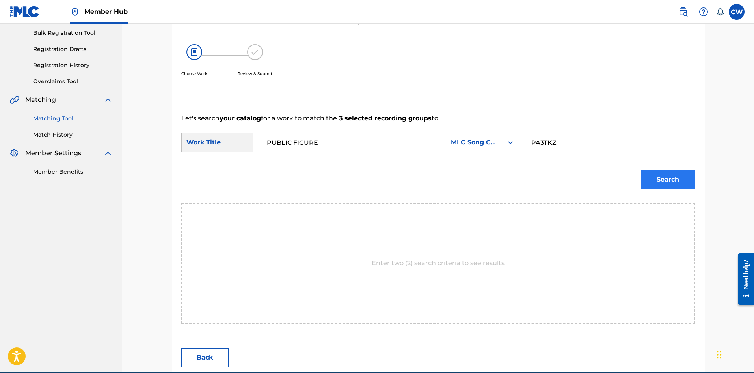
type input "PA3TKZ"
click at [678, 179] on button "Search" at bounding box center [668, 180] width 54 height 20
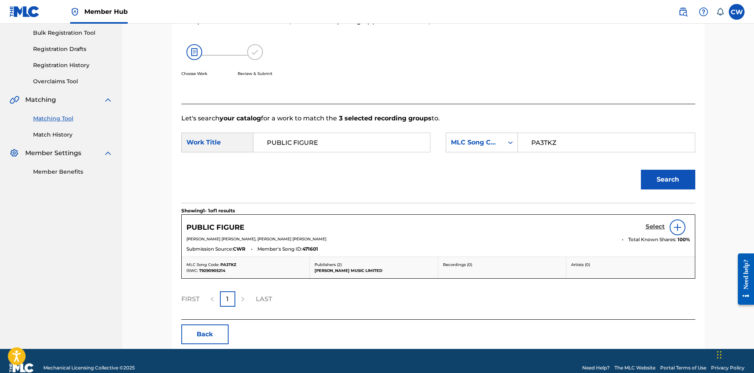
click at [655, 229] on h5 "Select" at bounding box center [655, 226] width 19 height 7
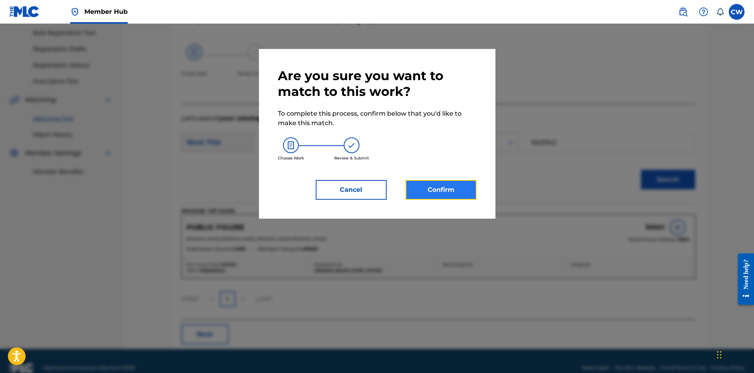
click at [451, 194] on button "Confirm" at bounding box center [441, 190] width 71 height 20
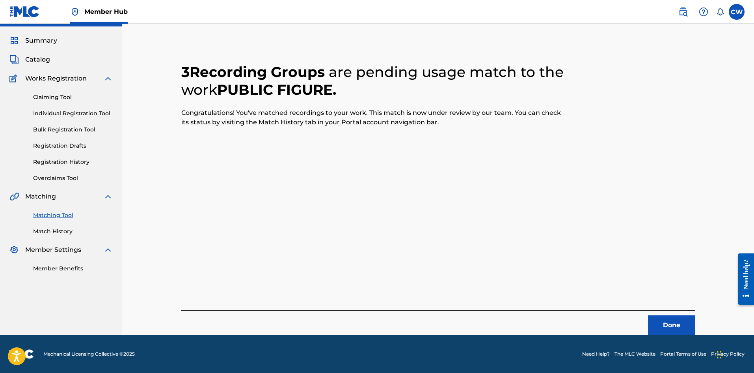
scroll to position [19, 0]
click at [674, 322] on button "Done" at bounding box center [671, 325] width 47 height 20
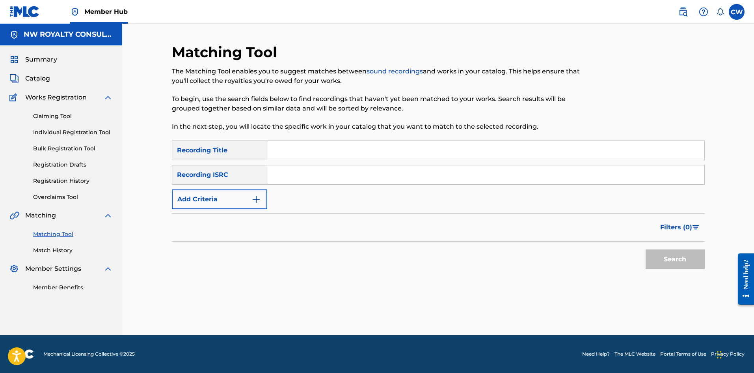
scroll to position [0, 0]
click at [234, 204] on button "Add Criteria" at bounding box center [219, 199] width 95 height 20
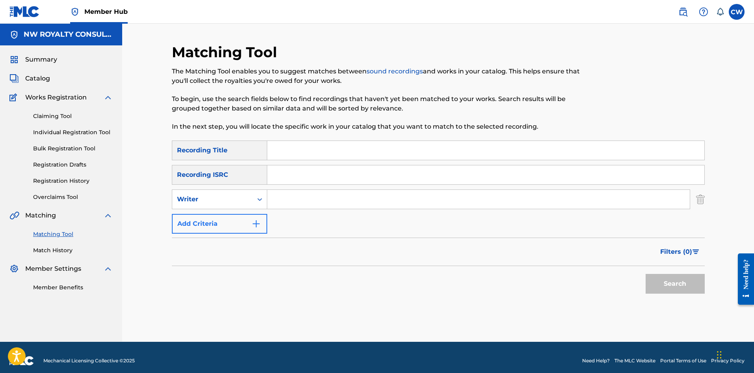
click at [232, 201] on div "Writer" at bounding box center [212, 198] width 71 height 9
click at [210, 220] on div "Recording Artist" at bounding box center [219, 219] width 95 height 20
click at [345, 200] on input "Search Form" at bounding box center [478, 199] width 423 height 19
type input "HUMBLELAD"
drag, startPoint x: 347, startPoint y: 159, endPoint x: 344, endPoint y: 156, distance: 4.2
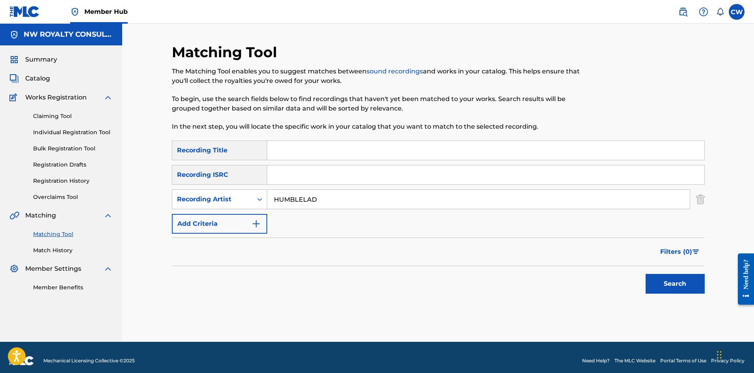
click at [344, 156] on input "Search Form" at bounding box center [485, 150] width 437 height 19
type input "PULL UP"
click at [659, 274] on button "Search" at bounding box center [675, 284] width 59 height 20
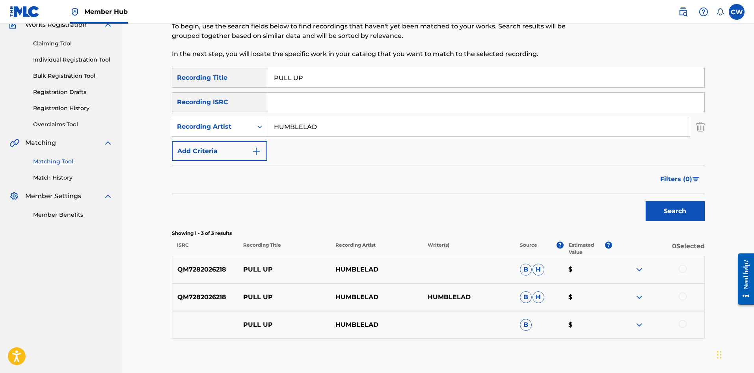
scroll to position [79, 0]
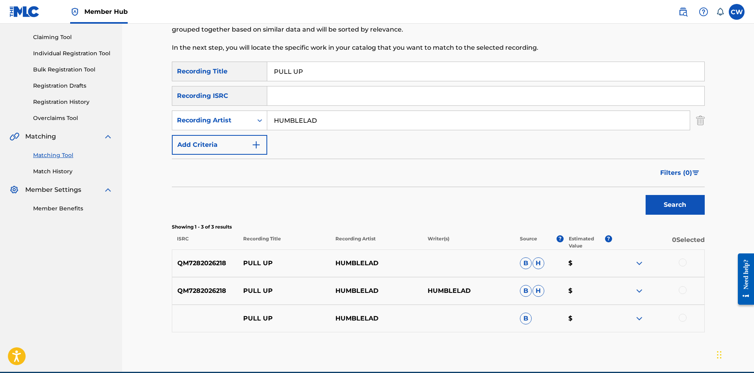
click at [679, 265] on div at bounding box center [658, 262] width 92 height 9
click at [680, 263] on div at bounding box center [683, 262] width 8 height 8
click at [677, 284] on div "QM7282026218 PULL UP HUMBLELAD HUMBLELAD B H $" at bounding box center [438, 291] width 533 height 28
click at [678, 289] on div at bounding box center [658, 290] width 92 height 9
click at [690, 287] on div at bounding box center [658, 290] width 92 height 9
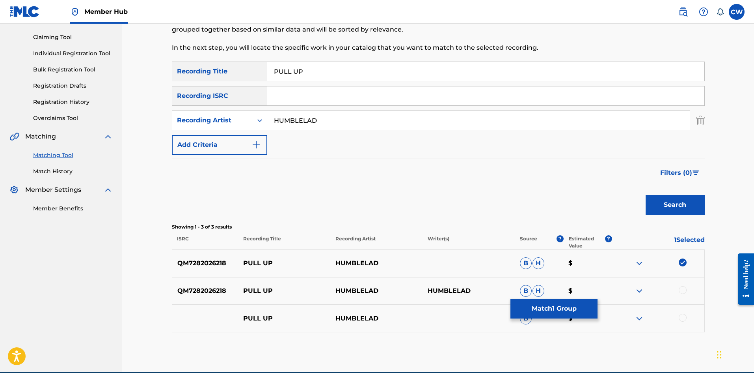
click at [685, 289] on div at bounding box center [683, 290] width 8 height 8
click at [681, 320] on div at bounding box center [683, 317] width 8 height 8
click at [535, 311] on button "Match 3 Groups" at bounding box center [554, 308] width 87 height 20
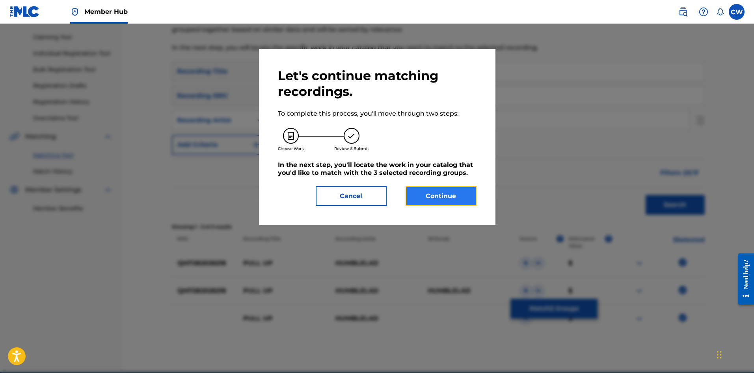
click at [424, 197] on button "Continue" at bounding box center [441, 196] width 71 height 20
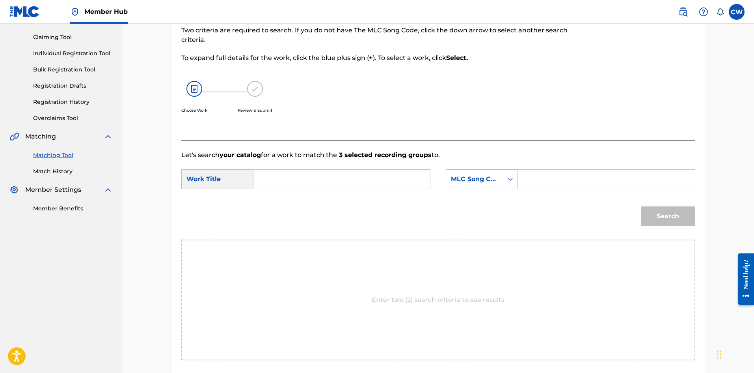
click at [340, 173] on input "Search Form" at bounding box center [341, 179] width 163 height 19
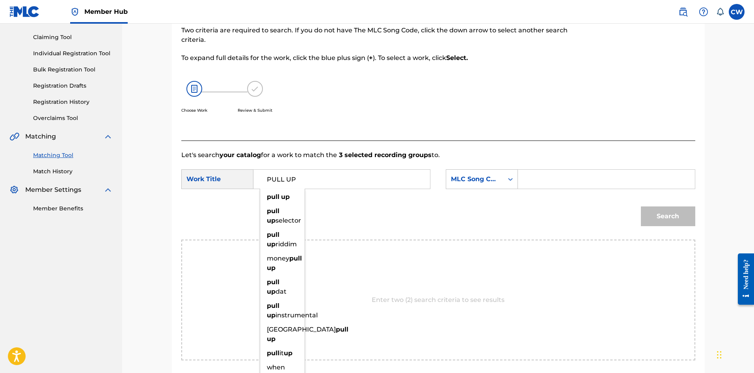
type input "PULL UP"
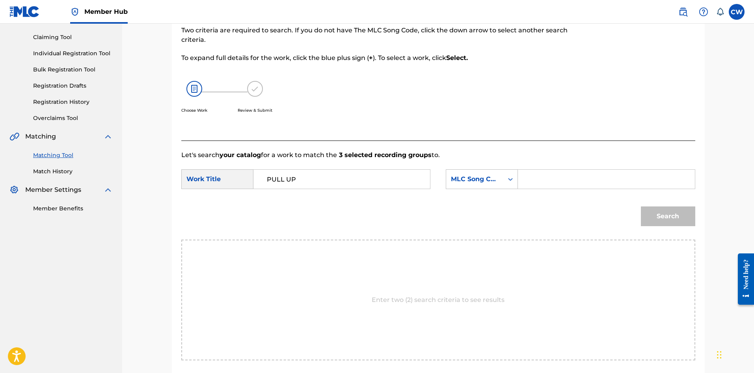
drag, startPoint x: 555, startPoint y: 177, endPoint x: 558, endPoint y: 180, distance: 4.7
click at [555, 177] on input "Search Form" at bounding box center [606, 179] width 163 height 19
type input "PF02S6"
click at [678, 206] on button "Search" at bounding box center [668, 216] width 54 height 20
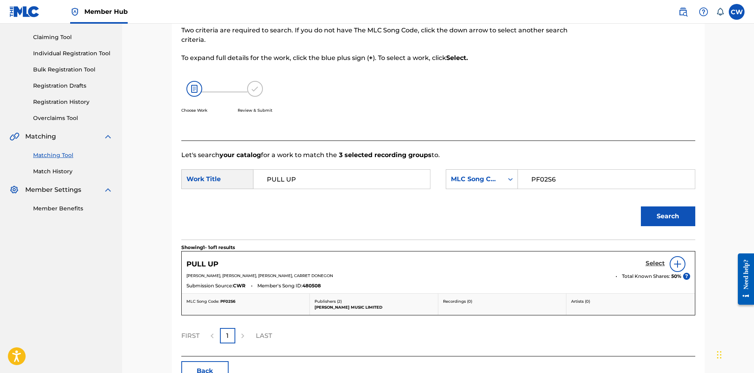
click at [655, 264] on h5 "Select" at bounding box center [655, 262] width 19 height 7
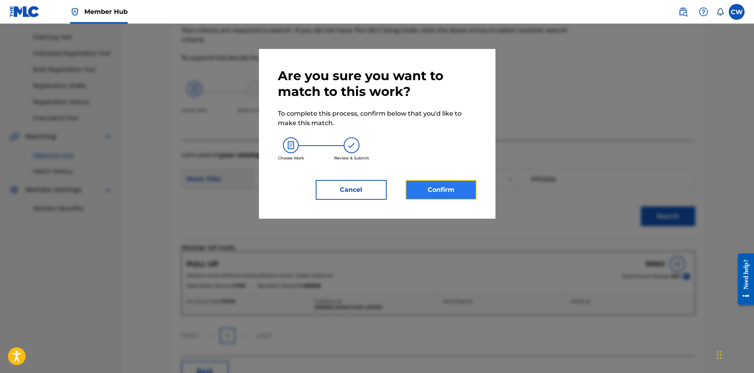
click at [442, 194] on button "Confirm" at bounding box center [441, 190] width 71 height 20
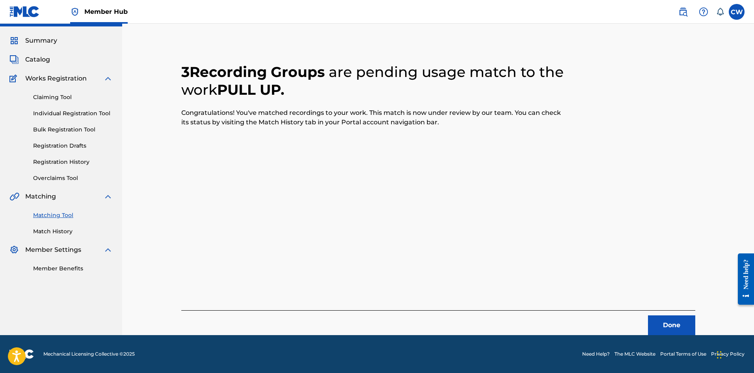
scroll to position [19, 0]
click at [674, 318] on button "Done" at bounding box center [671, 325] width 47 height 20
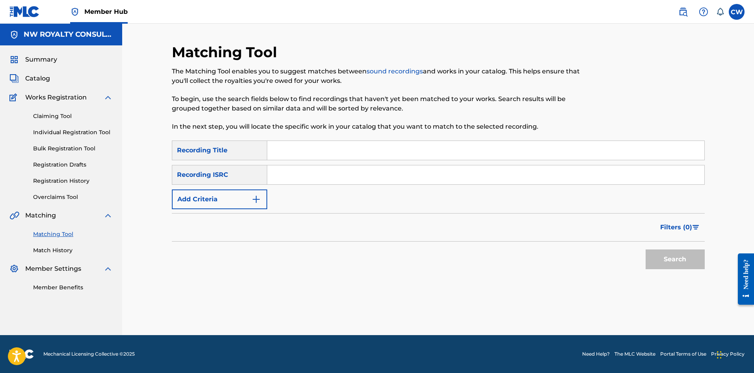
click at [231, 211] on form "SearchWithCriteria2a8d65ef-ef09-4221-ac1f-29d5d9f8fdcc Recording Title SearchWi…" at bounding box center [438, 206] width 533 height 132
click at [231, 205] on button "Add Criteria" at bounding box center [219, 199] width 95 height 20
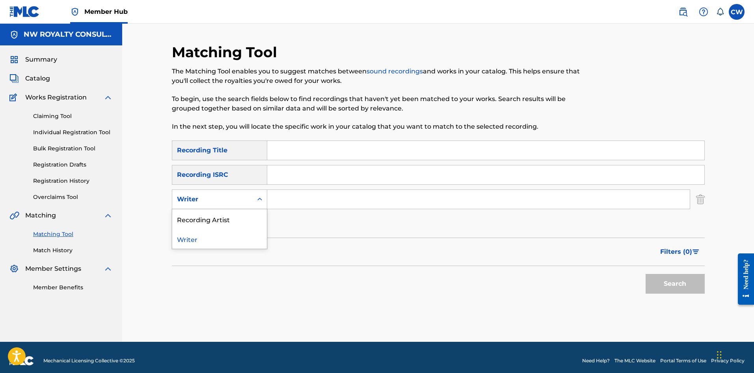
click at [231, 205] on div "Writer" at bounding box center [212, 199] width 80 height 15
click at [231, 218] on div "Recording Artist" at bounding box center [219, 219] width 95 height 20
click at [271, 190] on input "Search Form" at bounding box center [478, 199] width 423 height 19
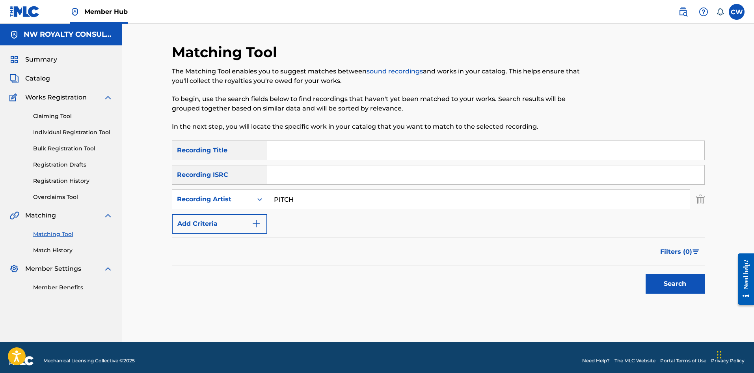
type input "PITCH"
click at [384, 153] on input "Search Form" at bounding box center [485, 150] width 437 height 19
type input "PULL UP"
click at [644, 279] on div "Search" at bounding box center [673, 282] width 63 height 32
click at [648, 278] on button "Search" at bounding box center [675, 284] width 59 height 20
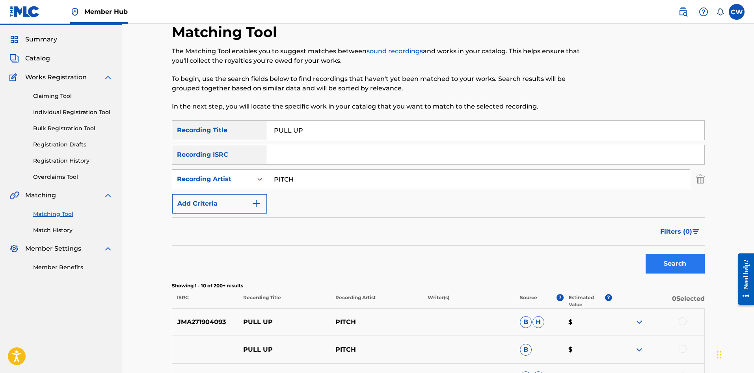
scroll to position [39, 0]
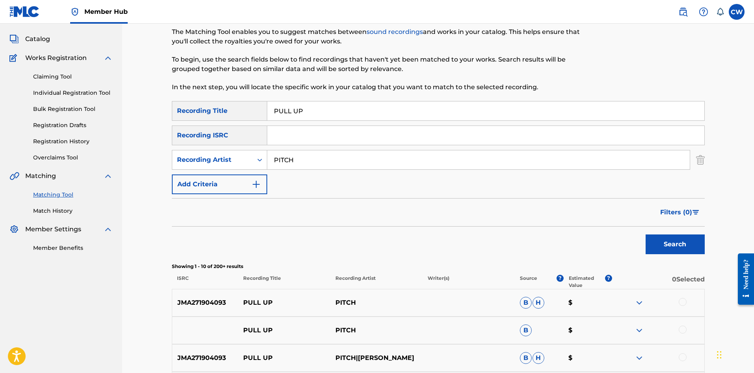
click at [684, 303] on div at bounding box center [683, 302] width 8 height 8
click at [683, 329] on div at bounding box center [683, 329] width 8 height 8
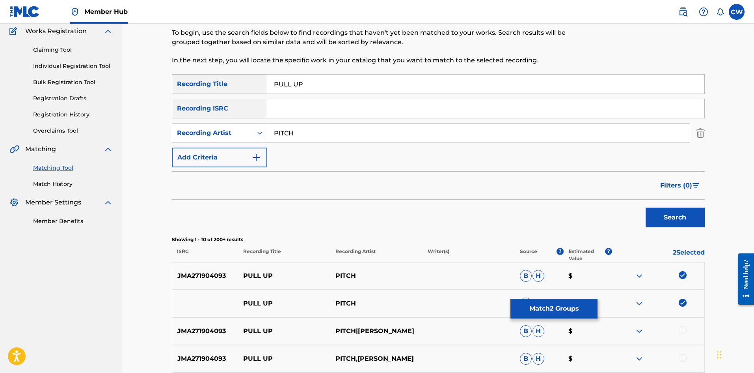
scroll to position [79, 0]
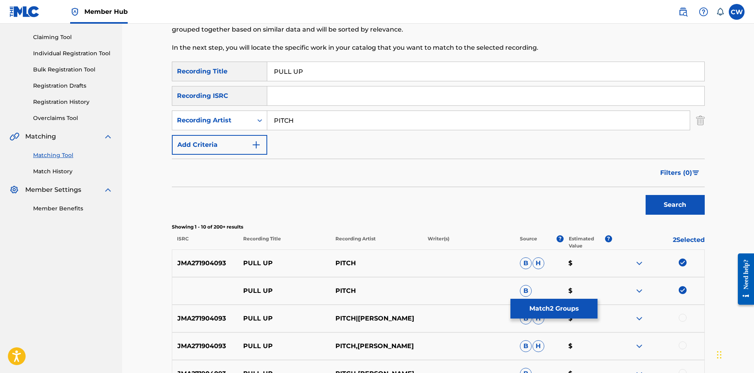
click at [681, 321] on div at bounding box center [683, 317] width 8 height 8
click at [682, 341] on div at bounding box center [683, 345] width 8 height 8
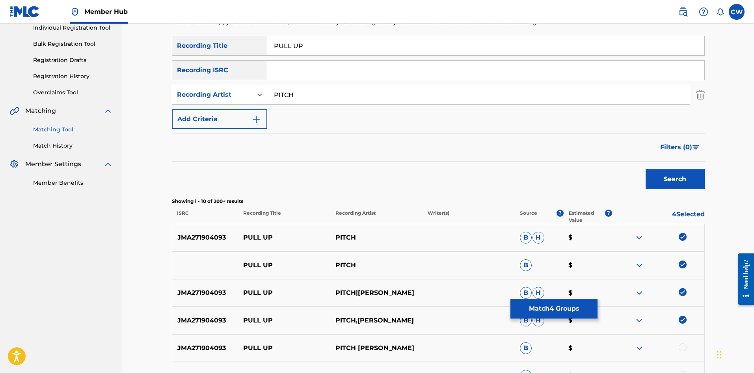
scroll to position [118, 0]
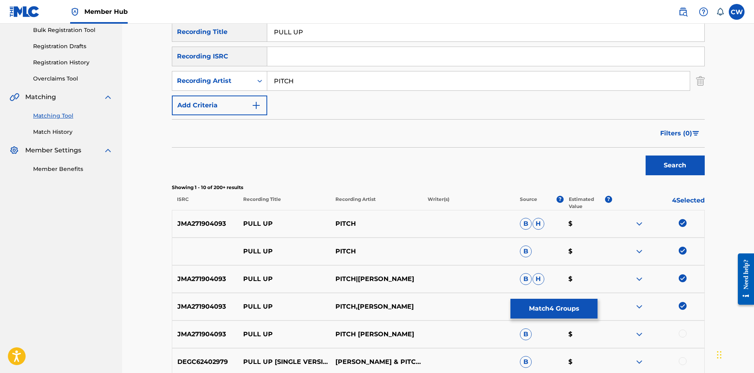
click at [682, 331] on div at bounding box center [683, 333] width 8 height 8
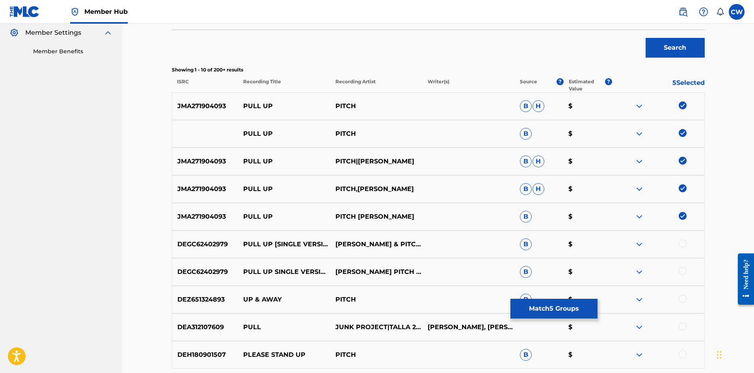
scroll to position [237, 0]
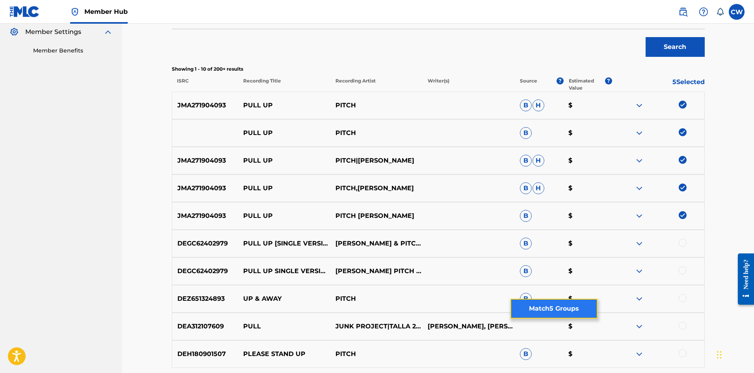
click at [550, 315] on button "Match 5 Groups" at bounding box center [554, 308] width 87 height 20
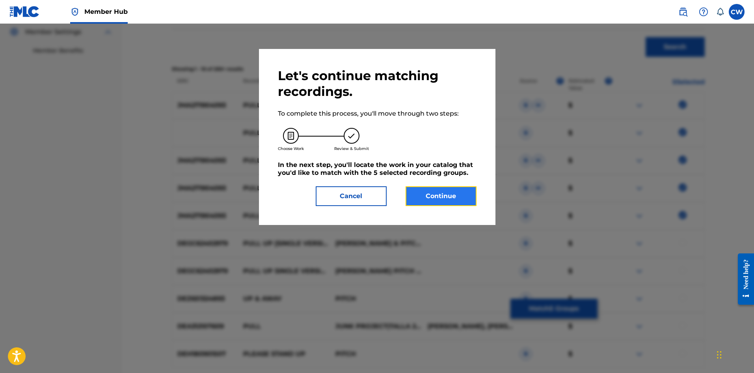
click at [454, 194] on button "Continue" at bounding box center [441, 196] width 71 height 20
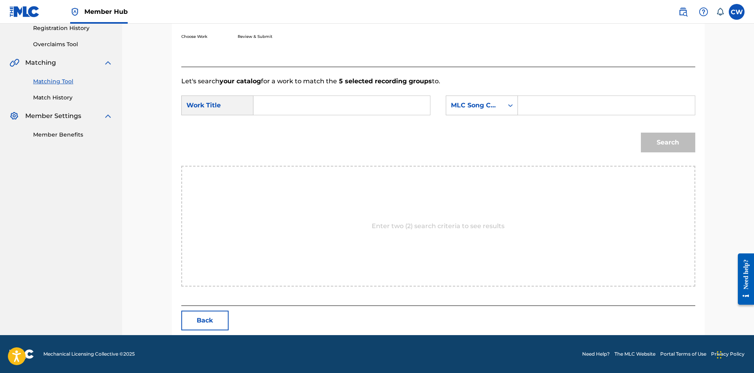
click at [271, 103] on input "Search Form" at bounding box center [341, 105] width 163 height 19
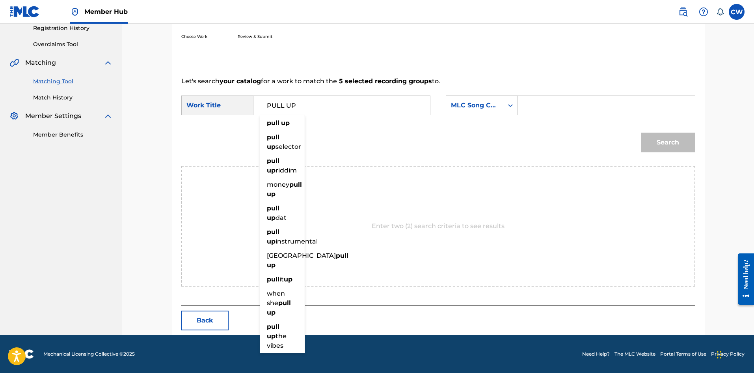
type input "PULL UP"
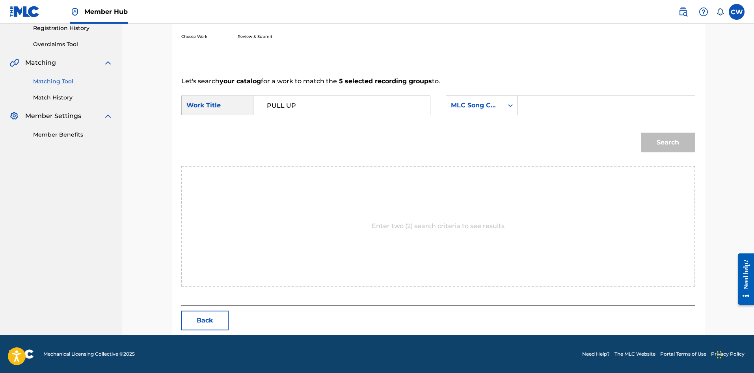
drag, startPoint x: 576, startPoint y: 108, endPoint x: 572, endPoint y: 101, distance: 8.3
click at [572, 102] on input "Search Form" at bounding box center [606, 105] width 163 height 19
type input "PA3TJ9"
click at [687, 141] on button "Search" at bounding box center [668, 142] width 54 height 20
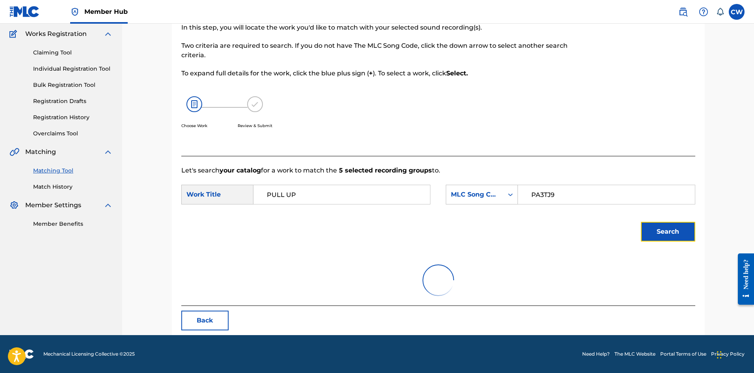
scroll to position [129, 0]
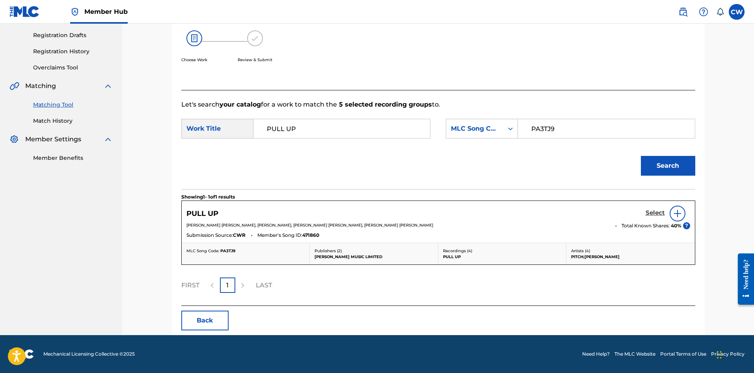
click at [649, 215] on h5 "Select" at bounding box center [655, 212] width 19 height 7
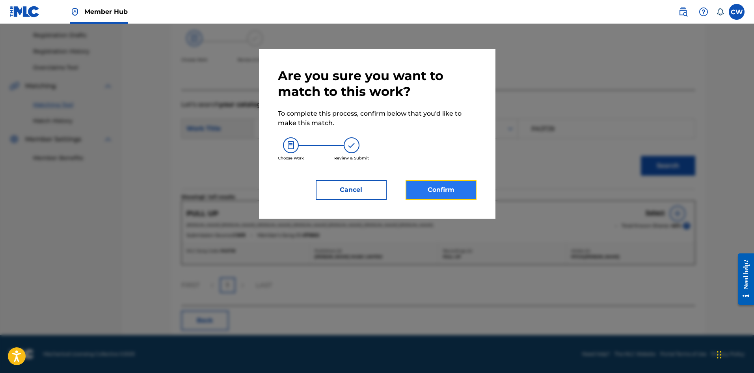
click at [447, 193] on button "Confirm" at bounding box center [441, 190] width 71 height 20
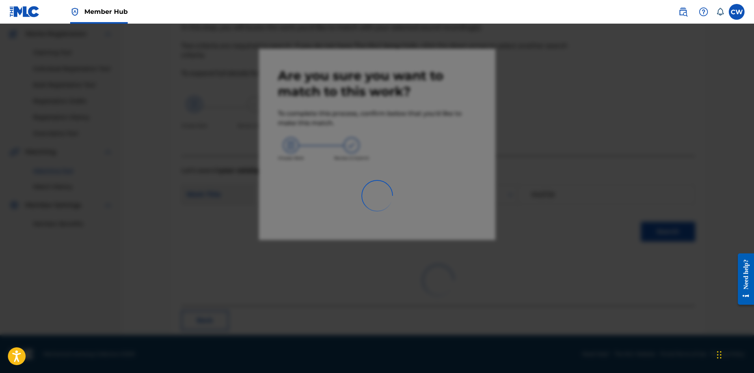
scroll to position [19, 0]
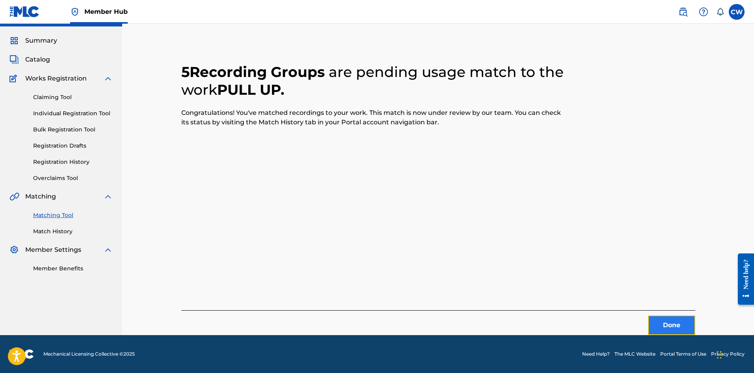
click at [659, 330] on button "Done" at bounding box center [671, 325] width 47 height 20
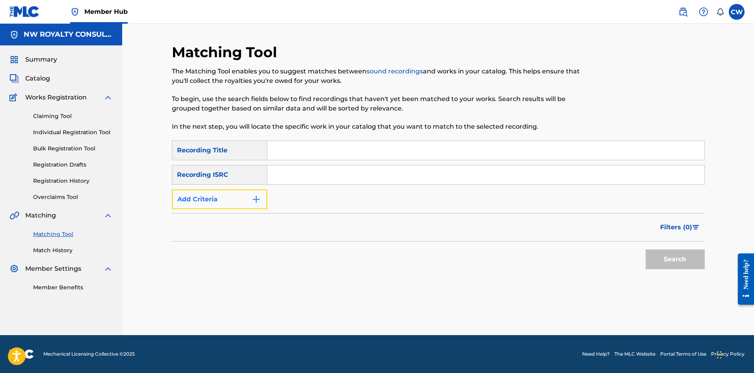
click at [235, 200] on button "Add Criteria" at bounding box center [219, 199] width 95 height 20
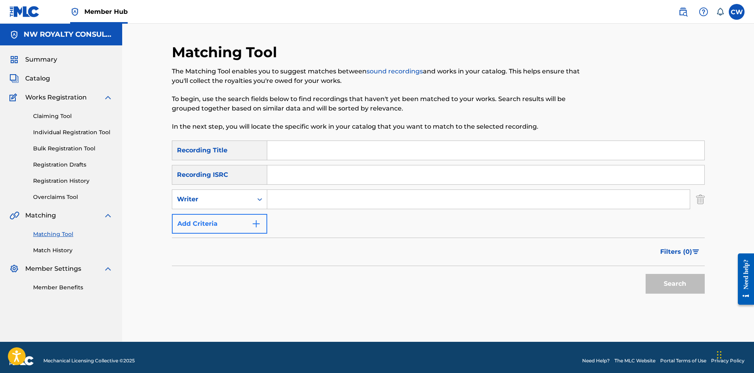
click at [235, 200] on div "Writer" at bounding box center [212, 198] width 71 height 9
click at [232, 218] on div "Recording Artist" at bounding box center [219, 219] width 95 height 20
click at [334, 202] on input "Search Form" at bounding box center [478, 199] width 423 height 19
type input "TEMPARIZE"
click at [343, 147] on input "Search Form" at bounding box center [485, 150] width 437 height 19
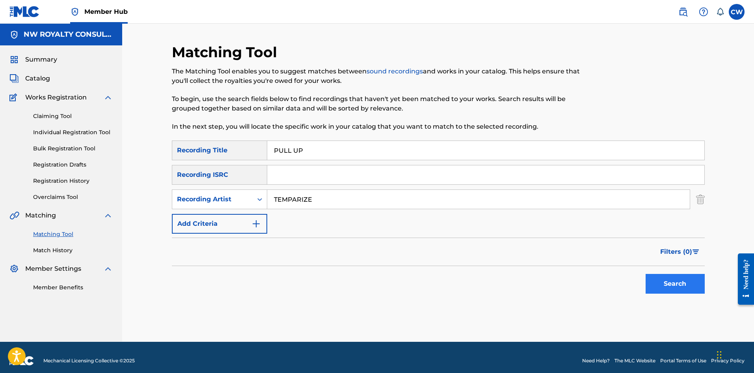
type input "PULL UP"
click at [666, 286] on button "Search" at bounding box center [675, 284] width 59 height 20
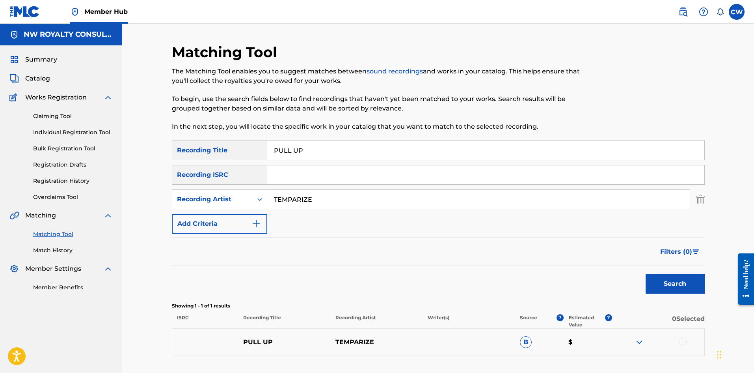
scroll to position [39, 0]
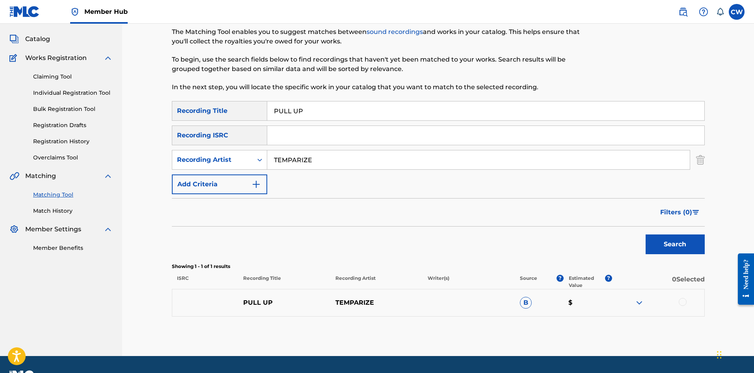
click at [679, 302] on div at bounding box center [683, 302] width 8 height 8
click at [577, 310] on button "Match 1 Group" at bounding box center [554, 308] width 87 height 20
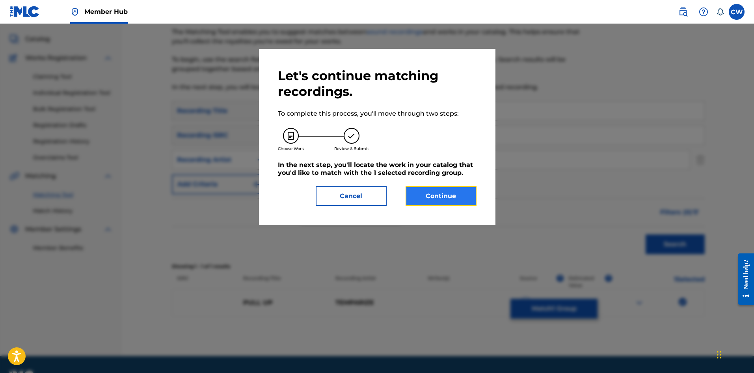
click at [466, 201] on button "Continue" at bounding box center [441, 196] width 71 height 20
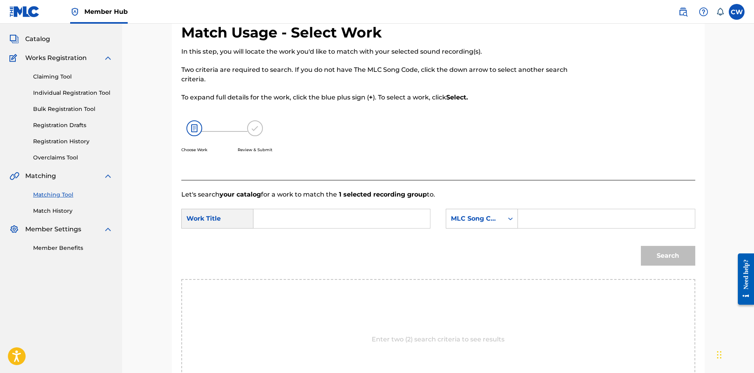
click at [329, 223] on input "Search Form" at bounding box center [341, 218] width 163 height 19
click at [328, 216] on input "Search Form" at bounding box center [341, 218] width 163 height 19
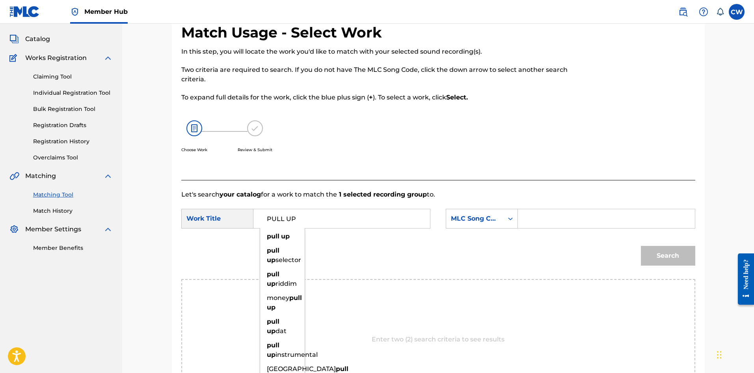
type input "PULL UP"
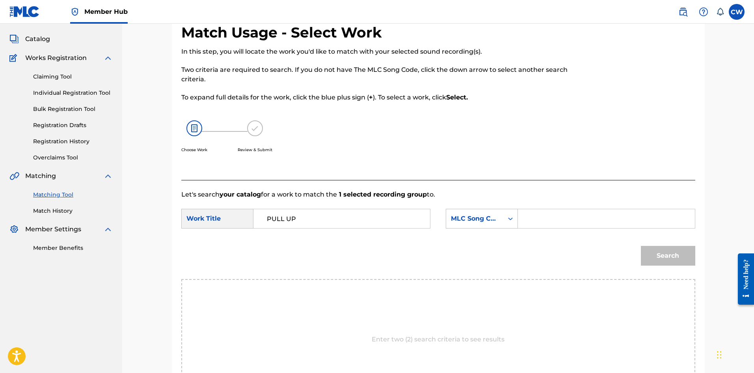
click at [538, 222] on input "Search Form" at bounding box center [606, 218] width 163 height 19
type input "PA0IDQ"
click at [653, 261] on button "Search" at bounding box center [668, 256] width 54 height 20
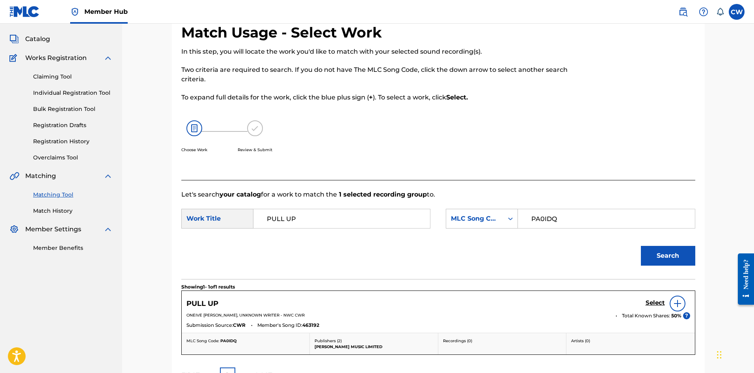
click at [647, 308] on div "Select" at bounding box center [668, 303] width 45 height 16
click at [651, 301] on h5 "Select" at bounding box center [655, 302] width 19 height 7
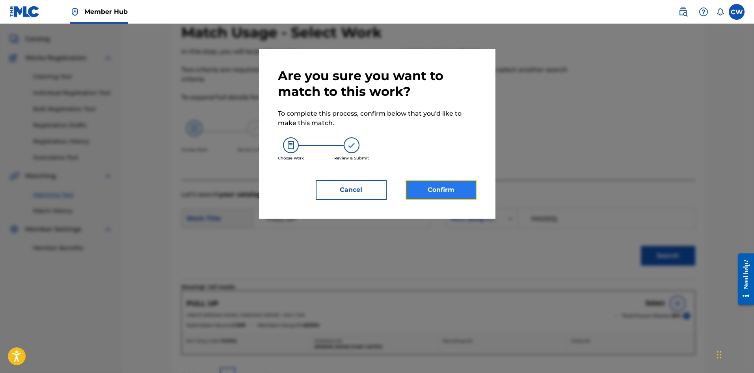
click at [442, 197] on button "Confirm" at bounding box center [441, 190] width 71 height 20
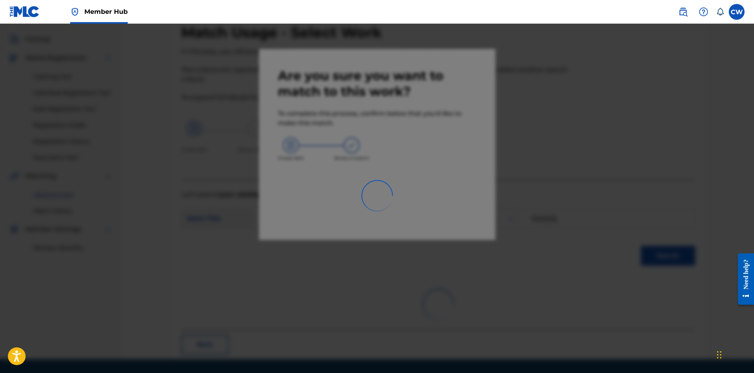
scroll to position [19, 0]
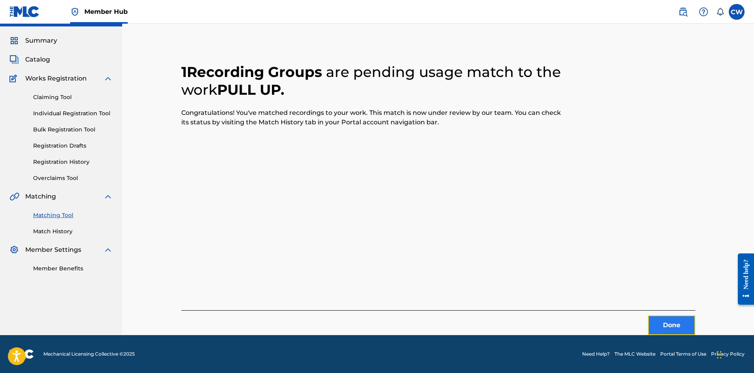
click at [658, 319] on button "Done" at bounding box center [671, 325] width 47 height 20
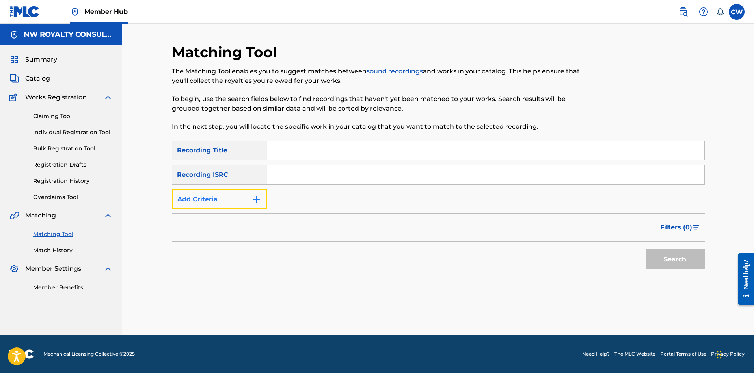
click at [215, 189] on button "Add Criteria" at bounding box center [219, 199] width 95 height 20
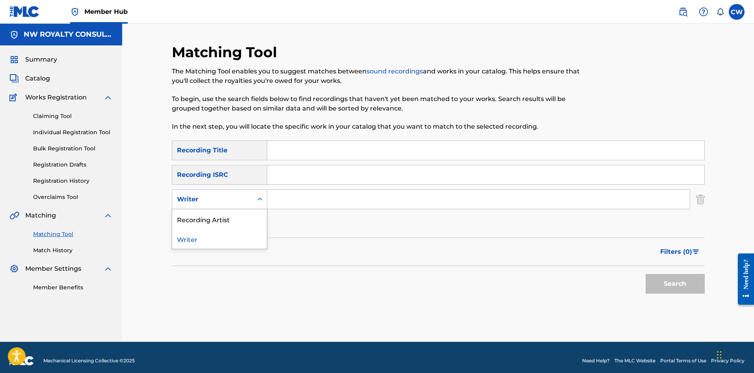
click at [231, 199] on div "Writer" at bounding box center [212, 198] width 71 height 9
click at [225, 224] on div "Recording Artist" at bounding box center [219, 219] width 95 height 20
click at [342, 202] on input "Search Form" at bounding box center [478, 199] width 423 height 19
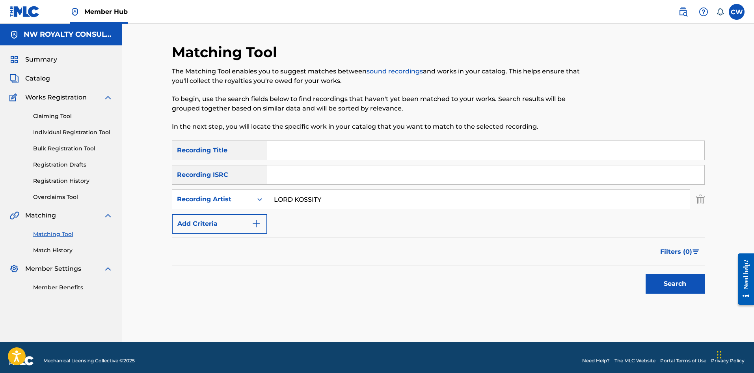
type input "LORD KOSSITY"
click at [341, 160] on div "Search Form" at bounding box center [486, 150] width 438 height 20
click at [344, 155] on input "Search Form" at bounding box center [485, 150] width 437 height 19
type input "PUM PUM KILLA"
drag, startPoint x: 660, startPoint y: 283, endPoint x: 658, endPoint y: 278, distance: 5.6
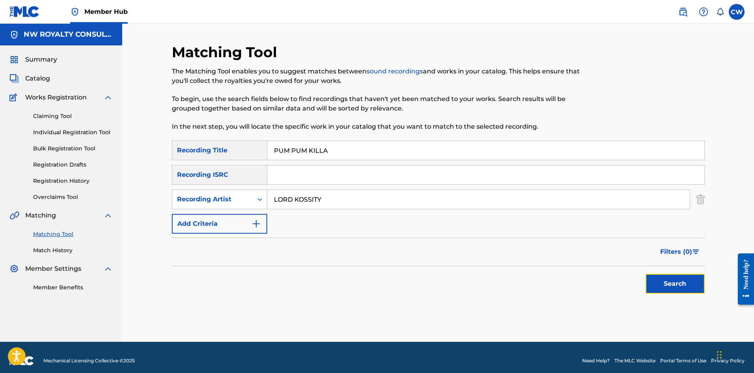
click at [660, 281] on button "Search" at bounding box center [675, 284] width 59 height 20
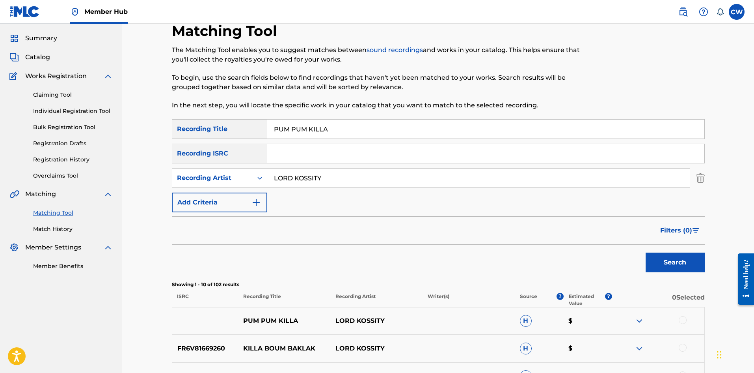
scroll to position [39, 0]
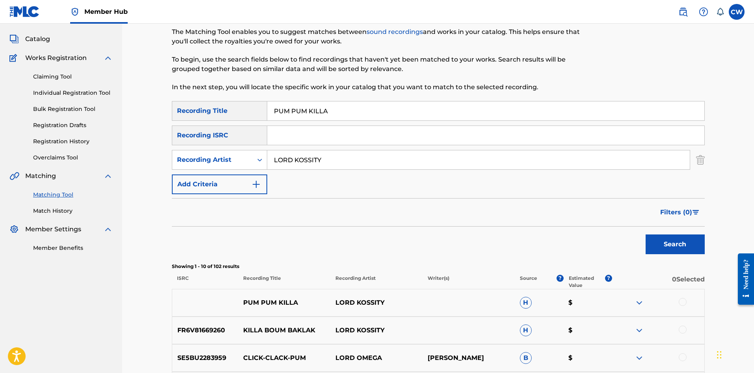
click at [685, 305] on div at bounding box center [683, 302] width 8 height 8
click at [561, 305] on button "Match 1 Group" at bounding box center [554, 308] width 87 height 20
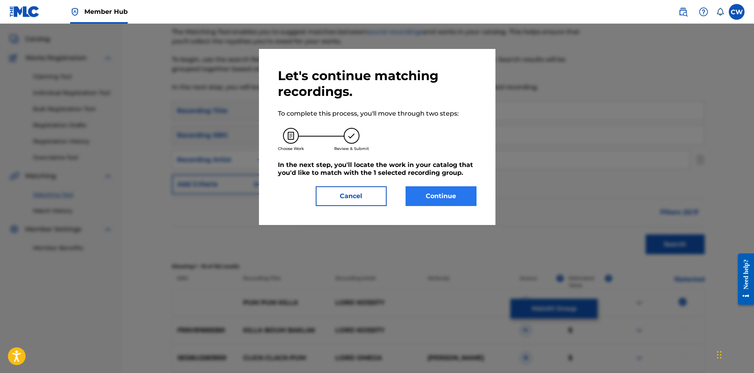
drag, startPoint x: 429, startPoint y: 206, endPoint x: 427, endPoint y: 202, distance: 4.2
click at [429, 205] on div "Let's continue matching recordings. To complete this process, you'll move throu…" at bounding box center [377, 137] width 237 height 176
click at [421, 194] on button "Continue" at bounding box center [441, 196] width 71 height 20
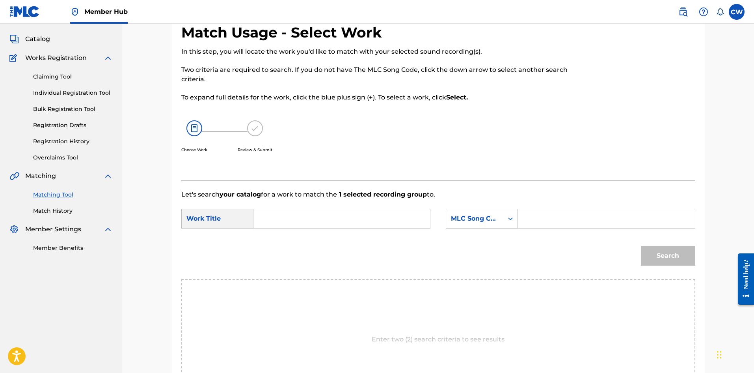
click at [300, 216] on input "Search Form" at bounding box center [341, 218] width 163 height 19
type input "PUM PUM KILLA"
click at [599, 222] on input "Search Form" at bounding box center [606, 218] width 163 height 19
type input "PV7DZ0"
click at [673, 258] on button "Search" at bounding box center [668, 256] width 54 height 20
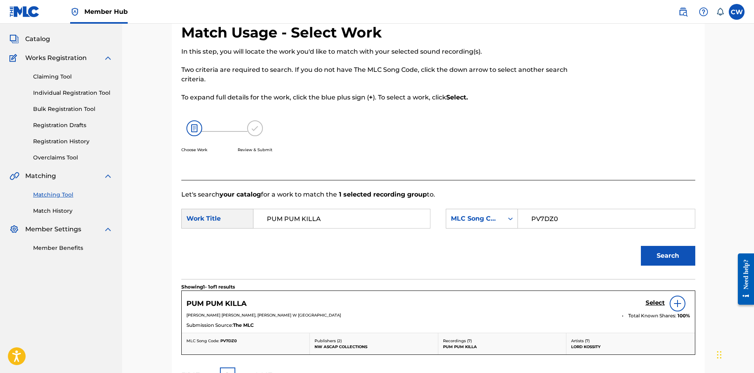
click at [645, 299] on div "PUM PUM KILLA Select" at bounding box center [439, 303] width 504 height 16
click at [657, 301] on h5 "Select" at bounding box center [655, 302] width 19 height 7
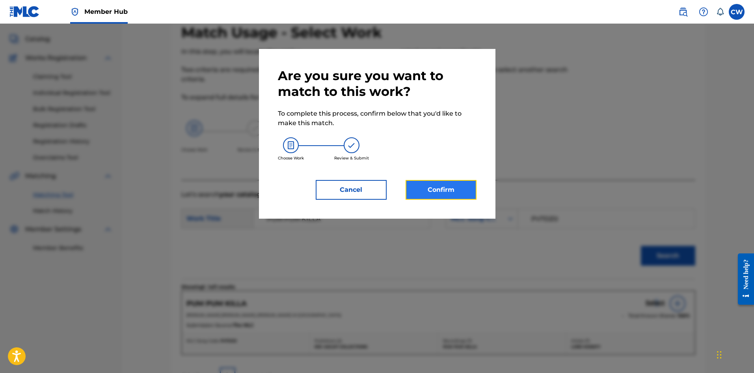
click at [452, 192] on button "Confirm" at bounding box center [441, 190] width 71 height 20
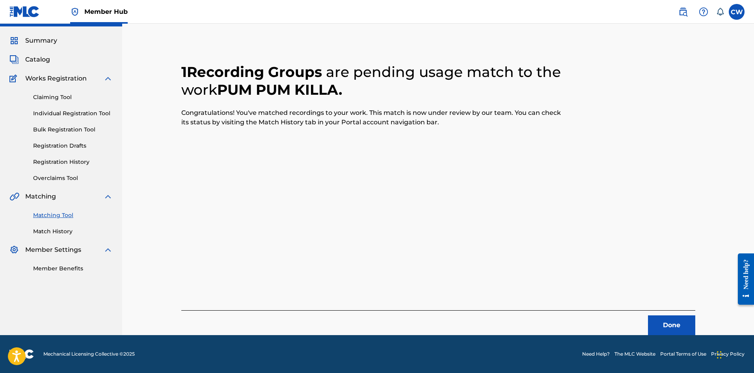
scroll to position [19, 0]
click at [668, 329] on button "Done" at bounding box center [671, 325] width 47 height 20
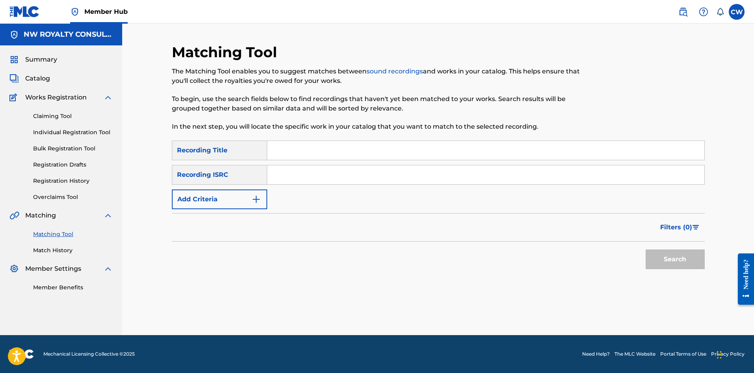
scroll to position [0, 0]
click at [216, 202] on button "Add Criteria" at bounding box center [219, 199] width 95 height 20
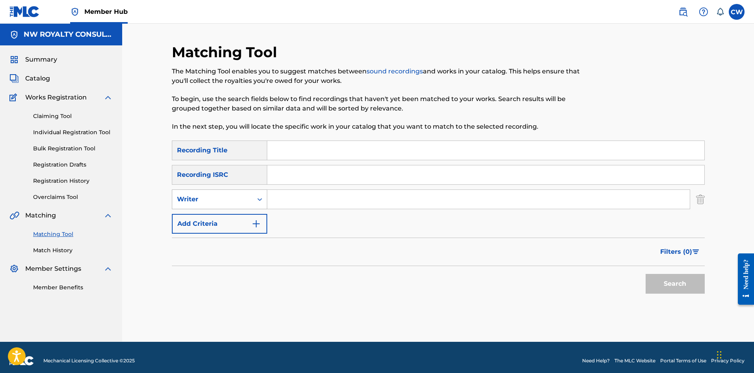
click at [214, 200] on div "Writer" at bounding box center [212, 198] width 71 height 9
click at [219, 222] on div "Recording Artist" at bounding box center [219, 219] width 95 height 20
click at [288, 199] on input "Search Form" at bounding box center [478, 199] width 423 height 19
type input "[PERSON_NAME][US_STATE]"
click at [442, 143] on input "Search Form" at bounding box center [485, 150] width 437 height 19
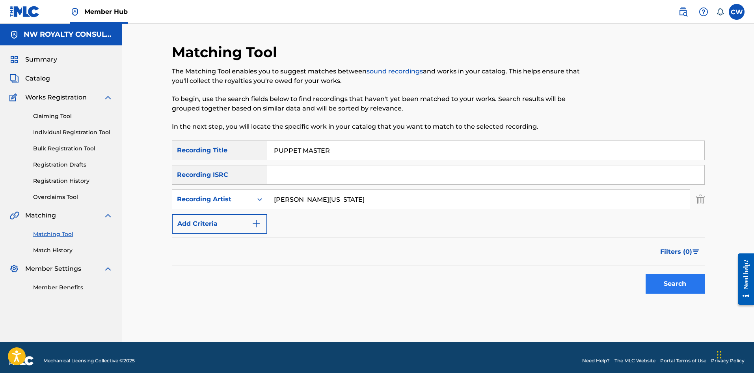
type input "PUPPET MASTER"
click at [657, 279] on button "Search" at bounding box center [675, 284] width 59 height 20
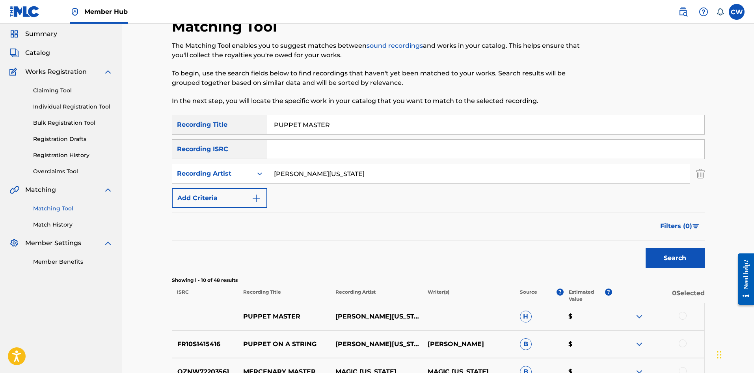
scroll to position [39, 0]
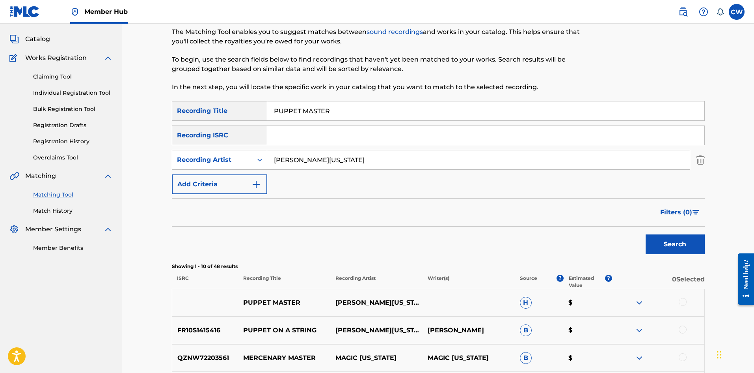
click at [683, 302] on div at bounding box center [683, 302] width 8 height 8
click at [549, 315] on button "Match 1 Group" at bounding box center [554, 308] width 87 height 20
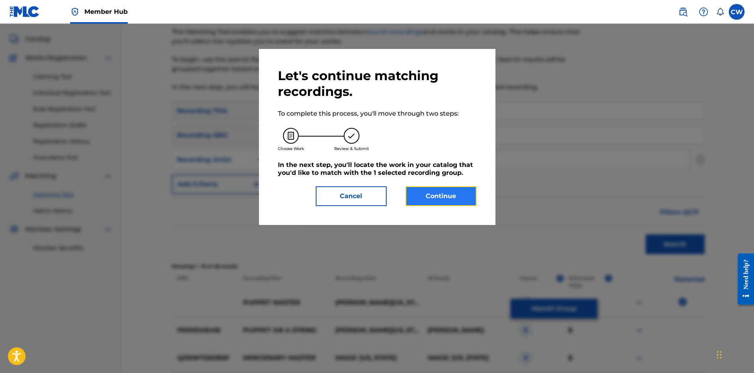
click at [421, 191] on button "Continue" at bounding box center [441, 196] width 71 height 20
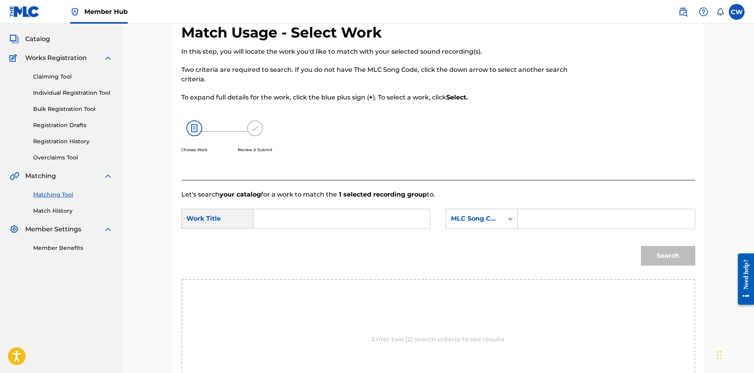
click at [369, 226] on input "Search Form" at bounding box center [341, 218] width 163 height 19
type input "PUPPET MASTER"
click at [595, 221] on input "Search Form" at bounding box center [606, 218] width 163 height 19
type input "PF6HCU"
drag, startPoint x: 700, startPoint y: 262, endPoint x: 682, endPoint y: 261, distance: 18.2
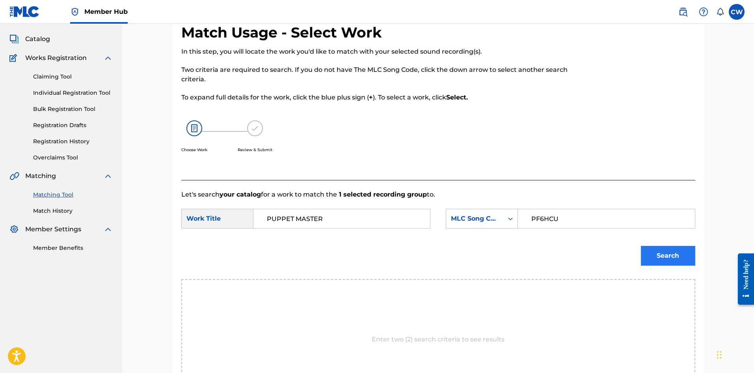
click at [700, 262] on div "Match Usage - Select Work In this step, you will locate the work you'd like to …" at bounding box center [438, 236] width 533 height 424
drag, startPoint x: 680, startPoint y: 259, endPoint x: 665, endPoint y: 257, distance: 14.8
click at [678, 258] on button "Search" at bounding box center [668, 256] width 54 height 20
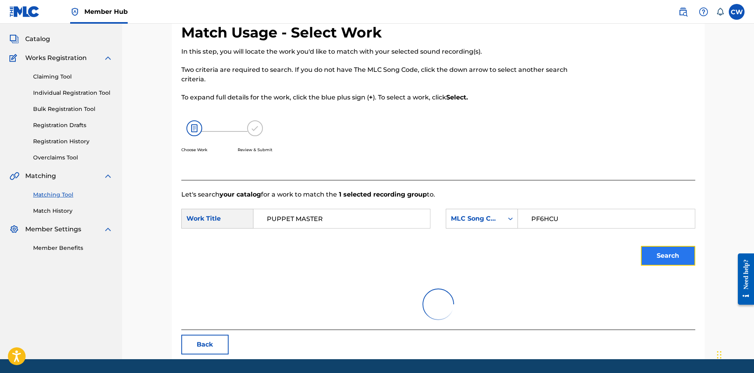
scroll to position [30, 0]
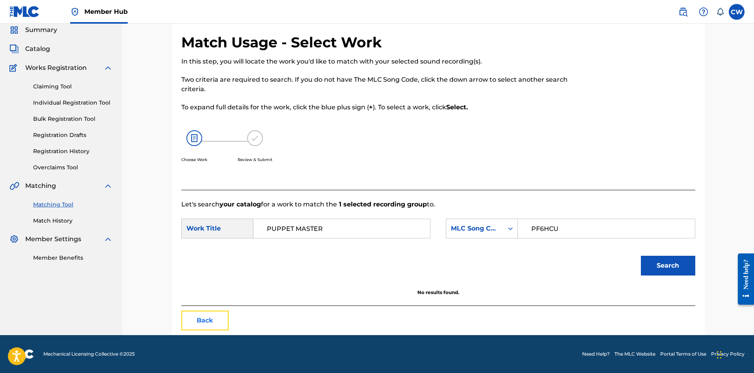
click at [194, 321] on button "Back" at bounding box center [204, 320] width 47 height 20
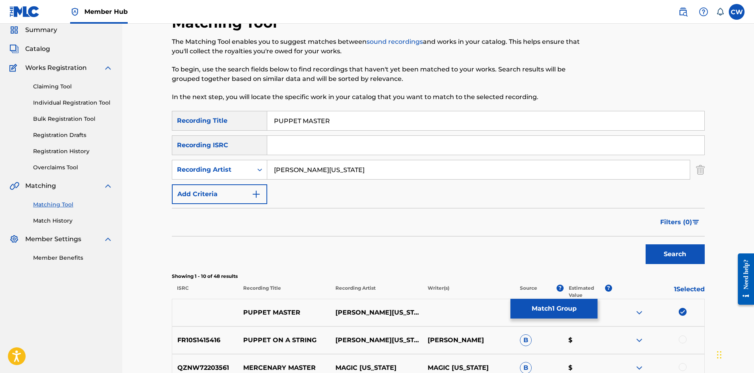
click at [683, 312] on img at bounding box center [683, 312] width 8 height 8
drag, startPoint x: 388, startPoint y: 170, endPoint x: 232, endPoint y: 175, distance: 155.8
click at [233, 175] on div "SearchWithCriteria37874907-961f-45fa-b40e-375241467ab4 Recording Artist [PERSON…" at bounding box center [438, 170] width 533 height 20
type input "[PERSON_NAME]"
drag, startPoint x: 450, startPoint y: 122, endPoint x: 236, endPoint y: 137, distance: 214.7
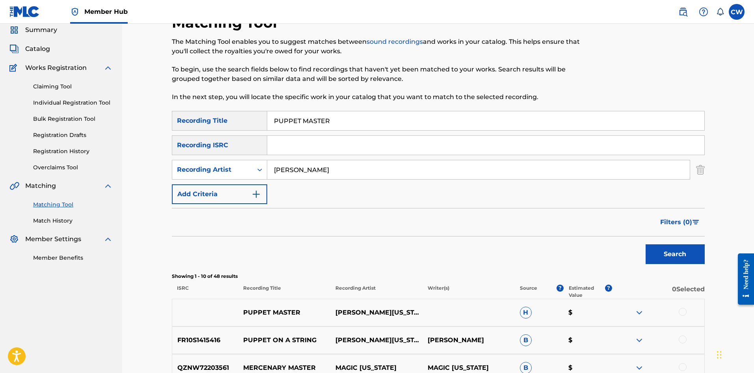
click at [237, 137] on div "SearchWithCriteria2a8d65ef-ef09-4221-ac1f-29d5d9f8fdcc Recording Title PUPPET M…" at bounding box center [438, 157] width 533 height 93
type input "PURPOSE"
click at [665, 243] on div "Search" at bounding box center [673, 252] width 63 height 32
click at [683, 256] on button "Search" at bounding box center [675, 254] width 59 height 20
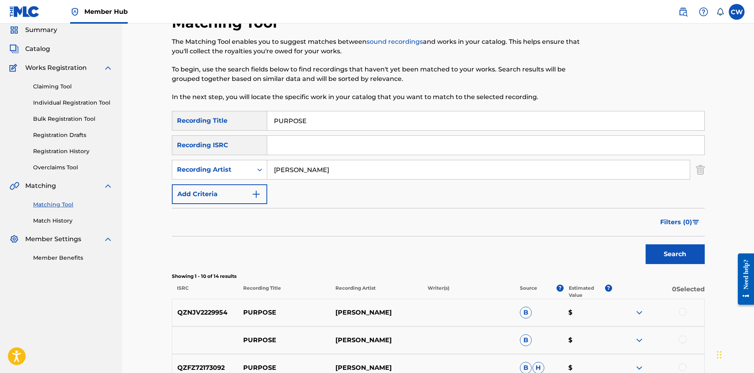
click at [679, 309] on div at bounding box center [683, 312] width 8 height 8
click at [681, 335] on div at bounding box center [683, 339] width 8 height 8
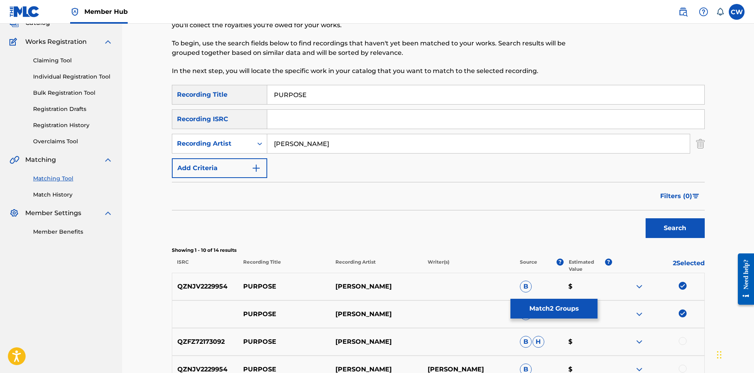
scroll to position [69, 0]
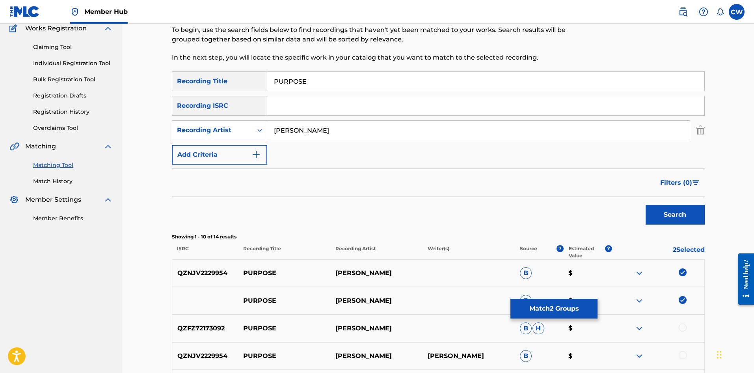
click at [681, 328] on div at bounding box center [683, 327] width 8 height 8
click at [681, 331] on img at bounding box center [683, 327] width 8 height 8
click at [681, 331] on div at bounding box center [683, 327] width 8 height 8
click at [679, 353] on div at bounding box center [658, 355] width 92 height 9
click at [679, 355] on div at bounding box center [683, 355] width 8 height 8
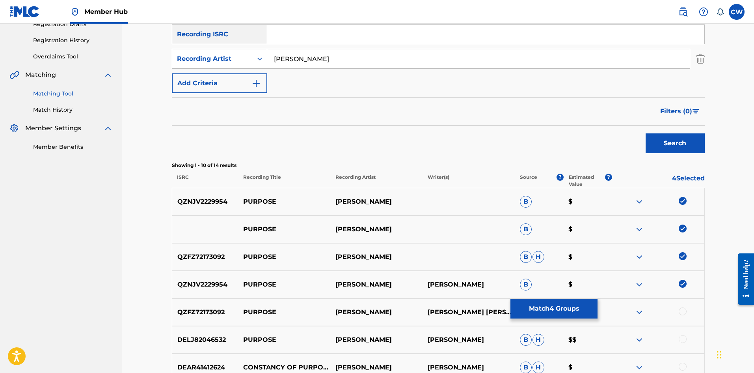
scroll to position [148, 0]
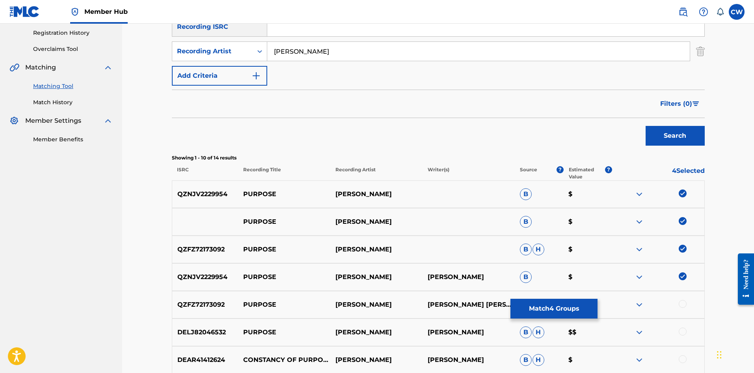
click at [681, 308] on div at bounding box center [658, 304] width 92 height 9
click at [679, 314] on div "QZFZ72173092 PURPOSE [PERSON_NAME] [PERSON_NAME] [PERSON_NAME] [PERSON_NAME] $" at bounding box center [438, 305] width 533 height 28
click at [682, 308] on div at bounding box center [658, 304] width 92 height 9
click at [682, 306] on div at bounding box center [683, 304] width 8 height 8
click at [589, 303] on button "Match 5 Groups" at bounding box center [554, 308] width 87 height 20
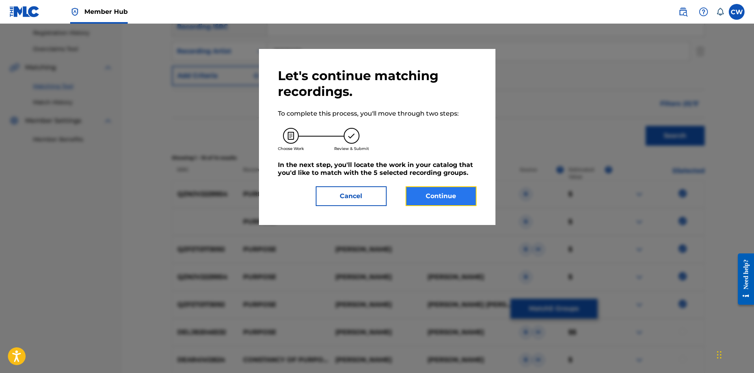
click at [454, 201] on button "Continue" at bounding box center [441, 196] width 71 height 20
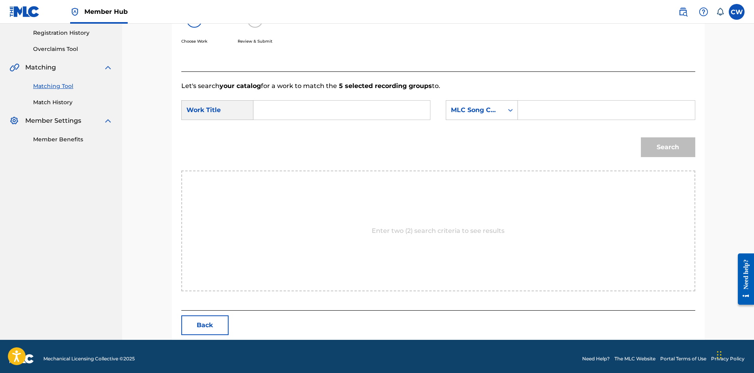
click at [360, 123] on div "SearchWithCriteria1f02a14a-f156-41d2-a2e3-6dd6d018c5d8 Work Title SearchWithCri…" at bounding box center [438, 112] width 514 height 24
click at [355, 120] on div "SearchWithCriteria1f02a14a-f156-41d2-a2e3-6dd6d018c5d8 Work Title SearchWithCri…" at bounding box center [438, 112] width 514 height 24
click at [349, 116] on input "Search Form" at bounding box center [341, 110] width 163 height 19
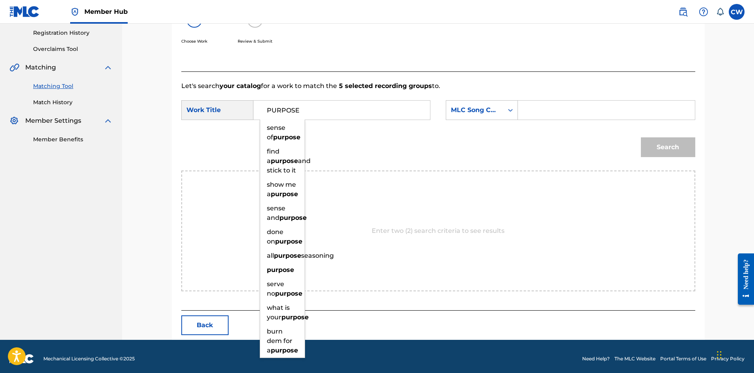
type input "PURPOSE"
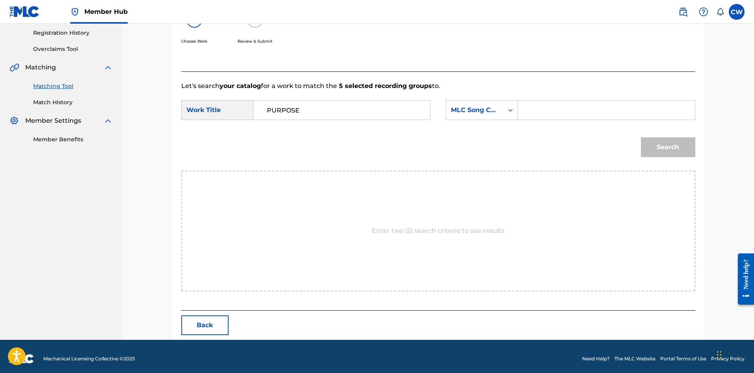
click at [594, 110] on input "Search Form" at bounding box center [606, 110] width 163 height 19
type input "PN8HXF"
click at [659, 140] on button "Search" at bounding box center [668, 147] width 54 height 20
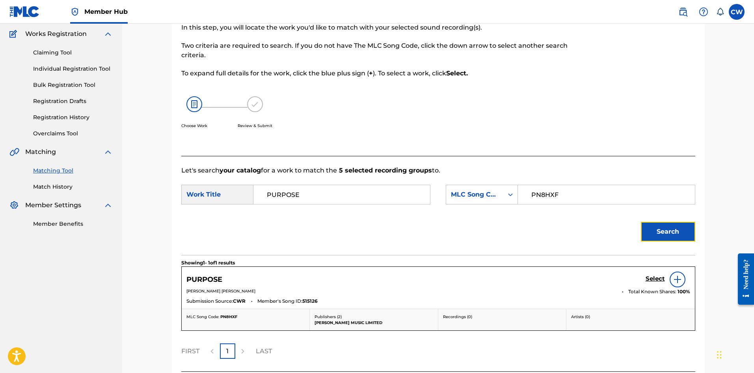
scroll to position [129, 0]
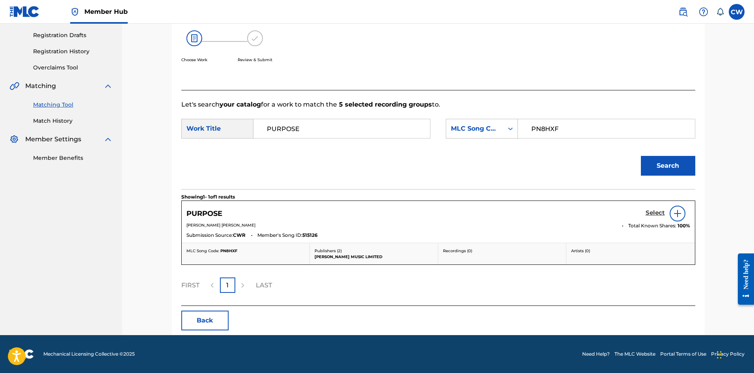
click at [651, 216] on h5 "Select" at bounding box center [655, 212] width 19 height 7
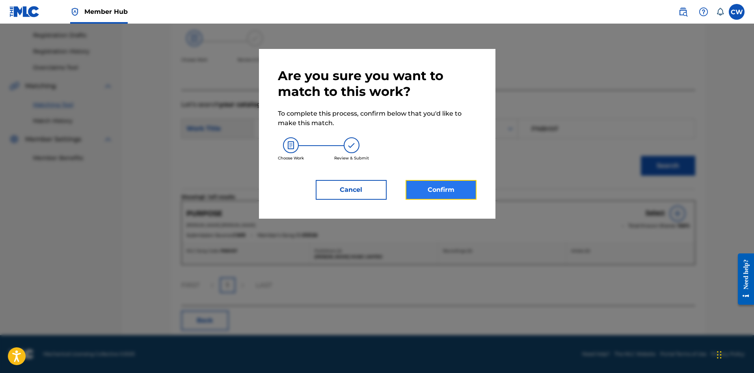
click at [438, 185] on button "Confirm" at bounding box center [441, 190] width 71 height 20
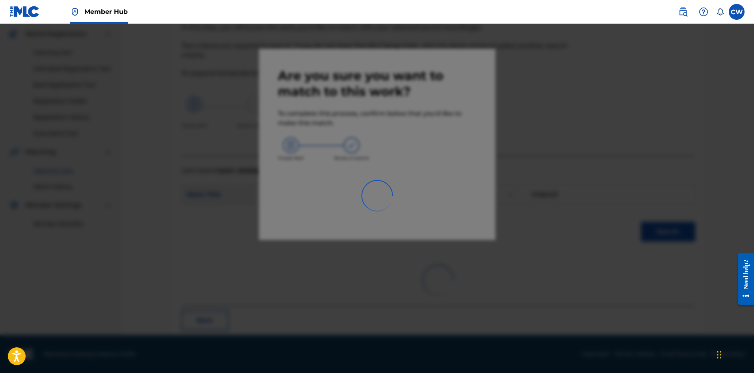
scroll to position [19, 0]
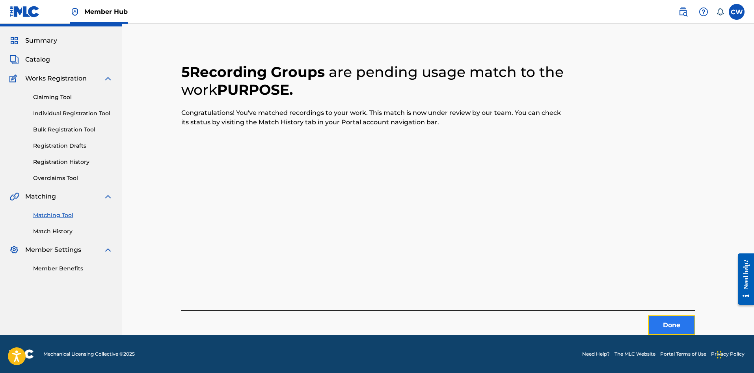
click at [673, 327] on button "Done" at bounding box center [671, 325] width 47 height 20
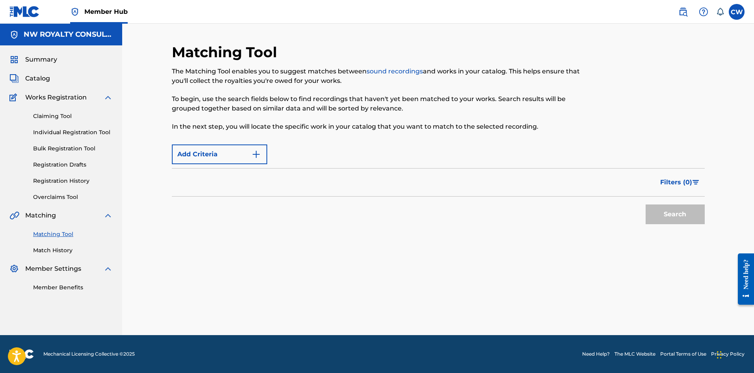
scroll to position [0, 0]
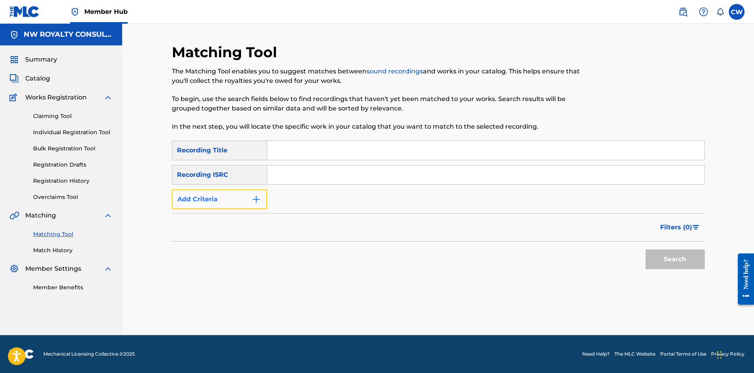
click at [256, 205] on button "Add Criteria" at bounding box center [219, 199] width 95 height 20
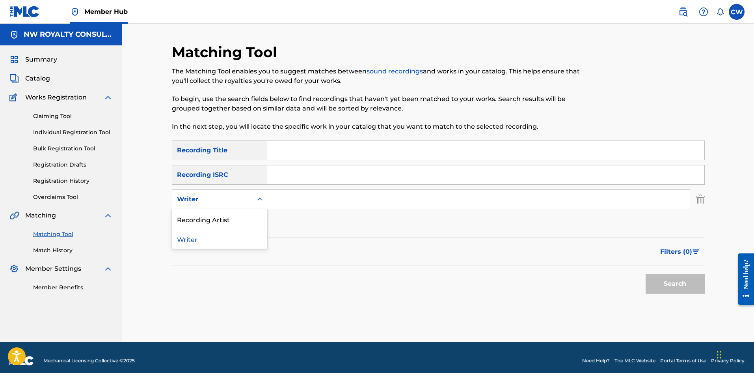
click at [252, 205] on div "Writer" at bounding box center [212, 199] width 80 height 15
click at [240, 224] on div "Recording Artist" at bounding box center [219, 219] width 95 height 20
click at [294, 194] on input "Search Form" at bounding box center [478, 199] width 423 height 19
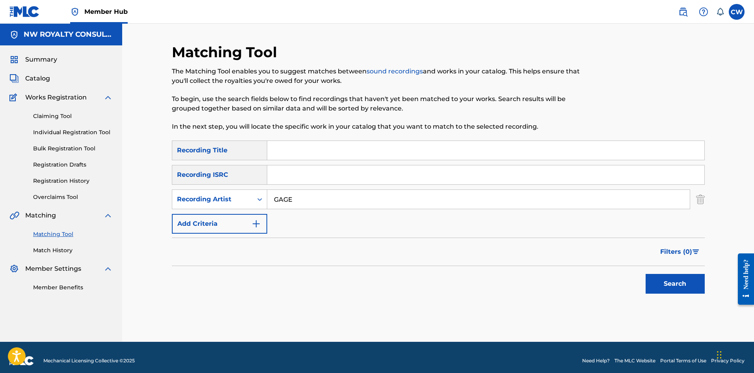
type input "GAGE"
click at [389, 153] on input "Search Form" at bounding box center [485, 150] width 437 height 19
type input "PUSH WEIGHT CLEAN [PERSON_NAME] DISS"
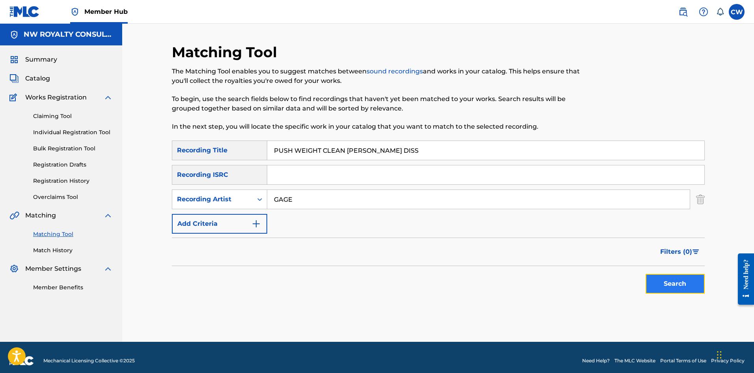
click at [670, 288] on button "Search" at bounding box center [675, 284] width 59 height 20
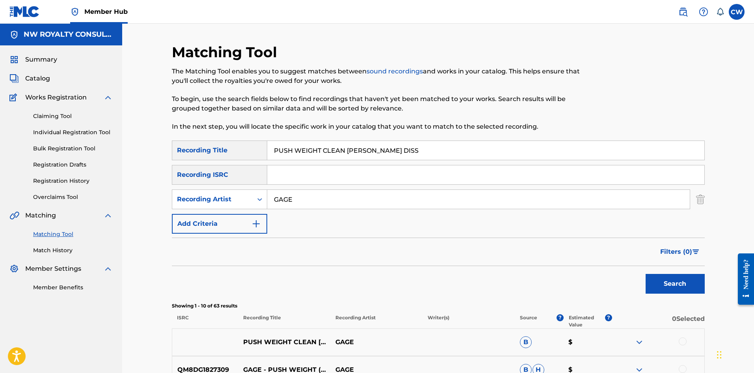
scroll to position [79, 0]
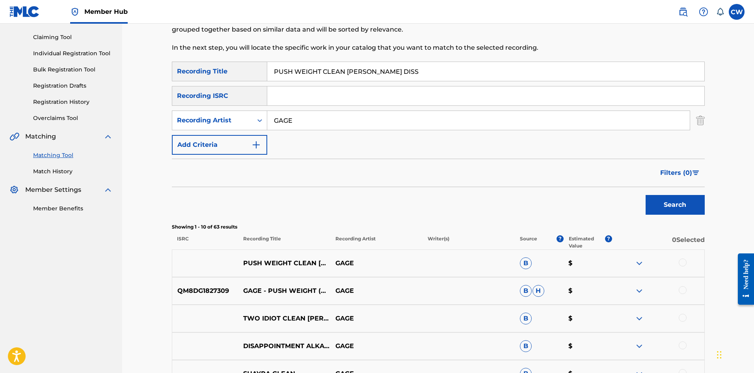
click at [682, 261] on div at bounding box center [683, 262] width 8 height 8
click at [684, 290] on div at bounding box center [683, 290] width 8 height 8
drag, startPoint x: 570, startPoint y: 306, endPoint x: 564, endPoint y: 306, distance: 5.5
click at [564, 306] on button "Match 2 Groups" at bounding box center [554, 308] width 87 height 20
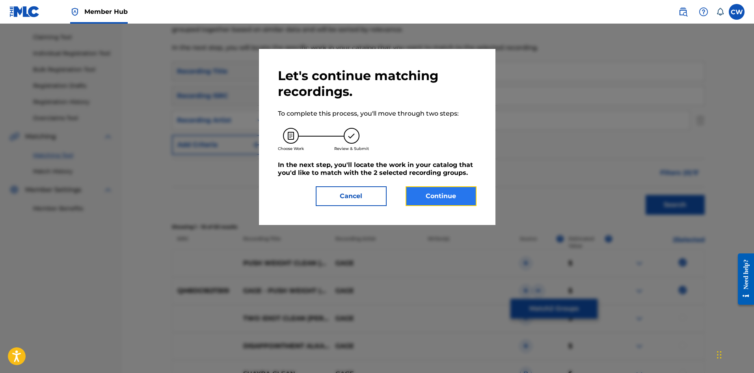
click at [438, 196] on button "Continue" at bounding box center [441, 196] width 71 height 20
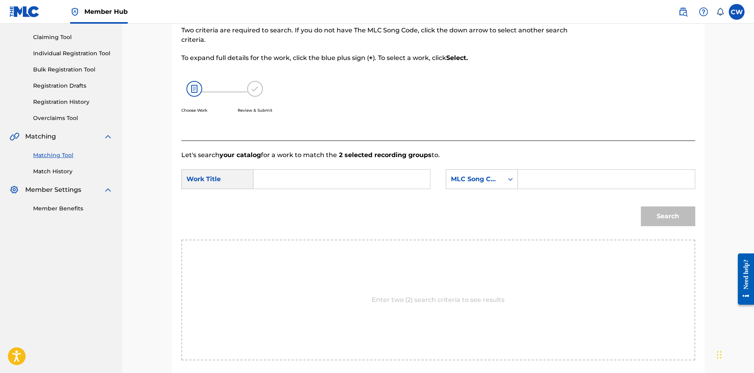
click at [320, 175] on input "Search Form" at bounding box center [341, 179] width 163 height 19
type input "PUSH WEIGHT CLEAN [PERSON_NAME] DISS"
drag, startPoint x: 548, startPoint y: 183, endPoint x: 588, endPoint y: 188, distance: 39.8
click at [549, 183] on input "Search Form" at bounding box center [606, 179] width 163 height 19
type input "PVCP3K"
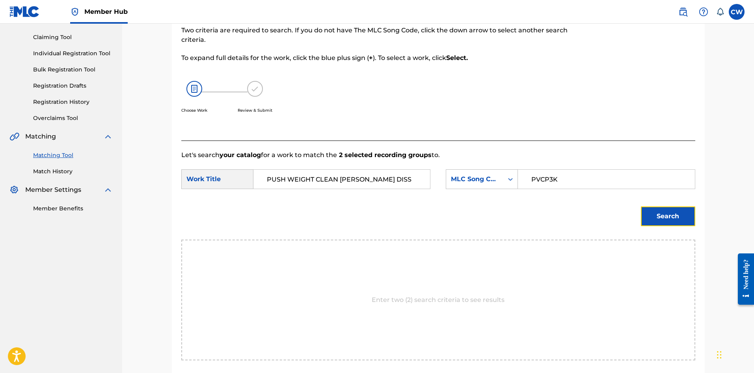
click at [675, 220] on button "Search" at bounding box center [668, 216] width 54 height 20
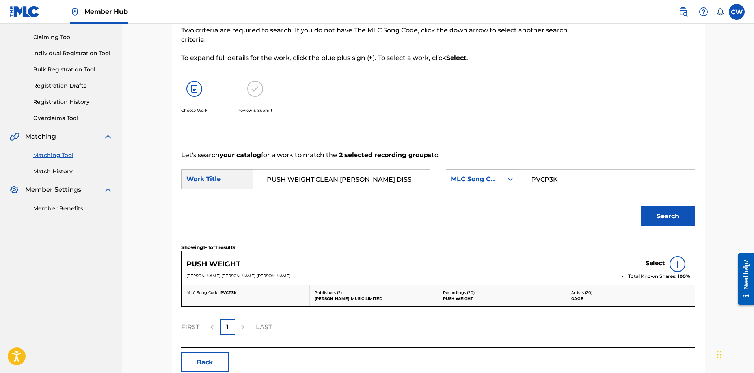
click at [655, 269] on div "Select" at bounding box center [668, 264] width 45 height 16
click at [653, 262] on h5 "Select" at bounding box center [655, 262] width 19 height 7
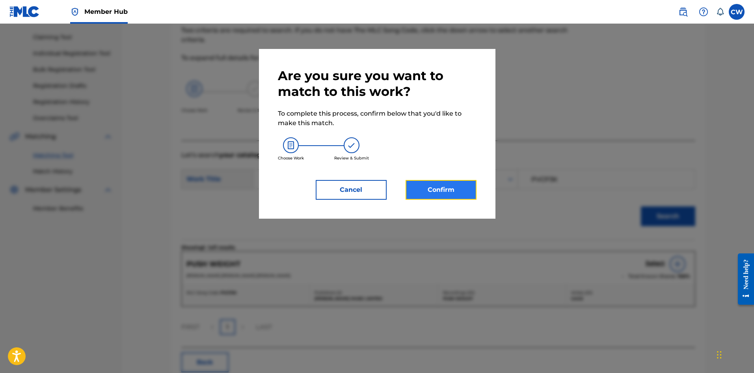
click at [446, 184] on button "Confirm" at bounding box center [441, 190] width 71 height 20
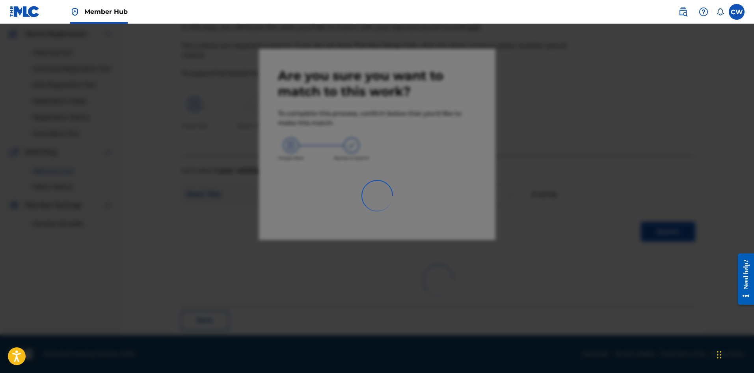
scroll to position [19, 0]
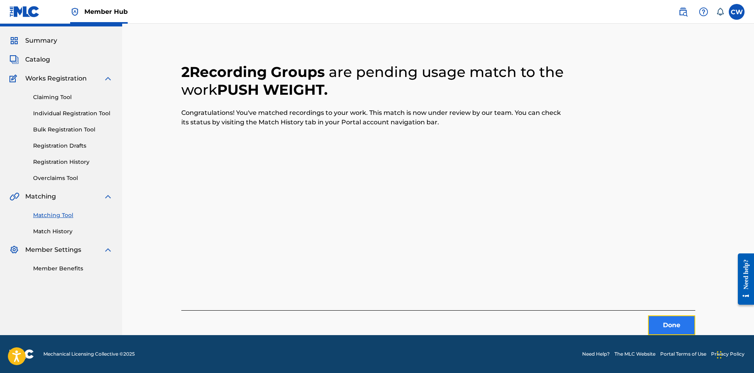
click at [663, 328] on button "Done" at bounding box center [671, 325] width 47 height 20
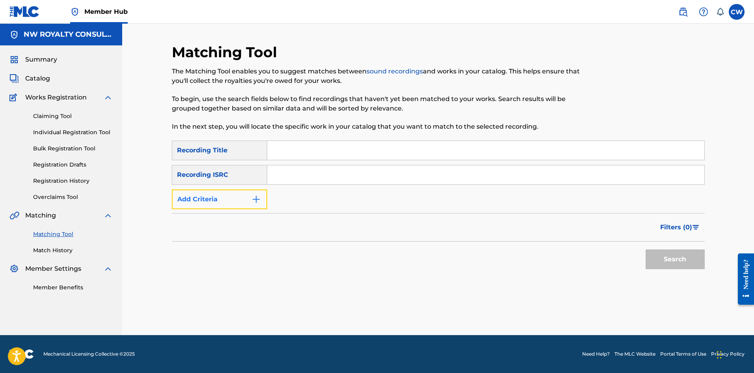
click at [206, 196] on button "Add Criteria" at bounding box center [219, 199] width 95 height 20
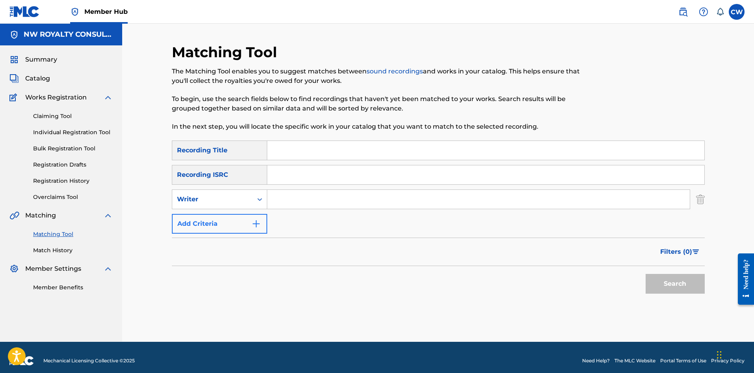
drag, startPoint x: 206, startPoint y: 196, endPoint x: 205, endPoint y: 209, distance: 12.3
click at [206, 196] on div "Writer" at bounding box center [212, 198] width 71 height 9
click at [206, 222] on div "Recording Artist" at bounding box center [219, 219] width 95 height 20
click at [307, 198] on input "Search Form" at bounding box center [478, 199] width 423 height 19
type input "[PERSON_NAME]"
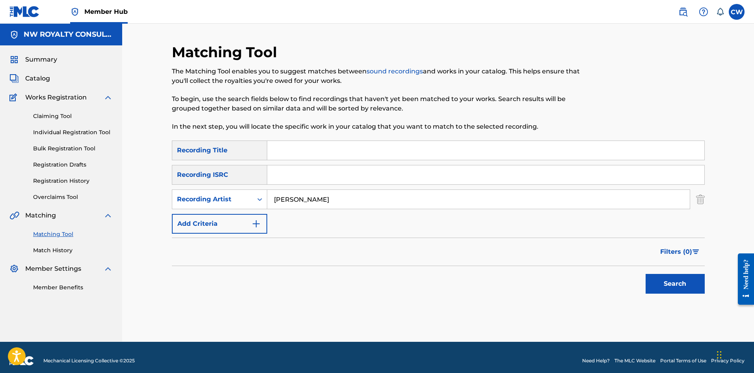
drag, startPoint x: 284, startPoint y: 153, endPoint x: 279, endPoint y: 150, distance: 5.6
click at [282, 152] on input "Search Form" at bounding box center [485, 150] width 437 height 19
type input "PUTTING UP A RESISTANCE"
click at [687, 284] on button "Search" at bounding box center [675, 284] width 59 height 20
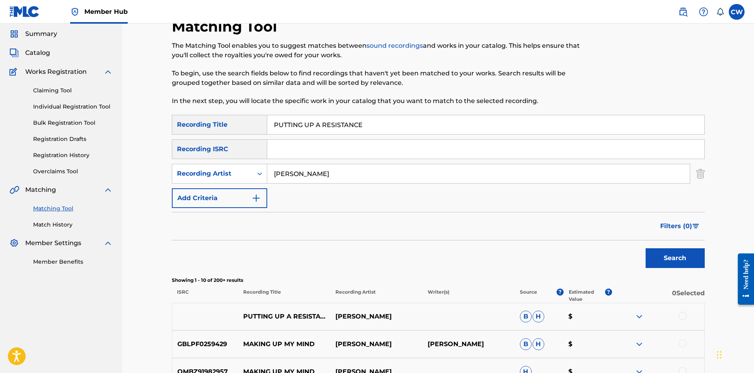
scroll to position [39, 0]
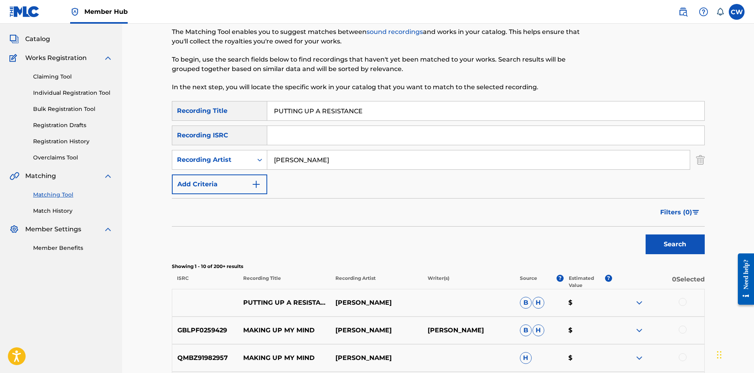
click at [694, 319] on div "GBLPF0259429 MAKING UP MY MIND [PERSON_NAME] [PERSON_NAME] [PERSON_NAME] $" at bounding box center [438, 330] width 533 height 28
drag, startPoint x: 685, startPoint y: 306, endPoint x: 683, endPoint y: 301, distance: 5.3
click at [685, 304] on div at bounding box center [658, 302] width 92 height 9
click at [683, 301] on div at bounding box center [683, 302] width 8 height 8
click at [567, 302] on button "Match 1 Group" at bounding box center [554, 308] width 87 height 20
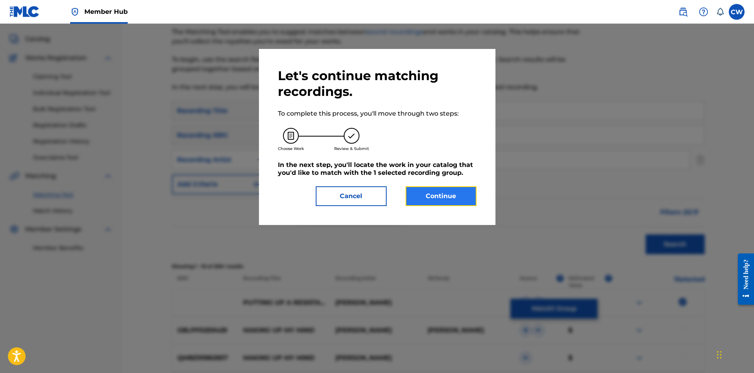
click at [453, 191] on button "Continue" at bounding box center [441, 196] width 71 height 20
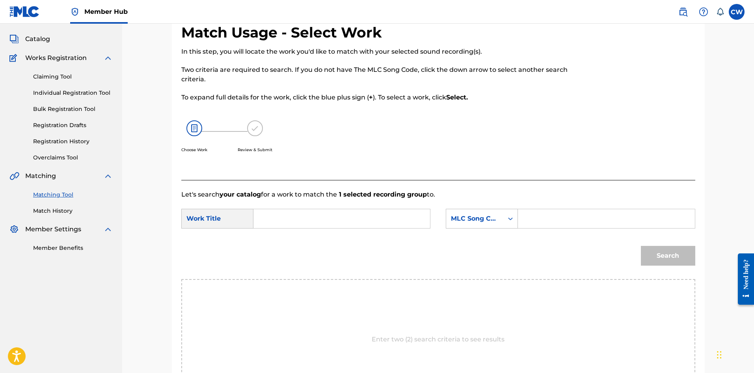
click at [331, 225] on input "Search Form" at bounding box center [341, 218] width 163 height 19
type input "PUTTING UP A RESISTANCE"
click at [558, 212] on input "Search Form" at bounding box center [606, 218] width 163 height 19
type input "P5200L"
click at [664, 265] on button "Search" at bounding box center [668, 256] width 54 height 20
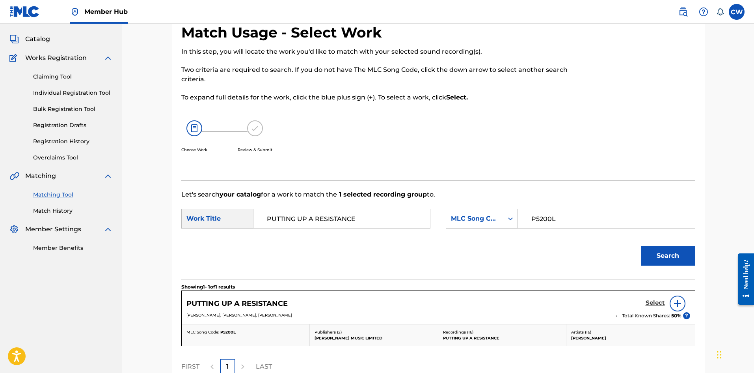
click at [646, 300] on h5 "Select" at bounding box center [655, 302] width 19 height 7
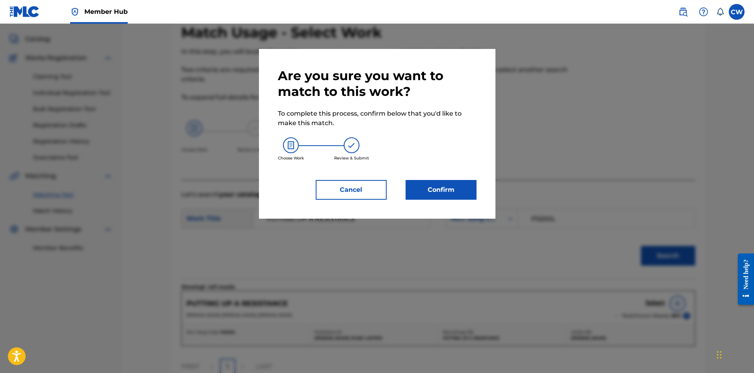
click at [447, 205] on div "Are you sure you want to match to this work? To complete this process, confirm …" at bounding box center [377, 134] width 237 height 170
click at [444, 197] on button "Confirm" at bounding box center [441, 190] width 71 height 20
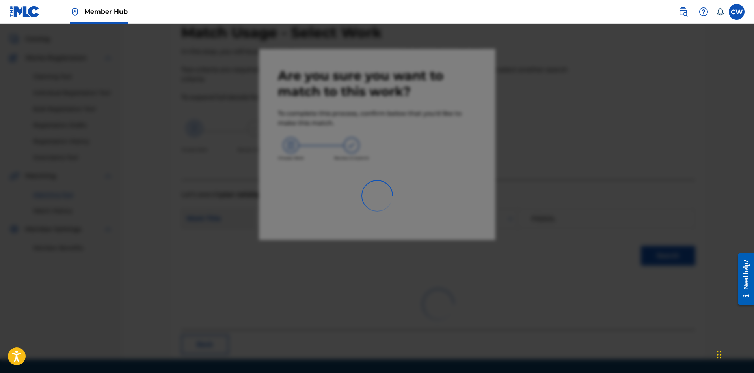
scroll to position [19, 0]
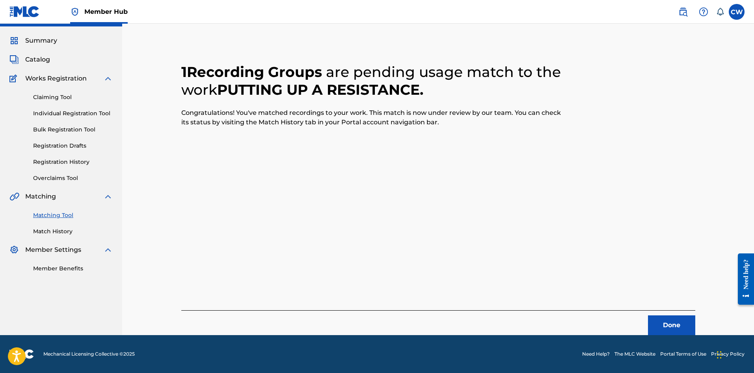
click at [660, 335] on footer "Mechanical Licensing Collective © 2025 Need Help? The MLC Website Portal Terms …" at bounding box center [377, 354] width 754 height 38
click at [662, 326] on button "Done" at bounding box center [671, 325] width 47 height 20
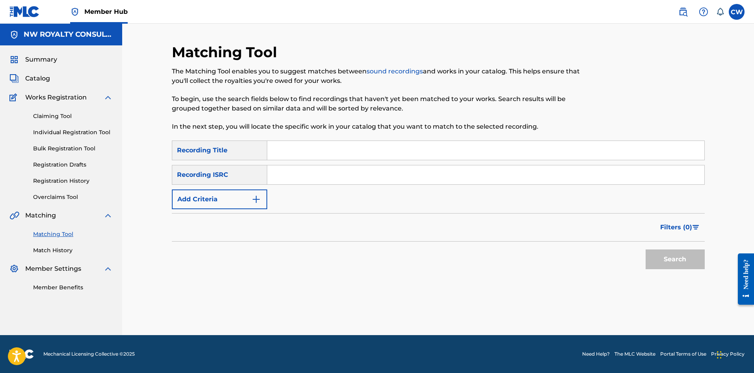
scroll to position [0, 0]
click at [213, 202] on button "Add Criteria" at bounding box center [219, 199] width 95 height 20
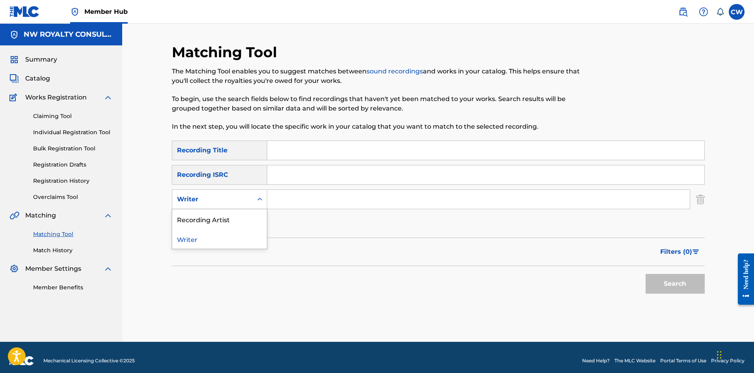
click at [211, 204] on div "Writer" at bounding box center [212, 199] width 80 height 15
click at [207, 213] on div "Recording Artist" at bounding box center [219, 219] width 95 height 20
click at [362, 199] on input "Search Form" at bounding box center [478, 199] width 423 height 19
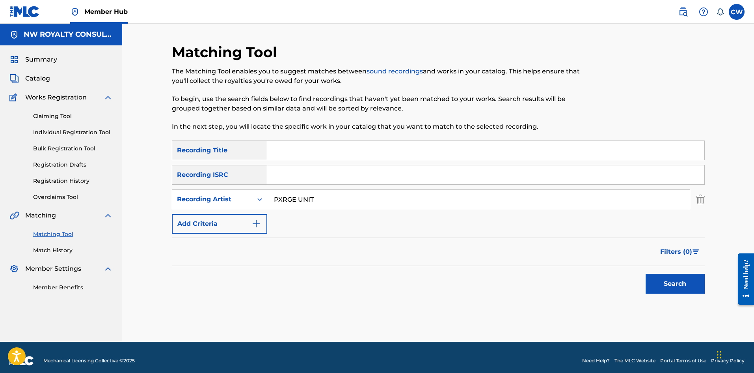
type input "PXRGE UNIT"
drag, startPoint x: 317, startPoint y: 155, endPoint x: 325, endPoint y: 159, distance: 8.8
click at [317, 155] on input "Search Form" at bounding box center [485, 150] width 437 height 19
type input "PXRGE UNIT DUNCE BILLIONAIRE"
click at [680, 279] on button "Search" at bounding box center [675, 284] width 59 height 20
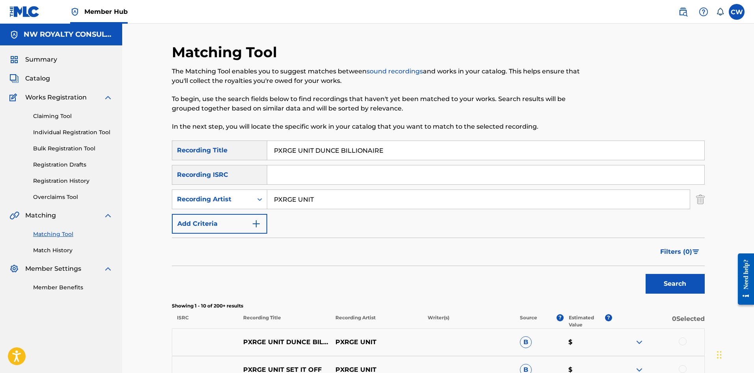
click at [689, 339] on div at bounding box center [658, 341] width 92 height 9
click at [686, 342] on div at bounding box center [683, 341] width 8 height 8
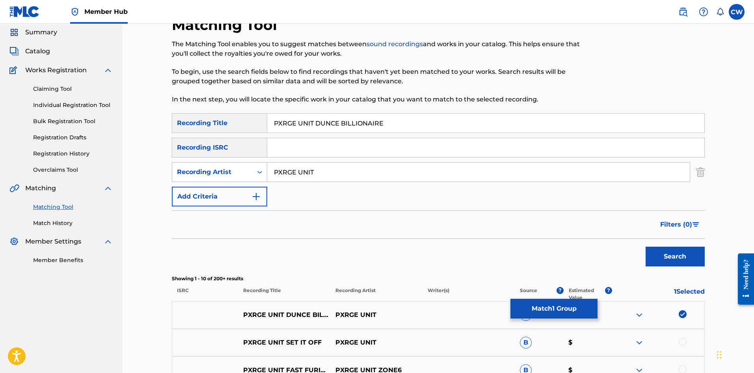
scroll to position [39, 0]
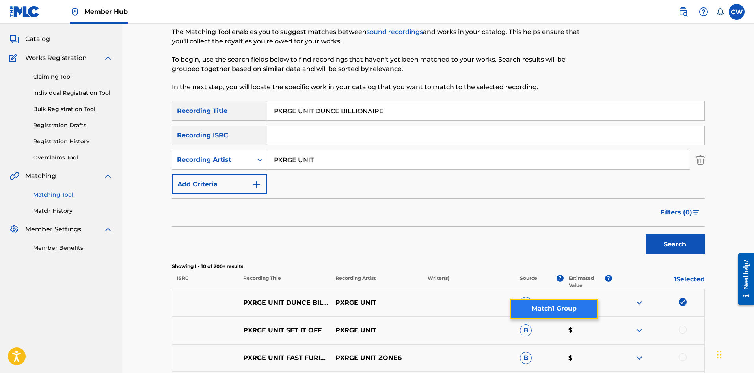
drag, startPoint x: 571, startPoint y: 313, endPoint x: 567, endPoint y: 314, distance: 4.1
click at [567, 314] on button "Match 1 Group" at bounding box center [554, 308] width 87 height 20
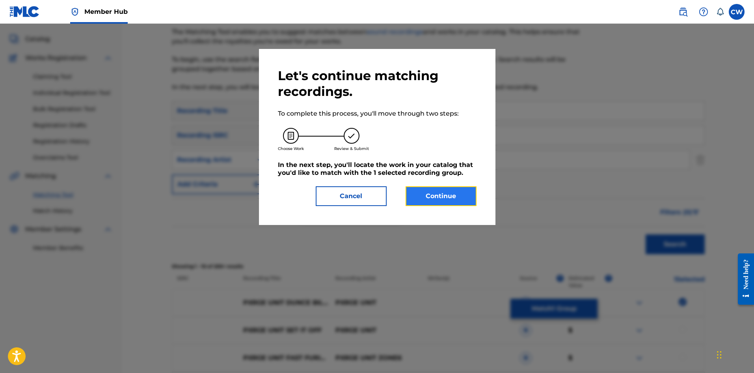
click at [443, 194] on button "Continue" at bounding box center [441, 196] width 71 height 20
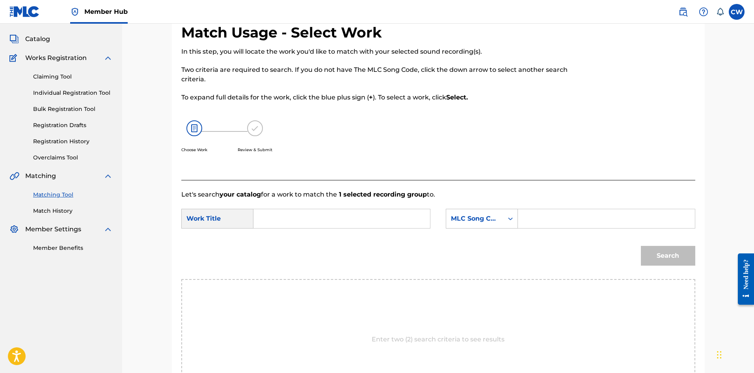
click at [309, 229] on div "SearchWithCriteria1f02a14a-f156-41d2-a2e3-6dd6d018c5d8 Work Title SearchWithCri…" at bounding box center [438, 221] width 514 height 24
click at [313, 217] on input "Search Form" at bounding box center [341, 218] width 163 height 19
type input "PXRGE UNIT DUNCE BILLIONAIRE"
drag, startPoint x: 566, startPoint y: 223, endPoint x: 576, endPoint y: 226, distance: 10.7
click at [566, 223] on input "Search Form" at bounding box center [606, 218] width 163 height 19
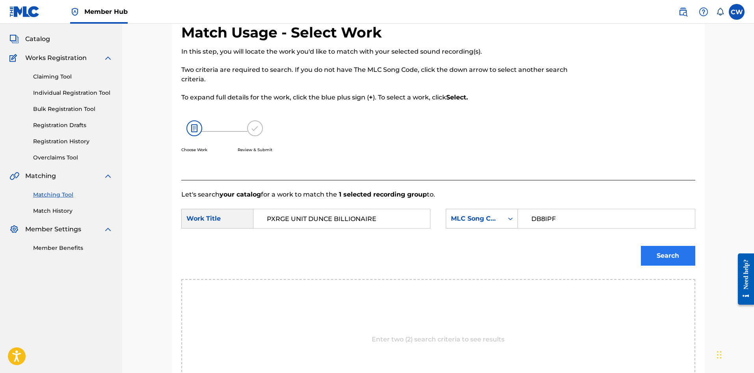
type input "DB8IPF"
click at [664, 252] on button "Search" at bounding box center [668, 256] width 54 height 20
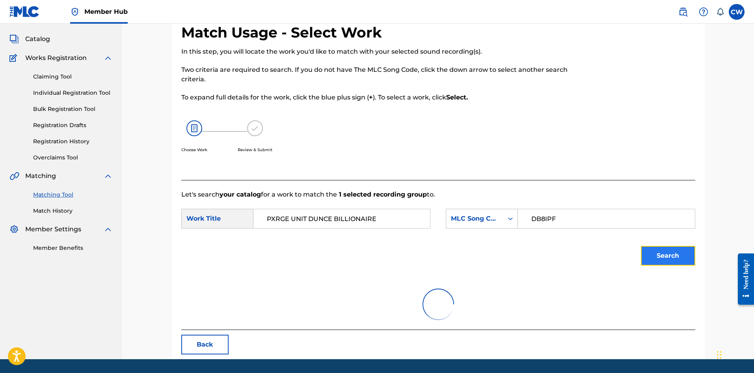
scroll to position [30, 0]
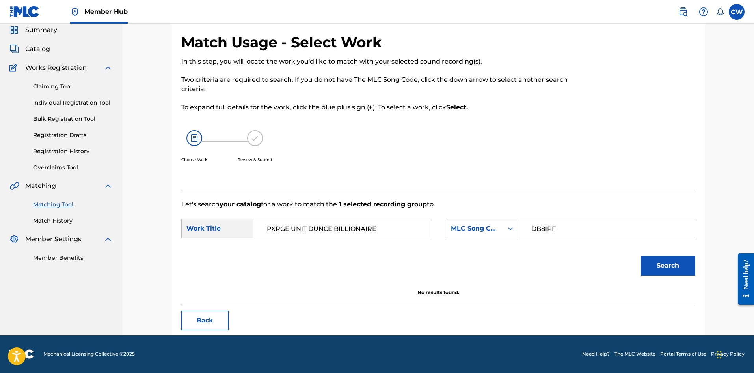
click at [209, 305] on div "Let's search your catalog for a work to match the 1 selected recording group to…" at bounding box center [438, 248] width 514 height 116
click at [209, 312] on button "Back" at bounding box center [204, 320] width 47 height 20
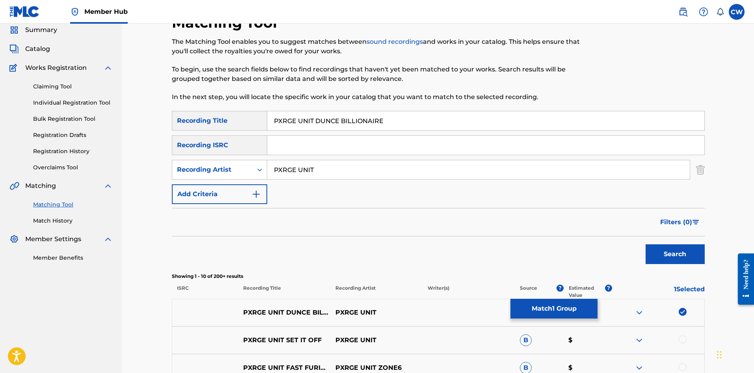
click at [685, 313] on img at bounding box center [683, 312] width 8 height 8
drag, startPoint x: 360, startPoint y: 173, endPoint x: 198, endPoint y: 169, distance: 162.1
click at [190, 167] on div "SearchWithCriteriac8d2e3d8-cff0-4585-89f2-ff3c70e71135 Recording Artist PXRGE U…" at bounding box center [438, 170] width 533 height 20
type input "PXRGE UNIT ZONE6"
drag, startPoint x: 408, startPoint y: 122, endPoint x: 210, endPoint y: 110, distance: 198.7
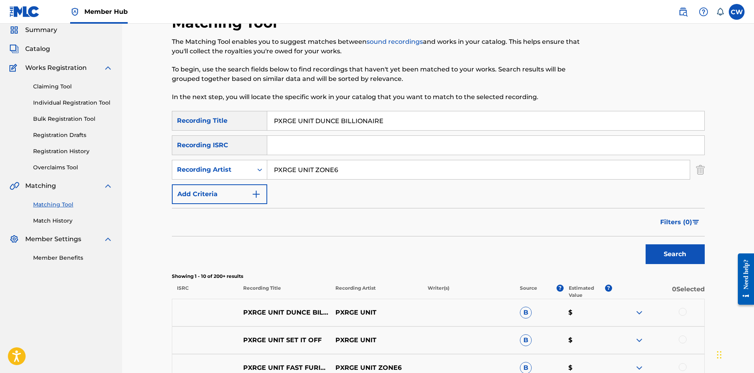
click at [210, 110] on div "Matching Tool The Matching Tool enables you to suggest matches between sound re…" at bounding box center [438, 324] width 533 height 620
type input "PXRGE UNIT FAST FURIOUS OFFICIAL AUDIO"
click at [664, 256] on button "Search" at bounding box center [675, 254] width 59 height 20
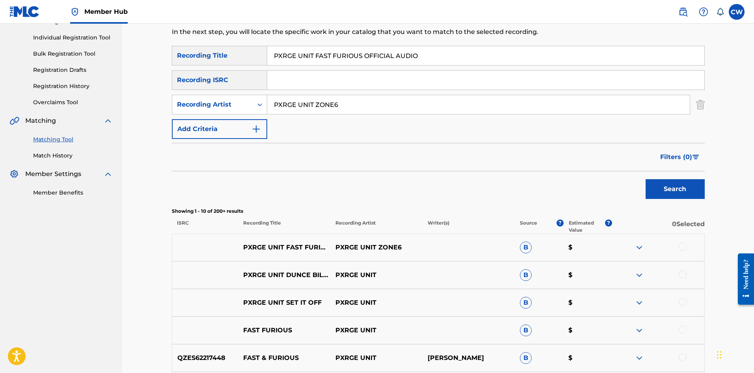
scroll to position [108, 0]
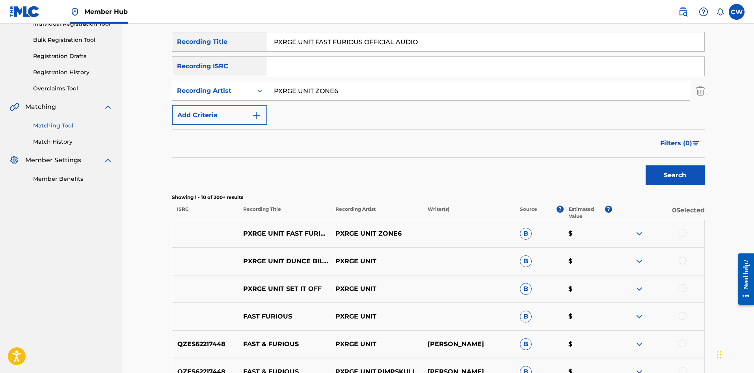
click at [688, 234] on div at bounding box center [658, 233] width 92 height 9
click at [682, 231] on div at bounding box center [683, 233] width 8 height 8
click at [682, 314] on div at bounding box center [683, 316] width 8 height 8
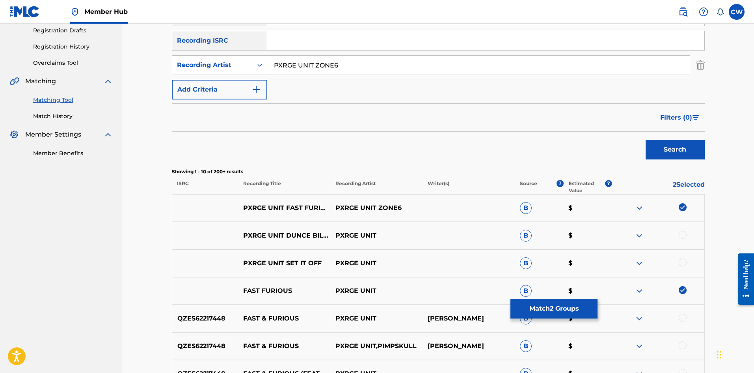
scroll to position [148, 0]
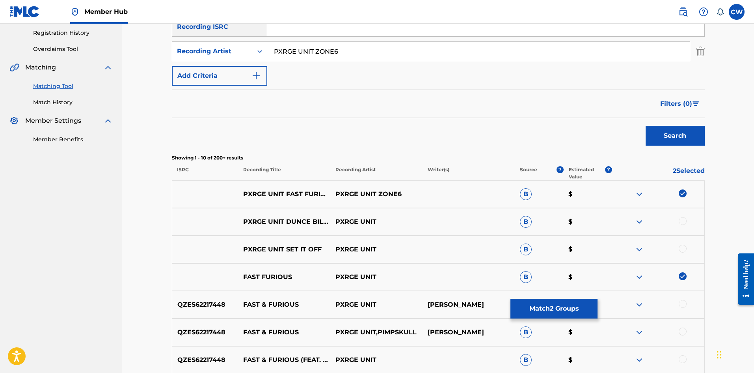
click at [682, 303] on div at bounding box center [683, 304] width 8 height 8
click at [679, 331] on div at bounding box center [683, 331] width 8 height 8
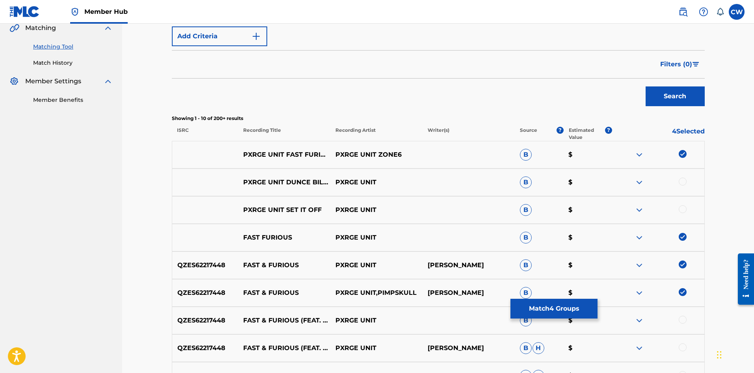
click at [681, 319] on div at bounding box center [683, 319] width 8 height 8
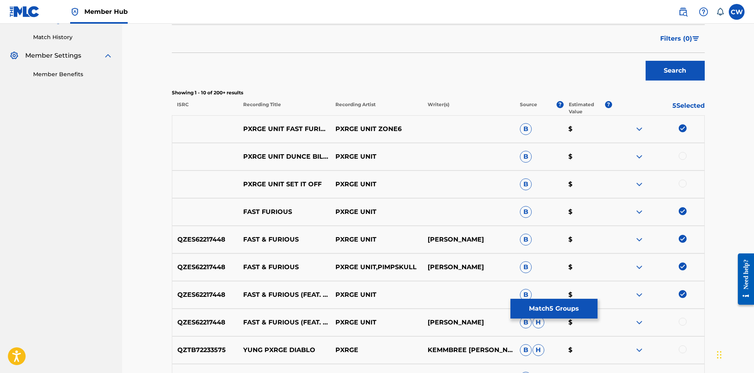
scroll to position [227, 0]
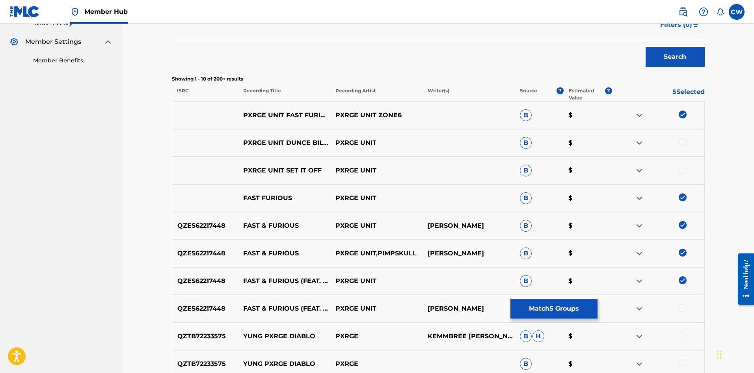
click at [683, 308] on div at bounding box center [683, 308] width 8 height 8
click at [575, 306] on button "Match 6 Groups" at bounding box center [554, 308] width 87 height 20
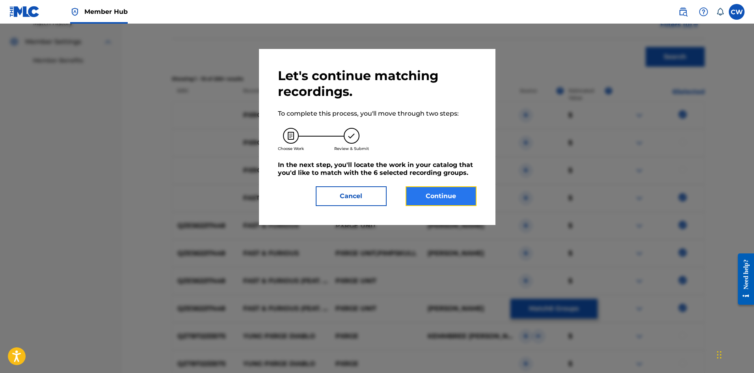
click at [456, 195] on button "Continue" at bounding box center [441, 196] width 71 height 20
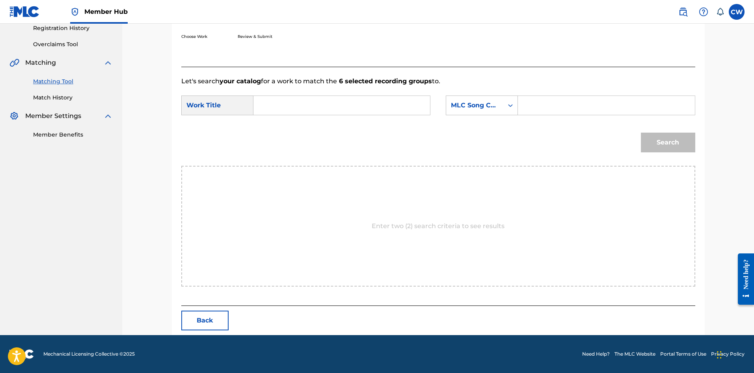
click at [358, 103] on input "Search Form" at bounding box center [341, 105] width 163 height 19
type input "PXRGE UNIT FAST FURIOUS OFFICIAL AUDIO"
click at [591, 102] on input "Search Form" at bounding box center [606, 105] width 163 height 19
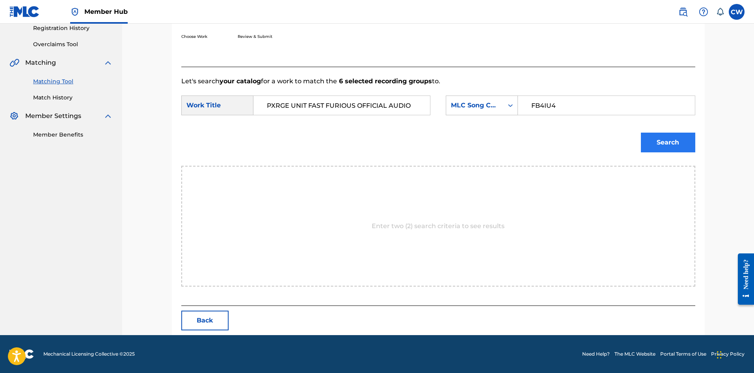
type input "FB4IU4"
click at [654, 146] on button "Search" at bounding box center [668, 142] width 54 height 20
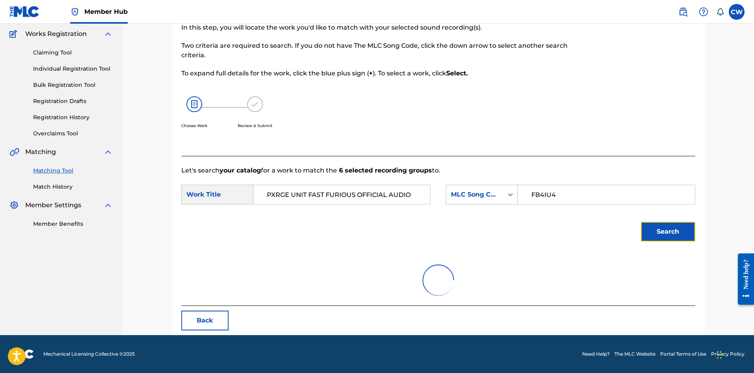
scroll to position [129, 0]
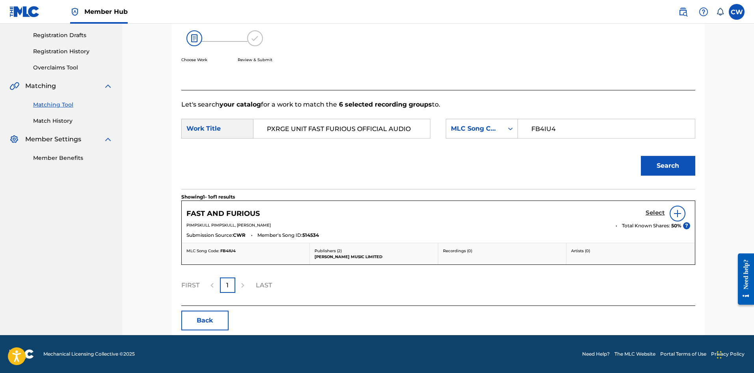
click at [651, 216] on link "Select" at bounding box center [655, 213] width 19 height 9
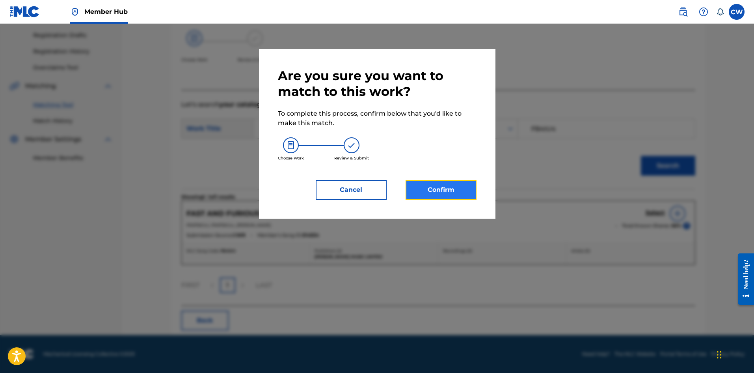
click at [460, 185] on button "Confirm" at bounding box center [441, 190] width 71 height 20
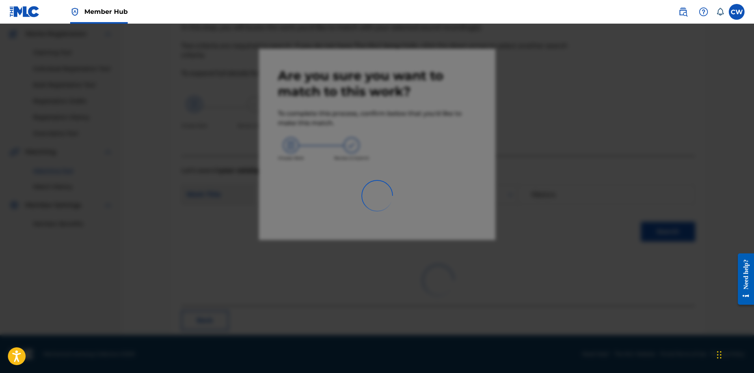
scroll to position [19, 0]
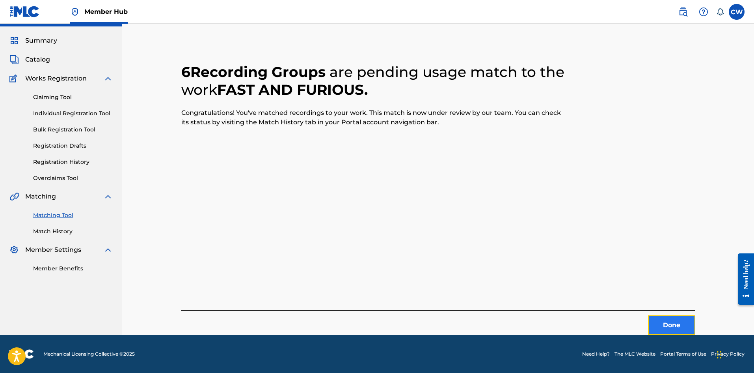
click at [668, 321] on button "Done" at bounding box center [671, 325] width 47 height 20
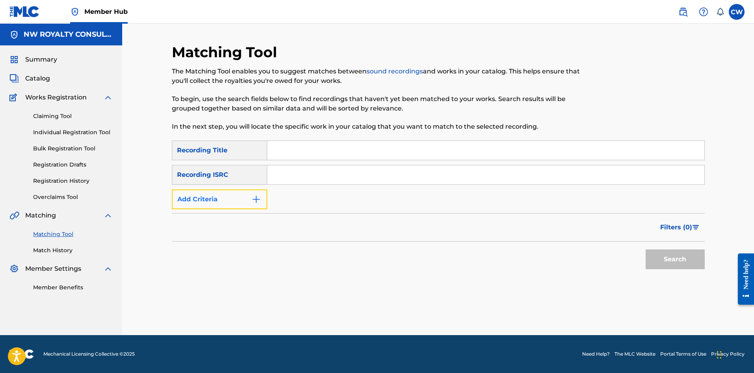
click at [233, 205] on button "Add Criteria" at bounding box center [219, 199] width 95 height 20
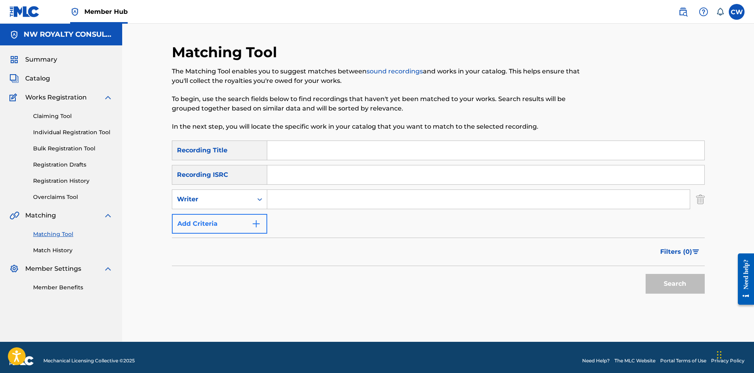
click at [233, 205] on div "Writer" at bounding box center [212, 199] width 80 height 15
click at [229, 213] on div "Recording Artist" at bounding box center [219, 219] width 95 height 20
click at [308, 198] on input "Search Form" at bounding box center [478, 199] width 423 height 19
type input "QQ"
click at [335, 151] on input "Search Form" at bounding box center [485, 150] width 437 height 19
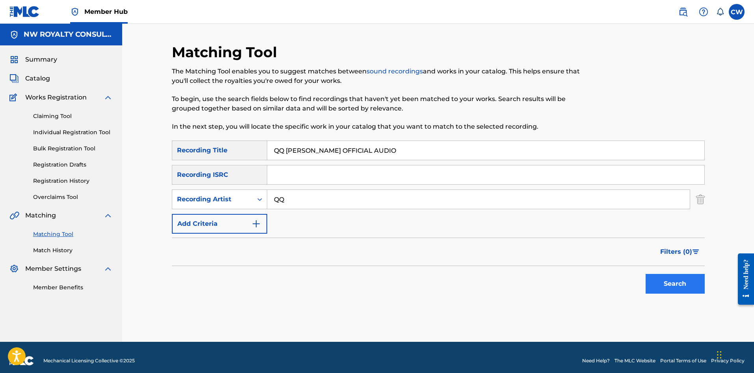
type input "QQ [PERSON_NAME] OFFICIAL AUDIO"
drag, startPoint x: 687, startPoint y: 284, endPoint x: 679, endPoint y: 280, distance: 9.0
click at [685, 283] on button "Search" at bounding box center [675, 284] width 59 height 20
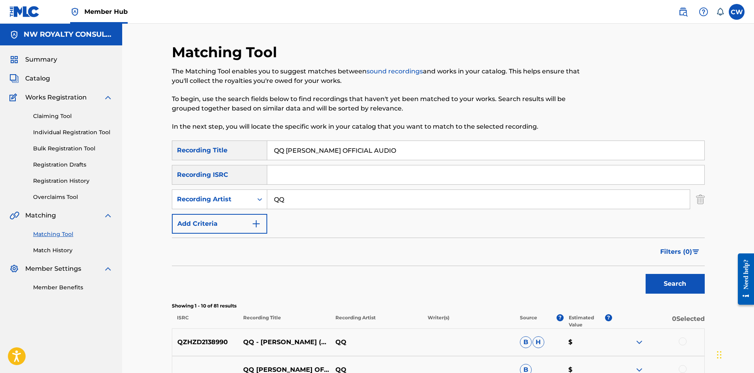
click at [682, 343] on div at bounding box center [683, 341] width 8 height 8
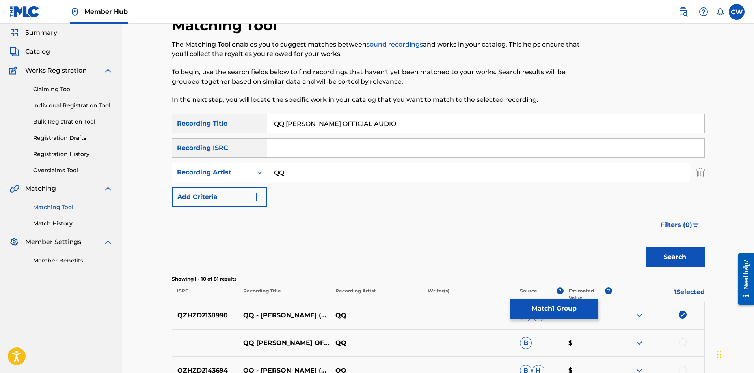
scroll to position [39, 0]
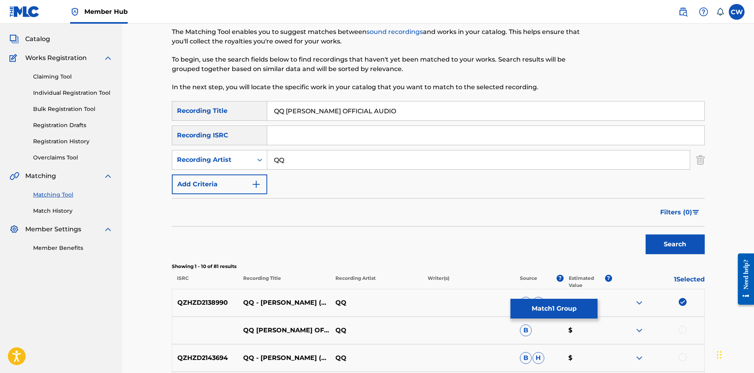
click at [684, 337] on div "QQ [PERSON_NAME] OFFICIAL AUDIO QQ B $" at bounding box center [438, 330] width 533 height 28
click at [682, 330] on div at bounding box center [683, 329] width 8 height 8
click at [681, 356] on div at bounding box center [683, 357] width 8 height 8
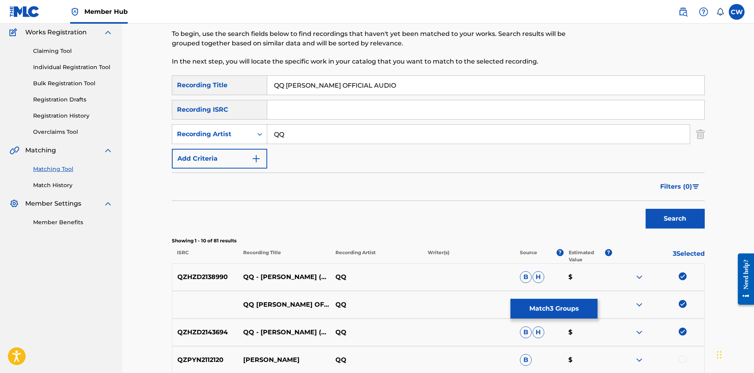
scroll to position [79, 0]
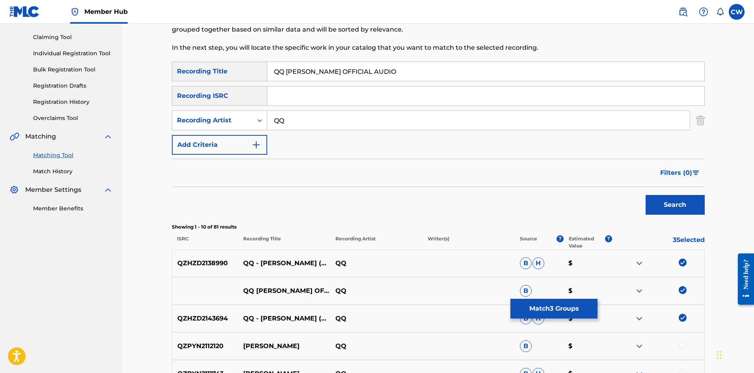
click
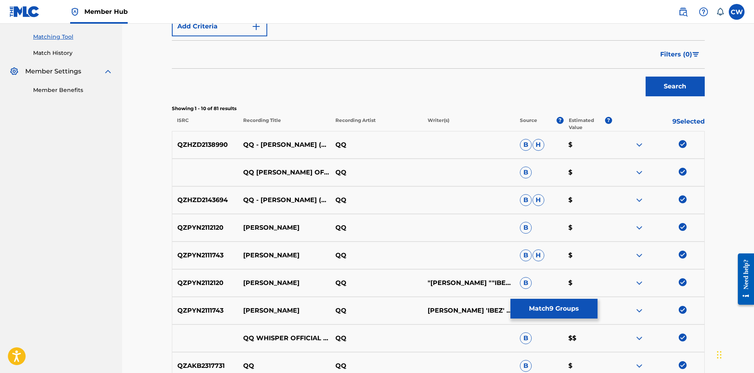
scroll to position [237, 0]
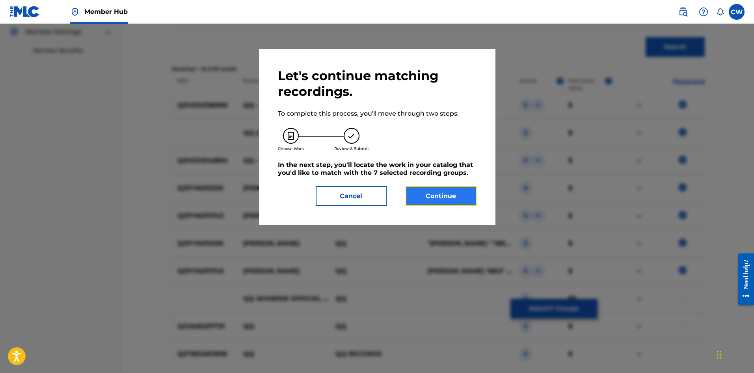
drag, startPoint x: 457, startPoint y: 201, endPoint x: 453, endPoint y: 199, distance: 4.4
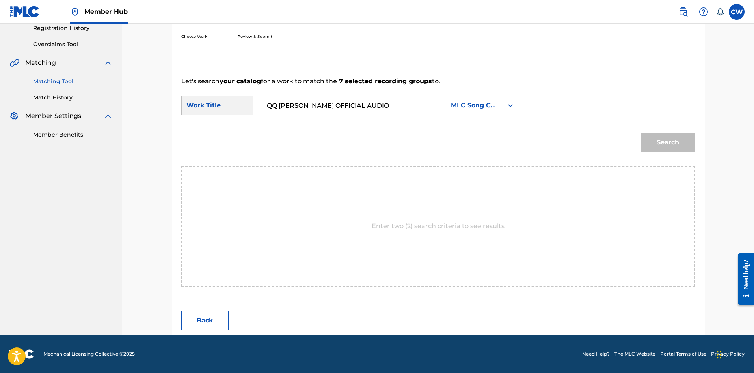
type input "QQ [PERSON_NAME] OFFICIAL AUDIO"
drag, startPoint x: 620, startPoint y: 102, endPoint x: 640, endPoint y: 126, distance: 31.1
type input "DA80PC"
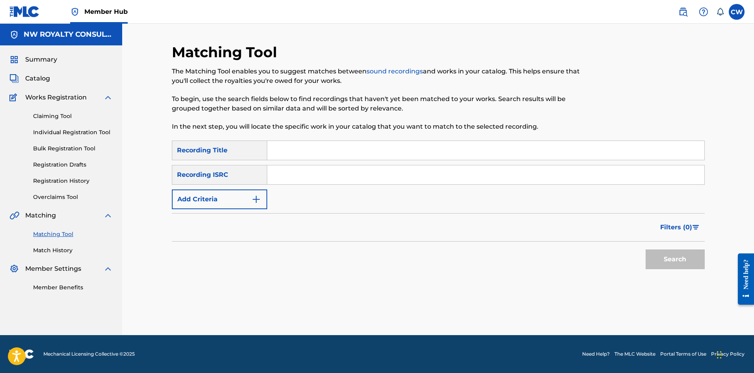
scroll to position [0, 0]
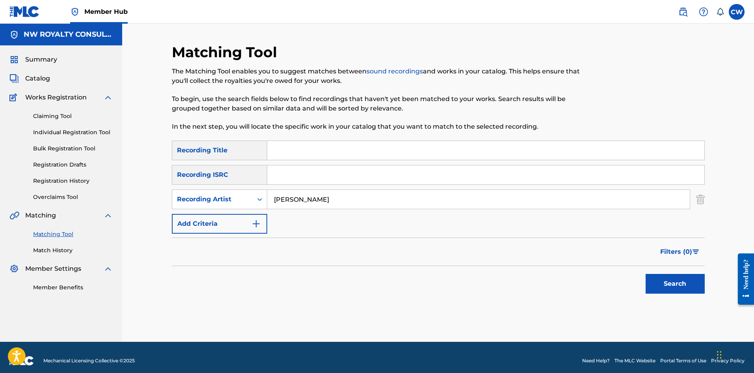
type input "[PERSON_NAME]"
type input "[PERSON_NAME] TWINKLE STAR MAIN"
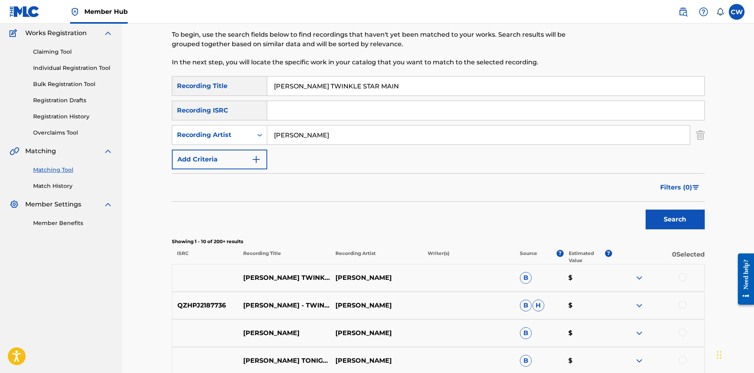
scroll to position [79, 0]
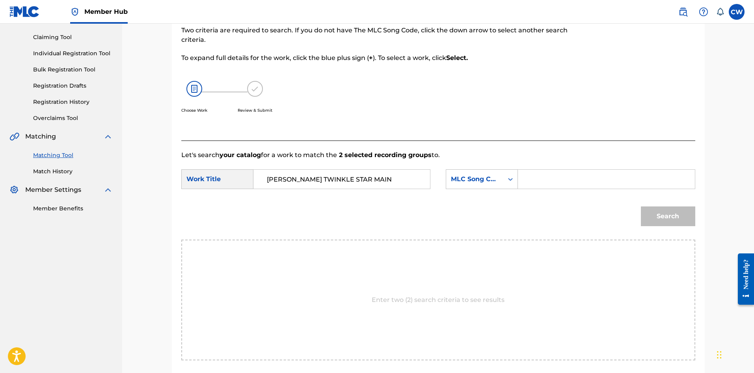
type input "[PERSON_NAME] TWINKLE STAR MAIN"
drag, startPoint x: 555, startPoint y: 186, endPoint x: 562, endPoint y: 187, distance: 7.3
type input "TW64NS"
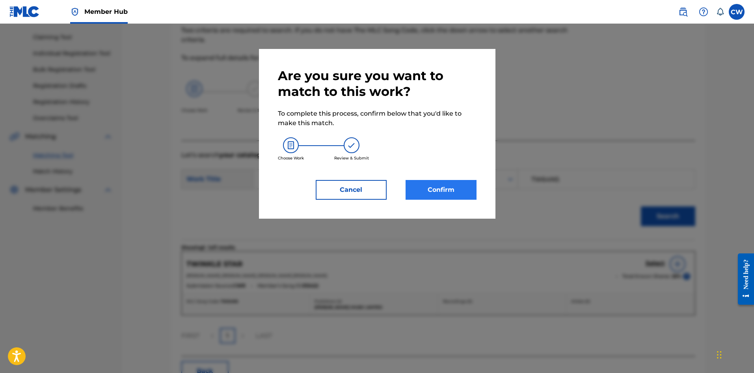
drag, startPoint x: 455, startPoint y: 201, endPoint x: 448, endPoint y: 192, distance: 10.7
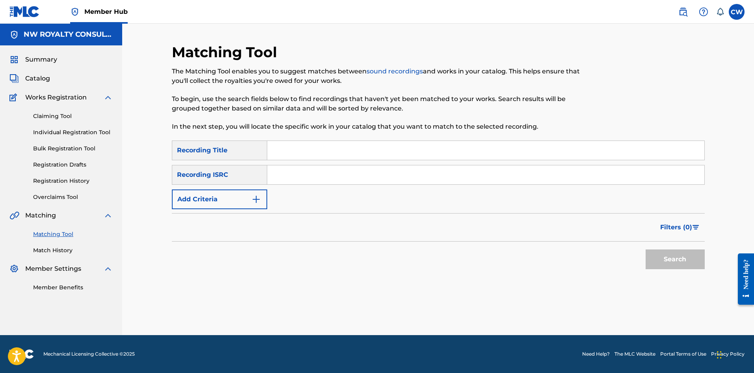
scroll to position [0, 0]
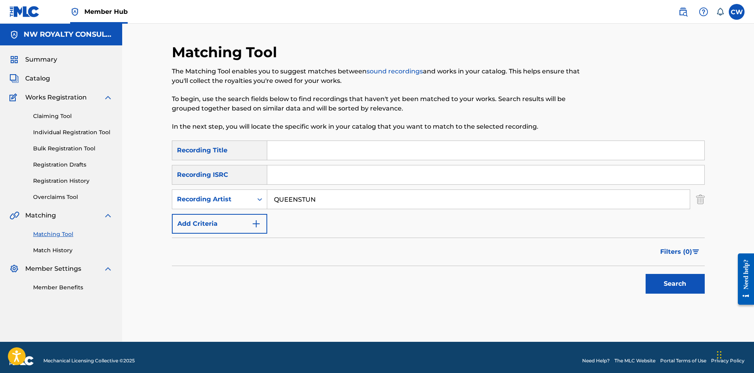
type input "QUEENSTUN"
type input "QUEEN STATEMENT EXPLICIT"
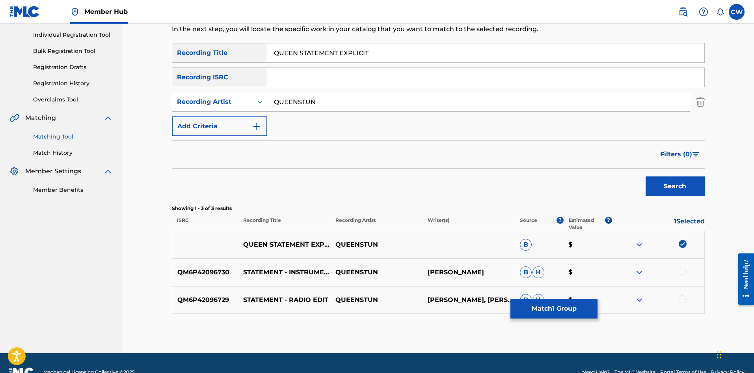
scroll to position [116, 0]
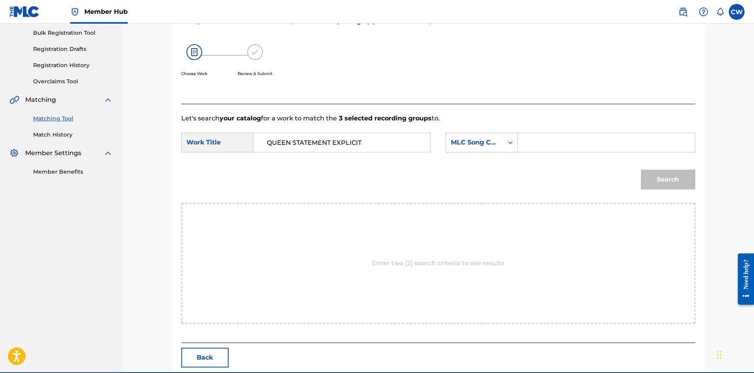
type input "QUEEN STATEMENT EXPLICIT"
drag, startPoint x: 533, startPoint y: 145, endPoint x: 560, endPoint y: 145, distance: 27.2
type input "SC6FRB"
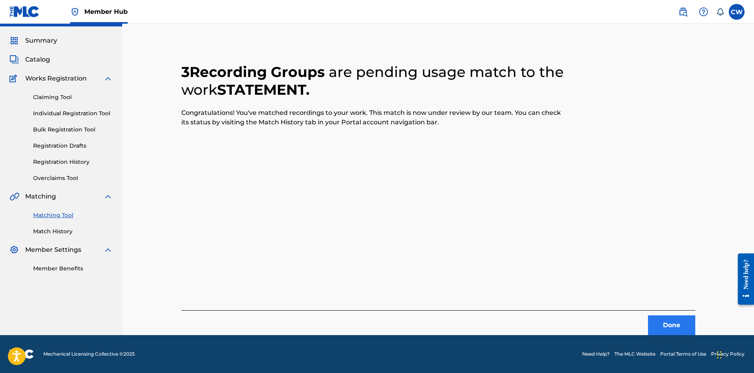
scroll to position [0, 0]
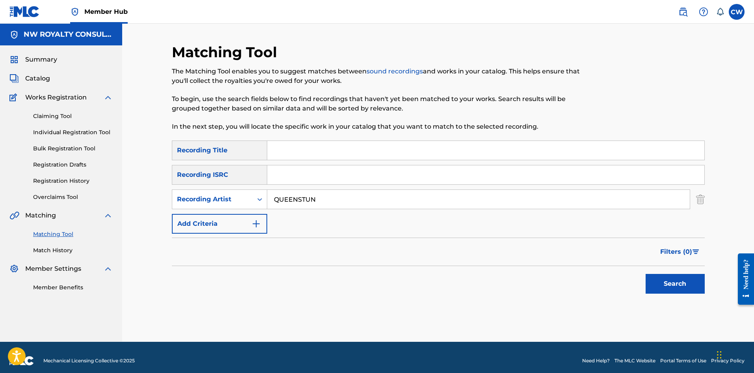
type input "QUEENSTUN"
type input "QUEENSTUN GIRL CODE MASTER"
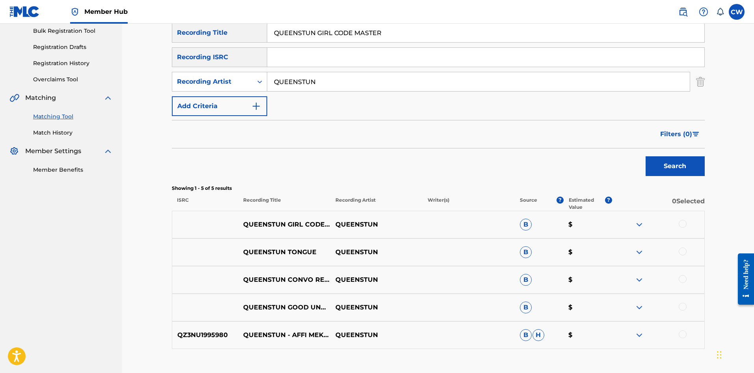
scroll to position [118, 0]
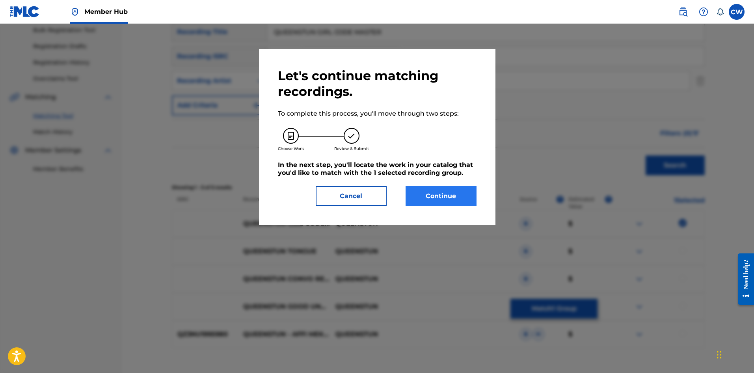
drag, startPoint x: 449, startPoint y: 206, endPoint x: 442, endPoint y: 197, distance: 11.3
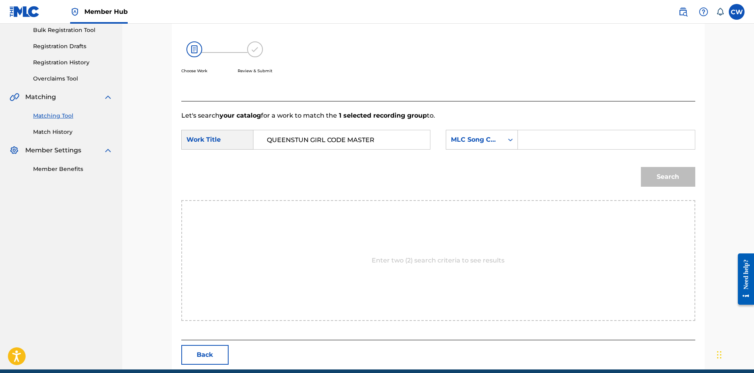
type input "QUEENSTUN GIRL CODE MASTER"
type input "GF6YY5"
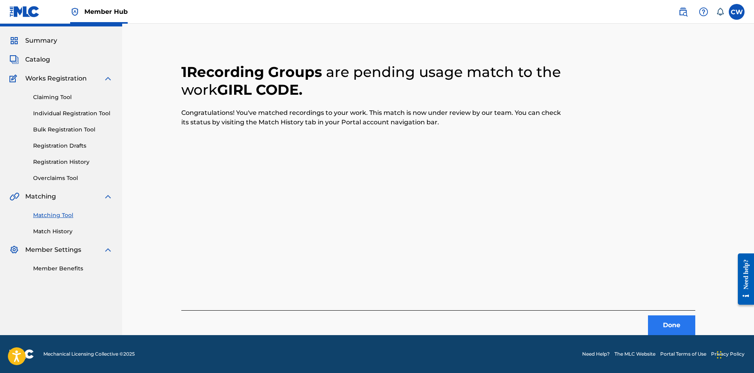
scroll to position [0, 0]
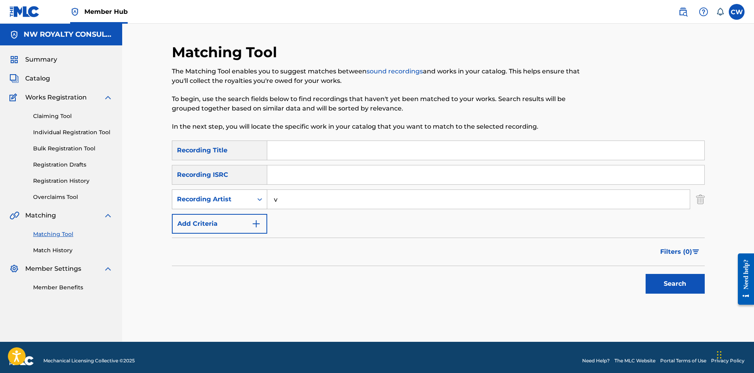
drag, startPoint x: 325, startPoint y: 201, endPoint x: 219, endPoint y: 201, distance: 106.1
type input "TEMPARIZE"
type input "[PERSON_NAME]"
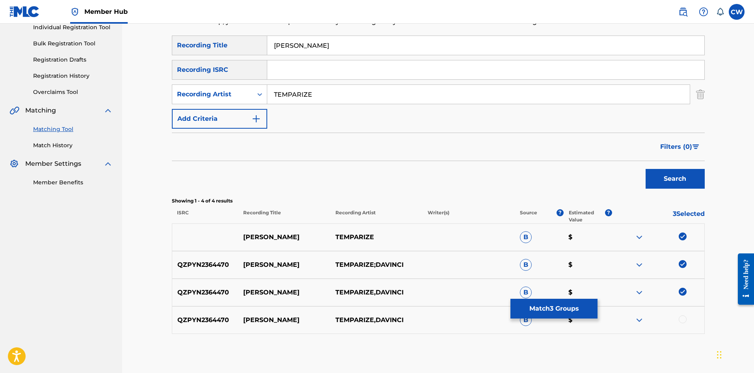
scroll to position [118, 0]
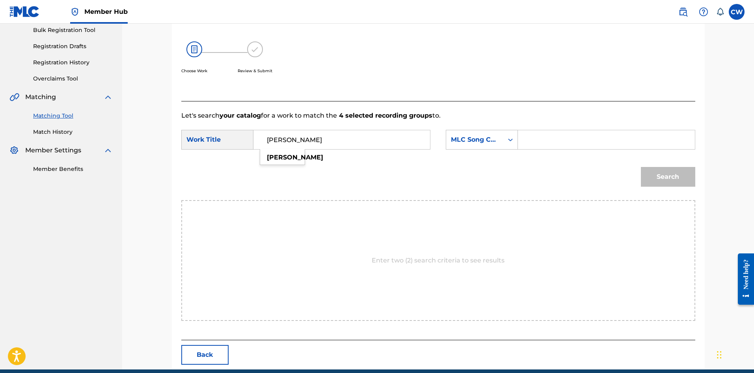
type input "[PERSON_NAME]"
type input "QP11ET"
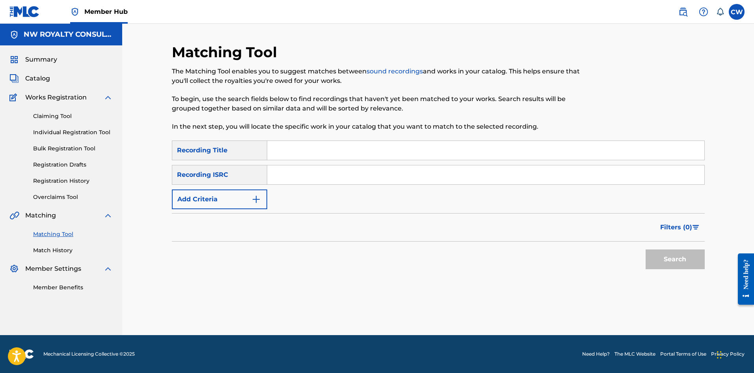
scroll to position [0, 0]
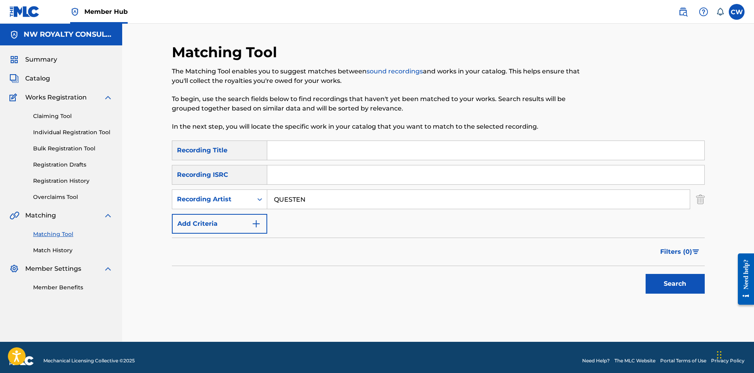
type input "QUESTEN"
type input "QUESTEN CIRCLE"
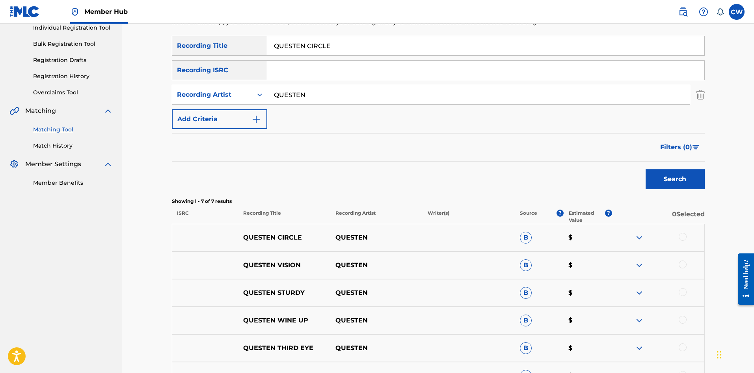
scroll to position [118, 0]
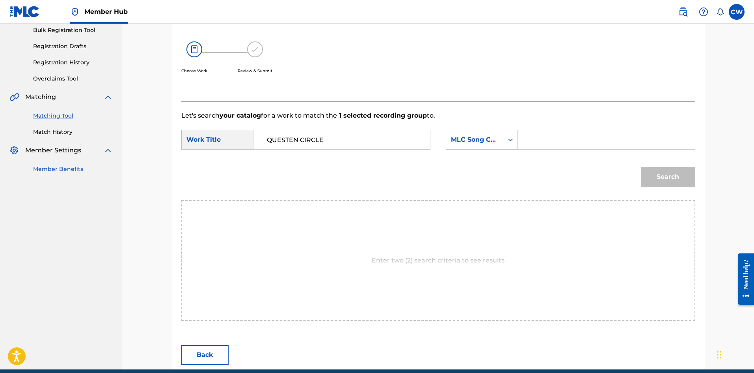
type input "QUESTEN CIRCLE"
drag, startPoint x: 606, startPoint y: 146, endPoint x: 629, endPoint y: 150, distance: 23.7
type input "CC0N1T"
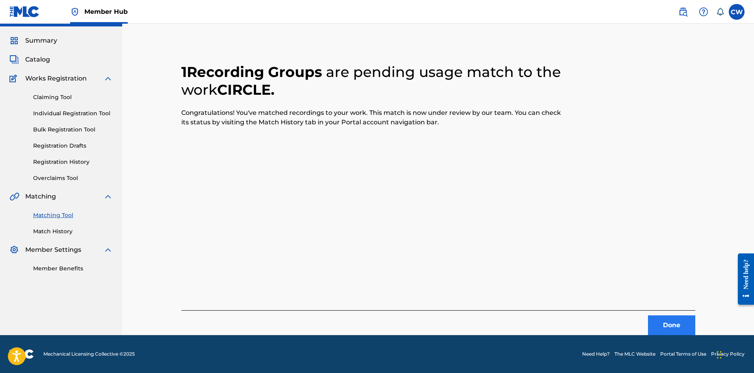
scroll to position [0, 0]
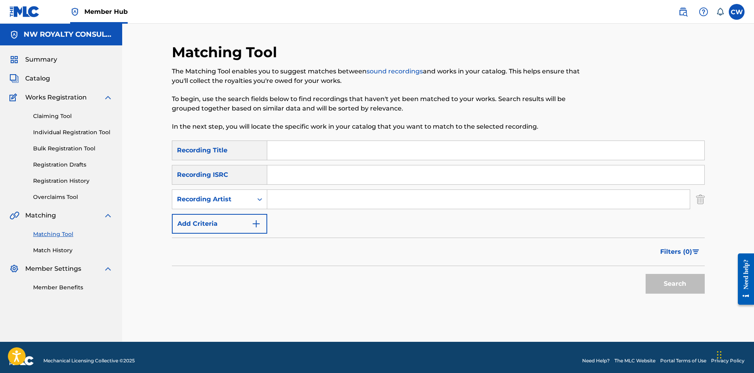
drag, startPoint x: 366, startPoint y: 178, endPoint x: 351, endPoint y: 179, distance: 15.4
type input "QUESTEN"
drag, startPoint x: 298, startPoint y: 159, endPoint x: 305, endPoint y: 157, distance: 7.0
type input "QUESTEN JUST LIFE"
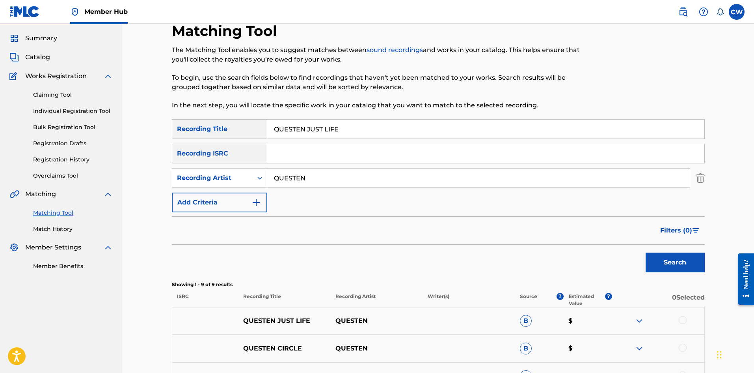
scroll to position [39, 0]
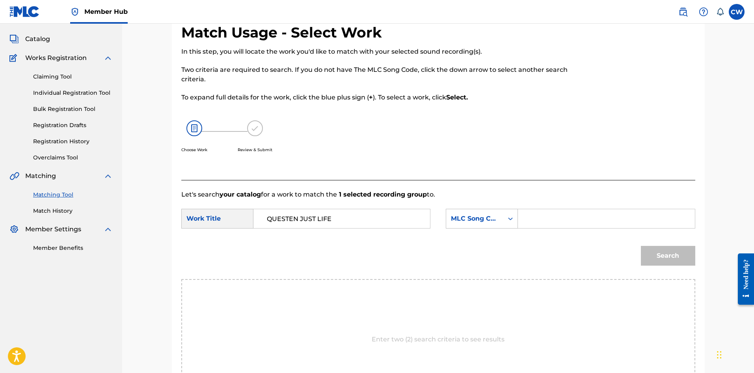
type input "QUESTEN JUST LIFE"
type input "JB7TUP"
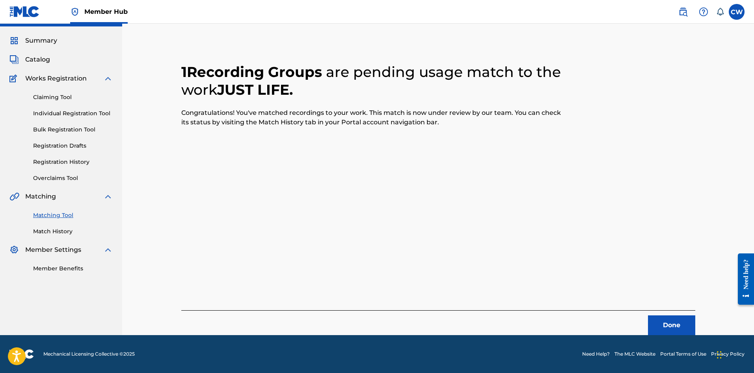
scroll to position [19, 0]
drag, startPoint x: 676, startPoint y: 322, endPoint x: 668, endPoint y: 320, distance: 7.7
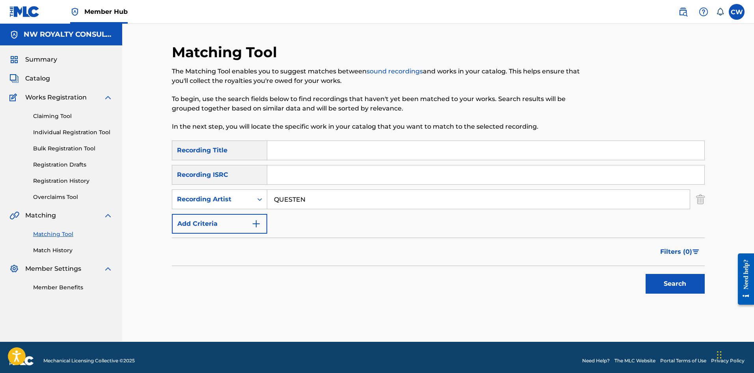
type input "QUESTEN"
drag, startPoint x: 306, startPoint y: 153, endPoint x: 355, endPoint y: 154, distance: 49.7
type input "QUESTEN MOCA OFFICIAL AUDIO [DATE]"
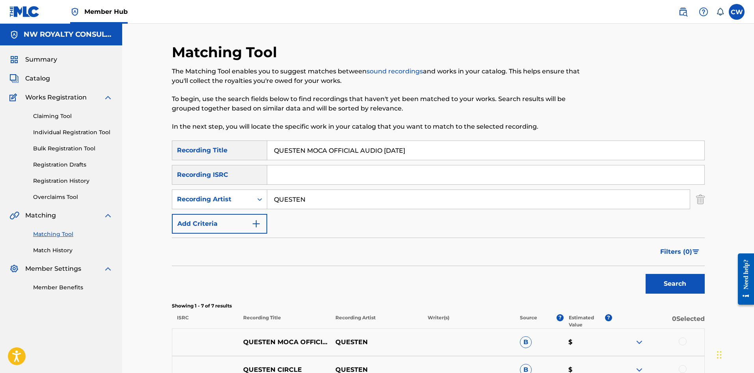
scroll to position [39, 0]
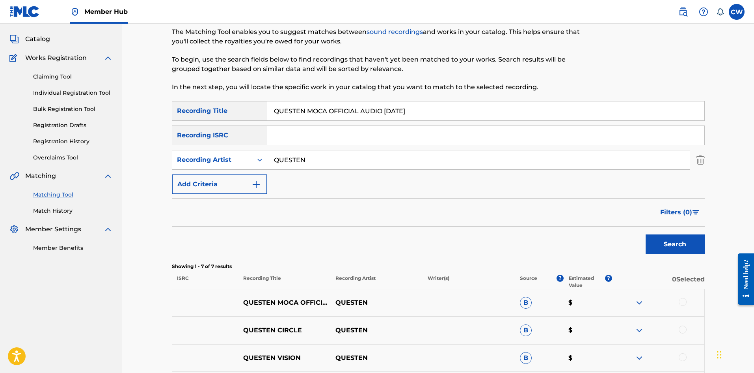
drag, startPoint x: 679, startPoint y: 303, endPoint x: 683, endPoint y: 302, distance: 4.8
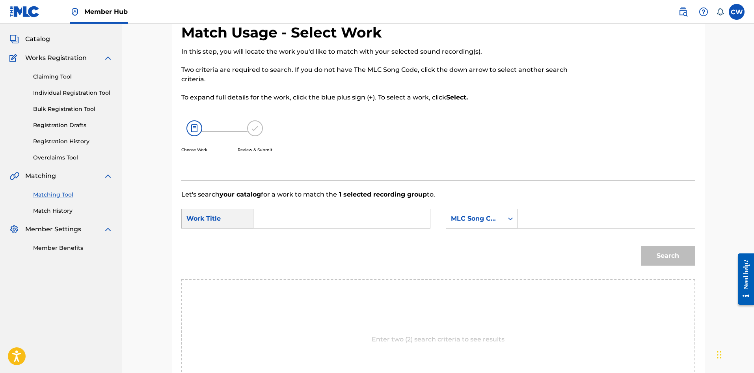
drag, startPoint x: 336, startPoint y: 228, endPoint x: 336, endPoint y: 224, distance: 4.7
type input "QUESTEN MOCA OFFICIAL AUDIO [DATE]"
drag, startPoint x: 550, startPoint y: 224, endPoint x: 555, endPoint y: 219, distance: 6.7
type input "MH6GBY"
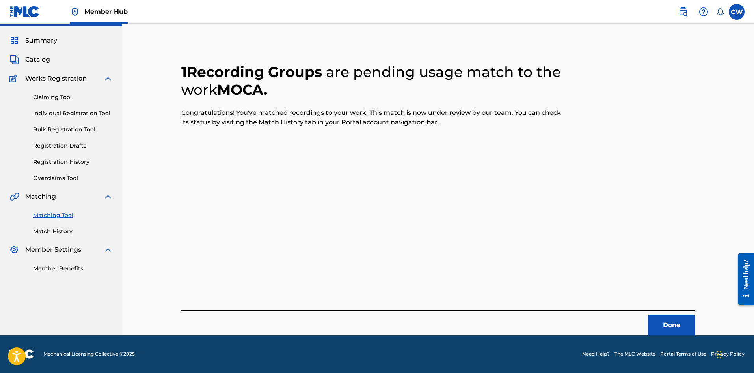
scroll to position [19, 0]
drag, startPoint x: 682, startPoint y: 321, endPoint x: 677, endPoint y: 319, distance: 5.1
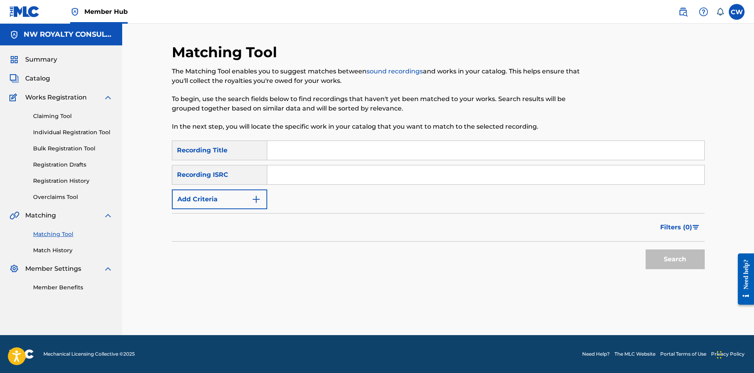
scroll to position [0, 0]
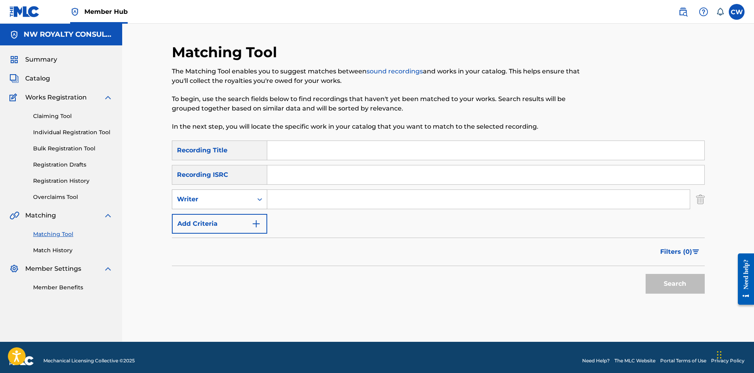
drag, startPoint x: 240, startPoint y: 201, endPoint x: 233, endPoint y: 207, distance: 9.8
type input "QUESTEN"
type input "QUESTEN STURDY"
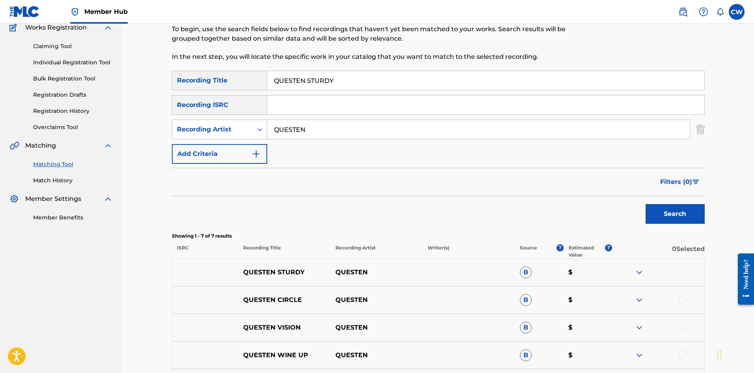
scroll to position [118, 0]
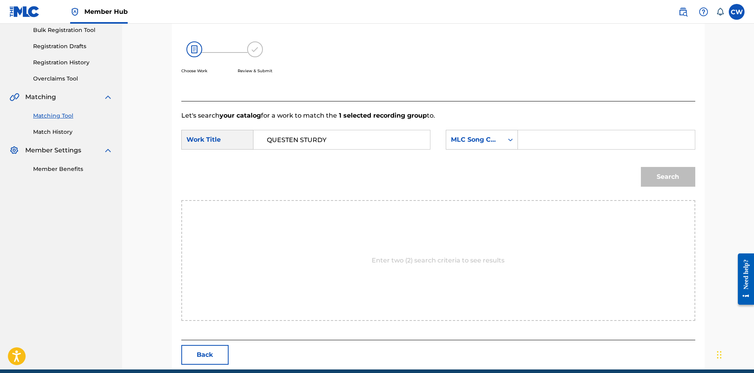
type input "QUESTEN STURDY"
type input "SI83ZH"
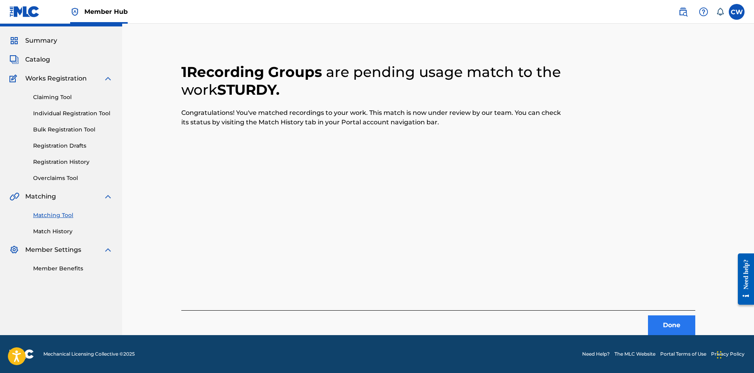
scroll to position [0, 0]
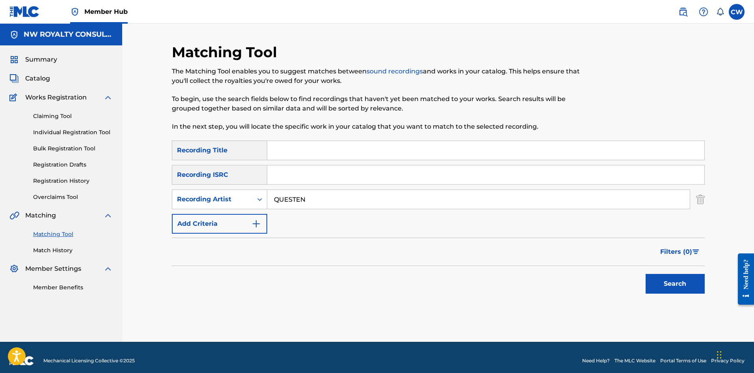
type input "QUESTEN"
drag, startPoint x: 455, startPoint y: 164, endPoint x: 447, endPoint y: 160, distance: 9.2
type input "QUESTEN WINE UP"
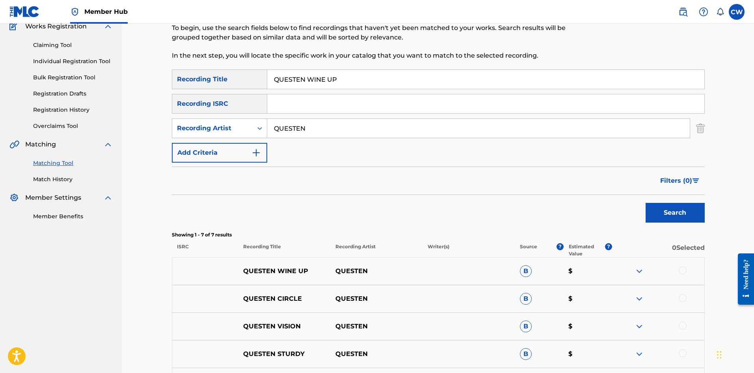
scroll to position [79, 0]
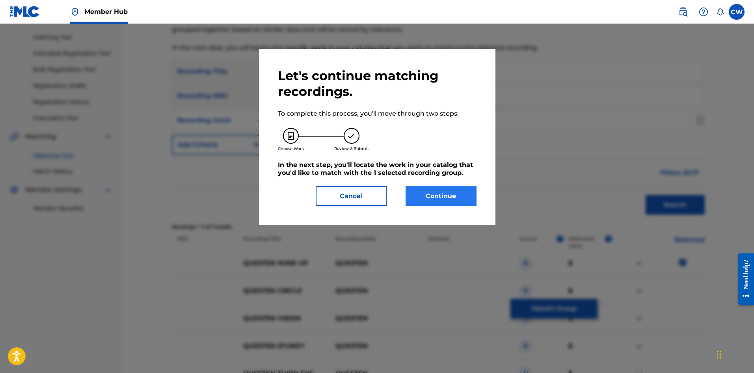
drag, startPoint x: 453, startPoint y: 209, endPoint x: 452, endPoint y: 203, distance: 6.8
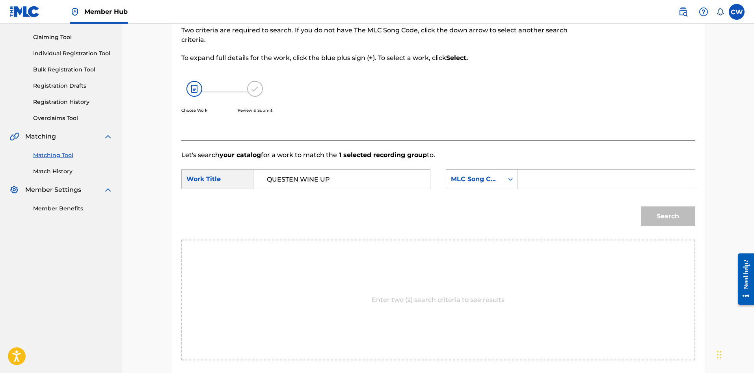
type input "QUESTEN WINE UP"
drag, startPoint x: 614, startPoint y: 169, endPoint x: 616, endPoint y: 173, distance: 4.6
type input "WC516Z"
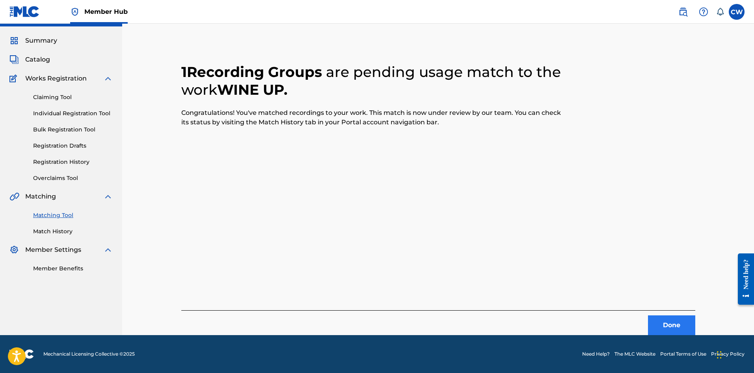
scroll to position [0, 0]
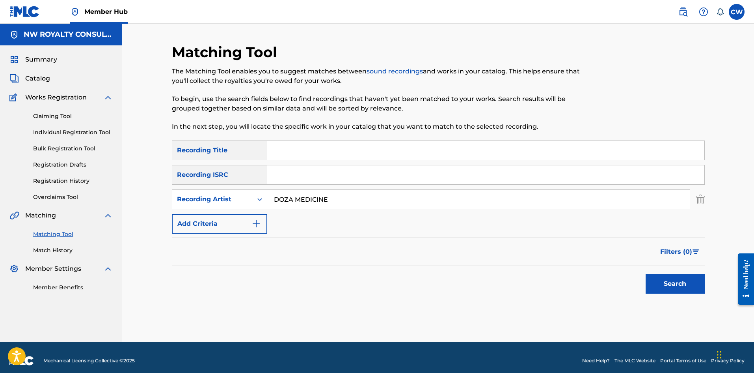
type input "DOZA MEDICINE"
type input "QUITE FINE"
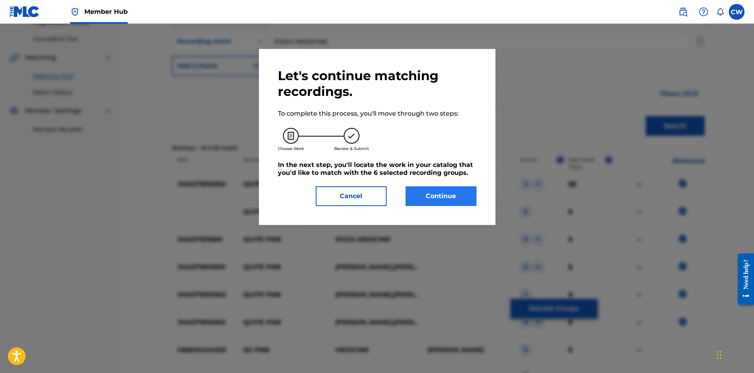
scroll to position [153, 0]
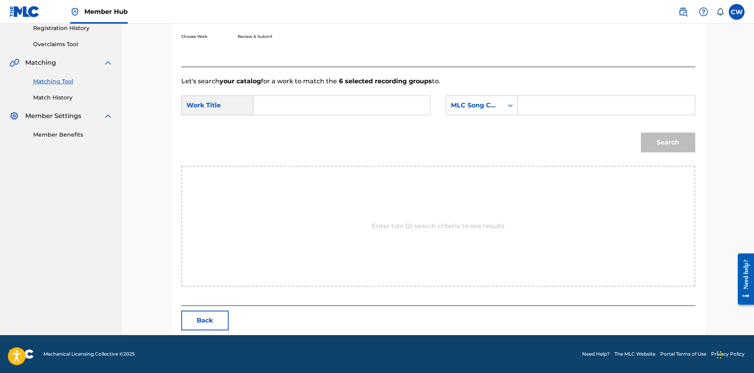
drag, startPoint x: 364, startPoint y: 110, endPoint x: 358, endPoint y: 110, distance: 5.9
type input "QUITE FINE"
drag, startPoint x: 536, startPoint y: 110, endPoint x: 547, endPoint y: 117, distance: 13.1
type input "QB1WX5"
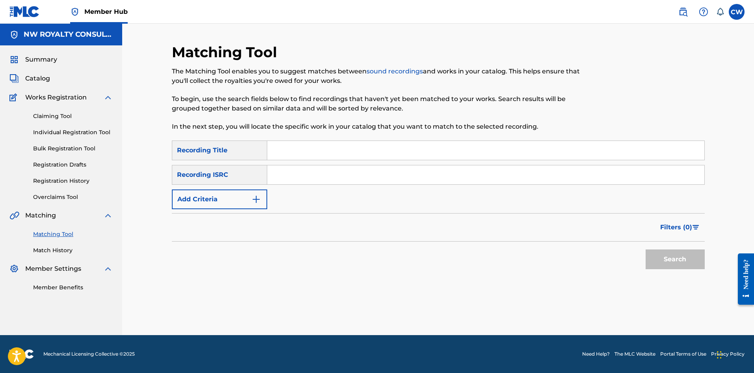
scroll to position [0, 0]
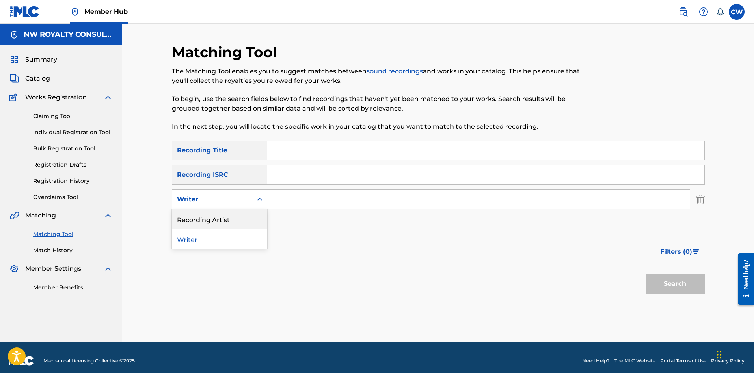
drag, startPoint x: 215, startPoint y: 210, endPoint x: 217, endPoint y: 214, distance: 4.4
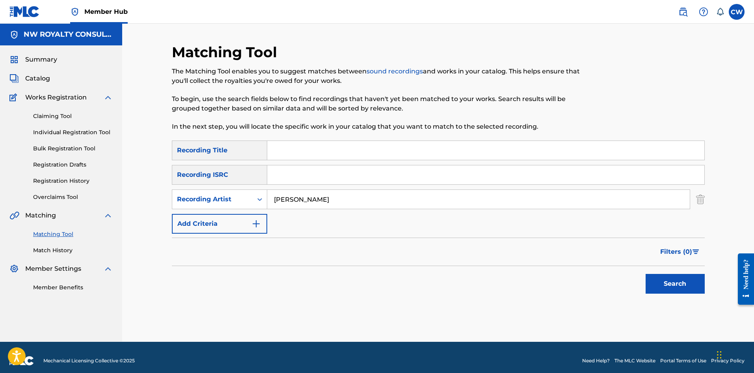
type input "[PERSON_NAME]"
type input "R I P ACAPELLA"
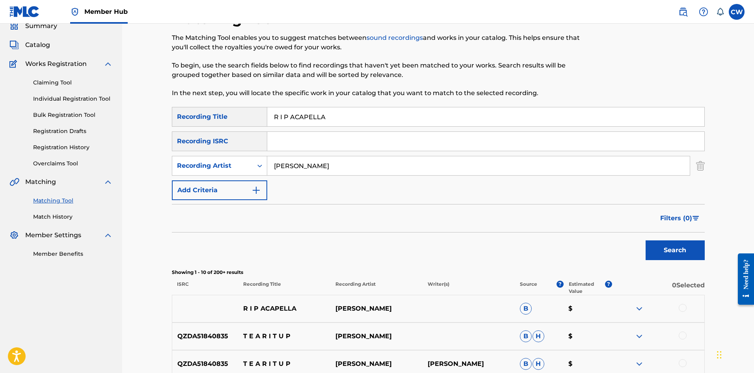
scroll to position [79, 0]
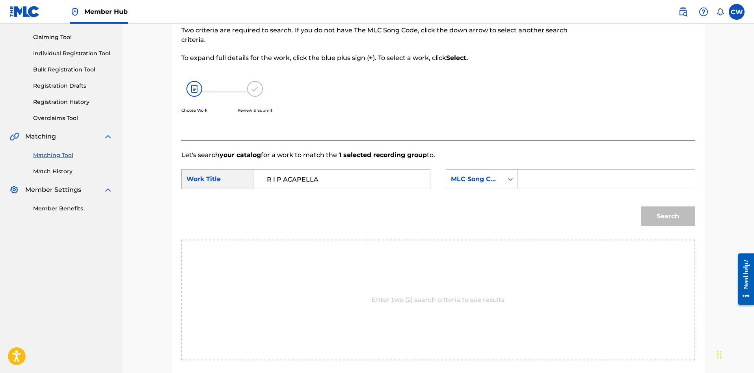
drag, startPoint x: 565, startPoint y: 181, endPoint x: 575, endPoint y: 180, distance: 9.9
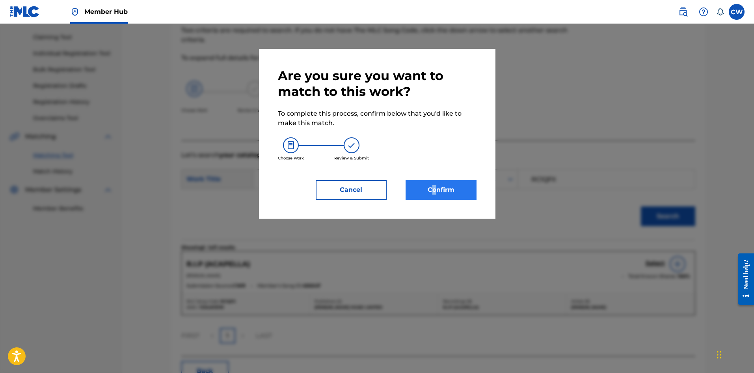
drag, startPoint x: 435, startPoint y: 204, endPoint x: 434, endPoint y: 195, distance: 9.1
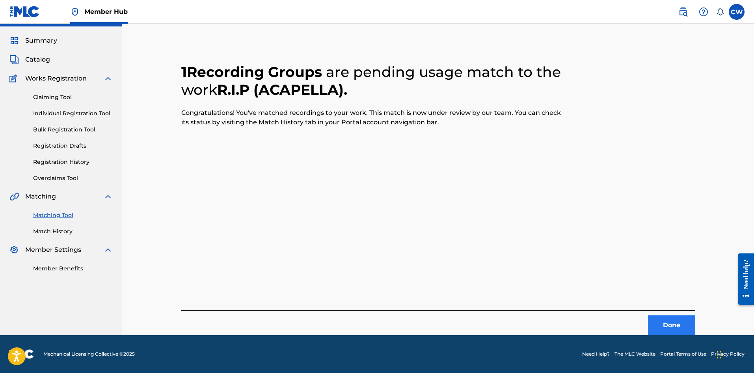
scroll to position [0, 0]
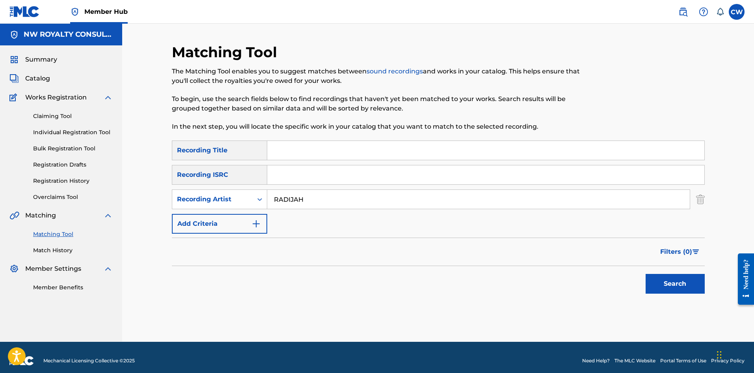
drag, startPoint x: 341, startPoint y: 153, endPoint x: 346, endPoint y: 155, distance: 6.2
drag, startPoint x: 388, startPoint y: 189, endPoint x: 382, endPoint y: 198, distance: 10.8
drag, startPoint x: 374, startPoint y: 206, endPoint x: 367, endPoint y: 209, distance: 7.5
drag, startPoint x: 414, startPoint y: 160, endPoint x: 456, endPoint y: 185, distance: 48.8
drag, startPoint x: 330, startPoint y: 201, endPoint x: 221, endPoint y: 205, distance: 109.7
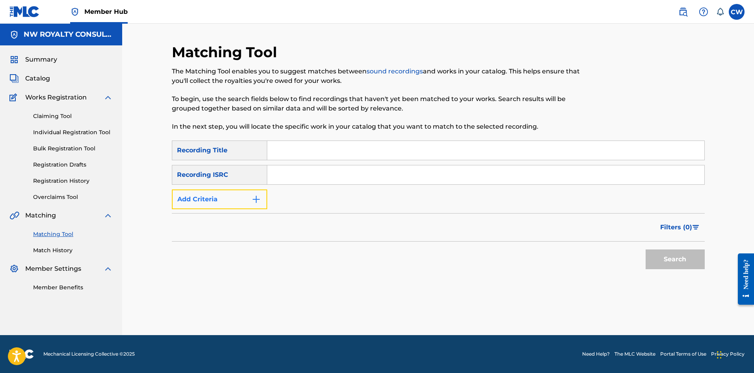
drag, startPoint x: 251, startPoint y: 200, endPoint x: 246, endPoint y: 199, distance: 5.6
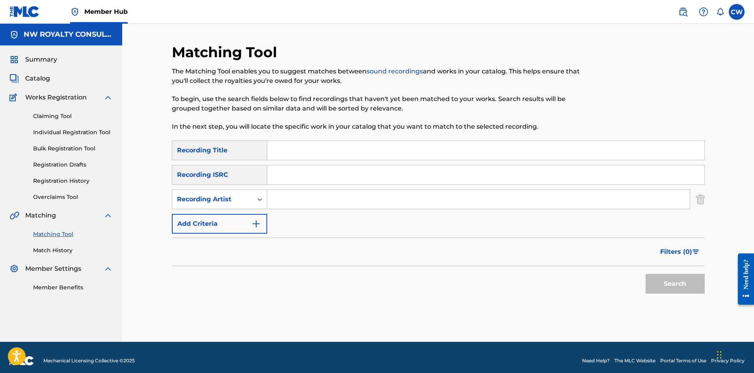
drag, startPoint x: 326, startPoint y: 207, endPoint x: 322, endPoint y: 205, distance: 4.3
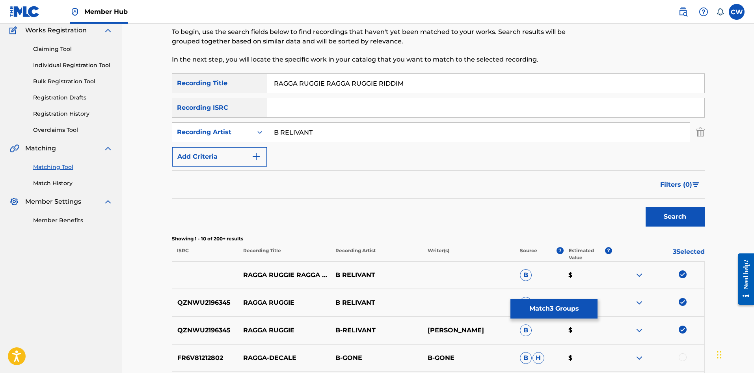
scroll to position [79, 0]
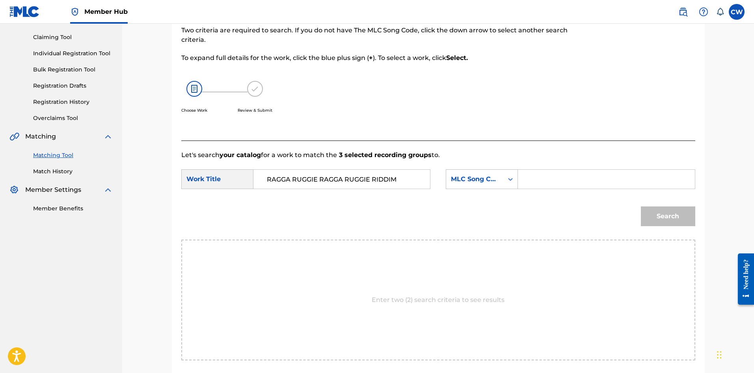
drag, startPoint x: 560, startPoint y: 174, endPoint x: 560, endPoint y: 179, distance: 5.5
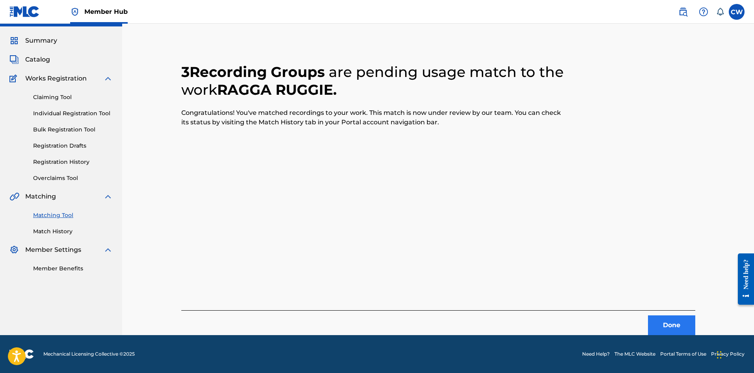
scroll to position [0, 0]
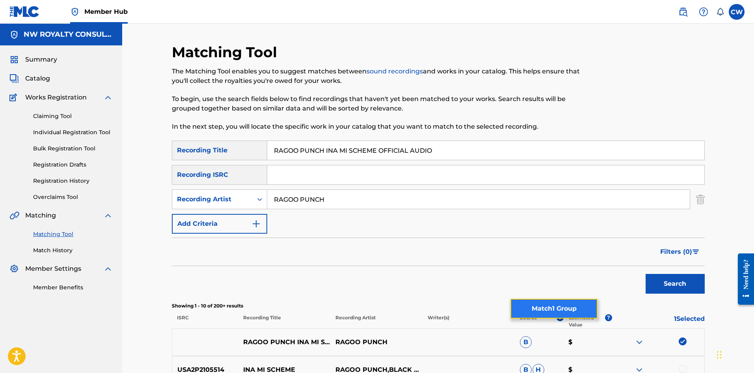
drag, startPoint x: 578, startPoint y: 308, endPoint x: 567, endPoint y: 306, distance: 11.8
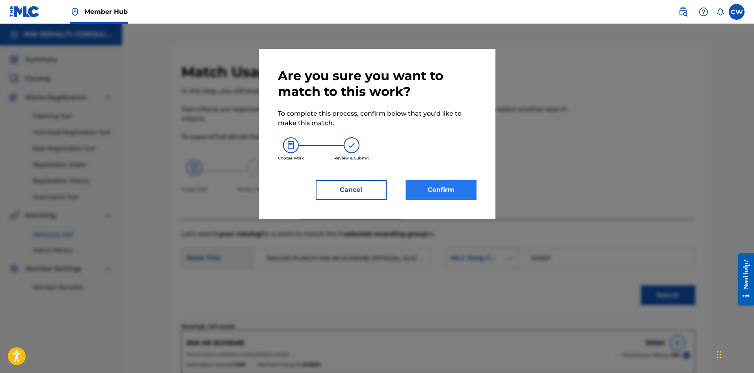
drag, startPoint x: 444, startPoint y: 207, endPoint x: 440, endPoint y: 197, distance: 10.6
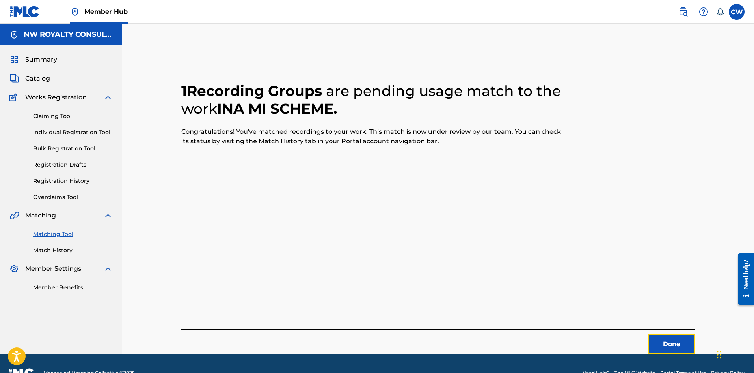
drag, startPoint x: 659, startPoint y: 350, endPoint x: 620, endPoint y: 336, distance: 40.9
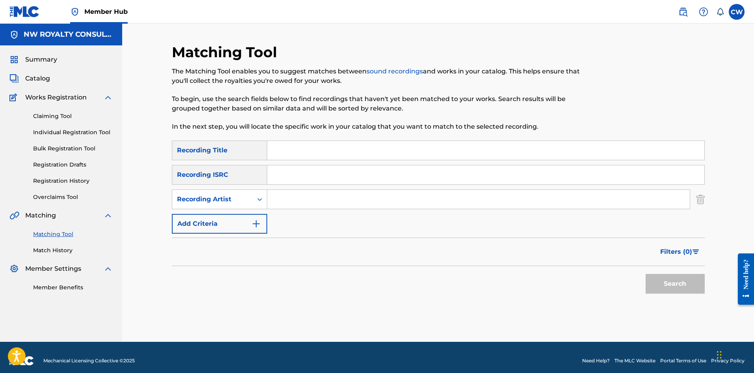
drag, startPoint x: 293, startPoint y: 201, endPoint x: 290, endPoint y: 205, distance: 4.7
drag, startPoint x: 316, startPoint y: 153, endPoint x: 404, endPoint y: 167, distance: 89.4
drag, startPoint x: 392, startPoint y: 217, endPoint x: 390, endPoint y: 207, distance: 10.1
drag, startPoint x: 341, startPoint y: 149, endPoint x: 344, endPoint y: 154, distance: 6.4
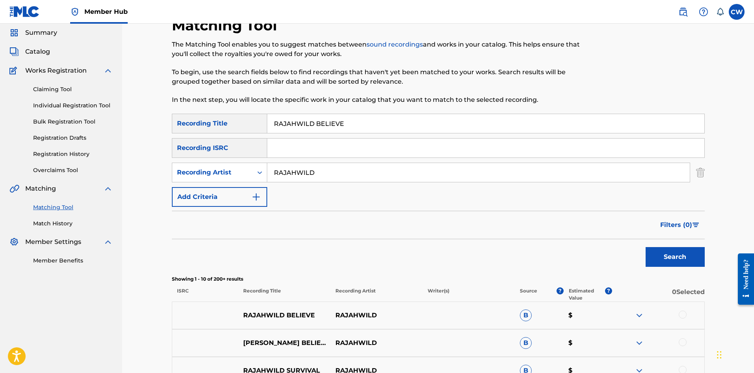
scroll to position [39, 0]
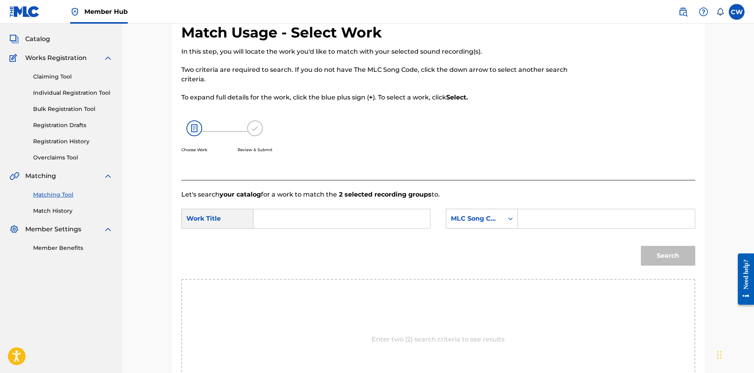
drag, startPoint x: 383, startPoint y: 213, endPoint x: 376, endPoint y: 214, distance: 7.1
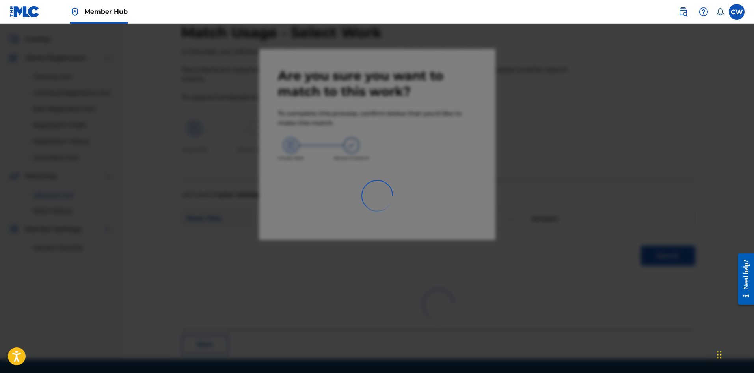
scroll to position [19, 0]
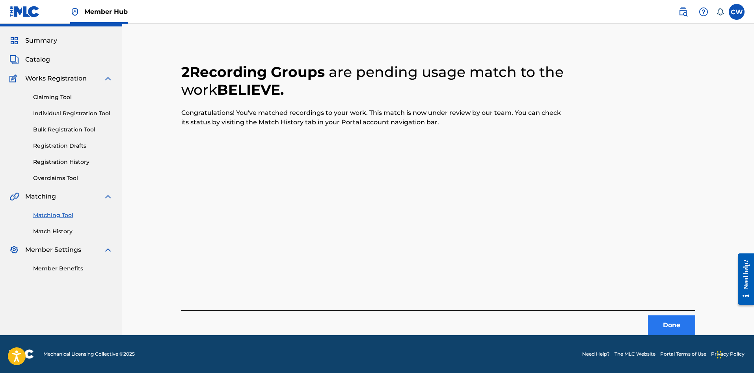
drag, startPoint x: 664, startPoint y: 342, endPoint x: 666, endPoint y: 328, distance: 13.9
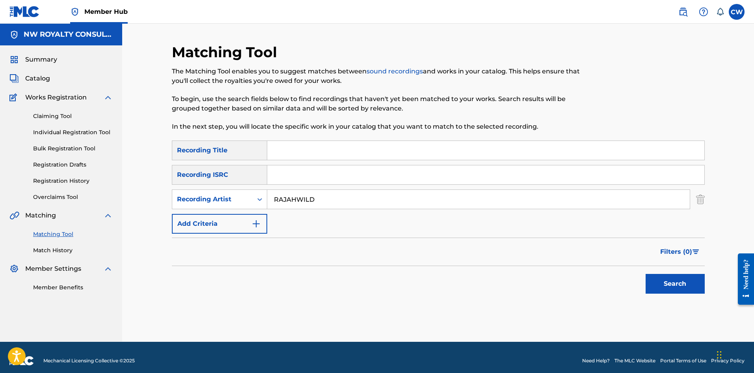
drag, startPoint x: 414, startPoint y: 157, endPoint x: 467, endPoint y: 172, distance: 55.3
drag, startPoint x: 687, startPoint y: 284, endPoint x: 681, endPoint y: 284, distance: 6.3
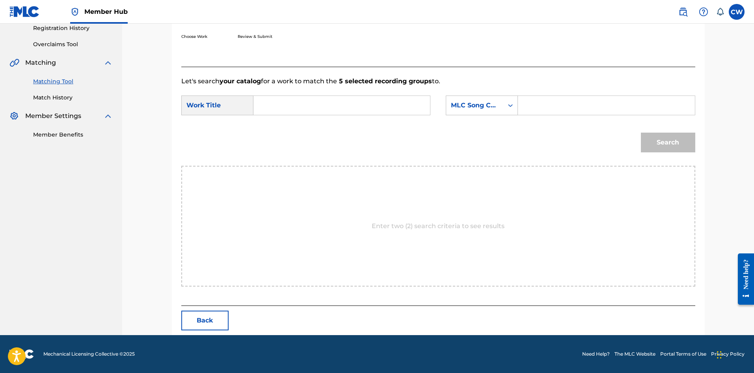
scroll to position [153, 0]
drag, startPoint x: 567, startPoint y: 101, endPoint x: 575, endPoint y: 106, distance: 9.4
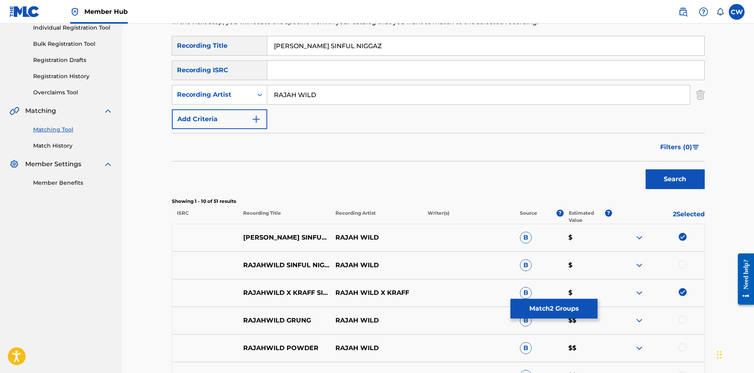
scroll to position [118, 0]
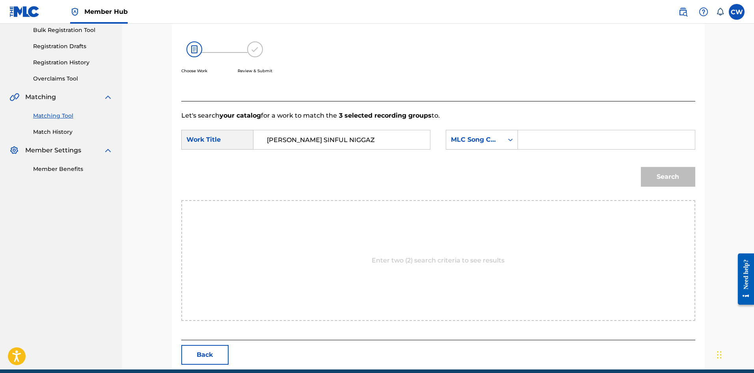
drag, startPoint x: 567, startPoint y: 140, endPoint x: 600, endPoint y: 140, distance: 33.5
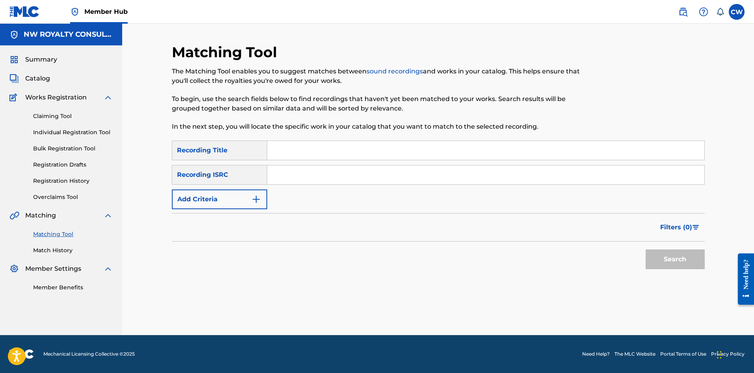
scroll to position [0, 0]
drag, startPoint x: 248, startPoint y: 215, endPoint x: 235, endPoint y: 207, distance: 15.2
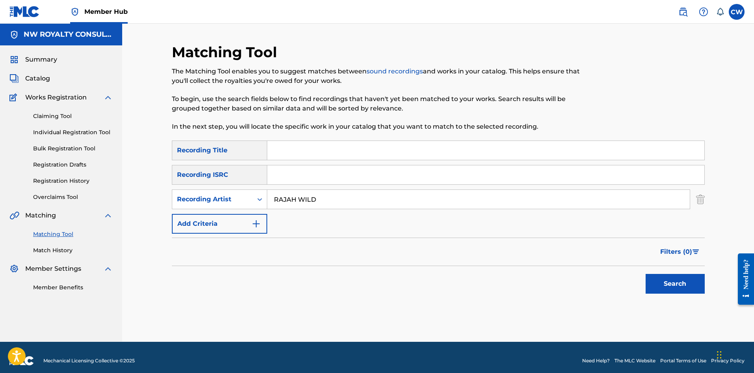
drag, startPoint x: 315, startPoint y: 152, endPoint x: 326, endPoint y: 157, distance: 12.2
drag, startPoint x: 369, startPoint y: 200, endPoint x: 238, endPoint y: 200, distance: 131.3
drag, startPoint x: 433, startPoint y: 152, endPoint x: 103, endPoint y: 190, distance: 331.8
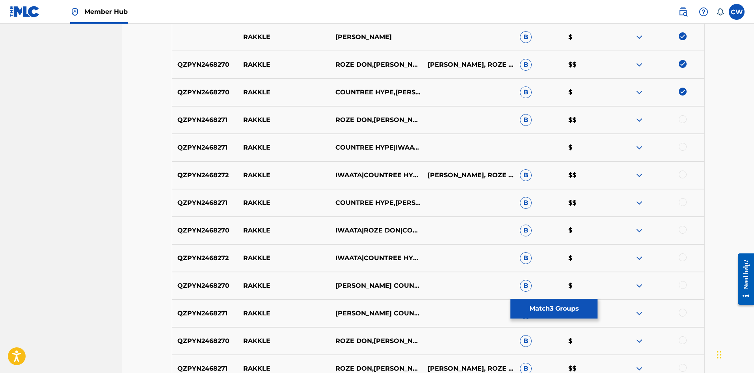
scroll to position [344, 0]
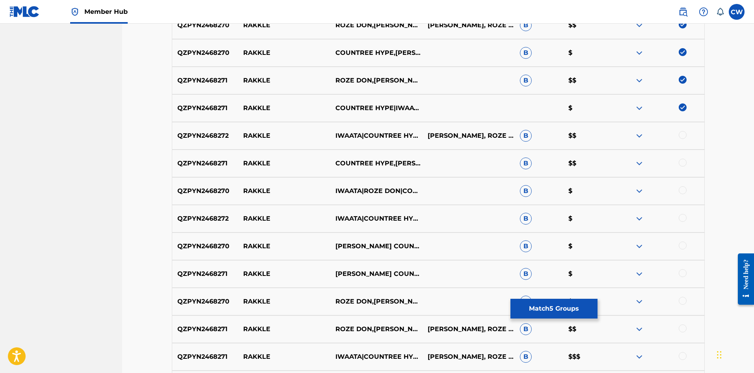
drag, startPoint x: 681, startPoint y: 129, endPoint x: 681, endPoint y: 134, distance: 4.4
drag, startPoint x: 684, startPoint y: 162, endPoint x: 685, endPoint y: 180, distance: 18.6
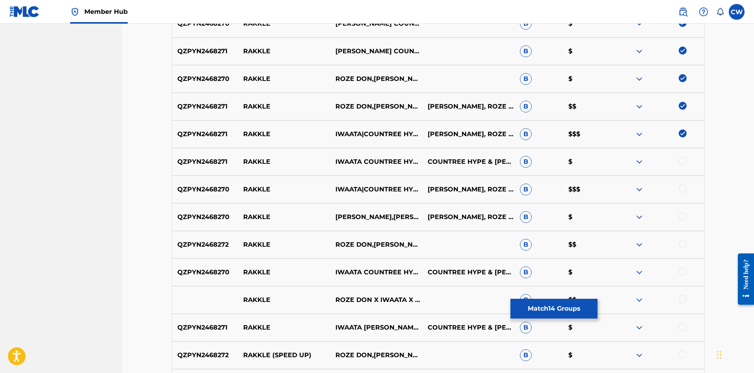
scroll to position [660, 0]
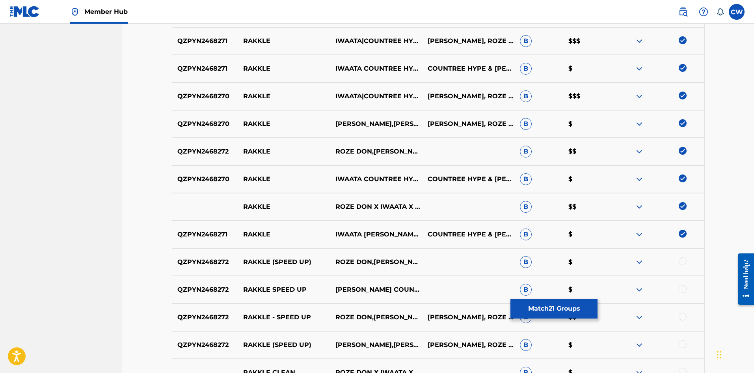
drag, startPoint x: 682, startPoint y: 256, endPoint x: 681, endPoint y: 261, distance: 6.0
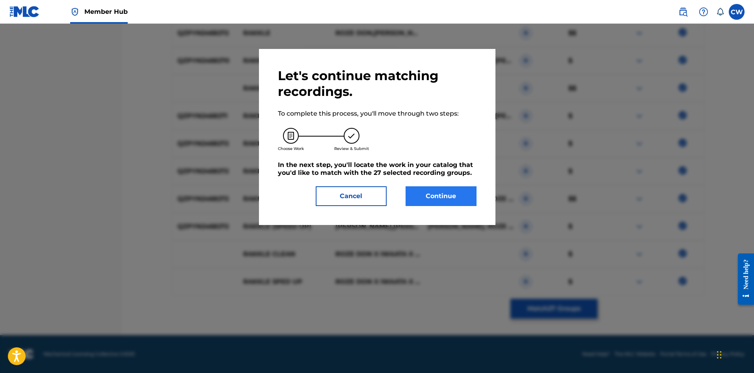
scroll to position [153, 0]
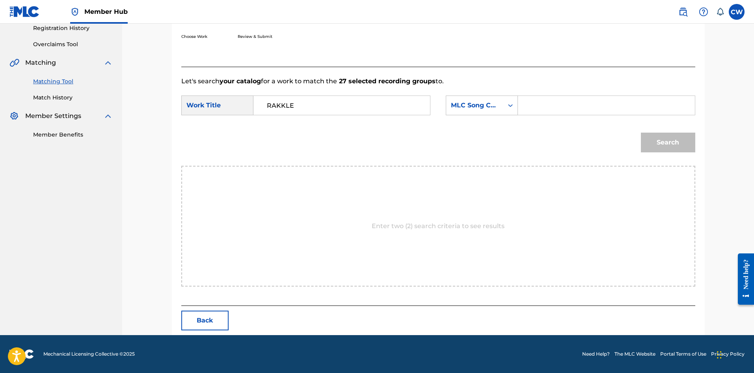
drag, startPoint x: 577, startPoint y: 99, endPoint x: 586, endPoint y: 99, distance: 8.7
drag, startPoint x: 662, startPoint y: 128, endPoint x: 666, endPoint y: 134, distance: 7.7
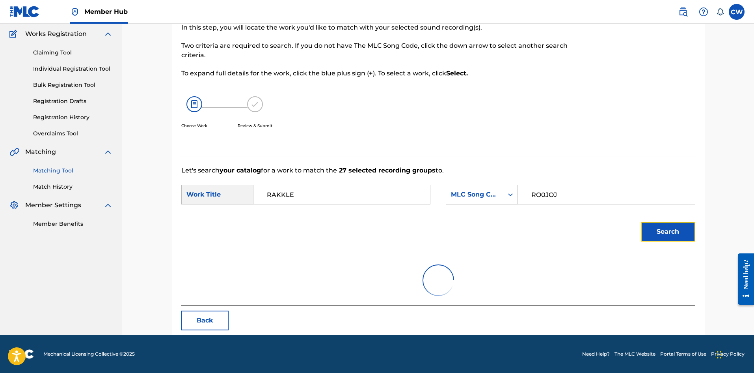
scroll to position [129, 0]
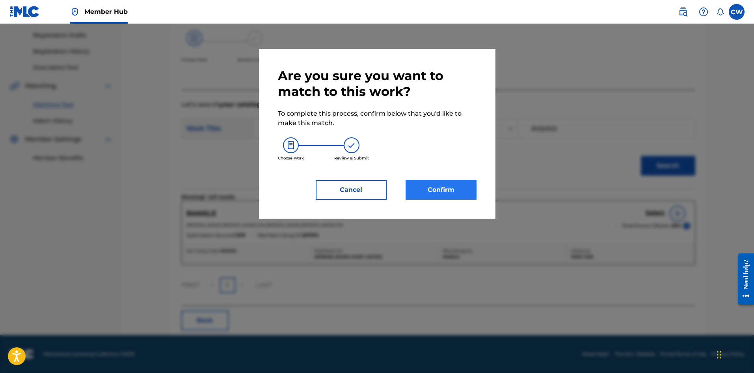
drag, startPoint x: 444, startPoint y: 175, endPoint x: 444, endPoint y: 181, distance: 6.0
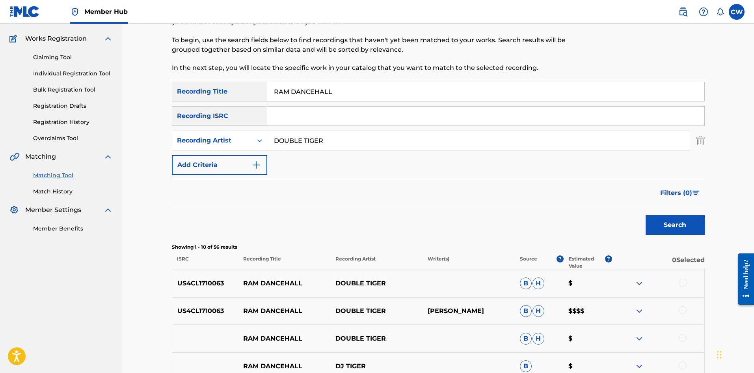
scroll to position [79, 0]
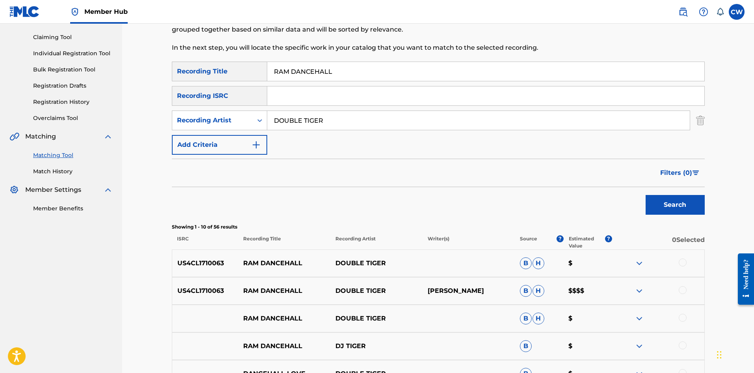
drag, startPoint x: 656, startPoint y: 259, endPoint x: 660, endPoint y: 253, distance: 7.4
drag, startPoint x: 683, startPoint y: 266, endPoint x: 685, endPoint y: 262, distance: 4.1
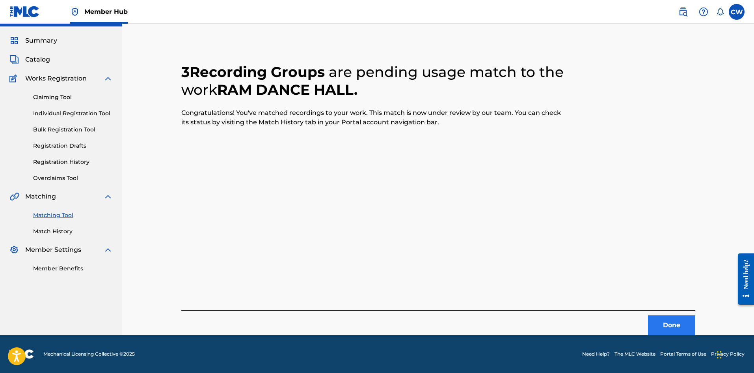
scroll to position [0, 0]
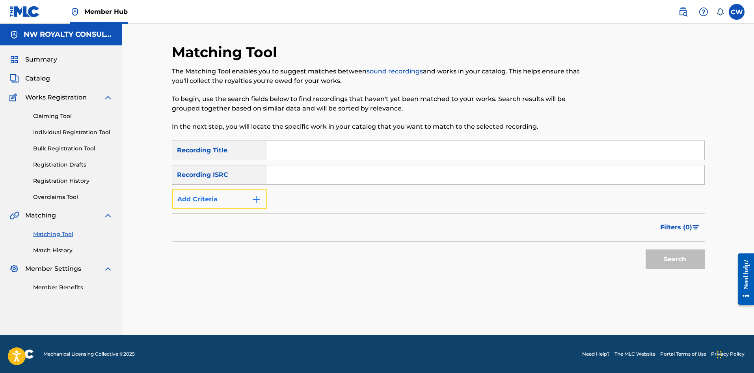
drag, startPoint x: 257, startPoint y: 206, endPoint x: 252, endPoint y: 202, distance: 5.9
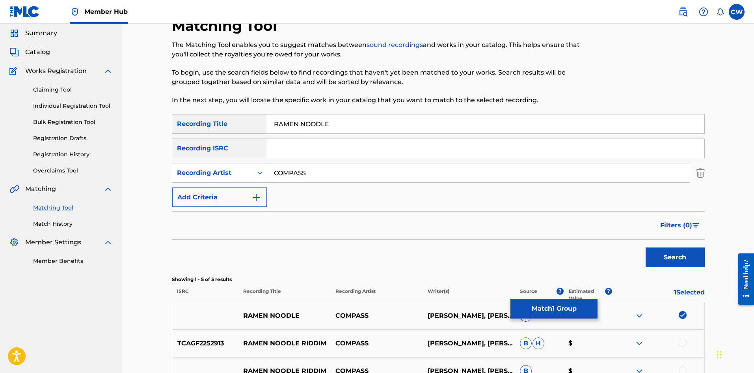
scroll to position [39, 0]
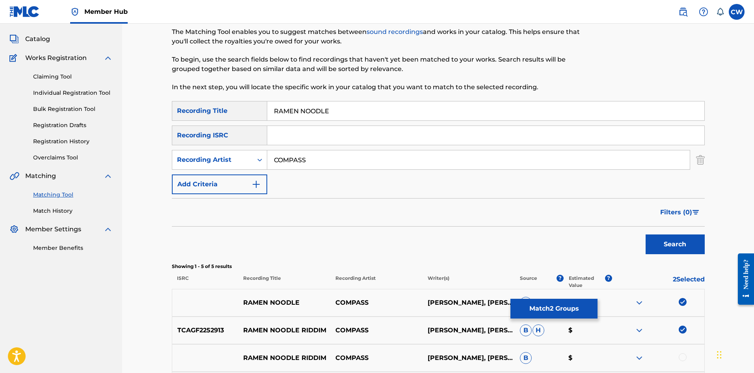
drag, startPoint x: 680, startPoint y: 347, endPoint x: 681, endPoint y: 351, distance: 4.1
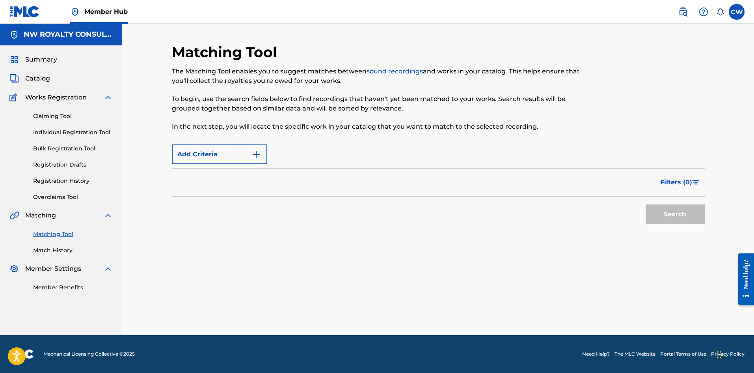
scroll to position [0, 0]
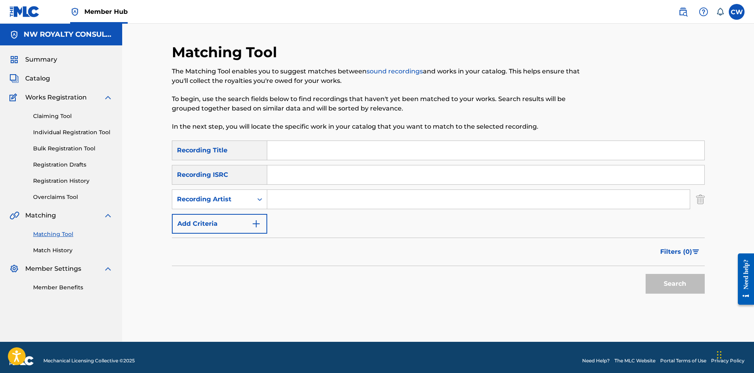
drag, startPoint x: 347, startPoint y: 182, endPoint x: 342, endPoint y: 188, distance: 8.1
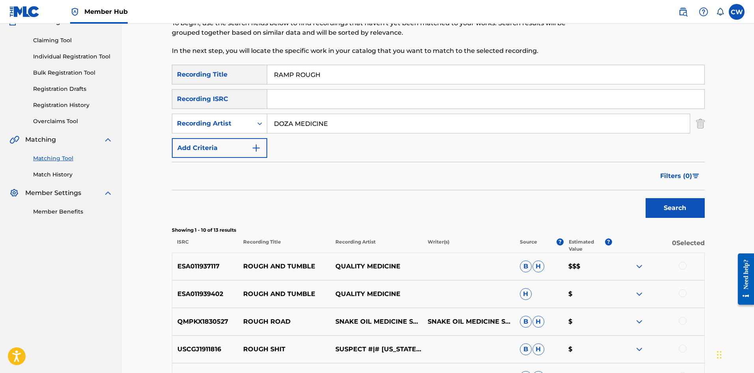
scroll to position [79, 0]
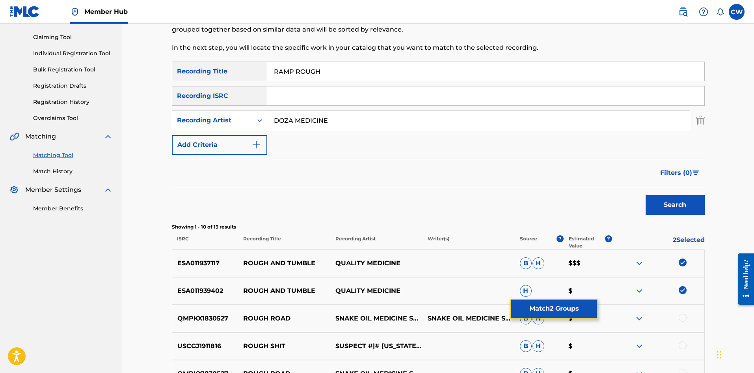
drag, startPoint x: 545, startPoint y: 309, endPoint x: 579, endPoint y: 244, distance: 72.5
drag, startPoint x: 403, startPoint y: 126, endPoint x: 137, endPoint y: 125, distance: 266.2
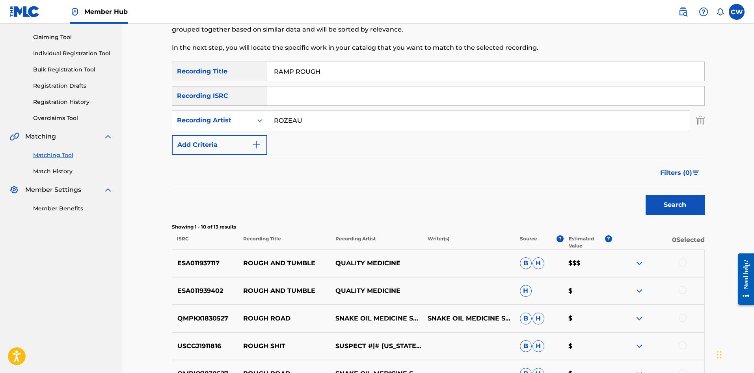
drag, startPoint x: 382, startPoint y: 73, endPoint x: 281, endPoint y: 76, distance: 101.0
drag, startPoint x: 356, startPoint y: 79, endPoint x: 255, endPoint y: 79, distance: 100.9
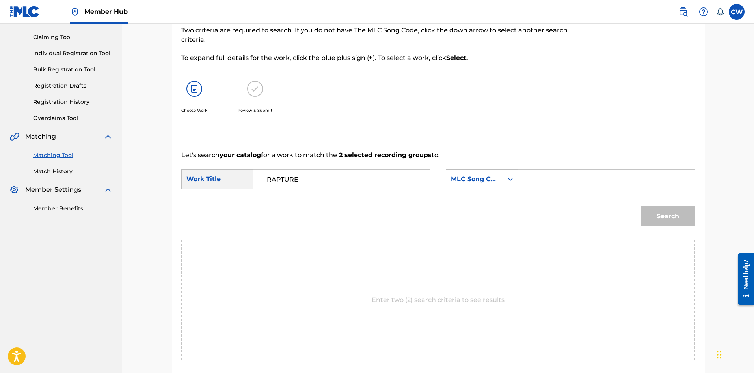
drag, startPoint x: 548, startPoint y: 199, endPoint x: 547, endPoint y: 185, distance: 14.6
drag, startPoint x: 547, startPoint y: 185, endPoint x: 564, endPoint y: 183, distance: 17.4
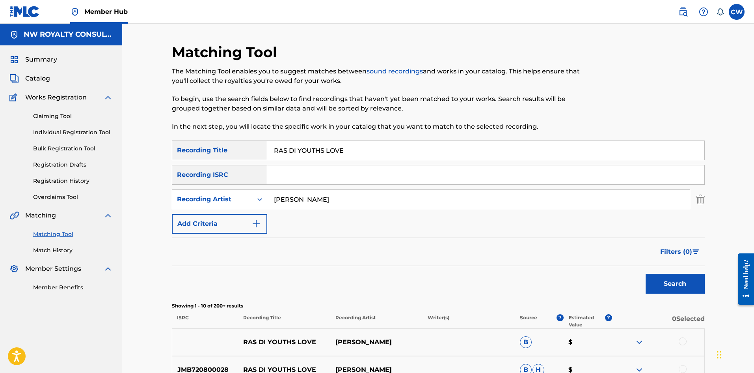
scroll to position [39, 0]
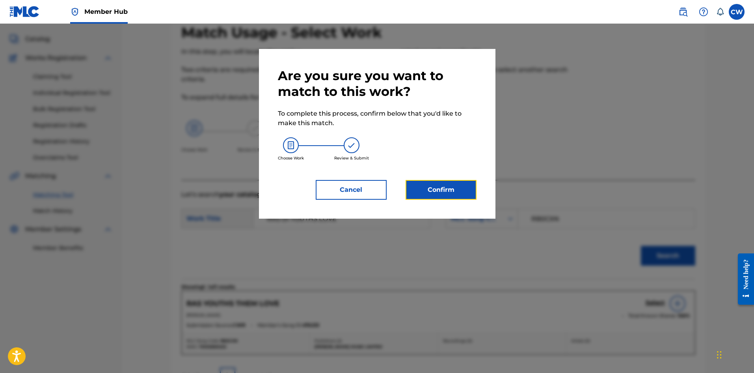
drag, startPoint x: 443, startPoint y: 207, endPoint x: 427, endPoint y: 235, distance: 31.8
drag, startPoint x: 435, startPoint y: 179, endPoint x: 441, endPoint y: 190, distance: 12.9
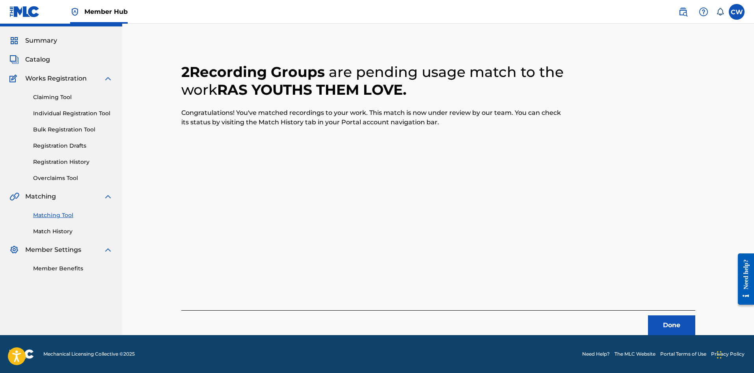
scroll to position [19, 0]
drag, startPoint x: 671, startPoint y: 329, endPoint x: 669, endPoint y: 325, distance: 4.4
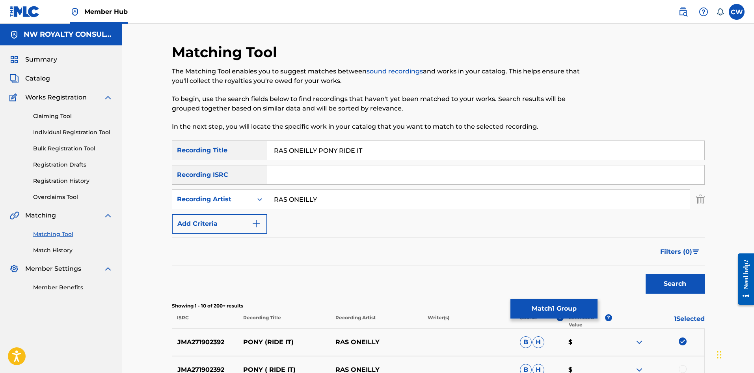
scroll to position [39, 0]
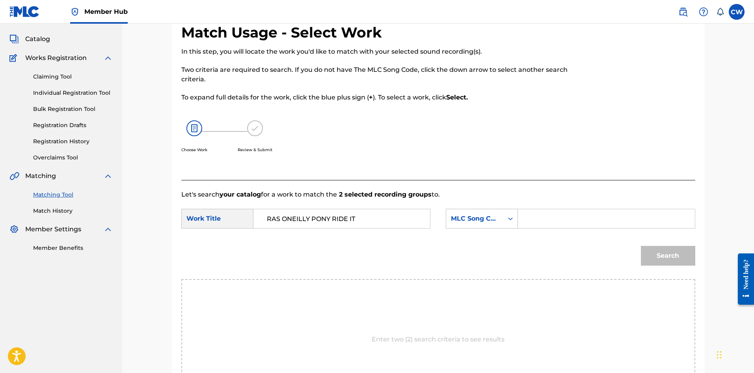
drag, startPoint x: 562, startPoint y: 218, endPoint x: 577, endPoint y: 227, distance: 17.8
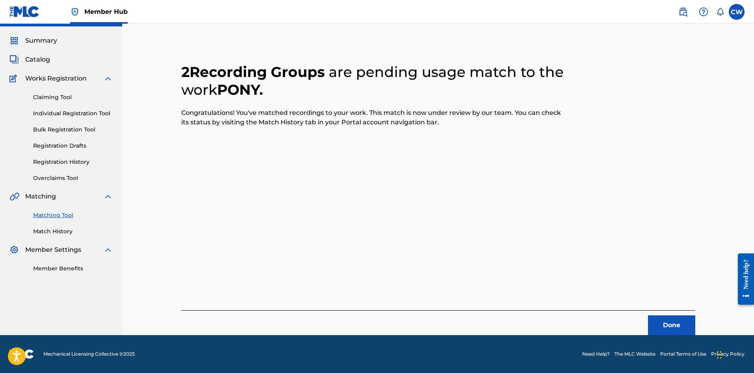
scroll to position [19, 0]
drag, startPoint x: 673, startPoint y: 327, endPoint x: 667, endPoint y: 325, distance: 6.2
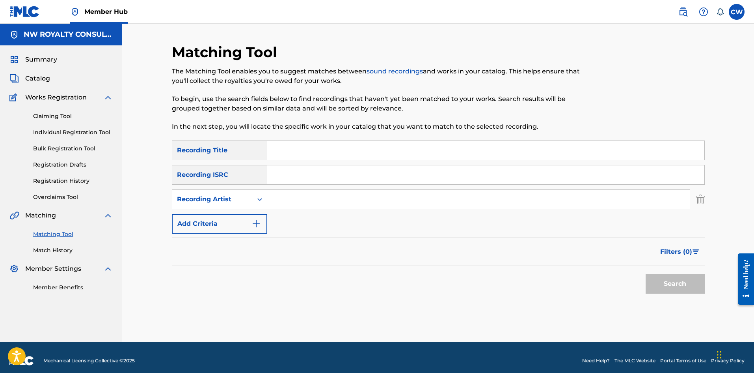
drag, startPoint x: 368, startPoint y: 207, endPoint x: 356, endPoint y: 204, distance: 12.6
drag, startPoint x: 494, startPoint y: 163, endPoint x: 491, endPoint y: 157, distance: 7.6
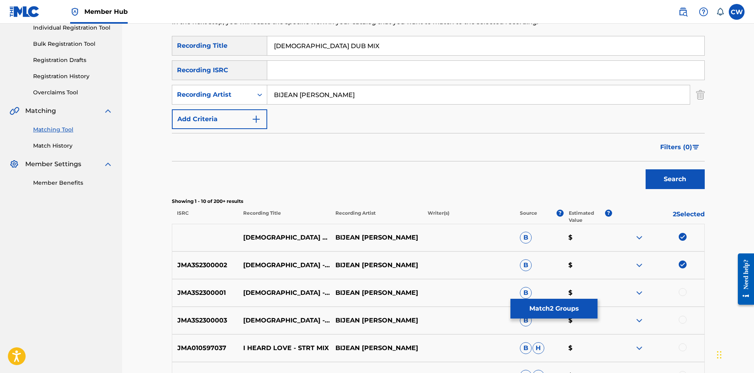
scroll to position [118, 0]
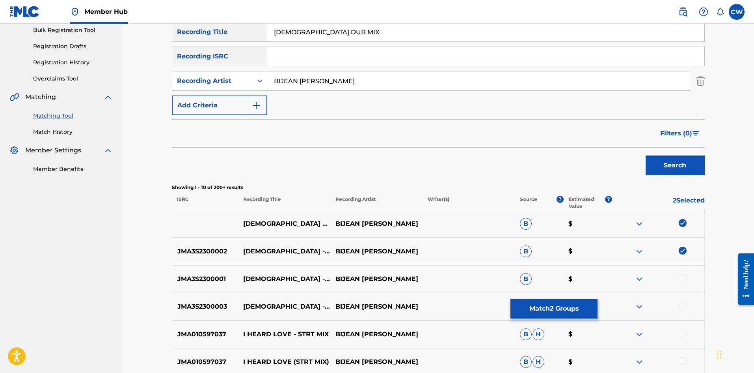
drag, startPoint x: 678, startPoint y: 279, endPoint x: 682, endPoint y: 278, distance: 4.1
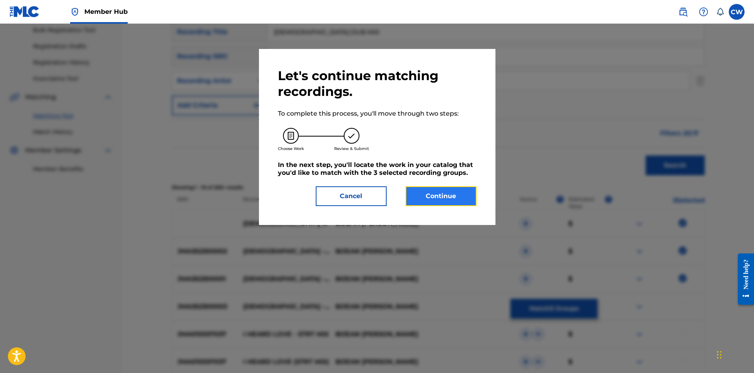
drag, startPoint x: 451, startPoint y: 202, endPoint x: 438, endPoint y: 197, distance: 13.8
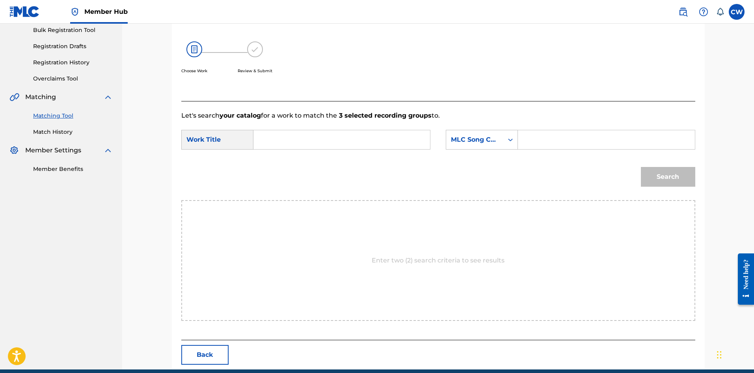
drag, startPoint x: 326, startPoint y: 140, endPoint x: 318, endPoint y: 135, distance: 9.4
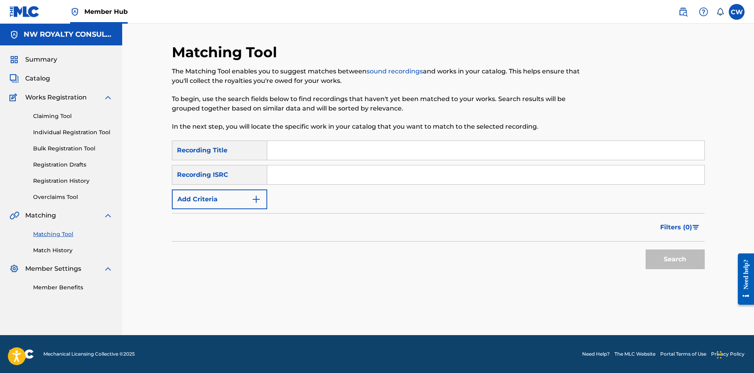
scroll to position [0, 0]
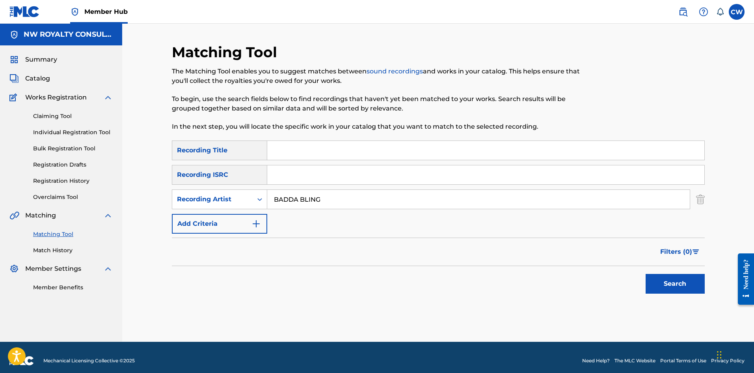
drag, startPoint x: 300, startPoint y: 149, endPoint x: 317, endPoint y: 151, distance: 17.2
drag, startPoint x: 683, startPoint y: 278, endPoint x: 675, endPoint y: 289, distance: 12.8
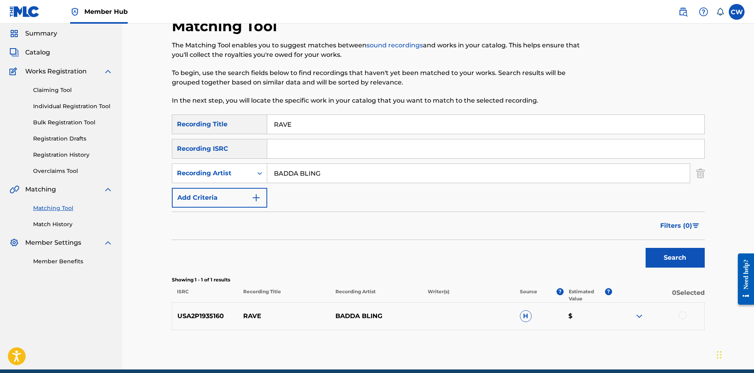
scroll to position [39, 0]
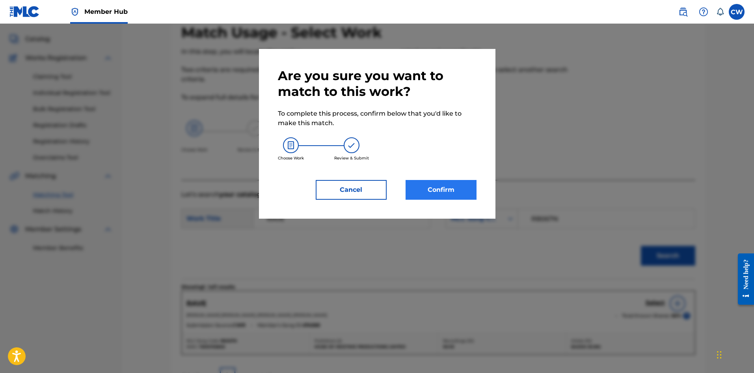
drag, startPoint x: 414, startPoint y: 166, endPoint x: 451, endPoint y: 192, distance: 45.2
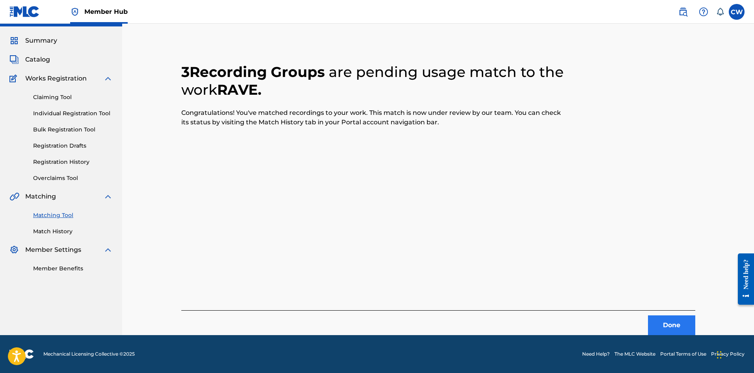
scroll to position [0, 0]
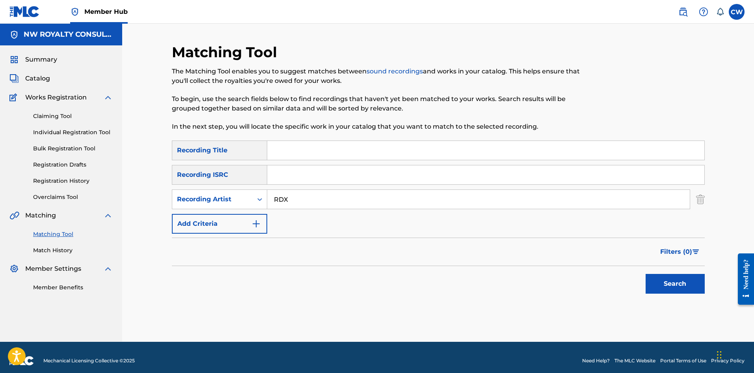
drag, startPoint x: 335, startPoint y: 156, endPoint x: 346, endPoint y: 160, distance: 12.1
drag, startPoint x: 682, startPoint y: 287, endPoint x: 679, endPoint y: 283, distance: 5.6
drag, startPoint x: 292, startPoint y: 163, endPoint x: 319, endPoint y: 152, distance: 29.5
drag, startPoint x: 321, startPoint y: 151, endPoint x: 398, endPoint y: 164, distance: 78.2
drag, startPoint x: 437, startPoint y: 161, endPoint x: 438, endPoint y: 157, distance: 4.8
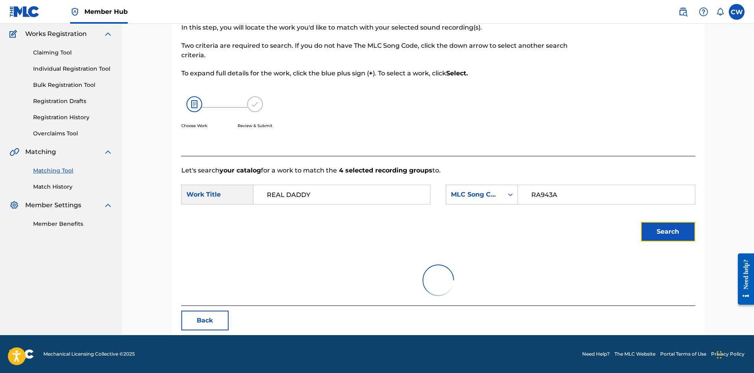
scroll to position [129, 0]
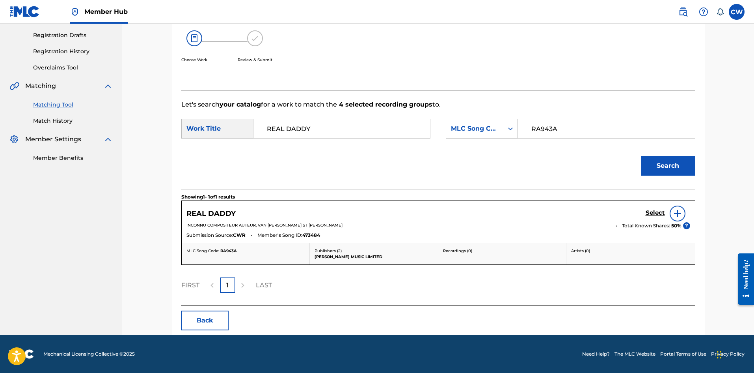
drag, startPoint x: 645, startPoint y: 207, endPoint x: 651, endPoint y: 209, distance: 5.4
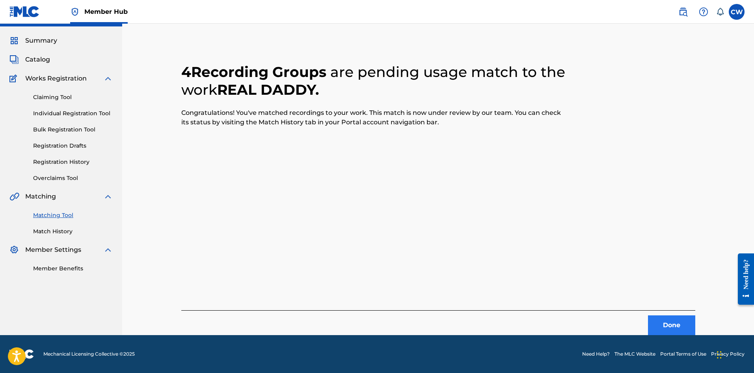
scroll to position [0, 0]
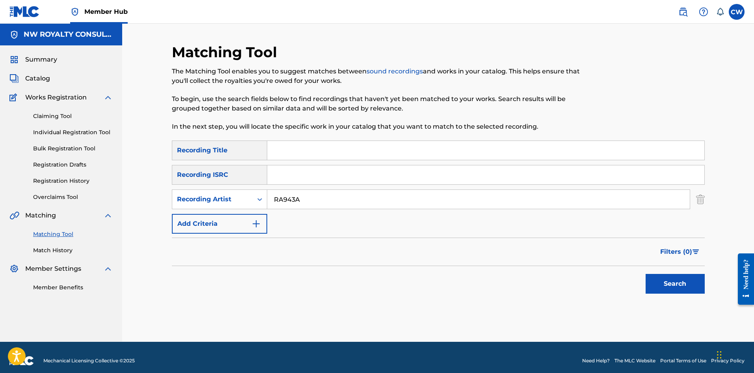
drag, startPoint x: 321, startPoint y: 205, endPoint x: 267, endPoint y: 202, distance: 53.7
drag, startPoint x: 351, startPoint y: 200, endPoint x: 339, endPoint y: 199, distance: 11.5
drag, startPoint x: 675, startPoint y: 295, endPoint x: 673, endPoint y: 286, distance: 9.6
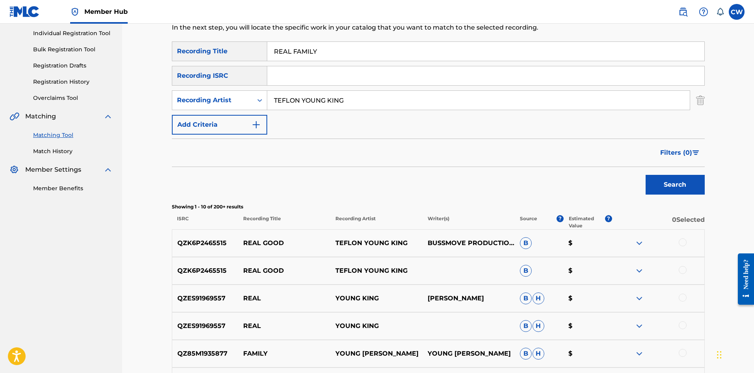
scroll to position [118, 0]
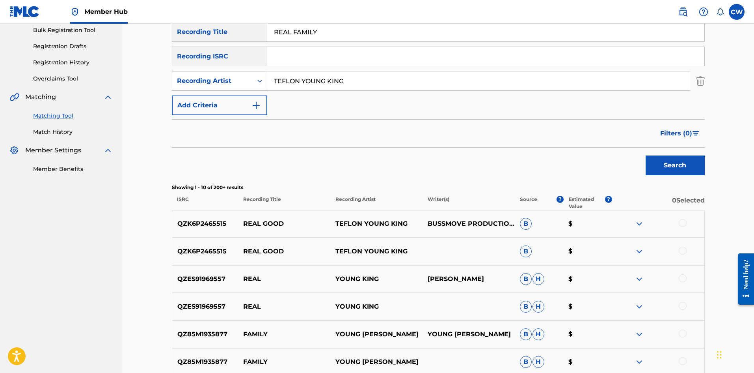
drag, startPoint x: 386, startPoint y: 84, endPoint x: 245, endPoint y: 88, distance: 140.8
drag, startPoint x: 401, startPoint y: 46, endPoint x: 228, endPoint y: 41, distance: 173.2
drag, startPoint x: 320, startPoint y: 31, endPoint x: 198, endPoint y: 37, distance: 121.6
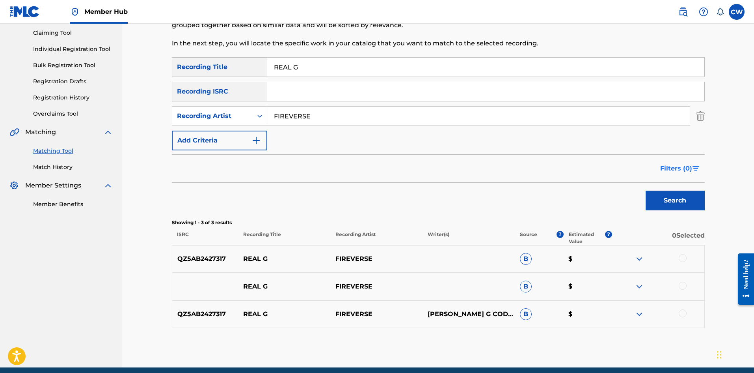
scroll to position [116, 0]
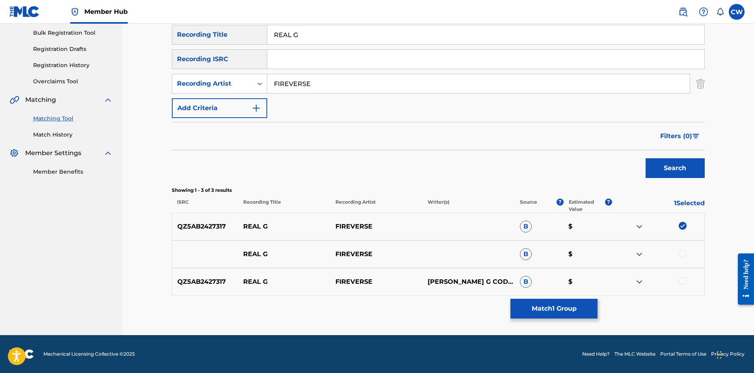
drag, startPoint x: 683, startPoint y: 254, endPoint x: 681, endPoint y: 259, distance: 5.6
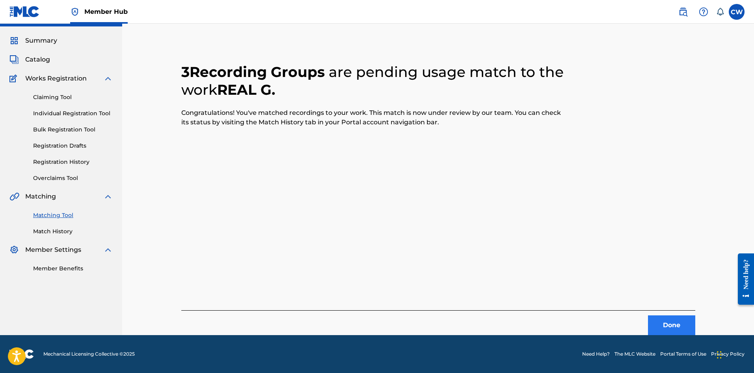
scroll to position [0, 0]
